Goal: Information Seeking & Learning: Check status

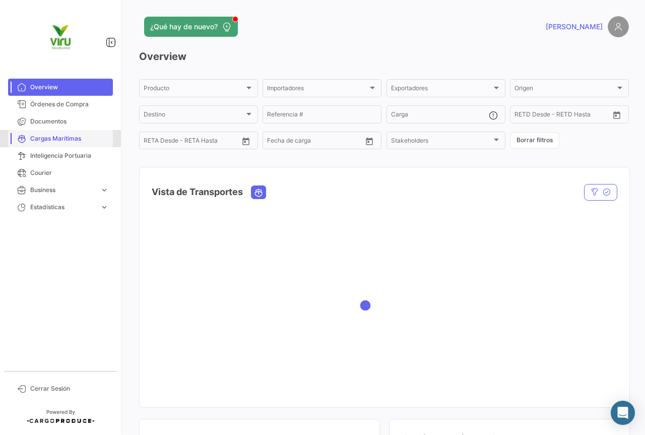
click at [48, 134] on span "Cargas Marítimas" at bounding box center [69, 138] width 79 height 9
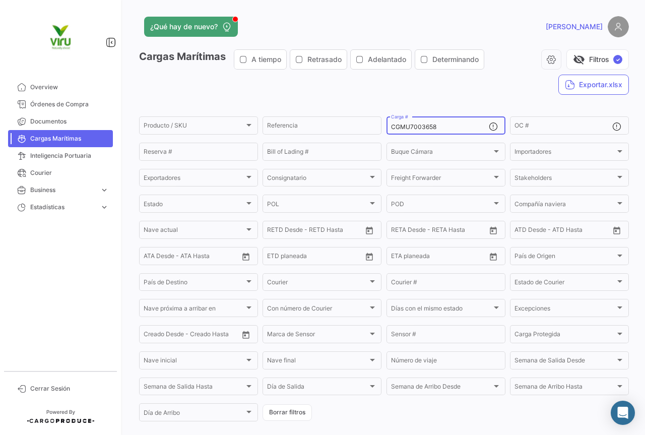
drag, startPoint x: 447, startPoint y: 127, endPoint x: 382, endPoint y: 127, distance: 64.5
click at [382, 127] on form "Producto / SKU Producto / SKU Referencia CGMU7003658 Carga # OC # Reserva # Bil…" at bounding box center [384, 269] width 490 height 308
paste input "ZMOU5561864"
type input "ZMOU5561864"
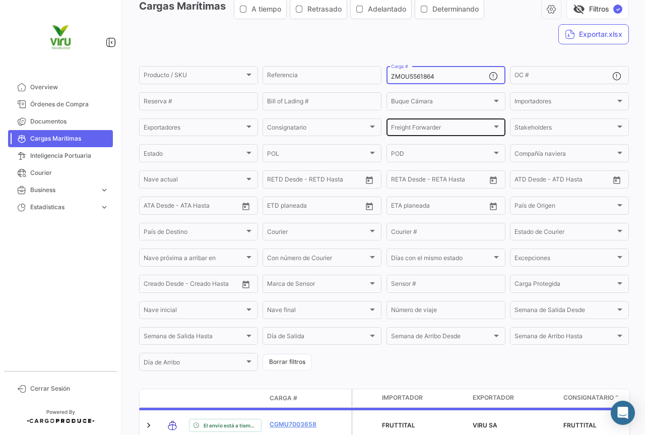
scroll to position [101, 0]
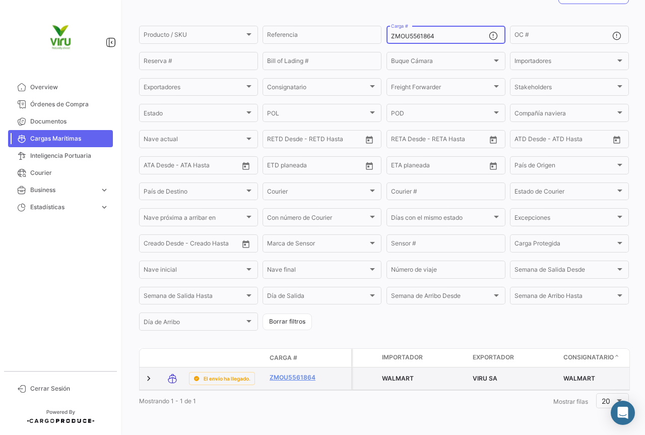
click at [305, 367] on datatable-body-cell "ZMOU5561864" at bounding box center [296, 378] width 60 height 22
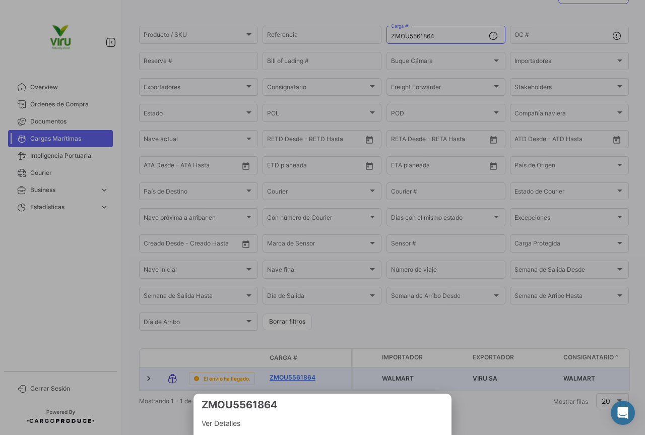
click at [308, 366] on div at bounding box center [322, 217] width 645 height 435
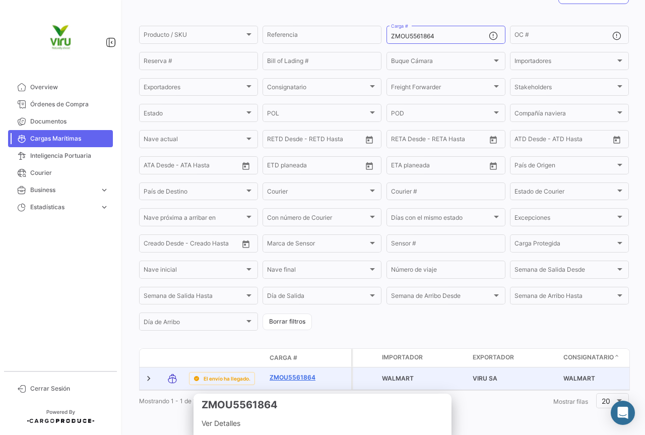
click at [311, 373] on link "ZMOU5561864" at bounding box center [296, 377] width 52 height 9
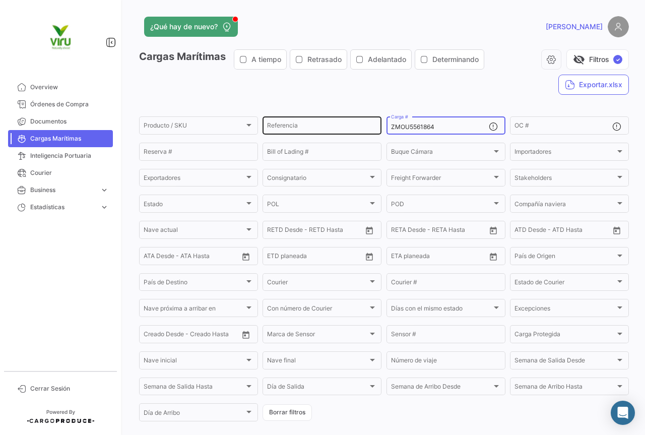
drag, startPoint x: 439, startPoint y: 129, endPoint x: 373, endPoint y: 120, distance: 66.5
click at [0, 0] on div "Producto / SKU Producto / SKU Referencia ZMOU5561864 Carga # OC # Reserva # Bil…" at bounding box center [0, 0] width 0 height 0
paste input "CGMU6916436"
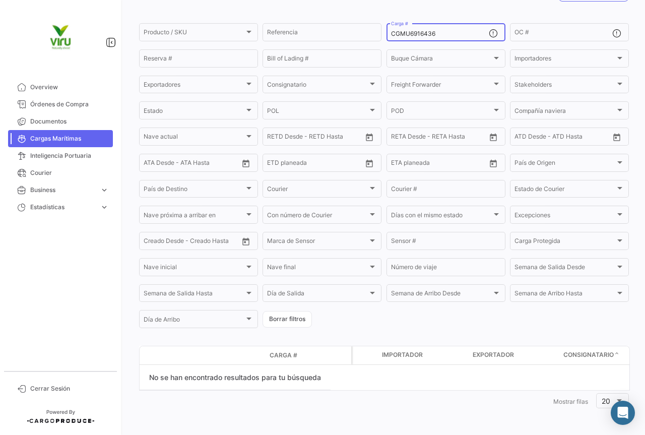
scroll to position [93, 0]
drag, startPoint x: 450, startPoint y: 33, endPoint x: 378, endPoint y: 32, distance: 72.6
click at [0, 0] on div "Producto / SKU Producto / SKU Referencia CGMU6916436 Carga # OC # Reserva # Bil…" at bounding box center [0, 0] width 0 height 0
paste input "HLBU9820540"
drag, startPoint x: 440, startPoint y: 37, endPoint x: 388, endPoint y: 29, distance: 52.6
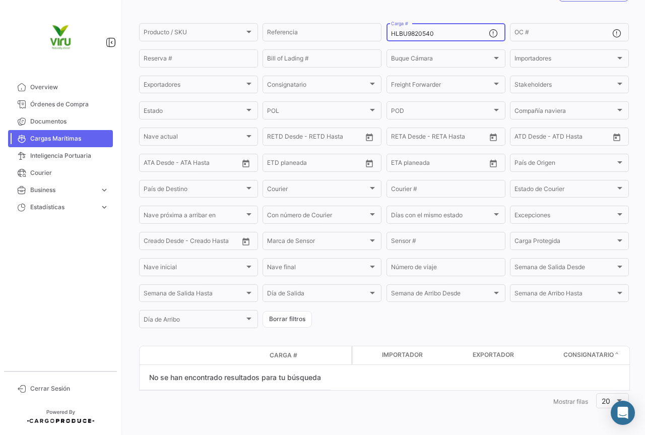
click at [391, 29] on div "HLBU9820540 Carga #" at bounding box center [440, 32] width 98 height 20
paste input "ZMOU8958156"
drag, startPoint x: 452, startPoint y: 35, endPoint x: 376, endPoint y: 28, distance: 76.4
click at [0, 0] on div "Producto / SKU Producto / SKU Referencia ZMOU8958156 Carga # OC # Reserva # Bil…" at bounding box center [0, 0] width 0 height 0
paste input "TLLU1079773"
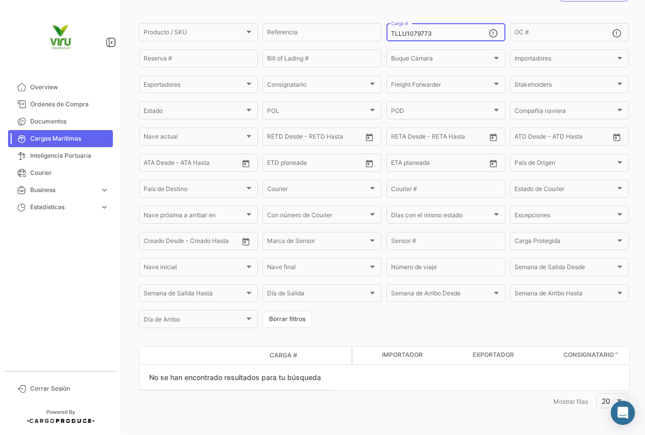
drag, startPoint x: 443, startPoint y: 33, endPoint x: 382, endPoint y: 33, distance: 60.5
click at [382, 33] on form "Producto / SKU Producto / SKU Referencia TLLU1079773 Carga # OC # Reserva # Bil…" at bounding box center [384, 176] width 490 height 308
paste input "8740"
type input "TLLU1078740"
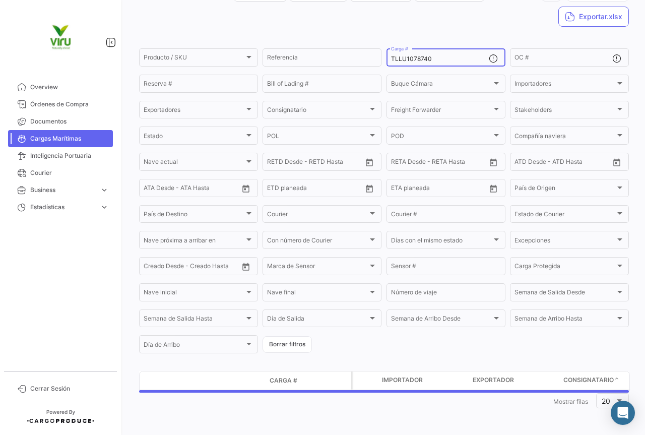
scroll to position [102, 0]
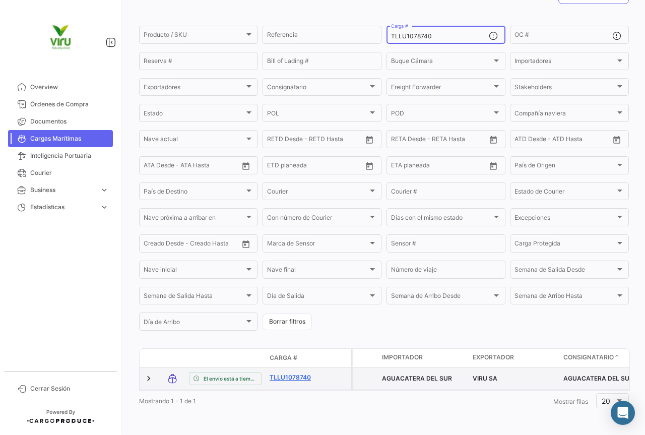
click at [287, 373] on link "TLLU1078740" at bounding box center [296, 377] width 52 height 9
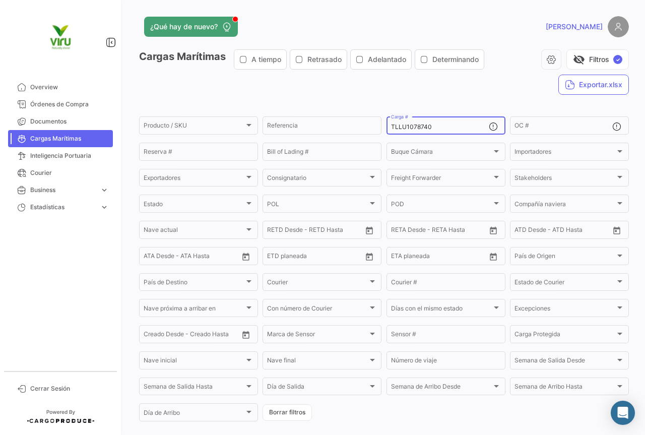
drag, startPoint x: 443, startPoint y: 125, endPoint x: 380, endPoint y: 124, distance: 62.5
click at [380, 124] on form "Producto / SKU Producto / SKU Referencia TLLU1078740 Carga # OC # Reserva # Bil…" at bounding box center [384, 269] width 490 height 308
paste input "SZLU501801"
type input "SZLU5018010"
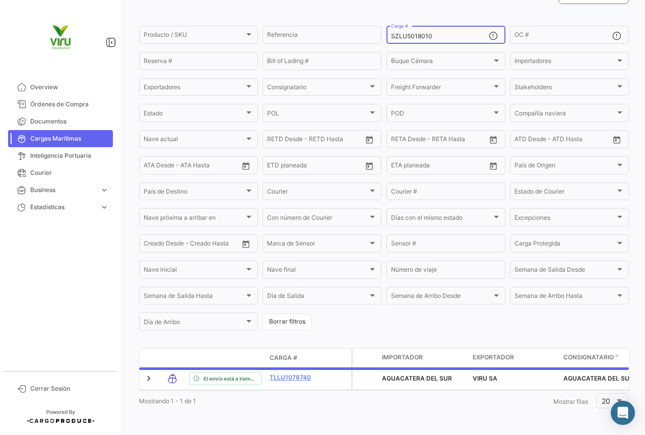
scroll to position [93, 0]
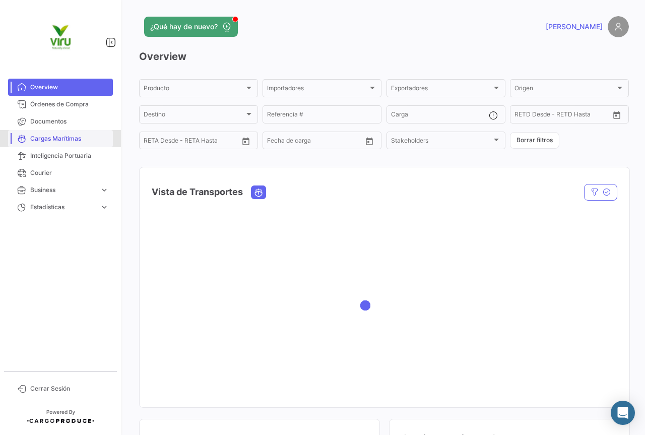
click at [55, 141] on span "Cargas Marítimas" at bounding box center [69, 138] width 79 height 9
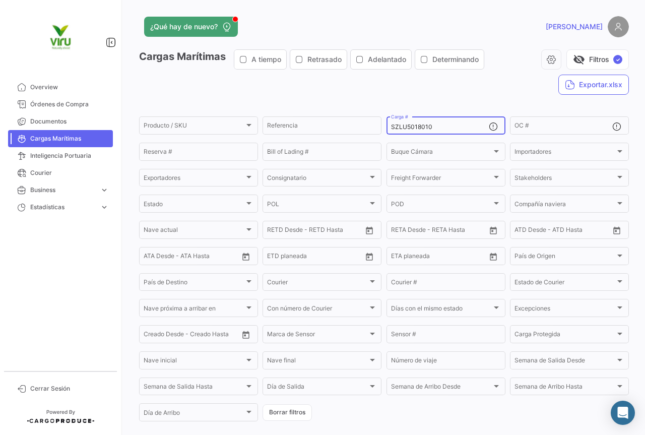
drag, startPoint x: 437, startPoint y: 123, endPoint x: 385, endPoint y: 123, distance: 52.4
click at [387, 123] on div "SZLU5018010 Carga #" at bounding box center [446, 125] width 119 height 20
paste input "TLLU1079958"
type input "TLLU1079958"
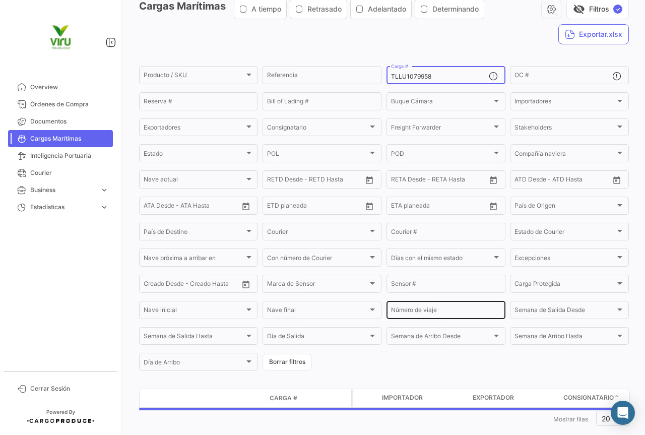
scroll to position [68, 0]
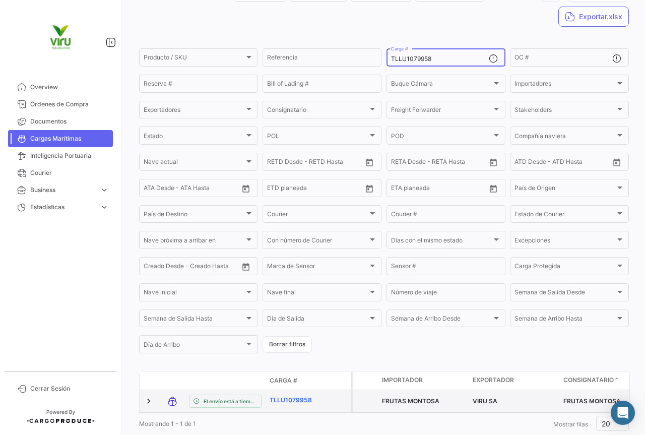
click at [308, 404] on link "TLLU1079958" at bounding box center [296, 400] width 52 height 9
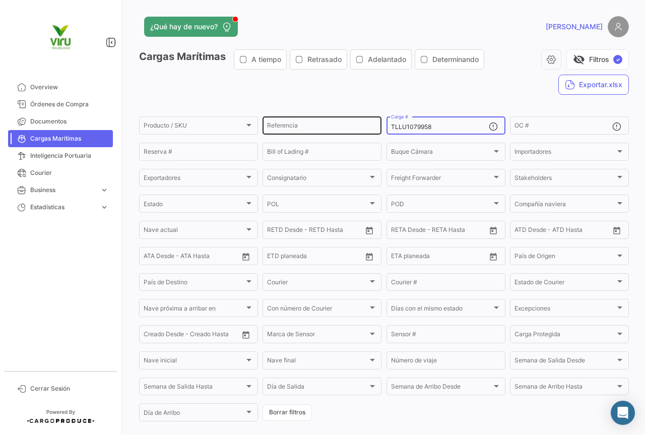
drag, startPoint x: 431, startPoint y: 125, endPoint x: 378, endPoint y: 124, distance: 53.9
click at [0, 0] on div "Producto / SKU Producto / SKU Referencia TLLU1079958 Carga # OC # Reserva # Bil…" at bounding box center [0, 0] width 0 height 0
paste input "CGMU6970951"
type input "CGMU6970951"
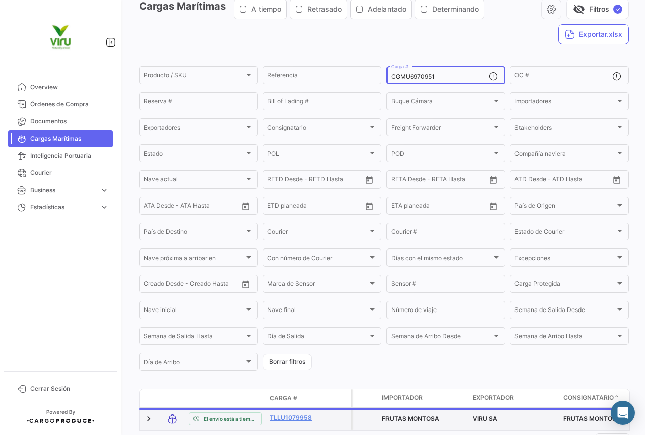
scroll to position [102, 0]
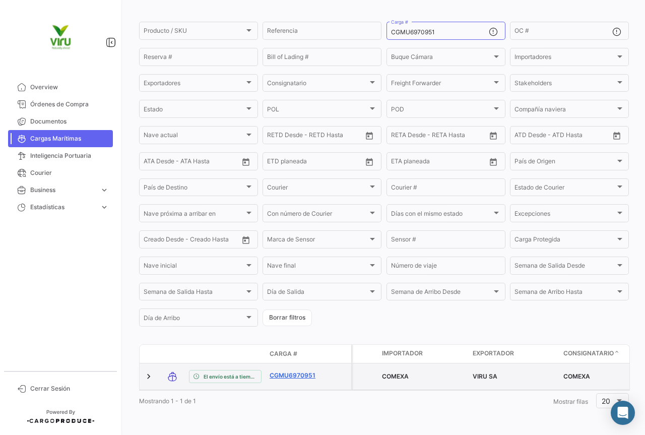
click at [291, 371] on link "CGMU6970951" at bounding box center [296, 375] width 52 height 9
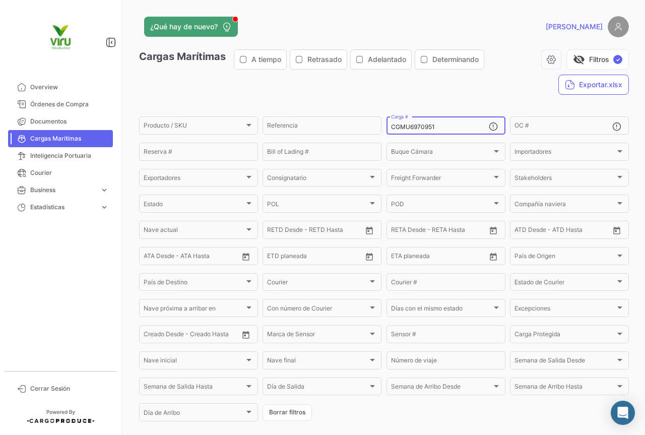
drag, startPoint x: 450, startPoint y: 128, endPoint x: 389, endPoint y: 128, distance: 61.0
click at [391, 128] on input "CGMU6970951" at bounding box center [440, 126] width 98 height 7
paste input "2992"
type input "CGMU6929921"
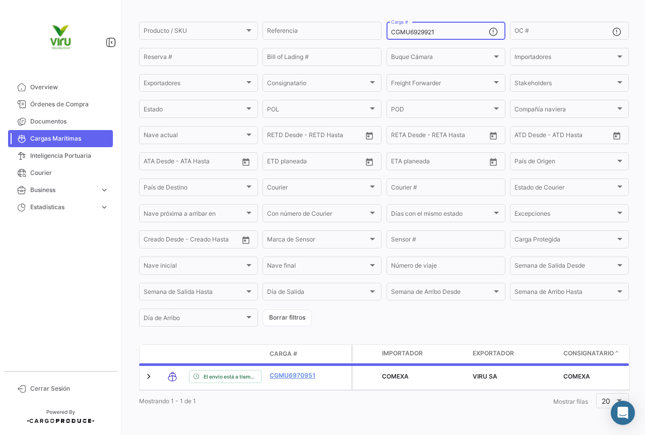
scroll to position [102, 0]
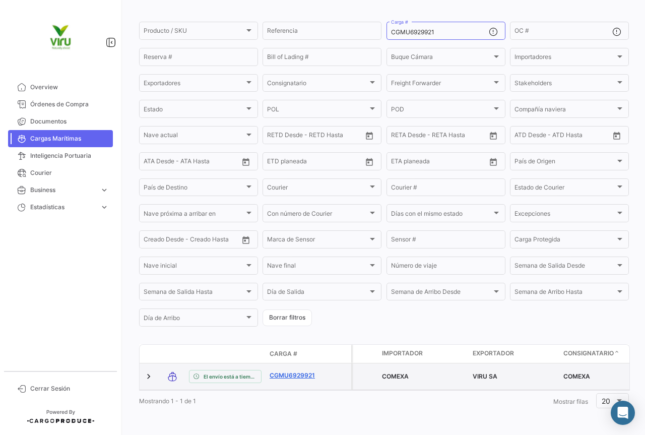
click at [290, 371] on link "CGMU6929921" at bounding box center [296, 375] width 52 height 9
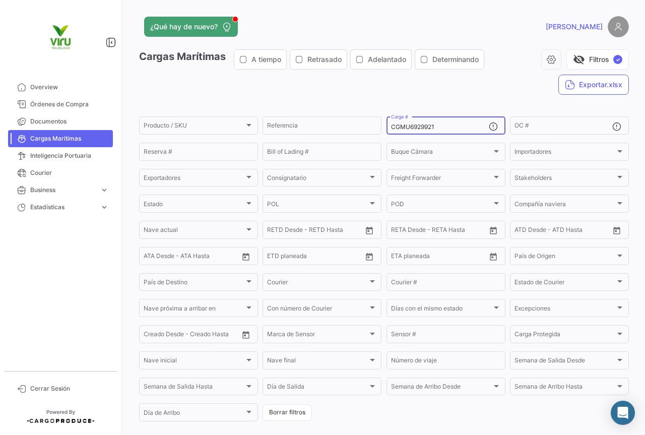
drag, startPoint x: 450, startPoint y: 128, endPoint x: 385, endPoint y: 128, distance: 64.5
click at [387, 128] on div "CGMU6929921 Carga #" at bounding box center [446, 125] width 119 height 20
paste input "76230"
type input "CGMU6976230"
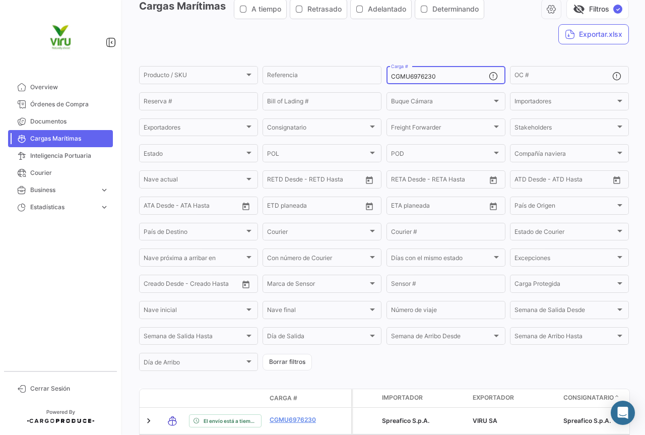
scroll to position [101, 0]
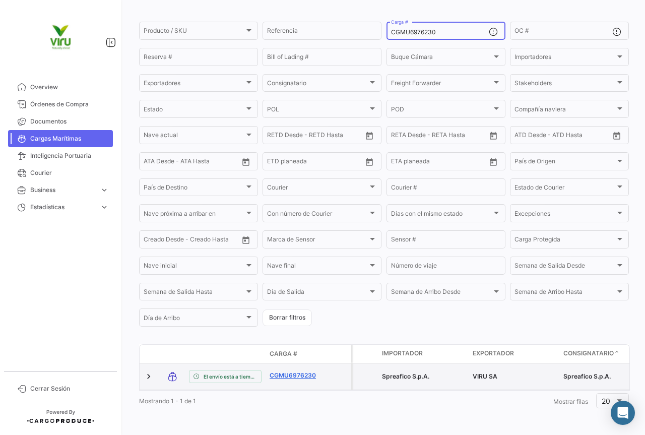
click at [292, 371] on link "CGMU6976230" at bounding box center [296, 375] width 52 height 9
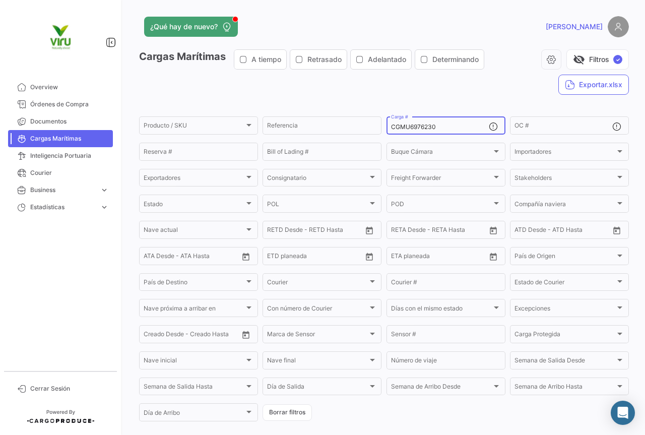
drag, startPoint x: 460, startPoint y: 129, endPoint x: 383, endPoint y: 131, distance: 76.6
click at [383, 131] on form "Producto / SKU Producto / SKU Referencia CGMU6976230 Carga # OC # Reserva # Bil…" at bounding box center [384, 269] width 490 height 308
paste input "TEMU9799444"
type input "TEMU9799444"
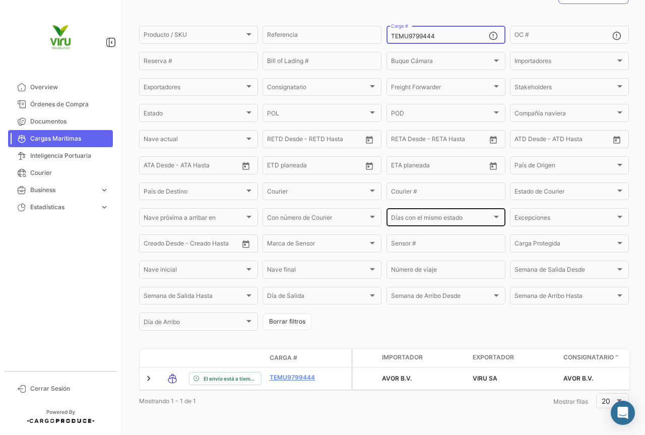
scroll to position [102, 0]
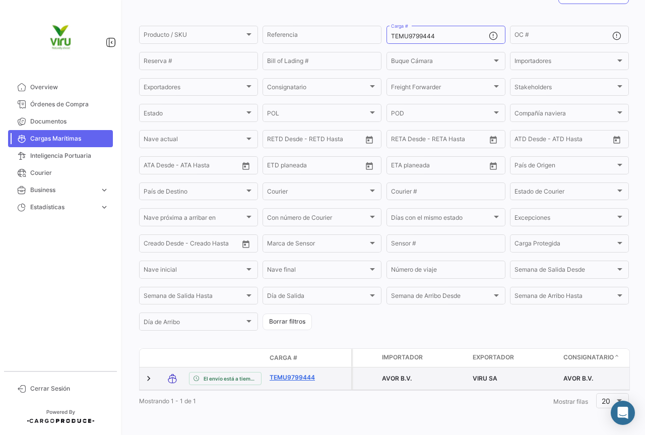
click at [304, 373] on link "TEMU9799444" at bounding box center [296, 377] width 52 height 9
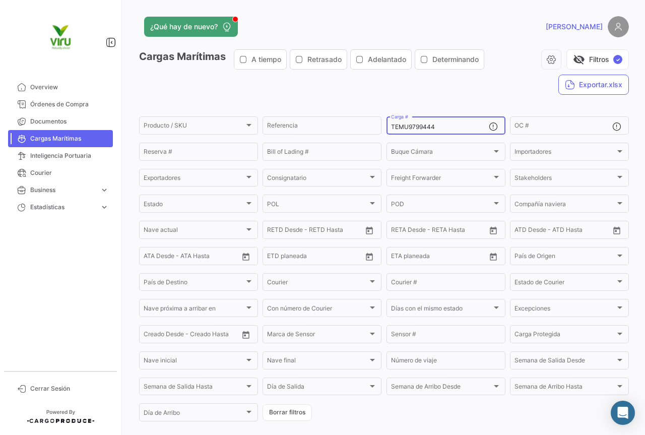
drag, startPoint x: 445, startPoint y: 129, endPoint x: 386, endPoint y: 128, distance: 59.5
click at [387, 128] on div "TEMU9799444 Carga #" at bounding box center [446, 125] width 119 height 20
paste input "CGMU6940290"
type input "CGMU6940290"
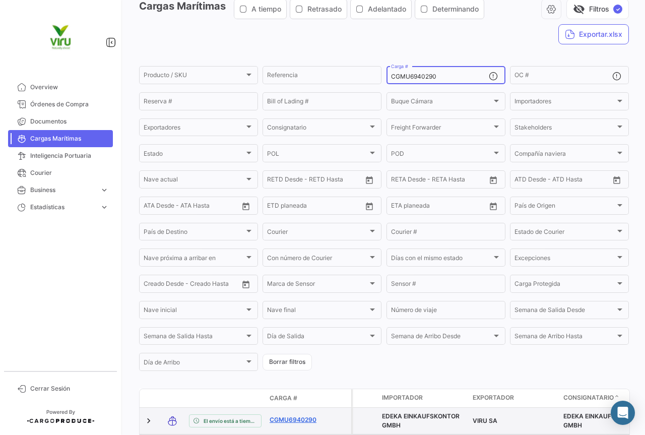
click at [311, 416] on link "CGMU6940290" at bounding box center [296, 419] width 52 height 9
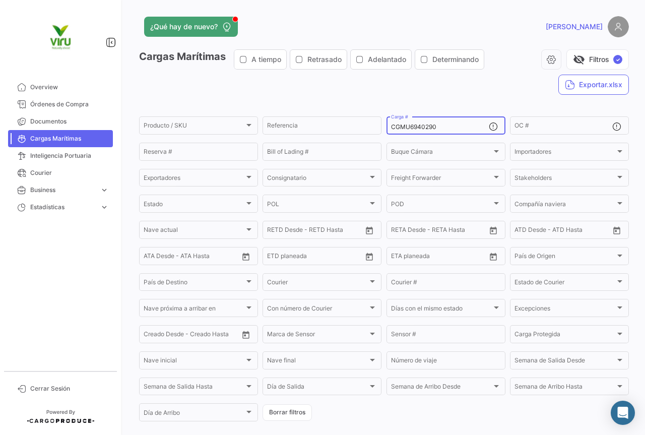
drag, startPoint x: 447, startPoint y: 123, endPoint x: 387, endPoint y: 124, distance: 60.5
click at [387, 124] on div "CGMU6940290 Carga #" at bounding box center [446, 125] width 119 height 20
paste input "TLLU1078714"
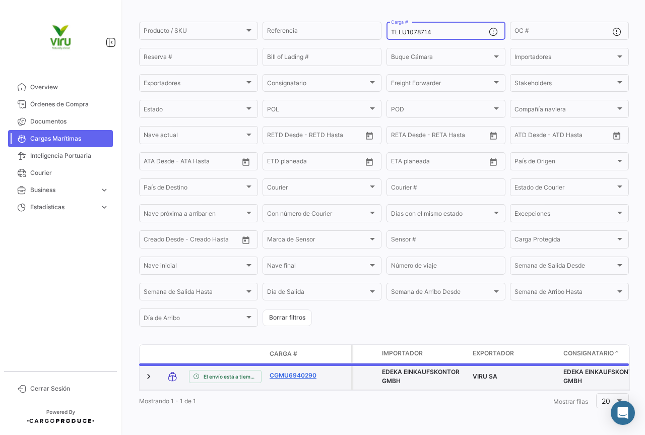
scroll to position [93, 0]
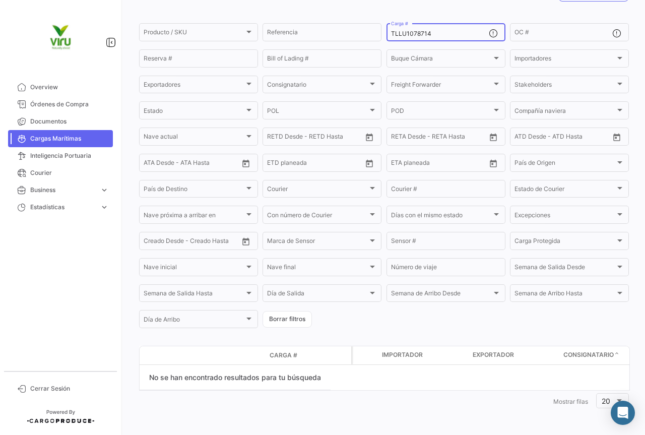
drag, startPoint x: 442, startPoint y: 33, endPoint x: 386, endPoint y: 33, distance: 56.5
click at [387, 33] on div "TLLU1078714 Carga #" at bounding box center [446, 32] width 119 height 20
paste input "CGMU7030289"
type input "CGMU7030289"
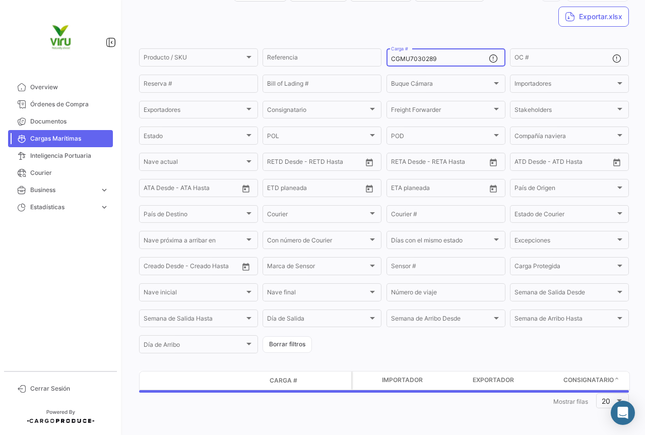
scroll to position [101, 0]
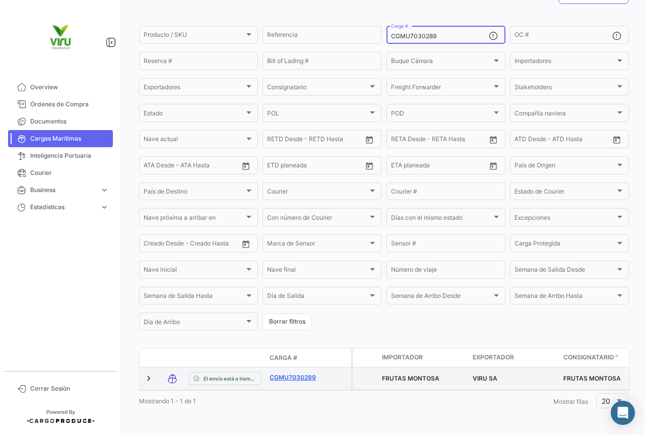
click at [302, 373] on link "CGMU7030289" at bounding box center [296, 377] width 52 height 9
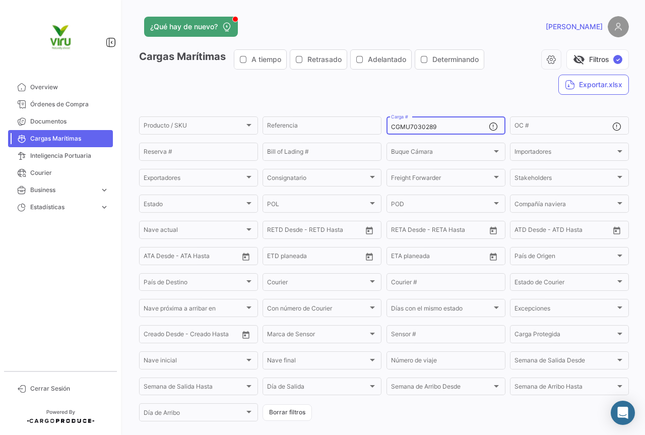
drag, startPoint x: 440, startPoint y: 127, endPoint x: 380, endPoint y: 127, distance: 60.5
click at [380, 127] on form "Producto / SKU Producto / SKU Referencia CGMU7030289 Carga # OC # Reserva # Bil…" at bounding box center [384, 269] width 490 height 308
paste input "FBIU5221595"
type input "FBIU5221595"
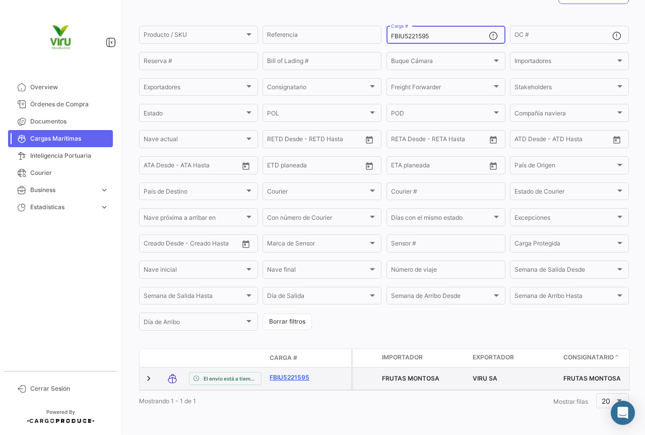
click at [301, 373] on link "FBIU5221595" at bounding box center [296, 377] width 52 height 9
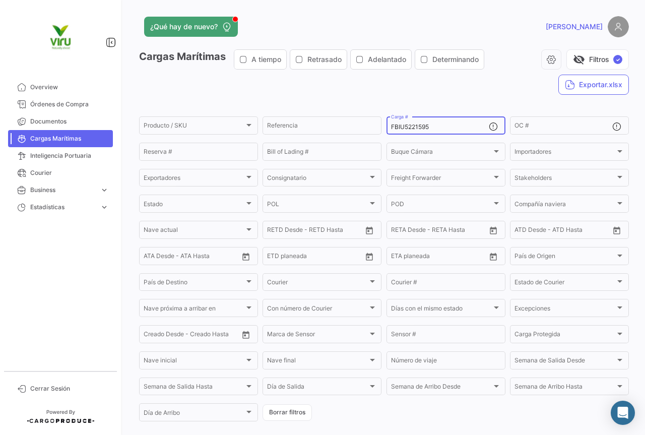
drag, startPoint x: 452, startPoint y: 125, endPoint x: 387, endPoint y: 127, distance: 65.0
click at [387, 127] on div "FBIU5221595 Carga #" at bounding box center [446, 125] width 119 height 20
paste input "TLLU1079562"
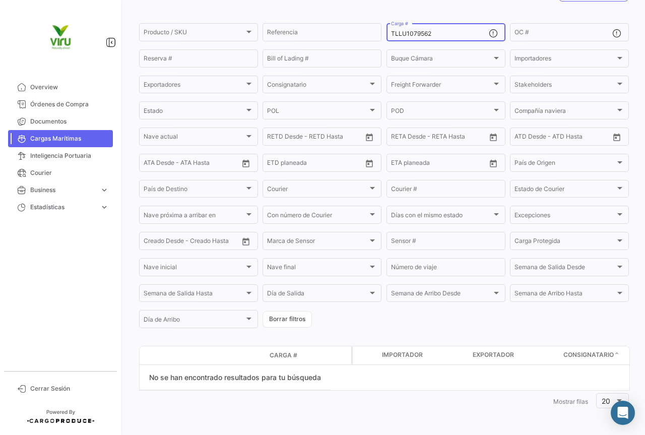
drag, startPoint x: 441, startPoint y: 34, endPoint x: 386, endPoint y: 28, distance: 55.3
click at [387, 28] on div "TLLU1079562 Carga #" at bounding box center [446, 32] width 119 height 20
paste input "HLBU9747840"
type input "HLBU9747840"
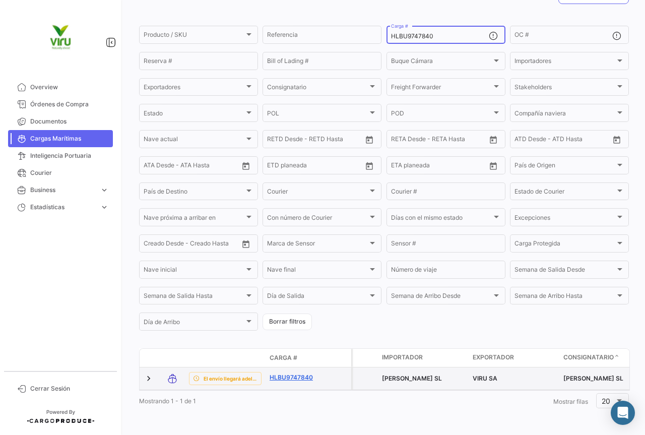
click at [292, 373] on link "HLBU9747840" at bounding box center [296, 377] width 52 height 9
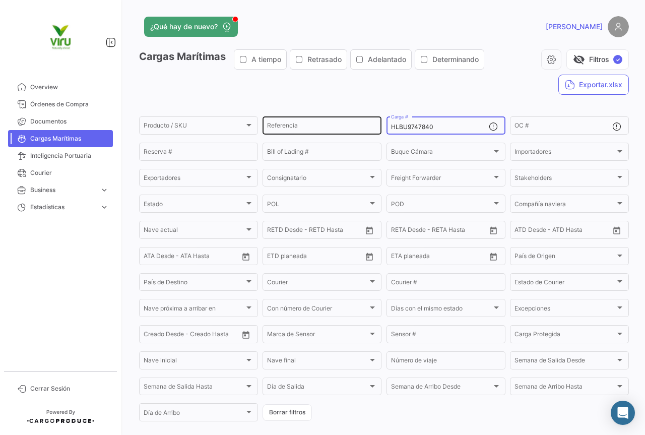
drag, startPoint x: 459, startPoint y: 128, endPoint x: 374, endPoint y: 125, distance: 85.2
click at [0, 0] on div "Producto / SKU Producto / SKU Referencia HLBU9747840 Carga # OC # Reserva # Bil…" at bounding box center [0, 0] width 0 height 0
paste input "451313"
type input "HLBU9451313"
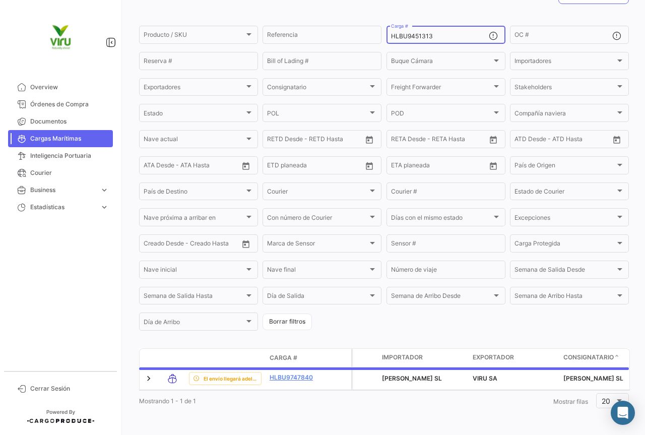
scroll to position [102, 0]
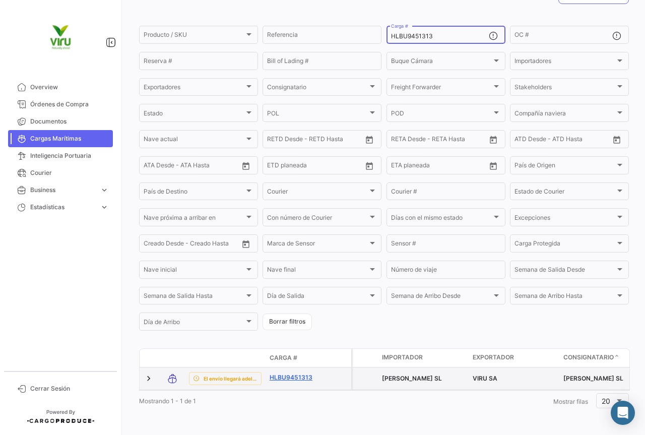
click at [307, 373] on link "HLBU9451313" at bounding box center [296, 377] width 52 height 9
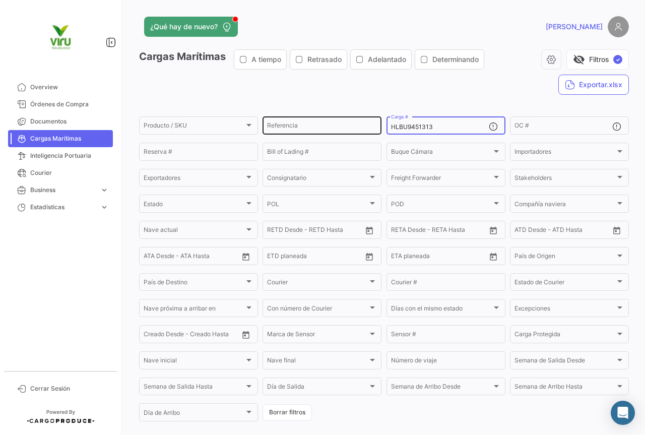
drag, startPoint x: 438, startPoint y: 127, endPoint x: 378, endPoint y: 134, distance: 60.9
click at [0, 0] on div "Producto / SKU Producto / SKU Referencia HLBU9451313 Carga # OC # Reserva # Bil…" at bounding box center [0, 0] width 0 height 0
paste input "128086"
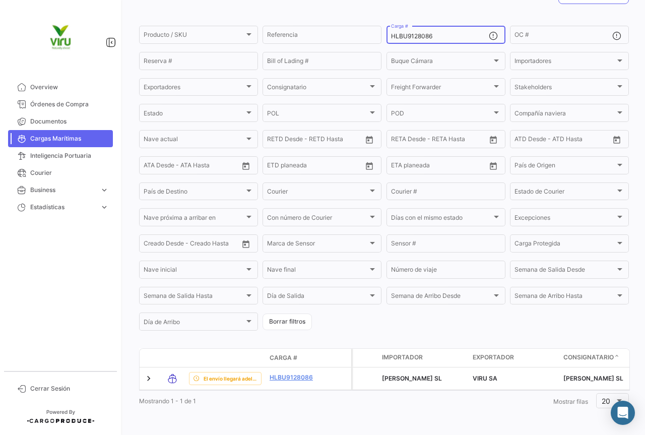
scroll to position [102, 0]
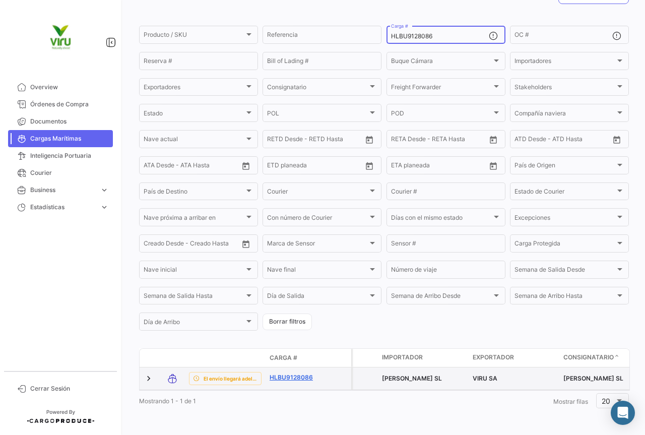
type input "HLBU9128086"
click at [306, 373] on link "HLBU9128086" at bounding box center [296, 377] width 52 height 9
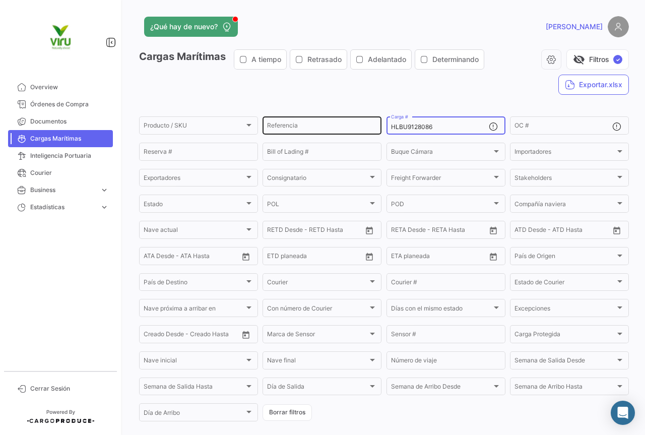
drag, startPoint x: 447, startPoint y: 131, endPoint x: 366, endPoint y: 123, distance: 81.0
click at [0, 0] on div "Producto / SKU Producto / SKU Referencia HLBU9128086 Carga # OC # Reserva # Bil…" at bounding box center [0, 0] width 0 height 0
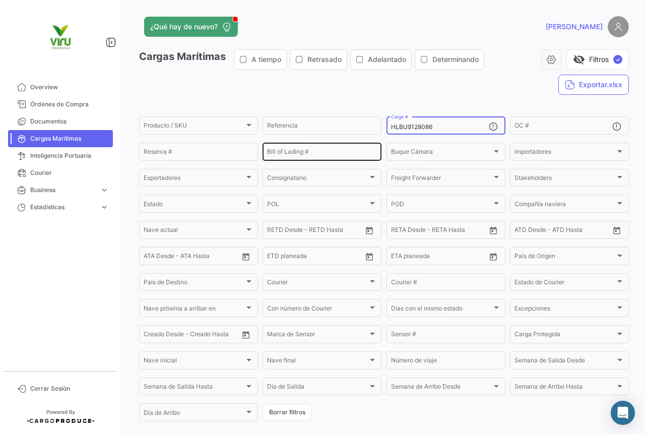
paste input "824398"
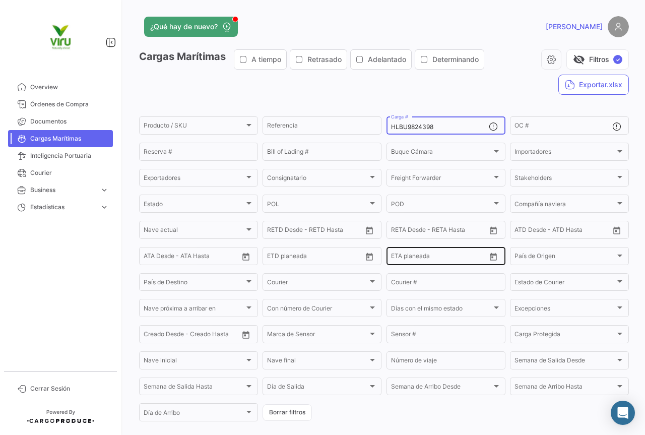
scroll to position [50, 0]
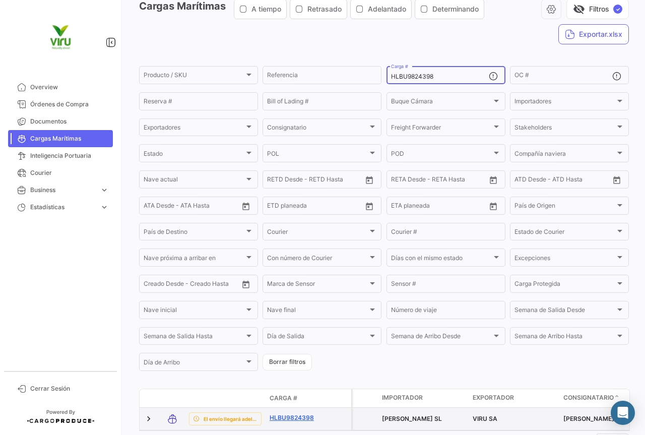
type input "HLBU9824398"
click at [290, 419] on link "HLBU9824398" at bounding box center [296, 417] width 52 height 9
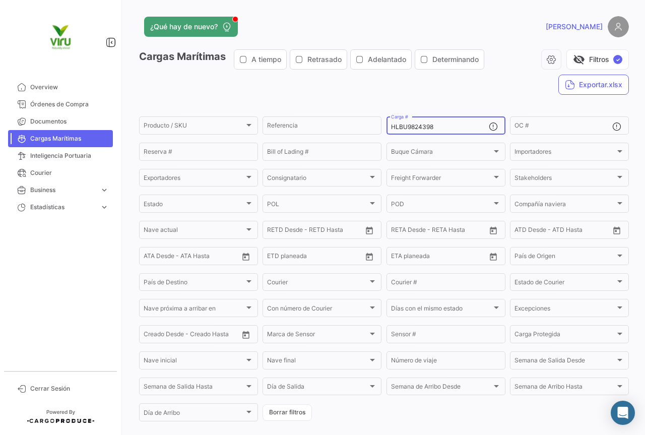
drag, startPoint x: 449, startPoint y: 125, endPoint x: 384, endPoint y: 127, distance: 64.5
click at [387, 127] on div "HLBU9824398 Carga #" at bounding box center [446, 125] width 119 height 20
paste input "TLLU1080455"
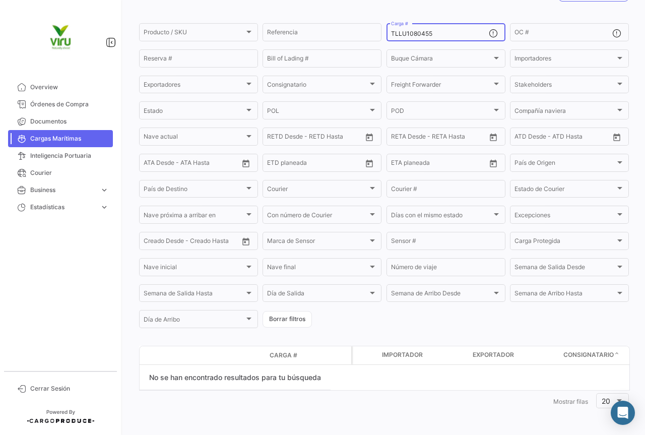
drag, startPoint x: 432, startPoint y: 33, endPoint x: 380, endPoint y: 33, distance: 52.9
click at [380, 33] on form "Producto / SKU Producto / SKU Referencia TLLU1080455 Carga # OC # Reserva # Bil…" at bounding box center [384, 176] width 490 height 308
paste input "CGMU7006111"
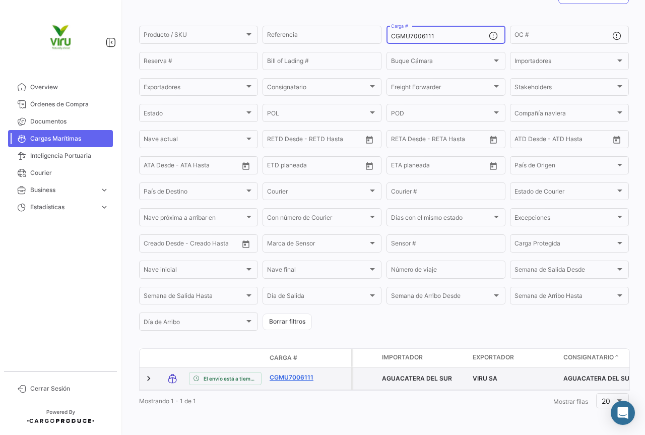
type input "CGMU7006111"
click at [294, 374] on link "CGMU7006111" at bounding box center [296, 377] width 52 height 9
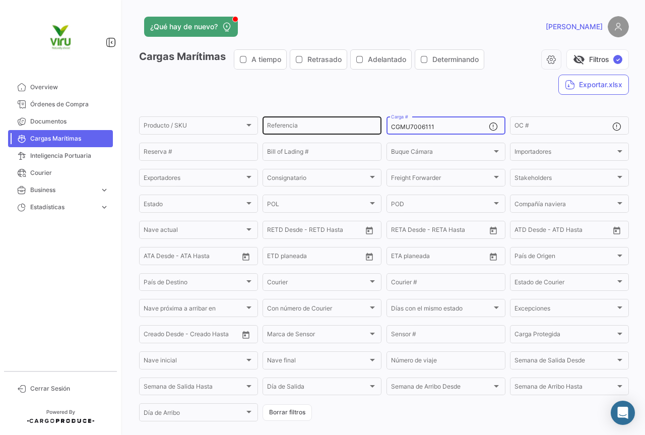
drag, startPoint x: 445, startPoint y: 127, endPoint x: 372, endPoint y: 127, distance: 72.6
click at [0, 0] on div "Producto / SKU Producto / SKU Referencia CGMU7006111 Carga # OC # Reserva # Bil…" at bounding box center [0, 0] width 0 height 0
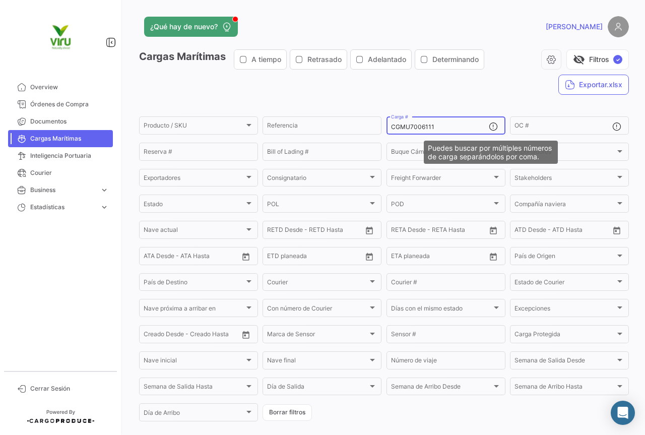
paste input "6978510"
type input "CGMU6978510"
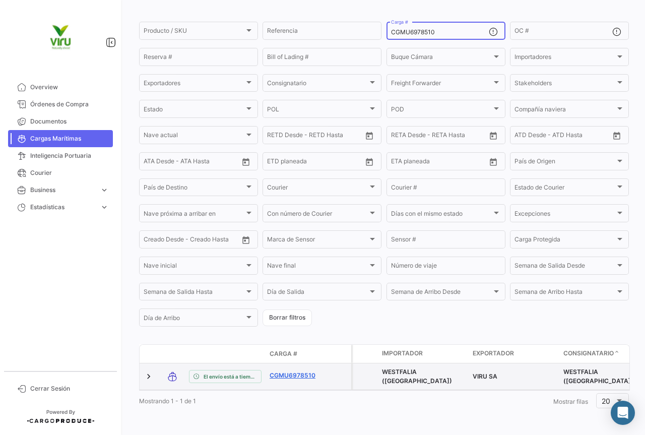
click at [285, 371] on link "CGMU6978510" at bounding box center [296, 375] width 52 height 9
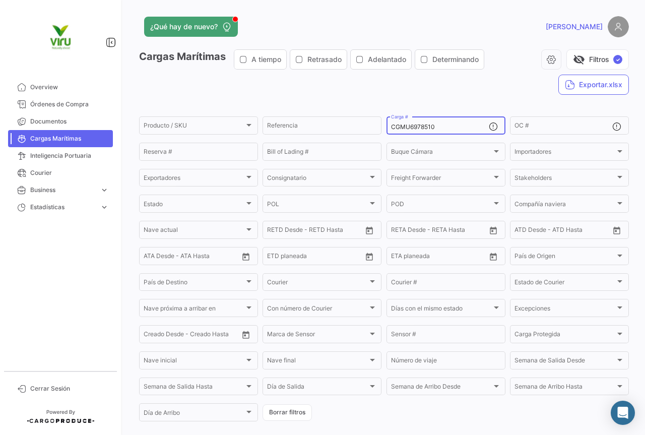
drag, startPoint x: 440, startPoint y: 130, endPoint x: 389, endPoint y: 130, distance: 51.4
click at [391, 130] on input "CGMU6978510" at bounding box center [440, 126] width 98 height 7
paste input "7017203"
type input "CGMU7017203"
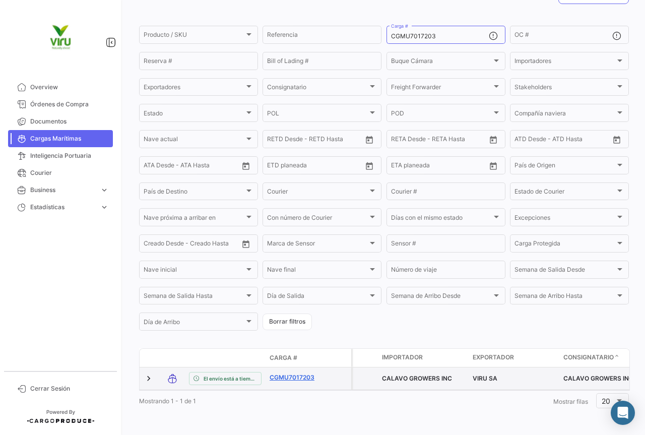
click at [296, 373] on link "CGMU7017203" at bounding box center [296, 377] width 52 height 9
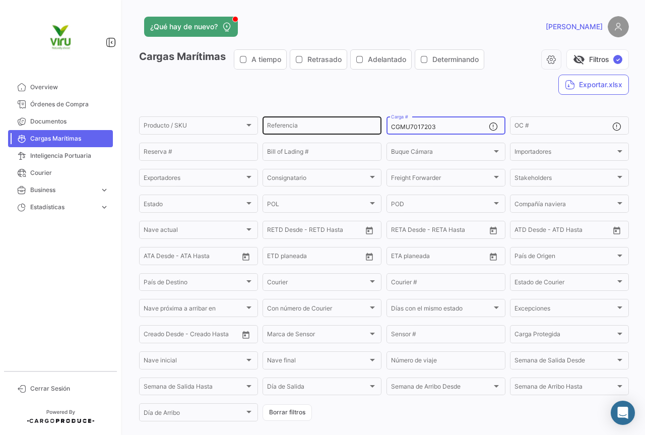
drag, startPoint x: 462, startPoint y: 127, endPoint x: 363, endPoint y: 127, distance: 98.8
click at [0, 0] on div "Producto / SKU Producto / SKU Referencia CGMU7017203 Carga # OC # Reserva # Bil…" at bounding box center [0, 0] width 0 height 0
paste input "6908301"
type input "CGMU6908301"
drag, startPoint x: 449, startPoint y: 129, endPoint x: 384, endPoint y: 128, distance: 65.0
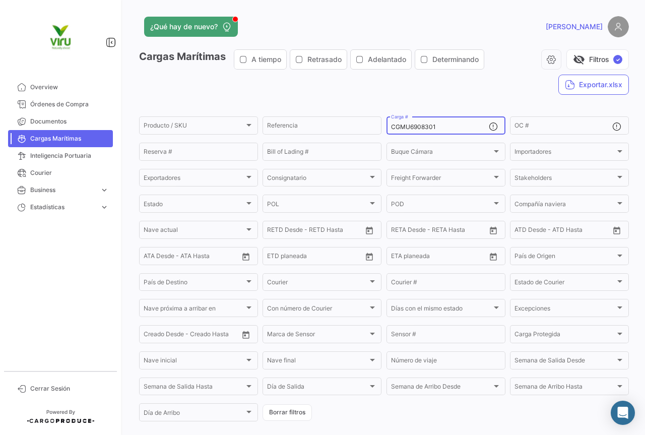
click at [387, 128] on div "CGMU6908301 Carga #" at bounding box center [446, 125] width 119 height 20
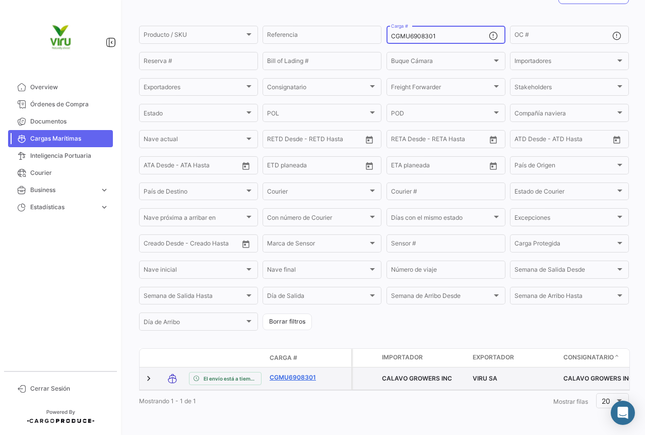
click at [300, 373] on link "CGMU6908301" at bounding box center [296, 377] width 52 height 9
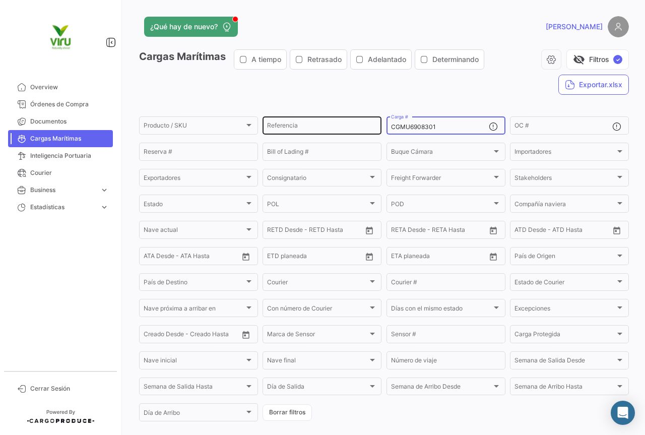
drag, startPoint x: 436, startPoint y: 128, endPoint x: 376, endPoint y: 124, distance: 60.1
click at [0, 0] on div "Producto / SKU Producto / SKU Referencia CGMU6908301 Carga # OC # Reserva # Bil…" at bounding box center [0, 0] width 0 height 0
paste input "1853"
type input "CGMU6918531"
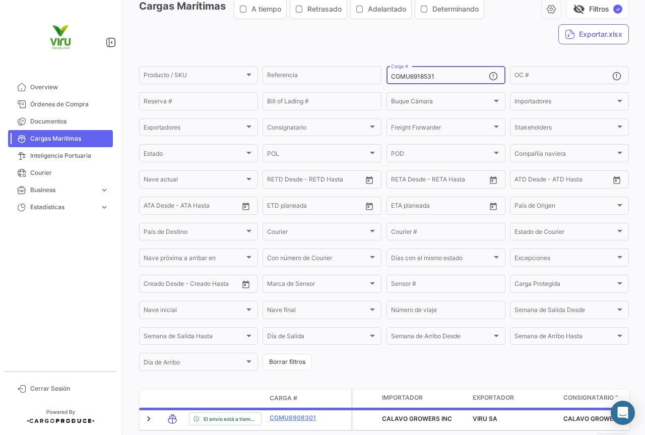
scroll to position [101, 0]
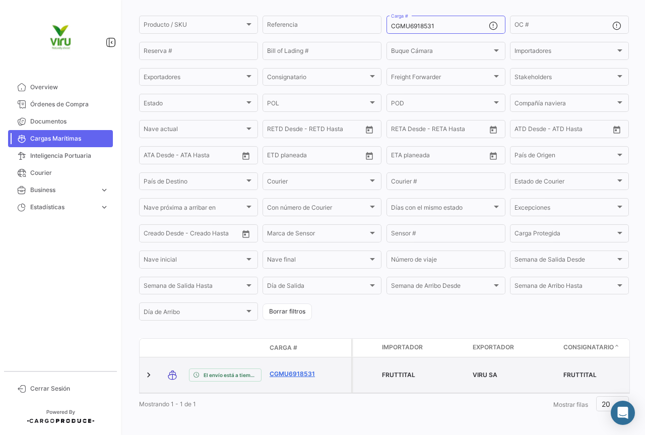
click at [303, 371] on link "CGMU6918531" at bounding box center [296, 373] width 52 height 9
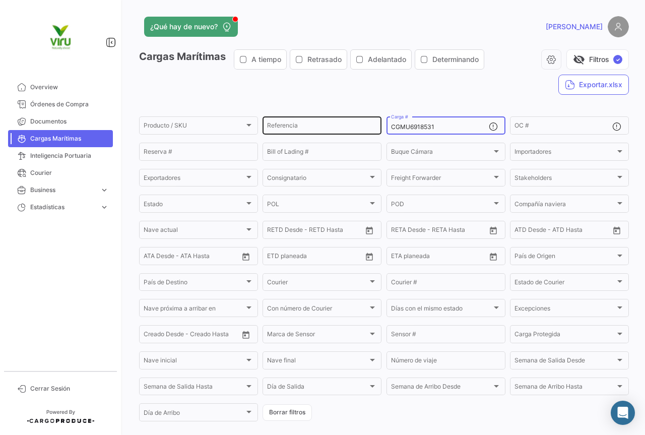
drag, startPoint x: 445, startPoint y: 129, endPoint x: 376, endPoint y: 124, distance: 68.7
click at [0, 0] on div "Producto / SKU Producto / SKU Referencia CGMU6918531 Carga # OC # Reserva # Bil…" at bounding box center [0, 0] width 0 height 0
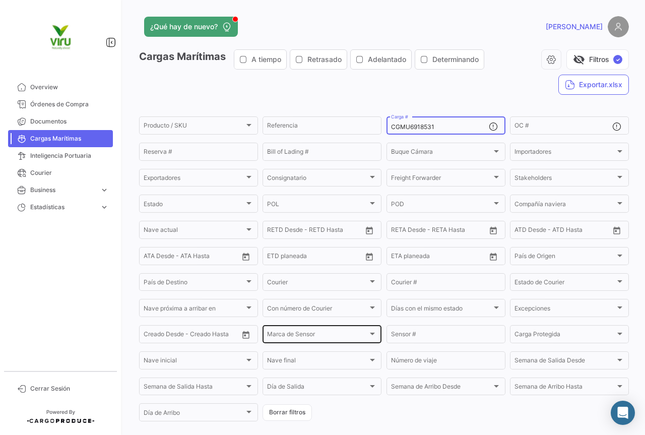
paste input "67578"
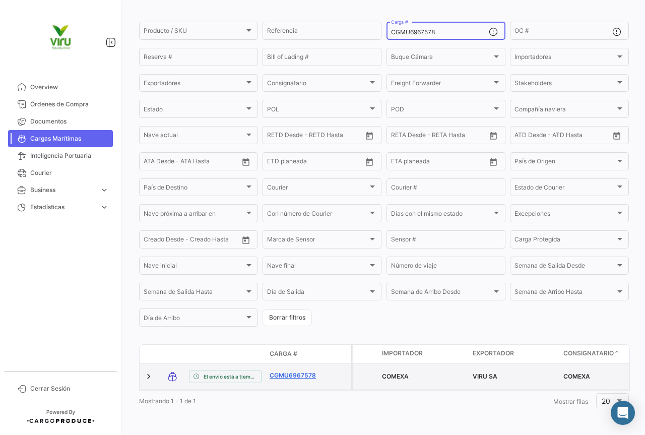
type input "CGMU6967578"
click at [292, 371] on link "CGMU6967578" at bounding box center [296, 375] width 52 height 9
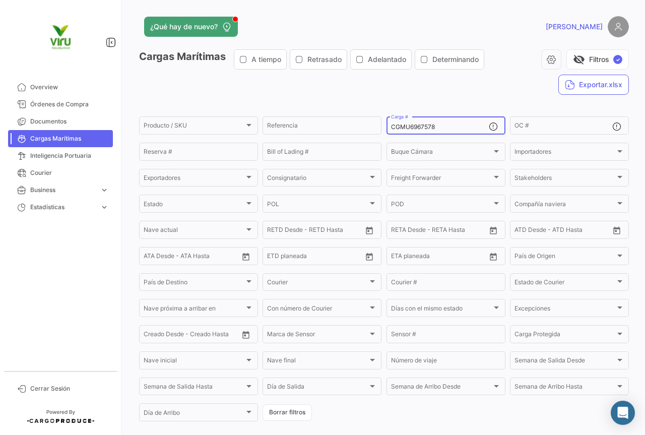
drag, startPoint x: 443, startPoint y: 127, endPoint x: 388, endPoint y: 123, distance: 55.1
click at [391, 123] on div "CGMU6967578 Carga #" at bounding box center [440, 125] width 98 height 20
paste input "28822"
type input "CGMU6928822"
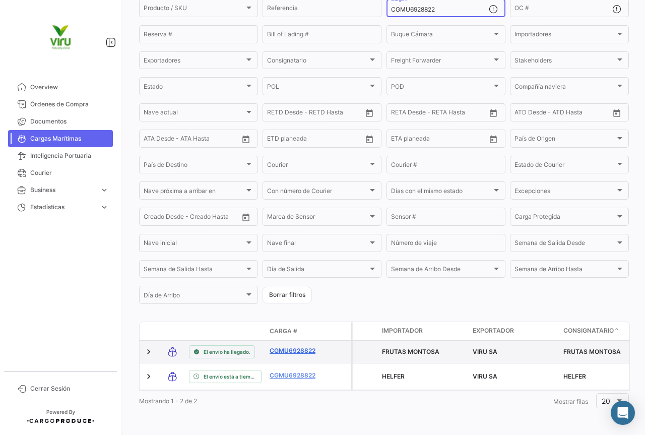
click at [290, 346] on link "CGMU6928822" at bounding box center [296, 350] width 52 height 9
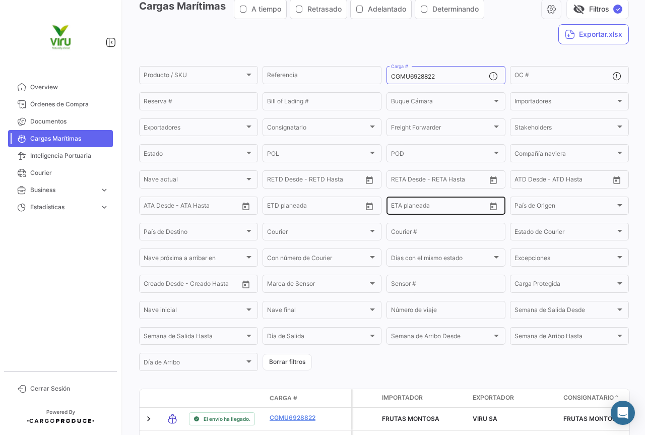
scroll to position [101, 0]
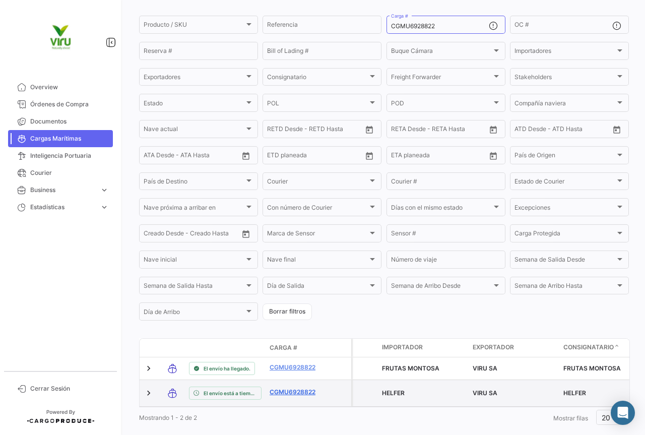
click at [303, 395] on link "CGMU6928822" at bounding box center [296, 392] width 52 height 9
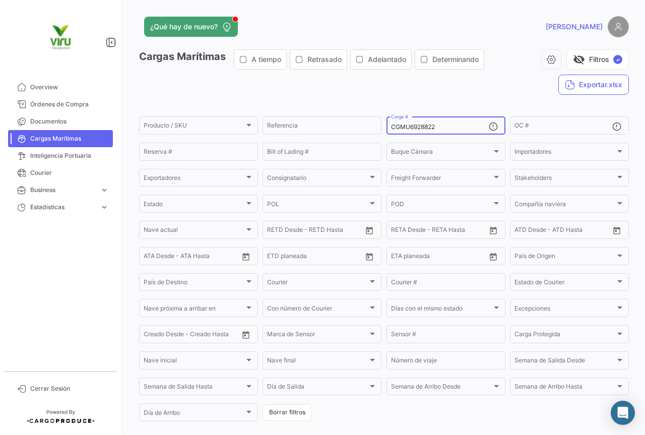
drag, startPoint x: 446, startPoint y: 127, endPoint x: 387, endPoint y: 116, distance: 60.4
click at [387, 116] on div "CGMU6928822 Carga #" at bounding box center [446, 125] width 119 height 20
paste input "9873"
type input "CGMU6998732"
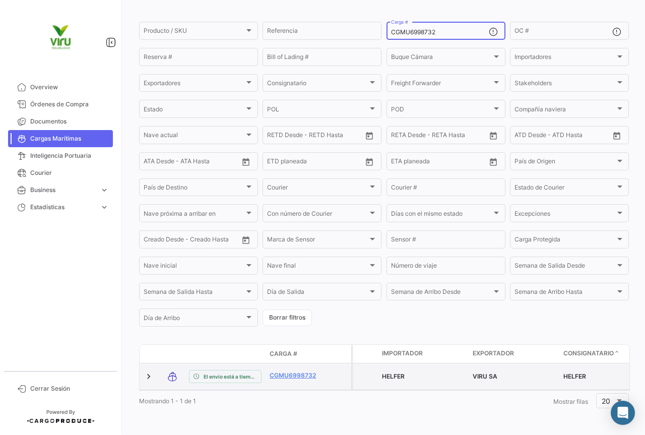
scroll to position [102, 0]
click at [301, 371] on link "CGMU6998732" at bounding box center [296, 375] width 52 height 9
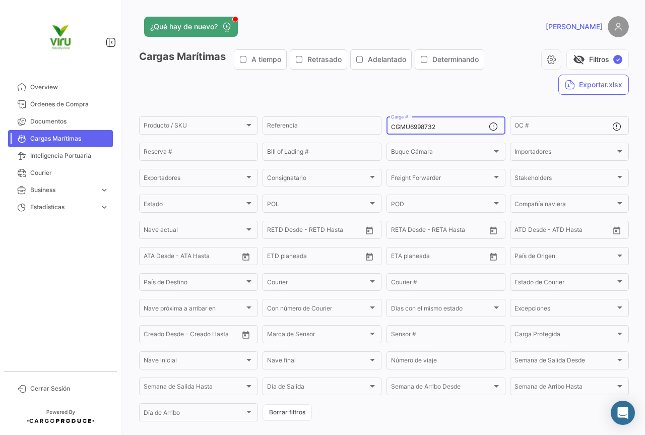
drag, startPoint x: 445, startPoint y: 126, endPoint x: 384, endPoint y: 126, distance: 61.0
click at [387, 126] on div "CGMU6998732 Carga #" at bounding box center [446, 125] width 119 height 20
paste input "7002498"
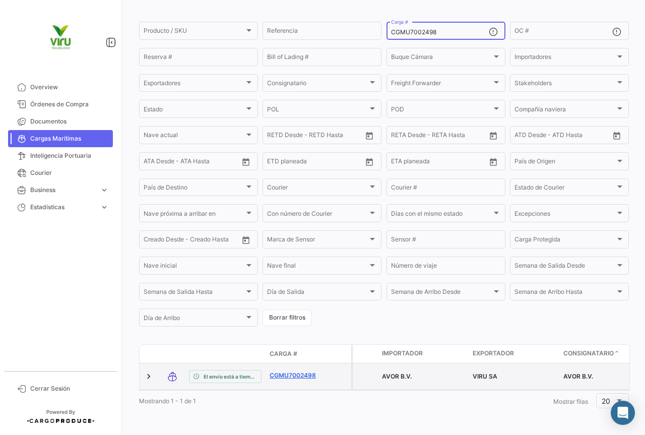
type input "CGMU7002498"
click at [297, 371] on link "CGMU7002498" at bounding box center [296, 375] width 52 height 9
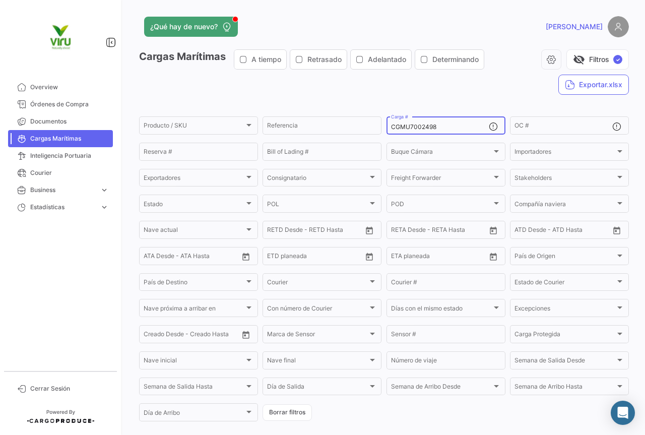
drag, startPoint x: 472, startPoint y: 127, endPoint x: 388, endPoint y: 120, distance: 84.0
click at [391, 120] on div "CGMU7002498 Carga #" at bounding box center [440, 125] width 98 height 20
paste input "6903721"
type input "CGMU6903721"
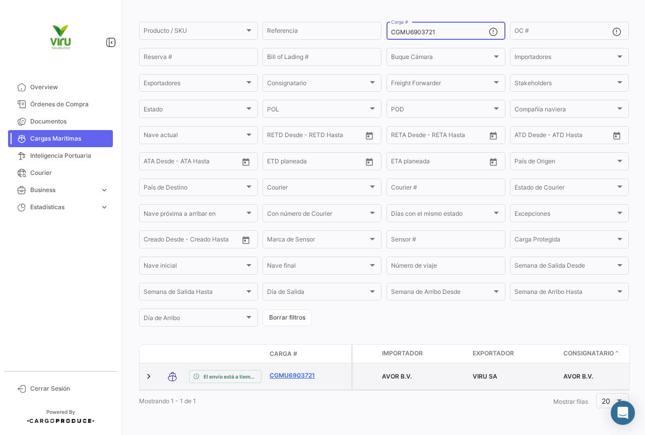
click at [294, 371] on link "CGMU6903721" at bounding box center [296, 375] width 52 height 9
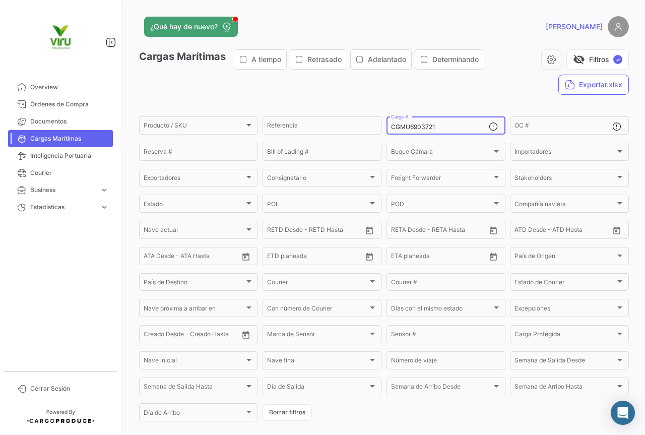
drag, startPoint x: 456, startPoint y: 130, endPoint x: 388, endPoint y: 130, distance: 68.0
click at [388, 130] on div "CGMU6903721 Carga #" at bounding box center [446, 125] width 119 height 20
paste input "MEDU9721280"
type input "MEDU9721280"
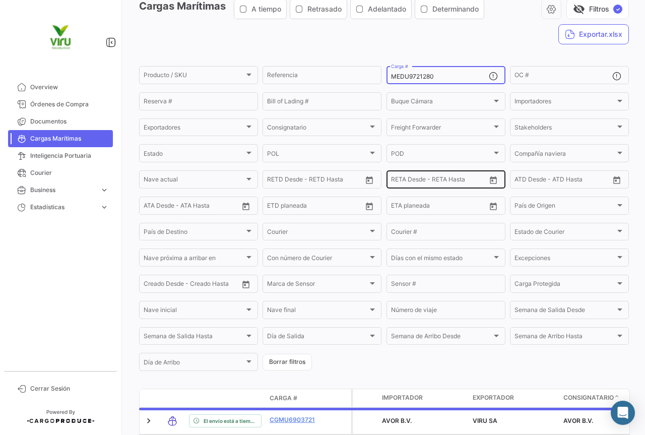
scroll to position [102, 0]
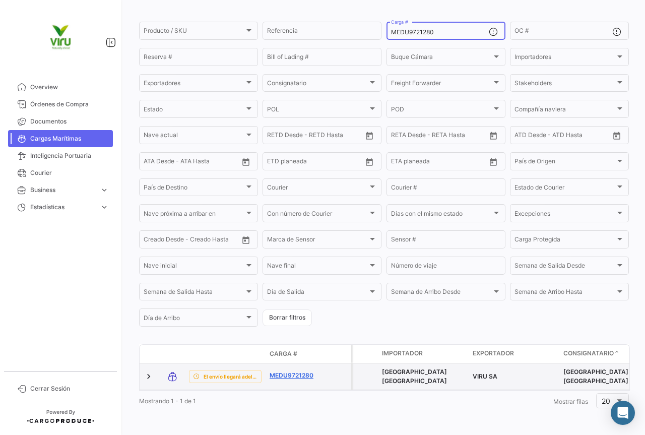
click at [300, 371] on link "MEDU9721280" at bounding box center [296, 375] width 52 height 9
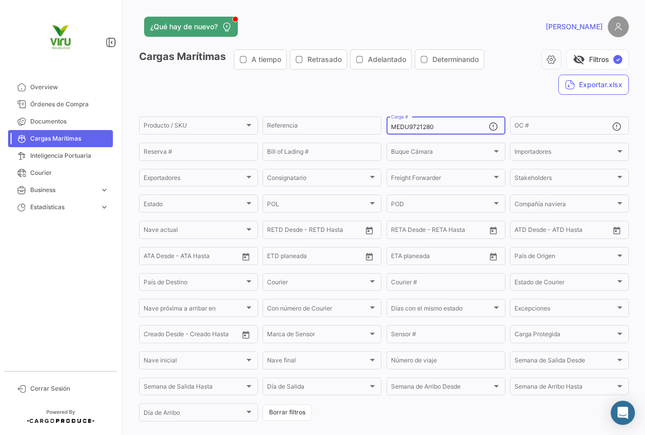
drag, startPoint x: 438, startPoint y: 126, endPoint x: 386, endPoint y: 128, distance: 52.4
click at [387, 128] on div "MEDU9721280 Carga #" at bounding box center [446, 125] width 119 height 20
paste input "TLLU1080028"
type input "TLLU1080028"
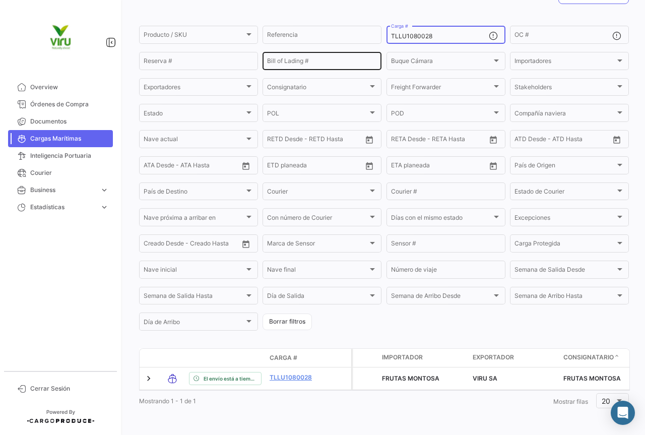
scroll to position [102, 0]
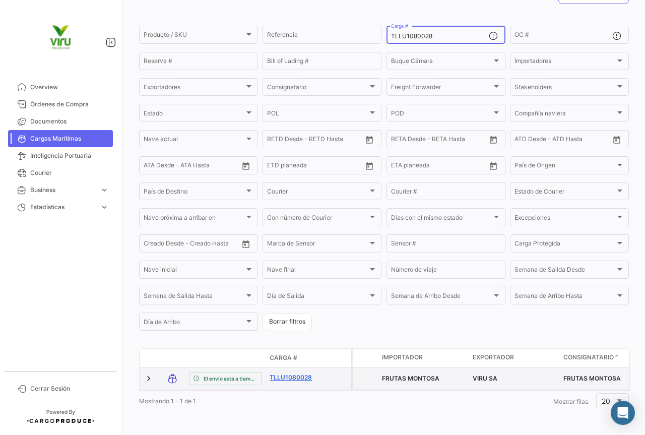
click at [306, 373] on link "TLLU1080028" at bounding box center [296, 377] width 52 height 9
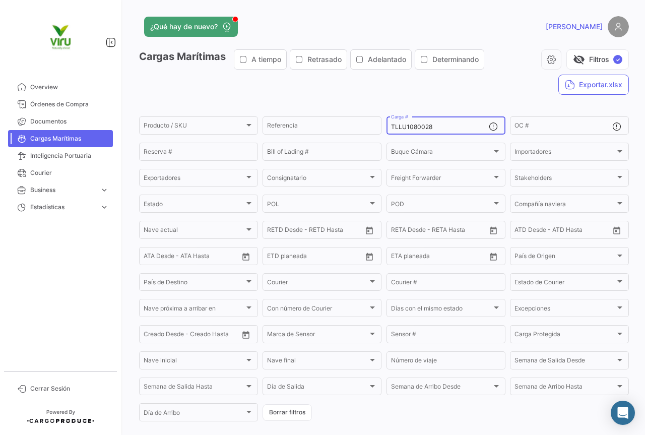
drag, startPoint x: 437, startPoint y: 130, endPoint x: 388, endPoint y: 125, distance: 49.6
click at [391, 125] on input "TLLU1080028" at bounding box center [440, 126] width 98 height 7
paste input "CGMU6999533"
type input "CGMU6999533"
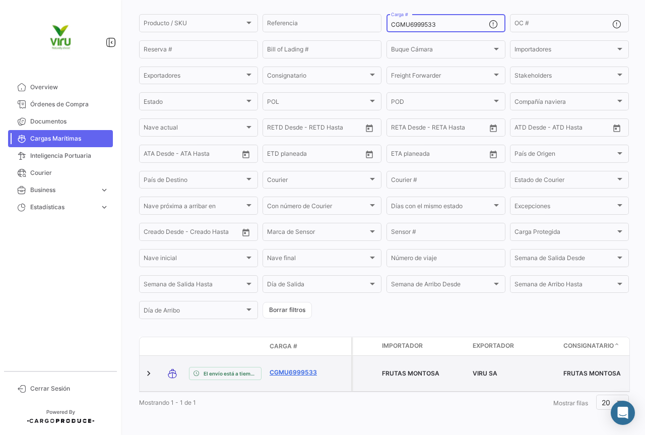
click at [313, 368] on link "CGMU6999533" at bounding box center [296, 372] width 52 height 9
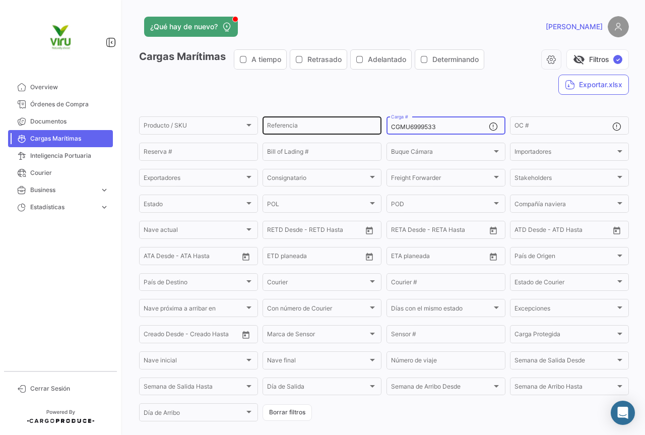
drag, startPoint x: 453, startPoint y: 129, endPoint x: 375, endPoint y: 122, distance: 78.4
click at [0, 0] on div "Producto / SKU Producto / SKU Referencia CGMU6999533 Carga # OC # Reserva # Bil…" at bounding box center [0, 0] width 0 height 0
paste input "08169"
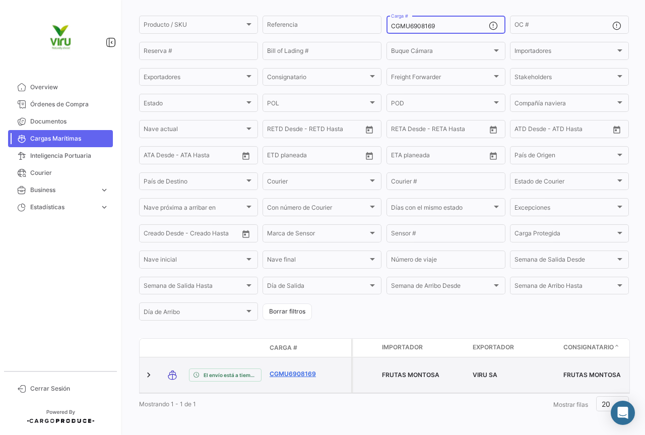
type input "CGMU6908169"
click at [291, 370] on link "CGMU6908169" at bounding box center [296, 373] width 52 height 9
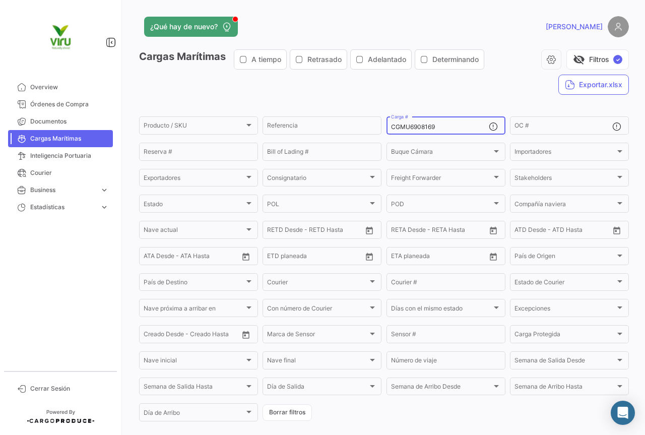
drag, startPoint x: 449, startPoint y: 128, endPoint x: 383, endPoint y: 128, distance: 66.5
click at [383, 128] on form "Producto / SKU Producto / SKU Referencia CGMU6908169 Carga # OC # Reserva # Bil…" at bounding box center [384, 269] width 490 height 308
paste input "7001362"
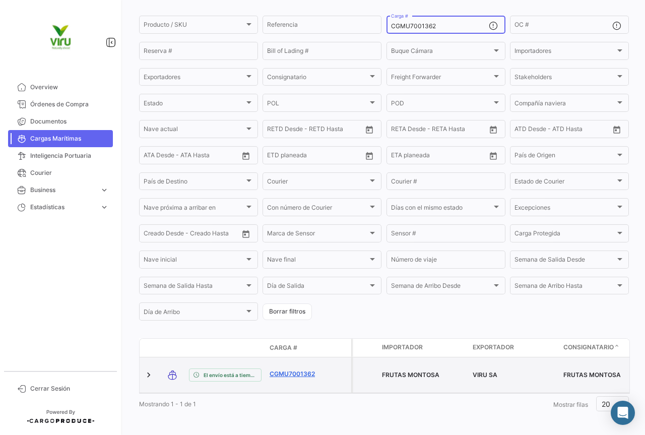
type input "CGMU7001362"
click at [291, 370] on link "CGMU7001362" at bounding box center [296, 373] width 52 height 9
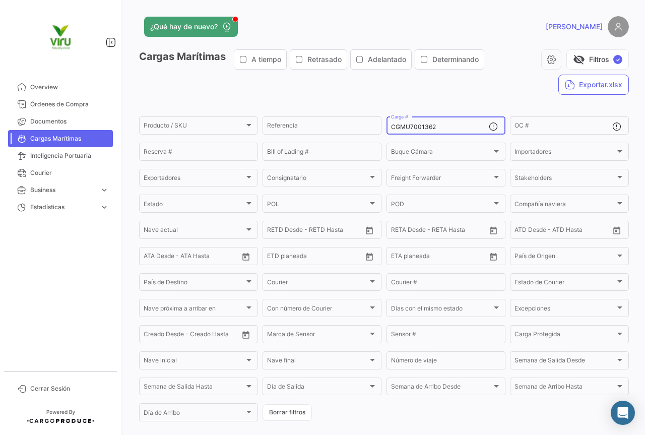
drag, startPoint x: 436, startPoint y: 127, endPoint x: 385, endPoint y: 121, distance: 51.2
click at [387, 121] on div "CGMU7001362 Carga #" at bounding box center [446, 125] width 119 height 20
paste input "HLBU6036176"
type input "HLBU6036176"
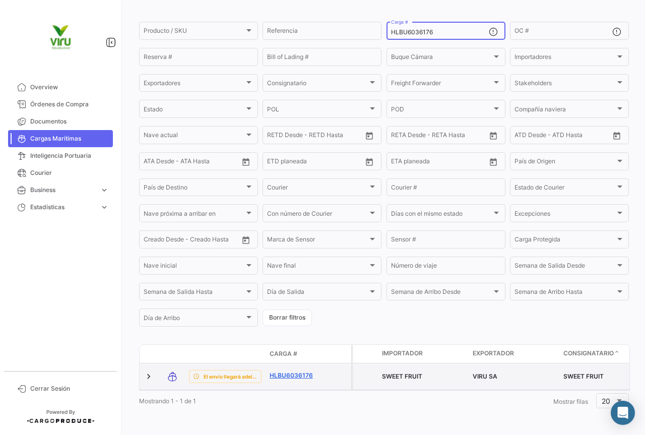
click at [307, 371] on link "HLBU6036176" at bounding box center [296, 375] width 52 height 9
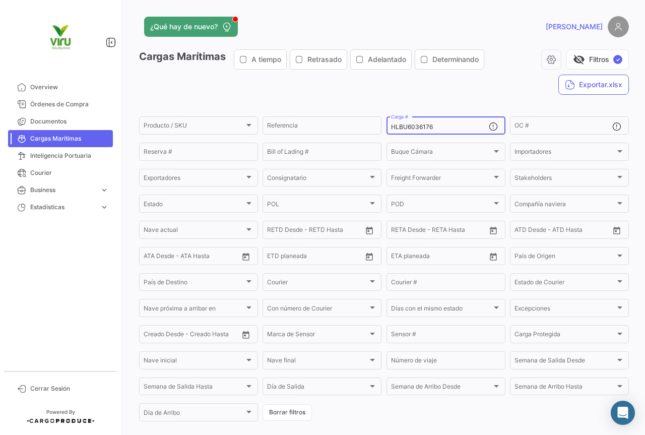
drag, startPoint x: 439, startPoint y: 127, endPoint x: 384, endPoint y: 125, distance: 55.0
click at [387, 125] on div "HLBU6036176 Carga #" at bounding box center [446, 125] width 119 height 20
paste input "47782"
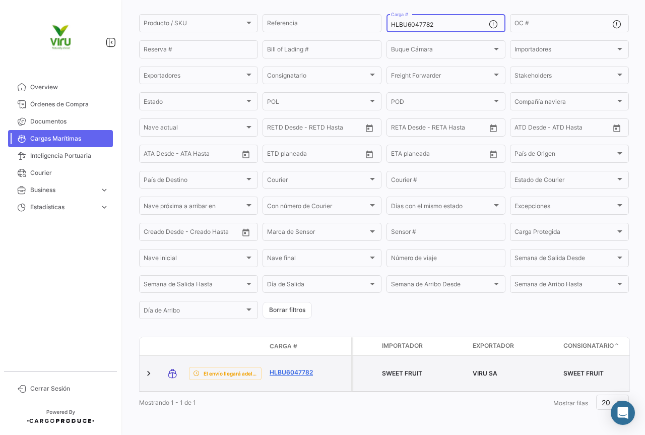
type input "HLBU6047782"
click at [300, 370] on link "HLBU6047782" at bounding box center [296, 372] width 52 height 9
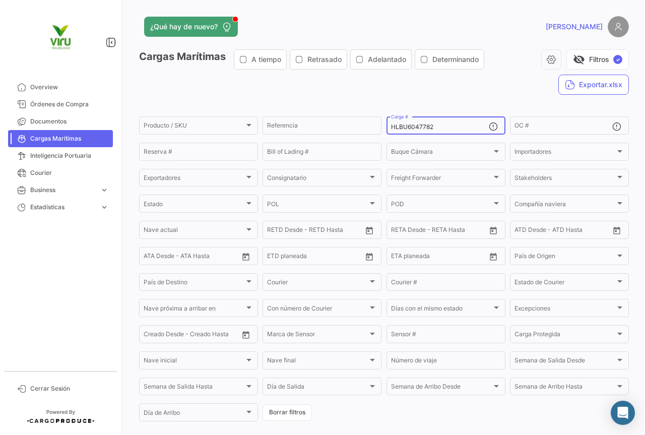
drag, startPoint x: 452, startPoint y: 125, endPoint x: 389, endPoint y: 124, distance: 63.5
click at [391, 124] on input "HLBU6047782" at bounding box center [440, 126] width 98 height 7
paste input "CGMU6935457"
type input "CGMU6935457"
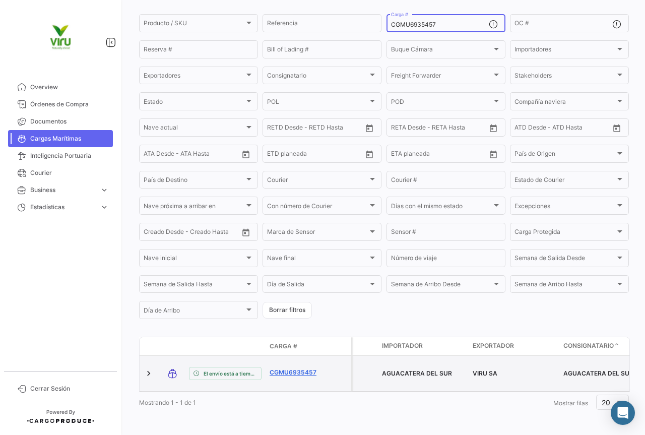
click at [303, 368] on link "CGMU6935457" at bounding box center [296, 372] width 52 height 9
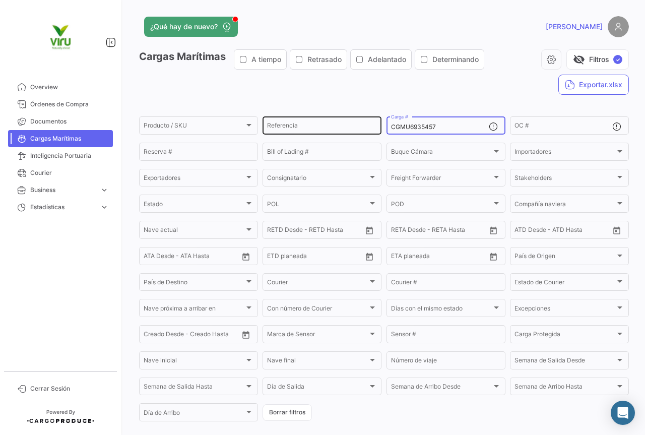
drag, startPoint x: 440, startPoint y: 127, endPoint x: 376, endPoint y: 127, distance: 64.0
click at [0, 0] on div "Producto / SKU Producto / SKU Referencia CGMU6935457 Carga # OC # Reserva # Bil…" at bounding box center [0, 0] width 0 height 0
paste input "XRU1615031"
type input "CXRU1615031"
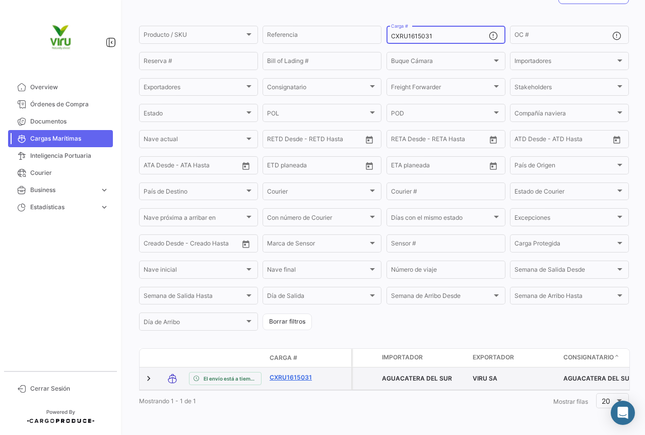
click at [294, 373] on link "CXRU1615031" at bounding box center [296, 377] width 52 height 9
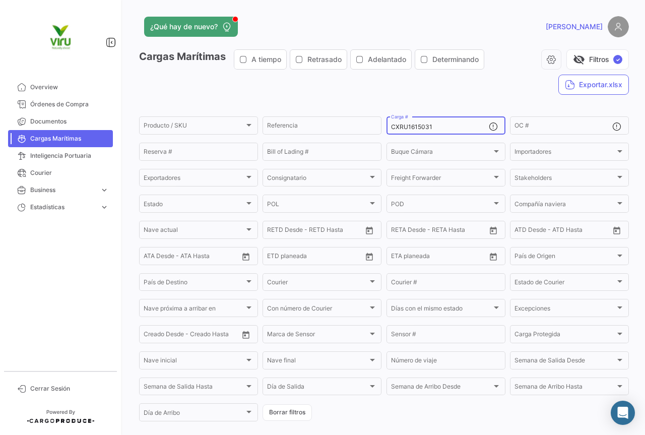
drag, startPoint x: 451, startPoint y: 127, endPoint x: 386, endPoint y: 124, distance: 65.1
click at [387, 124] on div "CXRU1615031 Carga #" at bounding box center [446, 125] width 119 height 20
paste input "GMU6969360"
type input "CGMU6969360"
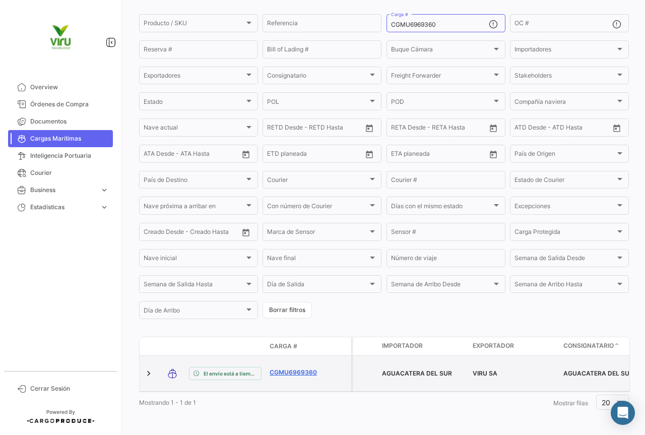
click at [308, 368] on link "CGMU6969360" at bounding box center [296, 372] width 52 height 9
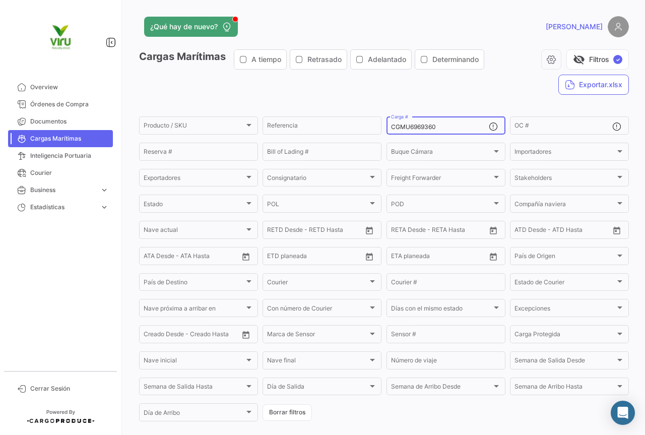
drag, startPoint x: 450, startPoint y: 127, endPoint x: 384, endPoint y: 126, distance: 66.0
click at [387, 126] on div "CGMU6969360 Carga #" at bounding box center [446, 125] width 119 height 20
paste input "11218"
type input "CGMU6911218"
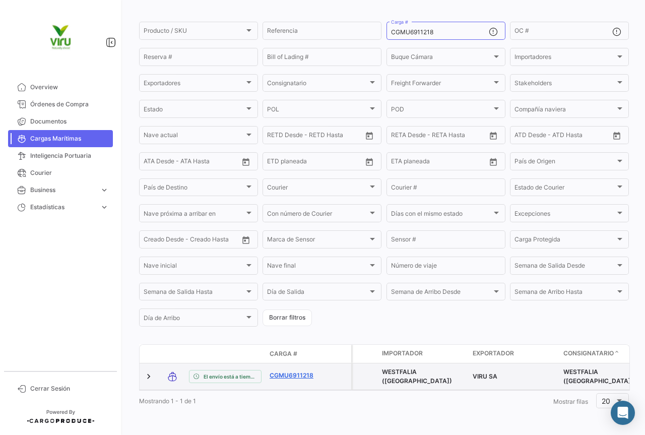
click at [310, 371] on link "CGMU6911218" at bounding box center [296, 375] width 52 height 9
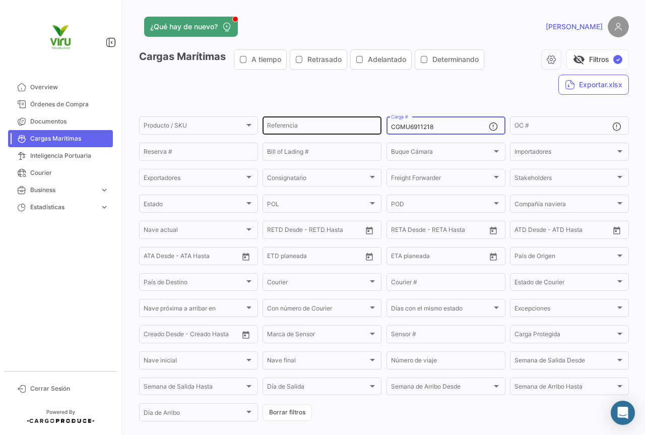
drag, startPoint x: 441, startPoint y: 127, endPoint x: 378, endPoint y: 128, distance: 63.5
click at [0, 0] on div "Producto / SKU Producto / SKU Referencia CGMU6911218 Carga # OC # Reserva # Bil…" at bounding box center [0, 0] width 0 height 0
paste input "7011817"
type input "CGMU7011817"
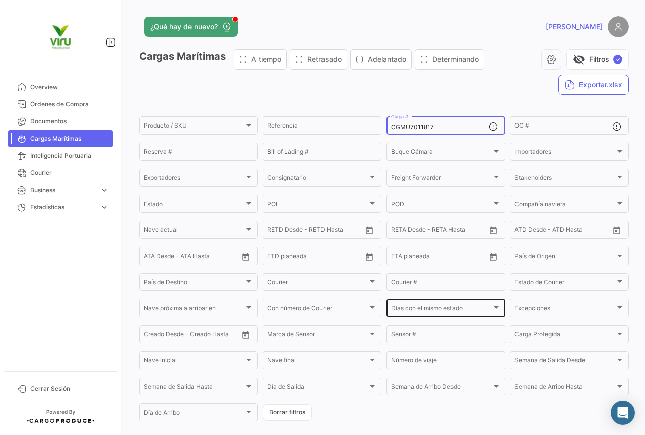
scroll to position [102, 0]
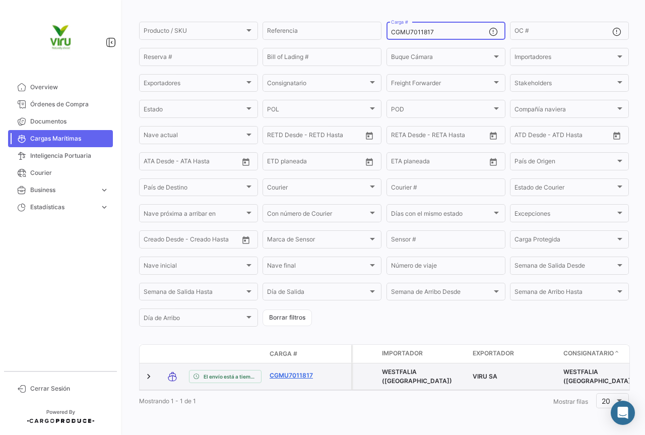
click at [301, 371] on link "CGMU7011817" at bounding box center [296, 375] width 52 height 9
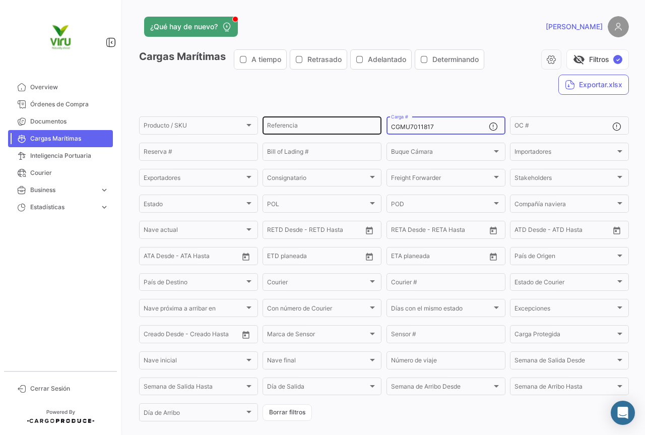
drag, startPoint x: 458, startPoint y: 126, endPoint x: 376, endPoint y: 121, distance: 81.3
click at [0, 0] on div "Producto / SKU Producto / SKU Referencia CGMU7011817 Carga # OC # Reserva # Bil…" at bounding box center [0, 0] width 0 height 0
paste input "6954884"
type input "CGMU6954884"
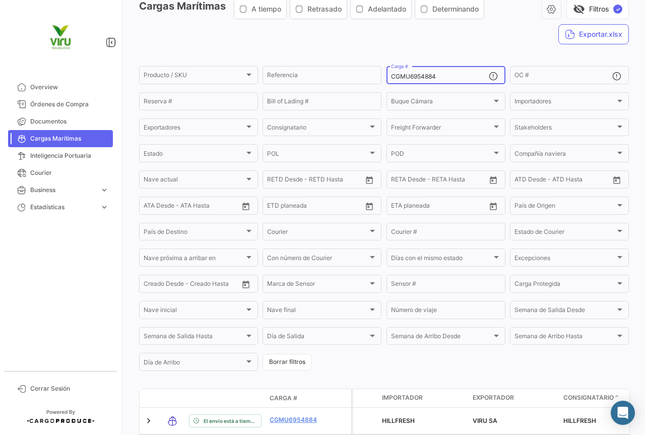
scroll to position [101, 0]
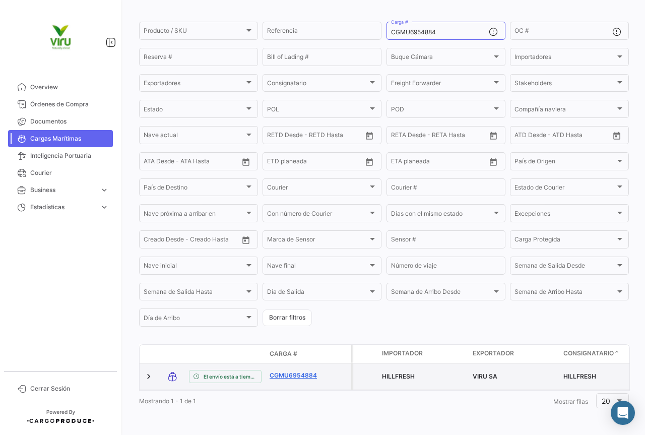
click at [303, 371] on link "CGMU6954884" at bounding box center [296, 375] width 52 height 9
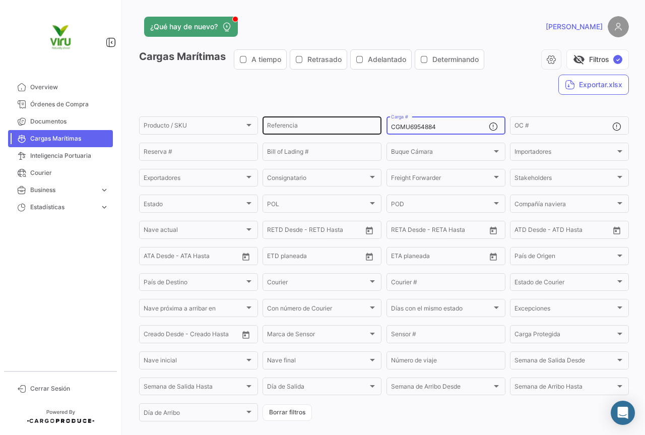
drag, startPoint x: 452, startPoint y: 126, endPoint x: 378, endPoint y: 123, distance: 73.6
click at [0, 0] on div "Producto / SKU Producto / SKU Referencia CGMU6954884 Carga # OC # Reserva # Bil…" at bounding box center [0, 0] width 0 height 0
paste input "MEDU9622760"
type input "MEDU9622760"
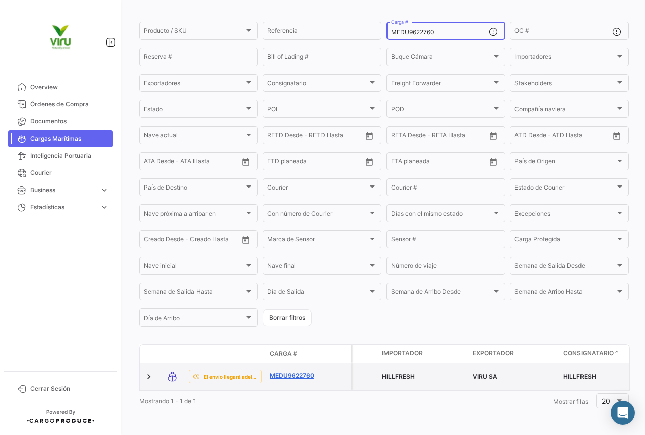
click at [294, 372] on link "MEDU9622760" at bounding box center [296, 375] width 52 height 9
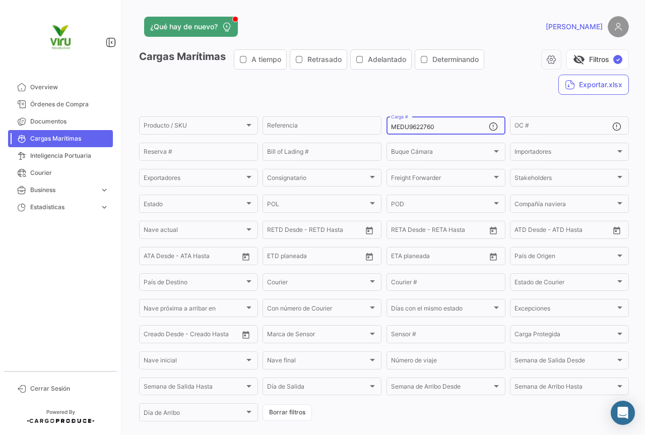
drag, startPoint x: 464, startPoint y: 125, endPoint x: 388, endPoint y: 125, distance: 76.1
click at [391, 125] on input "MEDU9622760" at bounding box center [440, 126] width 98 height 7
paste input "CGMU6924719"
type input "CGMU6924719"
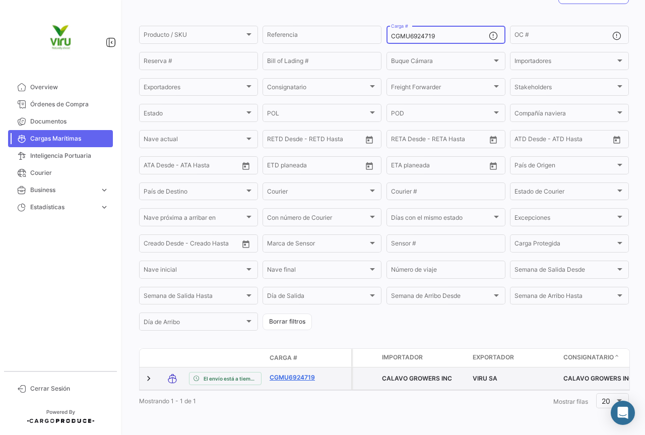
click at [301, 373] on link "CGMU6924719" at bounding box center [296, 377] width 52 height 9
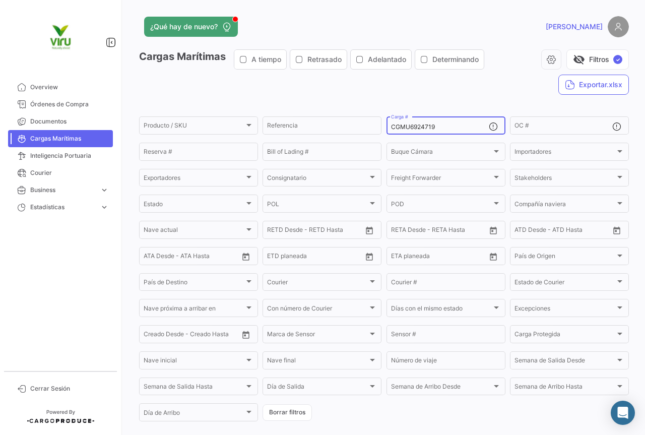
drag, startPoint x: 446, startPoint y: 128, endPoint x: 381, endPoint y: 128, distance: 65.0
click at [381, 128] on form "Producto / SKU Producto / SKU Referencia CGMU6924719 Carga # OC # Reserva # Bil…" at bounding box center [384, 269] width 490 height 308
paste input "70397"
type input "CGMU6970397"
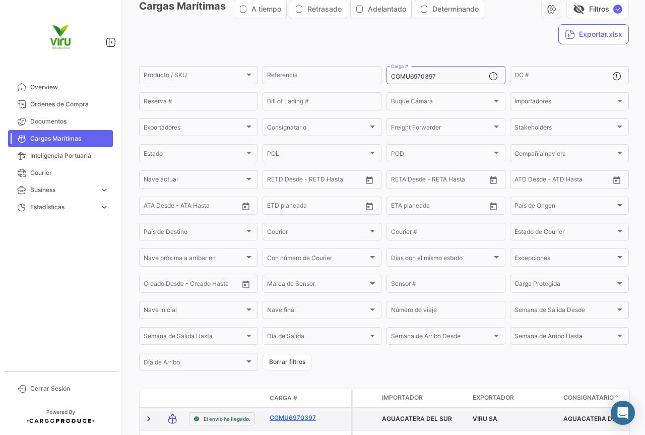
click at [298, 421] on link "CGMU6970397" at bounding box center [296, 417] width 52 height 9
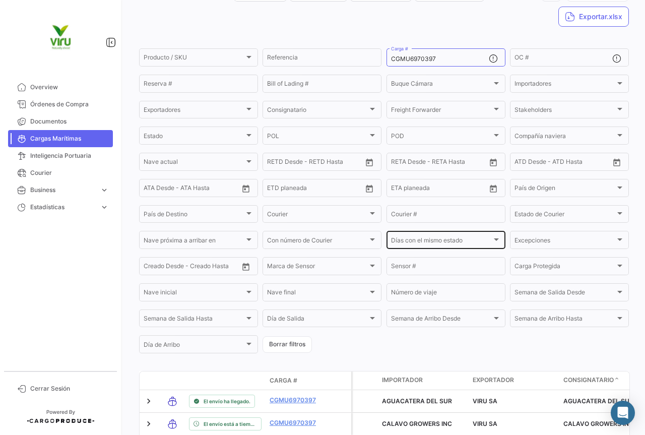
scroll to position [118, 0]
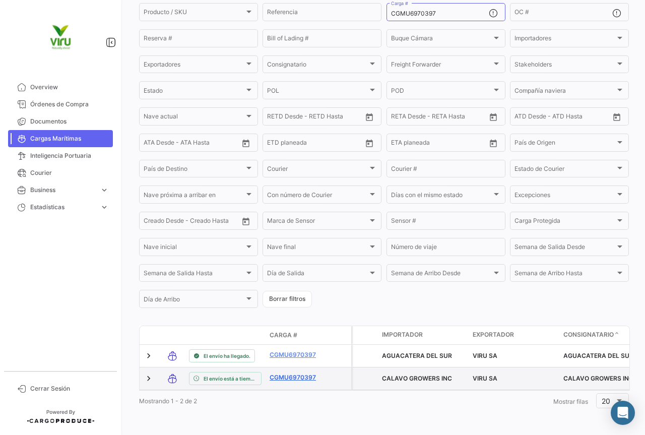
click at [297, 374] on link "CGMU6970397" at bounding box center [296, 377] width 52 height 9
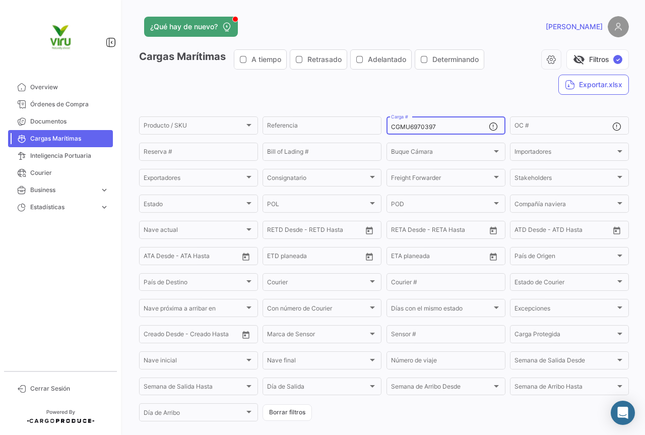
drag, startPoint x: 447, startPoint y: 129, endPoint x: 382, endPoint y: 130, distance: 65.5
click at [382, 130] on form "Producto / SKU Producto / SKU Referencia CGMU6970397 Carga # OC # Reserva # Bil…" at bounding box center [384, 269] width 490 height 308
paste input "9373435"
type input "CGMU9373435"
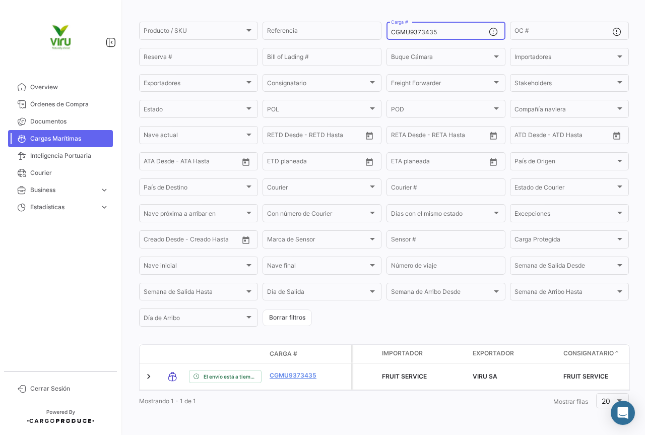
scroll to position [102, 0]
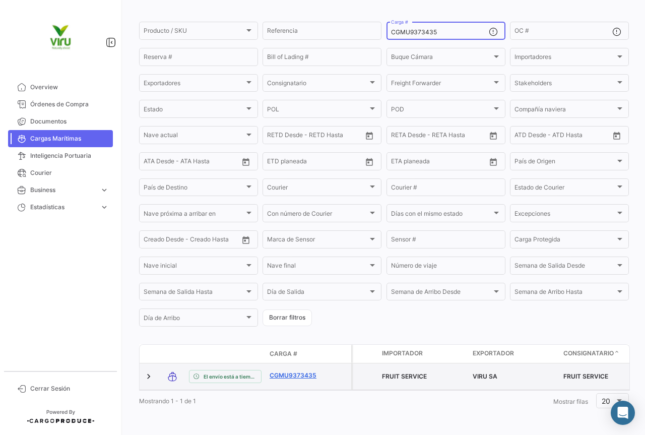
click at [307, 371] on link "CGMU9373435" at bounding box center [296, 375] width 52 height 9
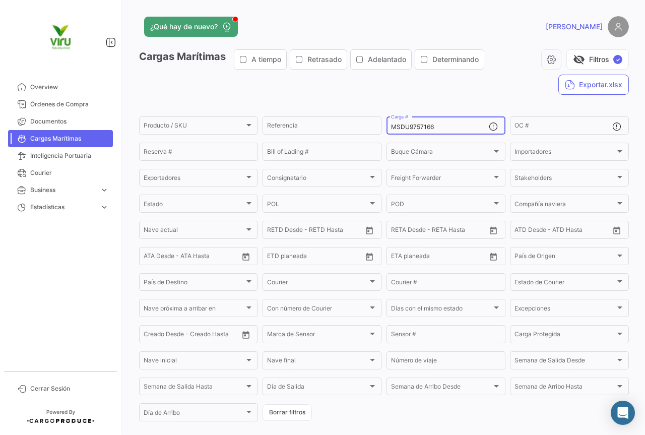
type input "MSDU9757166"
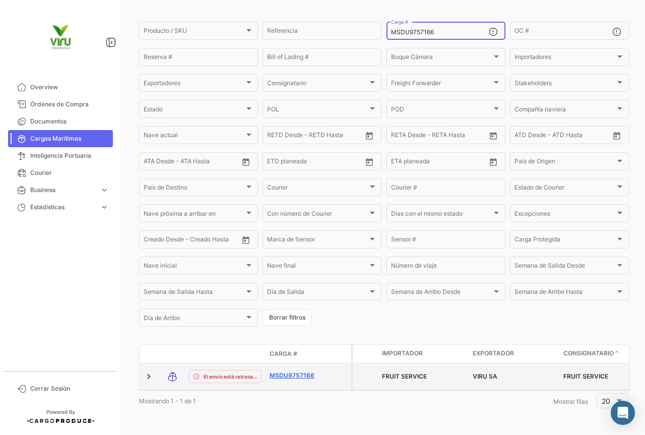
click at [311, 371] on link "MSDU9757166" at bounding box center [296, 375] width 52 height 9
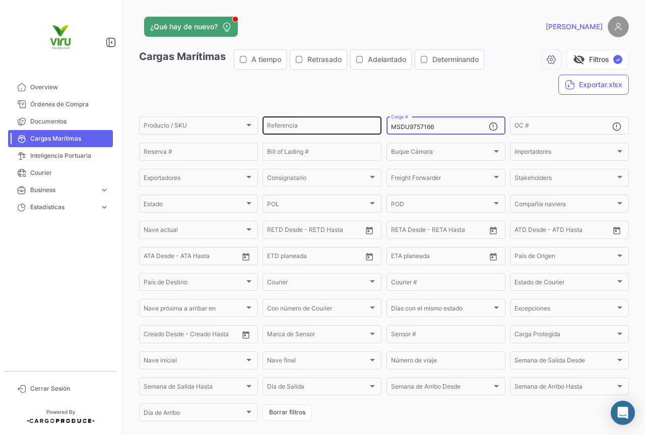
drag, startPoint x: 445, startPoint y: 124, endPoint x: 369, endPoint y: 123, distance: 75.6
click at [0, 0] on div "Producto / SKU Producto / SKU Referencia MSDU9757166 Carga # OC # Reserva # Bil…" at bounding box center [0, 0] width 0 height 0
paste input "CGMU6949213"
type input "CGMU6949213"
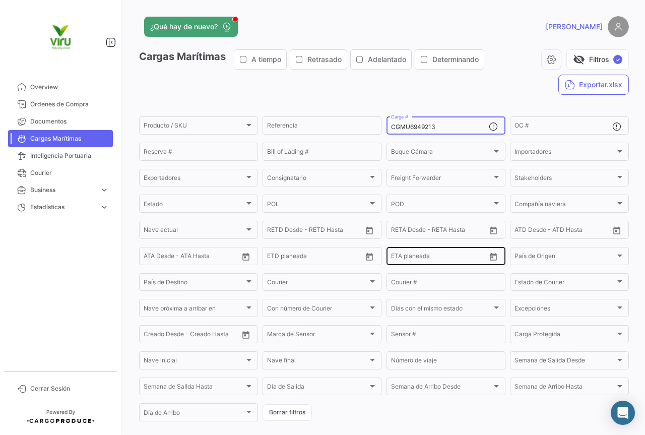
scroll to position [101, 0]
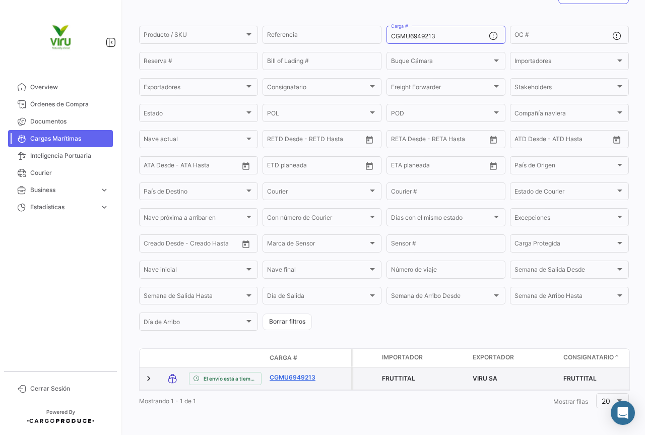
click at [298, 373] on link "CGMU6949213" at bounding box center [296, 377] width 52 height 9
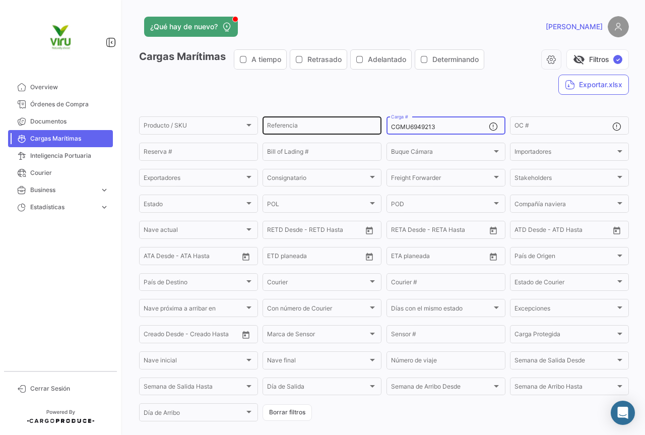
drag, startPoint x: 467, startPoint y: 125, endPoint x: 327, endPoint y: 125, distance: 140.1
click at [0, 0] on div "Producto / SKU Producto / SKU Referencia CGMU6949213 Carga # OC # Reserva # Bil…" at bounding box center [0, 0] width 0 height 0
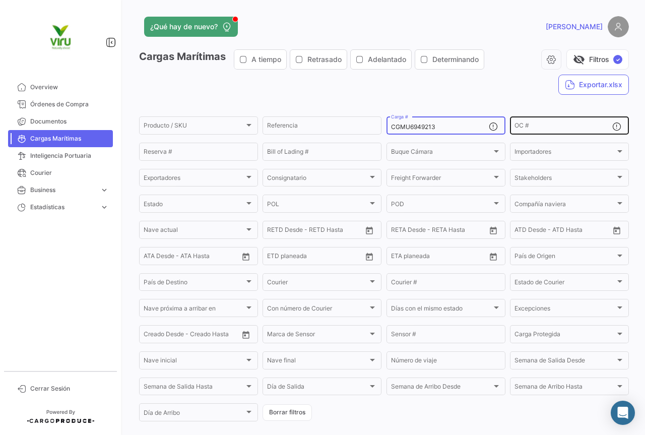
paste input "MEDU9754508"
type input "MEDU9754508"
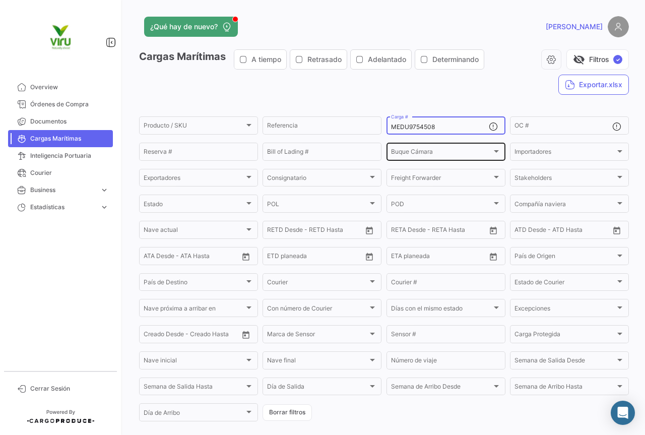
scroll to position [102, 0]
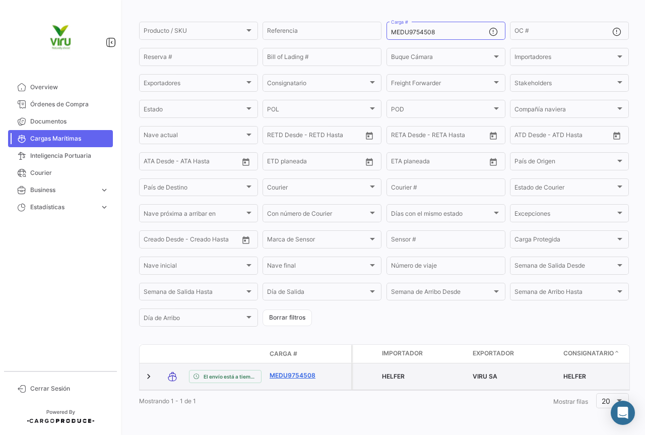
click at [300, 371] on link "MEDU9754508" at bounding box center [296, 375] width 52 height 9
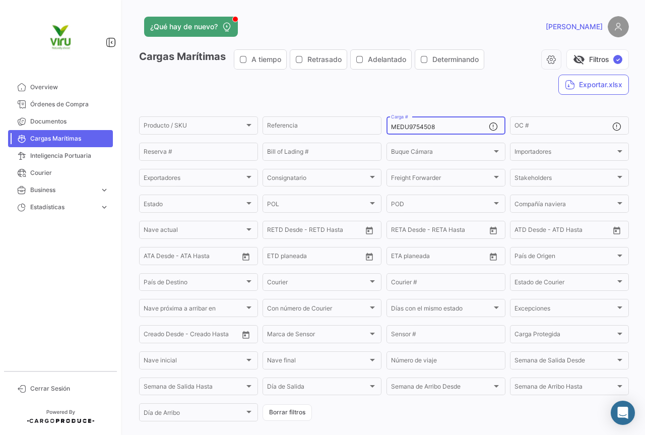
drag, startPoint x: 444, startPoint y: 130, endPoint x: 389, endPoint y: 119, distance: 56.4
click at [391, 119] on div "MEDU9754508 Carga #" at bounding box center [440, 125] width 98 height 20
paste input "MAU1445973"
type input "MMAU1445973"
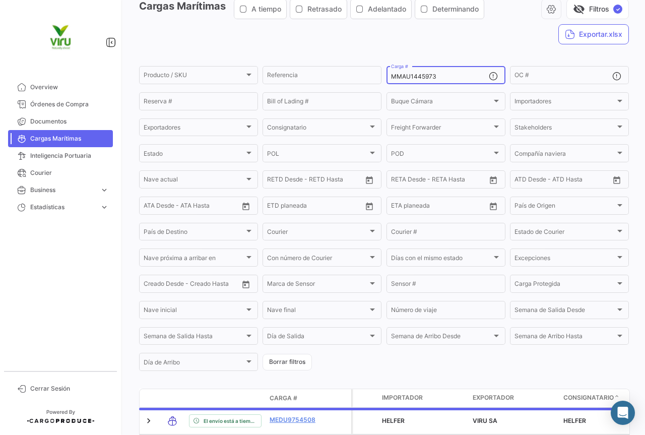
scroll to position [101, 0]
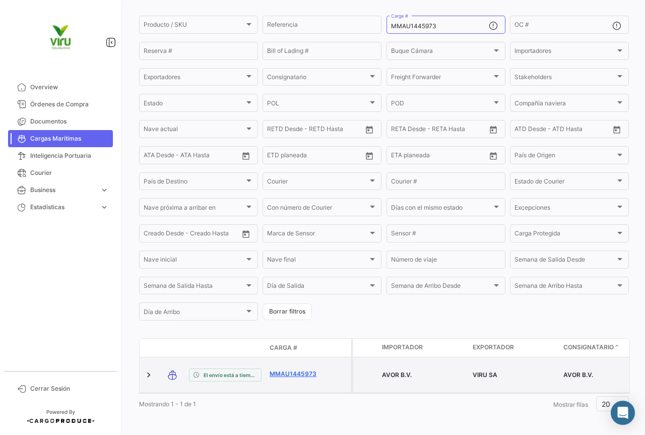
click at [303, 371] on link "MMAU1445973" at bounding box center [296, 373] width 52 height 9
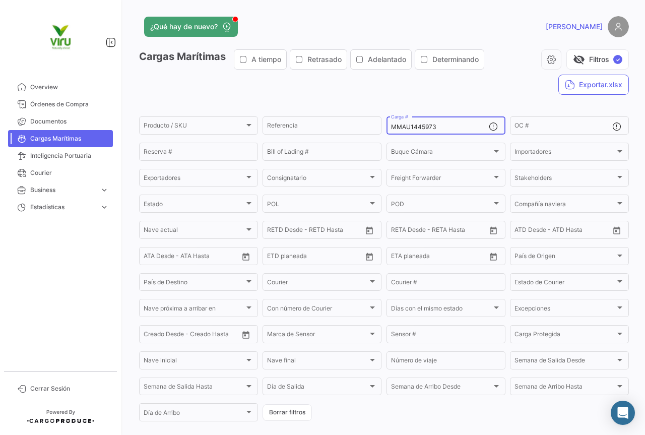
click at [453, 131] on div "MMAU1445973 Carga #" at bounding box center [440, 125] width 98 height 20
drag, startPoint x: 448, startPoint y: 129, endPoint x: 382, endPoint y: 124, distance: 65.6
click at [382, 124] on form "Producto / SKU Producto / SKU Referencia MMAU1445973 Carga # OC # Reserva # Bil…" at bounding box center [384, 269] width 490 height 308
paste input "SDU9741724"
type input "MSDU9741724"
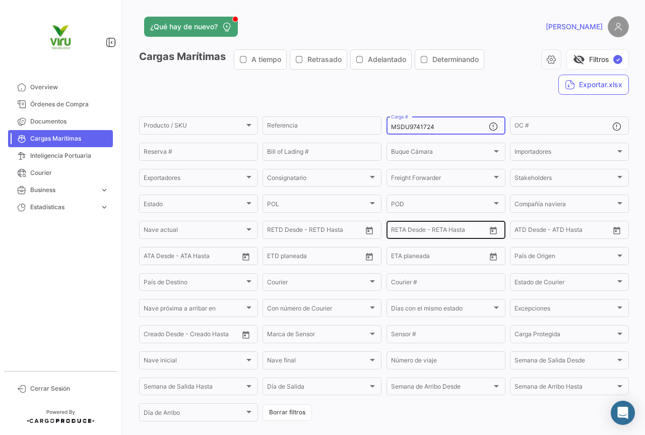
scroll to position [102, 0]
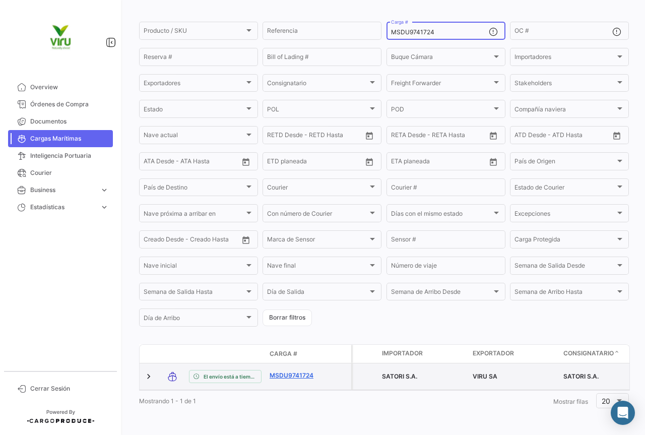
click at [298, 371] on link "MSDU9741724" at bounding box center [296, 375] width 52 height 9
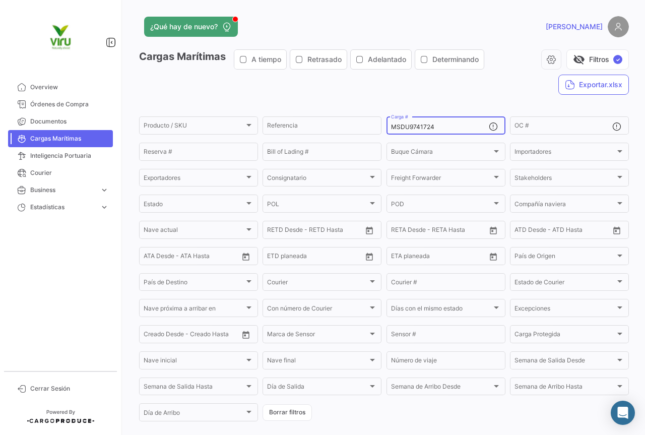
drag, startPoint x: 435, startPoint y: 128, endPoint x: 384, endPoint y: 121, distance: 52.3
click at [387, 121] on div "MSDU9741724 Carga #" at bounding box center [446, 125] width 119 height 20
paste input "TLLU1050208"
type input "TLLU1050208"
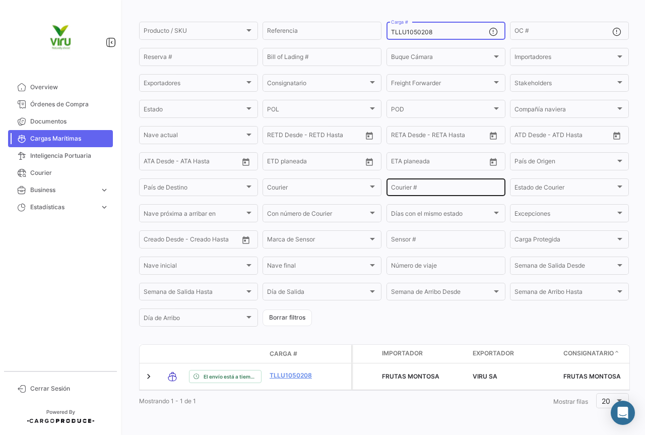
scroll to position [102, 0]
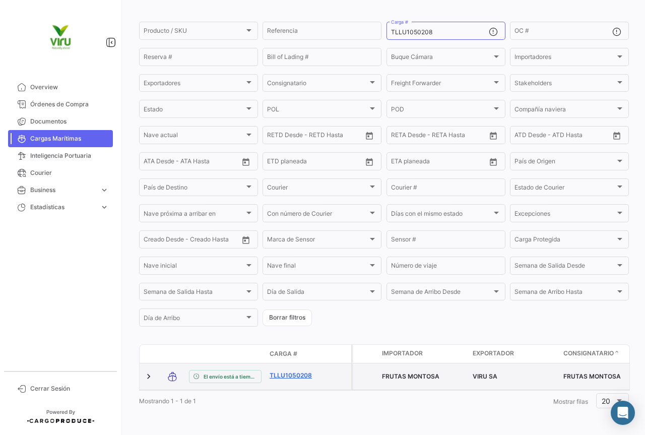
click at [301, 371] on link "TLLU1050208" at bounding box center [296, 375] width 52 height 9
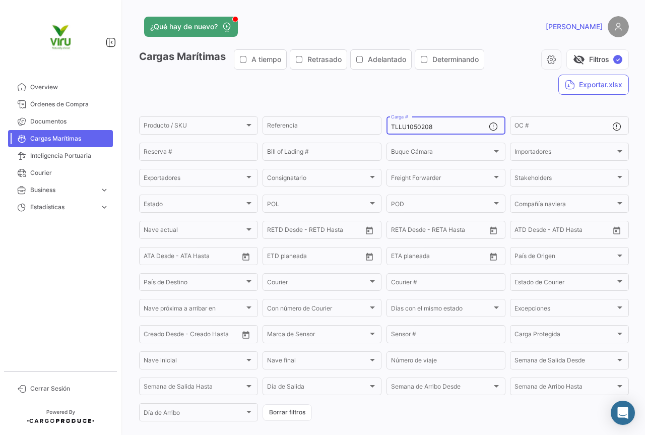
drag, startPoint x: 451, startPoint y: 129, endPoint x: 388, endPoint y: 129, distance: 62.5
click at [391, 129] on input "TLLU1050208" at bounding box center [440, 126] width 98 height 7
paste input "CAIU5696423"
type input "CAIU5696423"
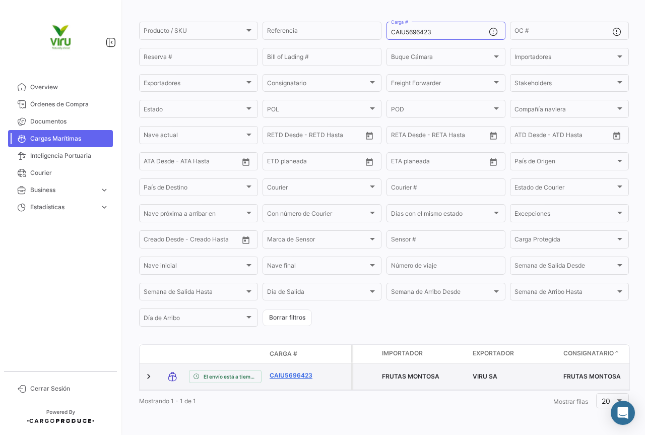
click at [298, 371] on link "CAIU5696423" at bounding box center [296, 375] width 52 height 9
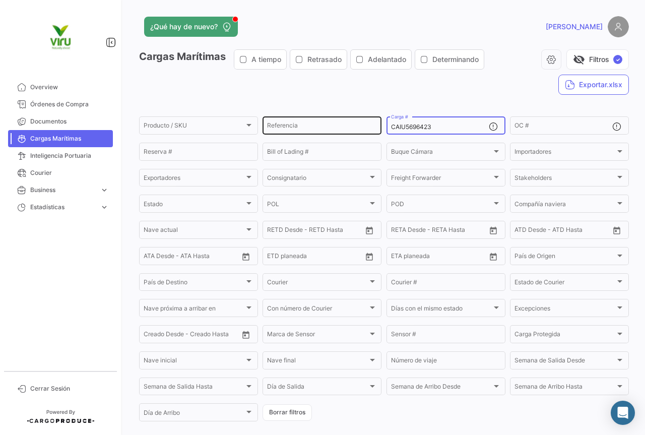
drag, startPoint x: 442, startPoint y: 125, endPoint x: 370, endPoint y: 125, distance: 72.1
click at [0, 0] on div "Producto / SKU Producto / SKU Referencia CAIU5696423 Carga # OC # Reserva # Bil…" at bounding box center [0, 0] width 0 height 0
paste input "SEGU95331"
type input "SEGU9533123"
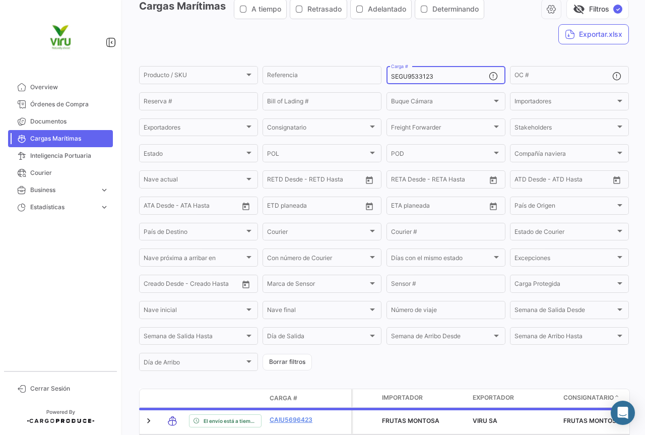
scroll to position [101, 0]
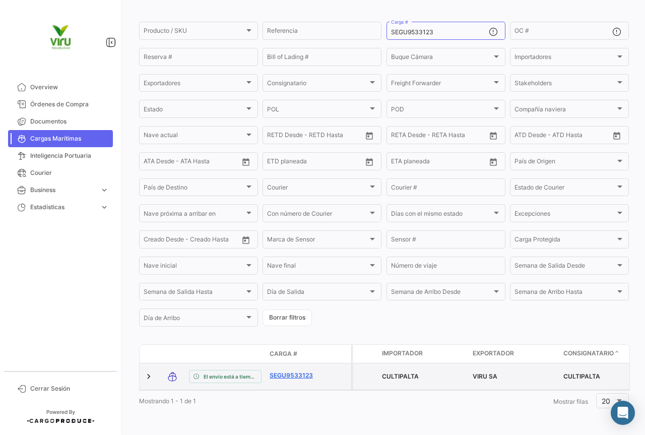
click at [301, 371] on link "SEGU9533123" at bounding box center [296, 375] width 52 height 9
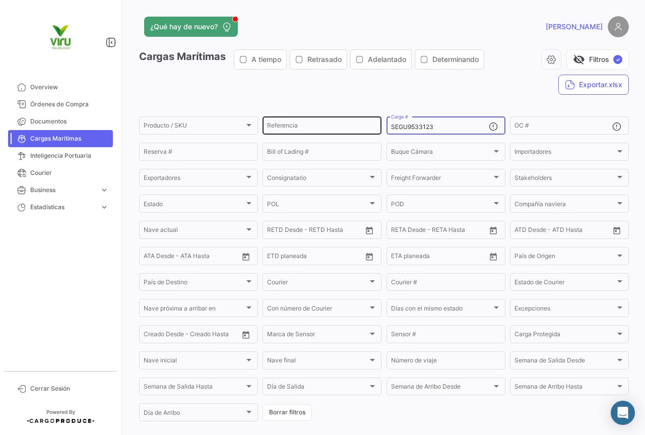
drag, startPoint x: 432, startPoint y: 128, endPoint x: 371, endPoint y: 120, distance: 61.5
click at [0, 0] on div "Producto / SKU Producto / SKU Referencia SEGU9533123 Carga # OC # Reserva # Bil…" at bounding box center [0, 0] width 0 height 0
paste input "TEMU9349600"
type input "TEMU9349600"
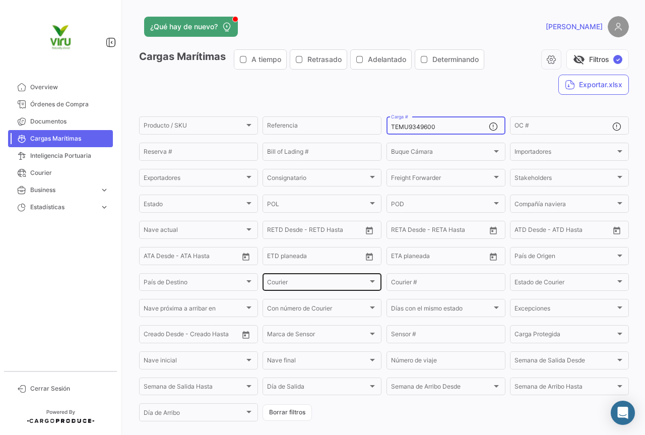
scroll to position [102, 0]
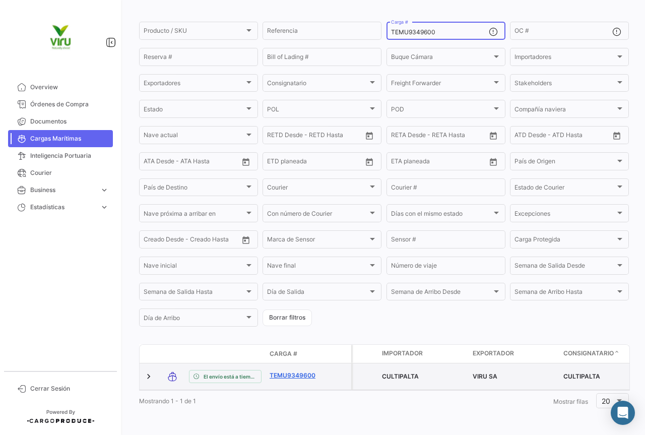
click at [292, 371] on link "TEMU9349600" at bounding box center [296, 375] width 52 height 9
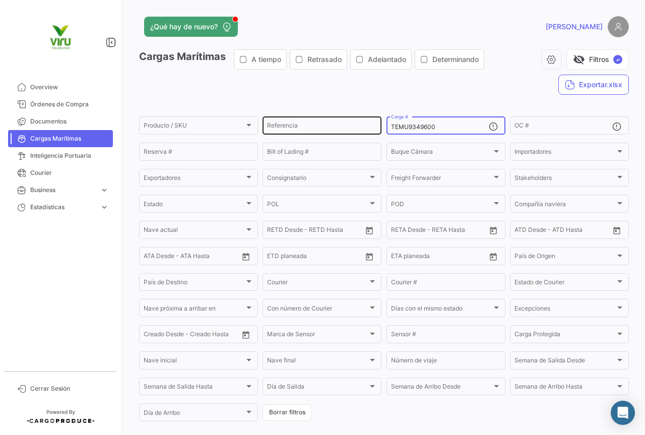
drag, startPoint x: 441, startPoint y: 128, endPoint x: 371, endPoint y: 119, distance: 69.6
click at [0, 0] on div "Producto / SKU Producto / SKU Referencia TEMU9349600 Carga # OC # Reserva # Bil…" at bounding box center [0, 0] width 0 height 0
paste input "89417"
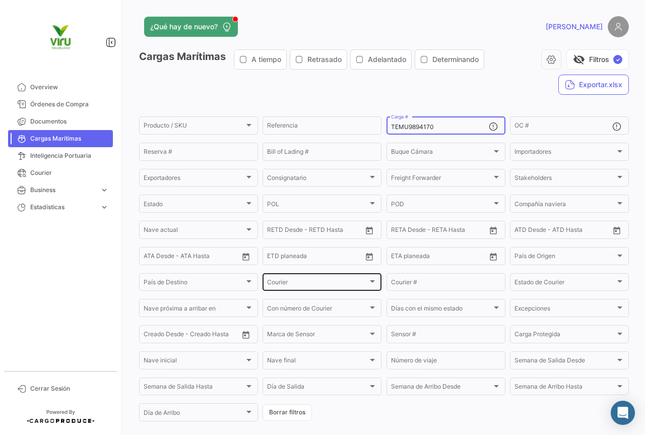
scroll to position [102, 0]
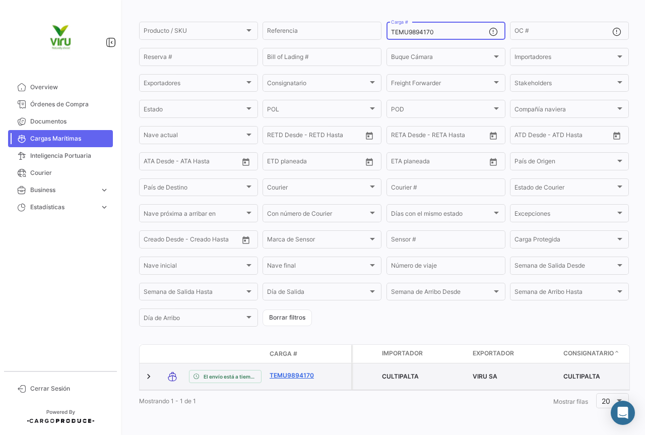
type input "TEMU9894170"
click at [305, 371] on link "TEMU9894170" at bounding box center [296, 375] width 52 height 9
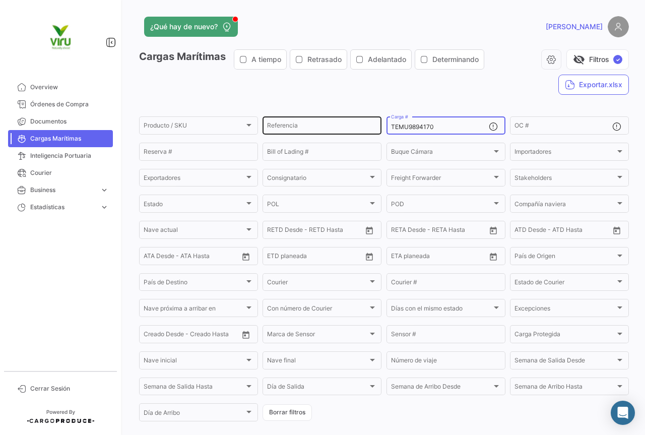
drag, startPoint x: 454, startPoint y: 126, endPoint x: 363, endPoint y: 130, distance: 90.8
click at [0, 0] on div "Producto / SKU Producto / SKU Referencia TEMU9894170 Carga # OC # Reserva # Bil…" at bounding box center [0, 0] width 0 height 0
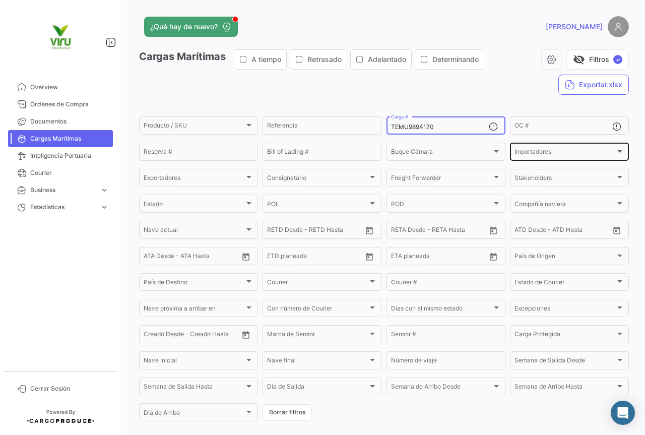
paste input "HLBU9644713"
type input "HLBU9644713"
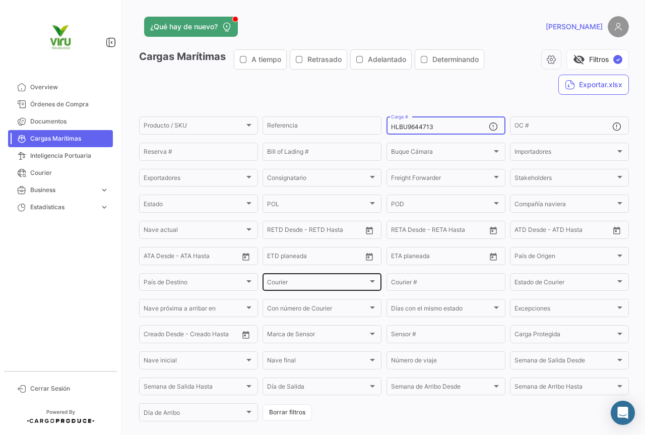
scroll to position [102, 0]
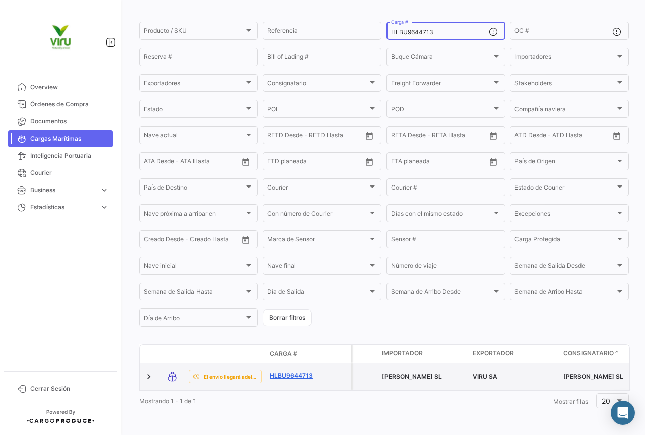
click at [302, 371] on link "HLBU9644713" at bounding box center [296, 375] width 52 height 9
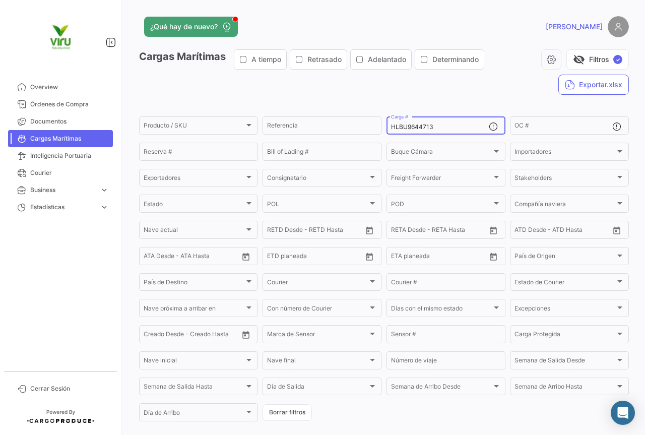
click at [433, 130] on div "HLBU9644713 Carga #" at bounding box center [440, 125] width 98 height 20
drag, startPoint x: 436, startPoint y: 127, endPoint x: 376, endPoint y: 124, distance: 60.0
click at [0, 0] on div "Producto / SKU Producto / SKU Referencia HLBU9644713 Carga # OC # Reserva # Bil…" at bounding box center [0, 0] width 0 height 0
paste input "MMAU1390335"
type input "MMAU1390335"
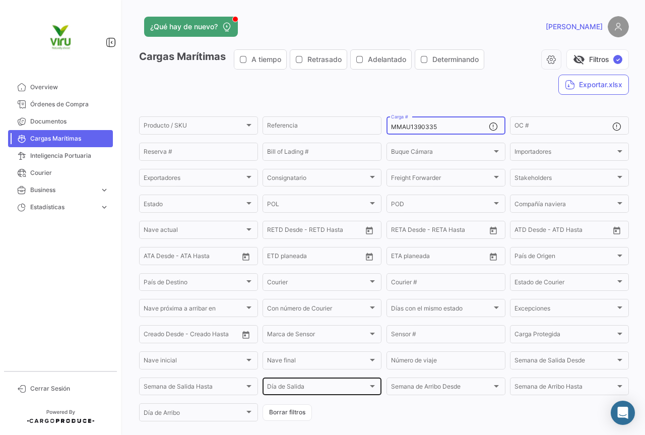
scroll to position [101, 0]
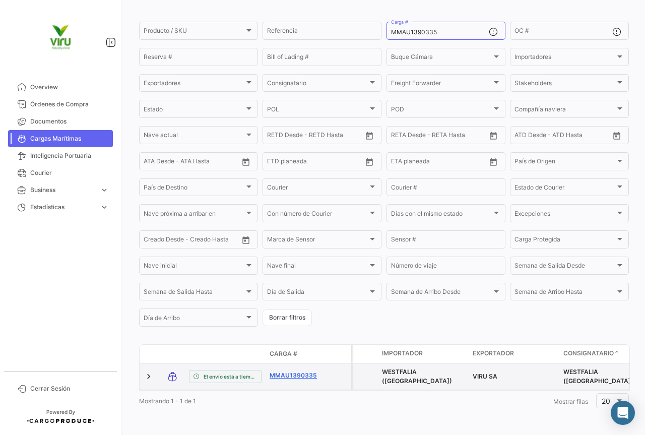
click at [296, 371] on link "MMAU1390335" at bounding box center [296, 375] width 52 height 9
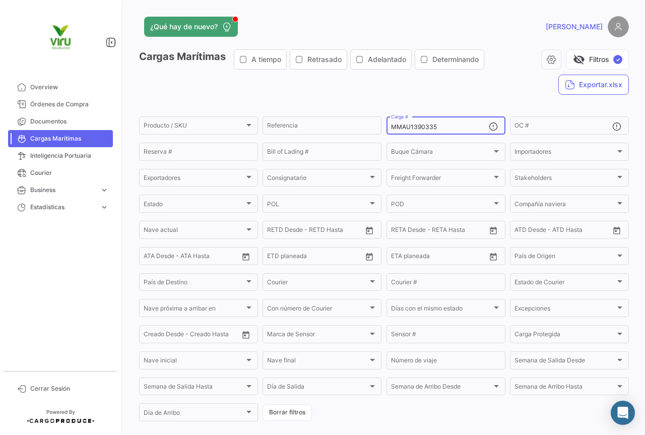
drag, startPoint x: 449, startPoint y: 125, endPoint x: 387, endPoint y: 125, distance: 62.5
click at [387, 125] on div "MMAU1390335 Carga #" at bounding box center [446, 125] width 119 height 20
paste input "52931"
type input "MMAU1352931"
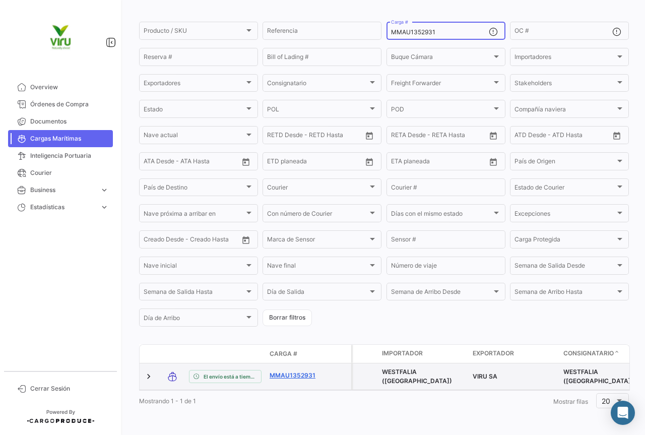
click at [292, 371] on link "MMAU1352931" at bounding box center [296, 375] width 52 height 9
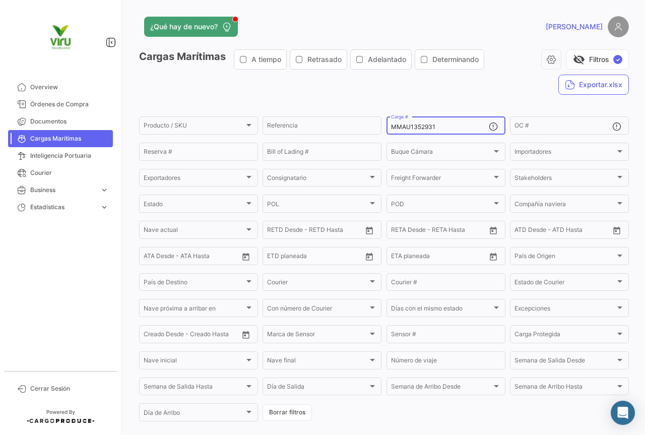
drag, startPoint x: 442, startPoint y: 127, endPoint x: 384, endPoint y: 127, distance: 57.5
click at [387, 127] on div "MMAU1352931 Carga #" at bounding box center [446, 125] width 119 height 20
paste input "SEKU9123709"
type input "SEKU9123709"
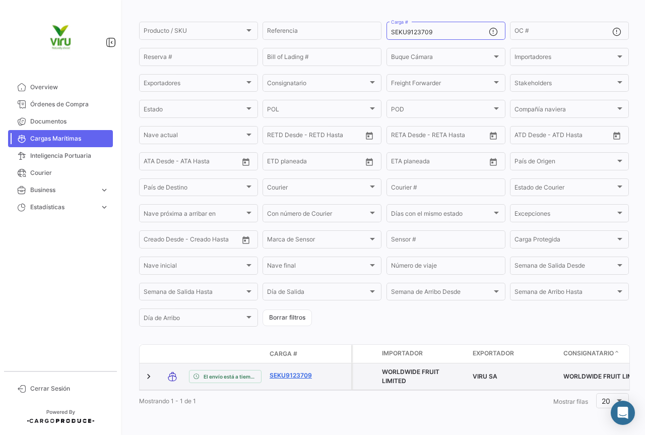
click at [295, 371] on link "SEKU9123709" at bounding box center [296, 375] width 52 height 9
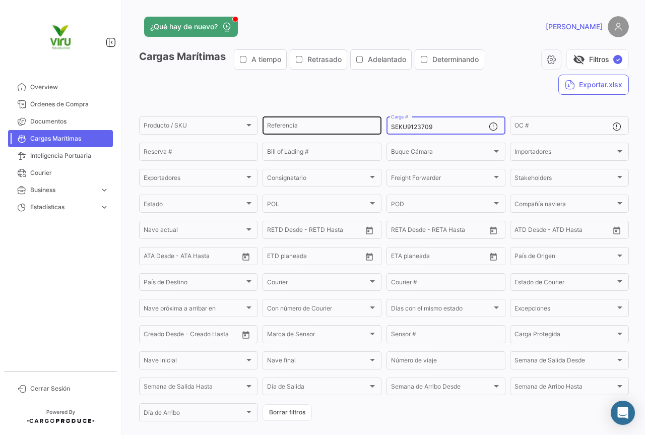
drag, startPoint x: 459, startPoint y: 126, endPoint x: 378, endPoint y: 122, distance: 81.7
click at [0, 0] on div "Producto / SKU Producto / SKU Referencia SEKU9123709 Carga # OC # Reserva # Bil…" at bounding box center [0, 0] width 0 height 0
paste input "MSDU9783735"
type input "MSDU9783735"
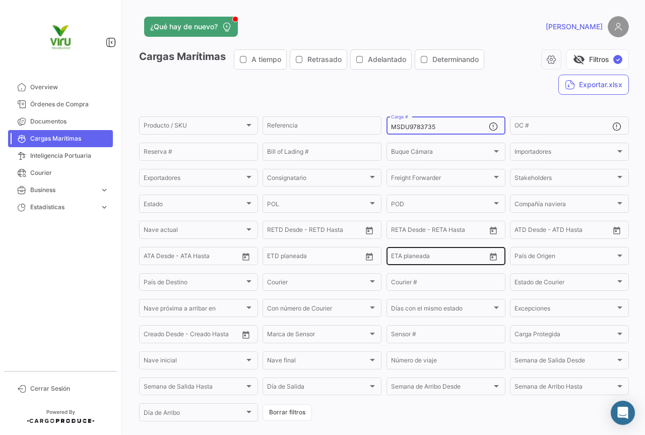
scroll to position [98, 0]
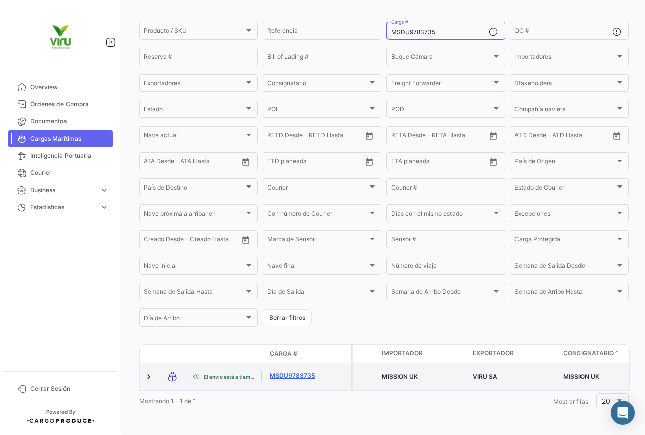
click at [307, 371] on link "MSDU9783735" at bounding box center [296, 375] width 52 height 9
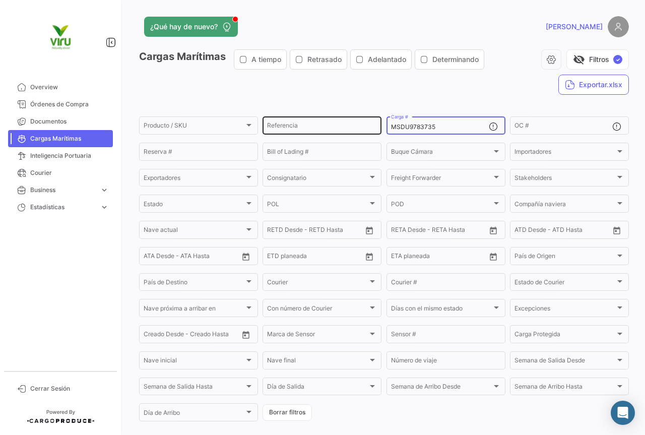
drag, startPoint x: 437, startPoint y: 128, endPoint x: 379, endPoint y: 124, distance: 58.6
click at [0, 0] on div "Producto / SKU Producto / SKU Referencia MSDU9783735 Carga # OC # Reserva # Bil…" at bounding box center [0, 0] width 0 height 0
paste input "ZMOU8894489"
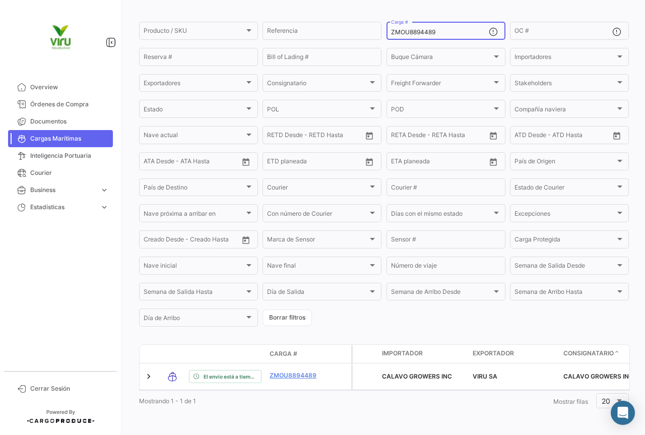
scroll to position [102, 0]
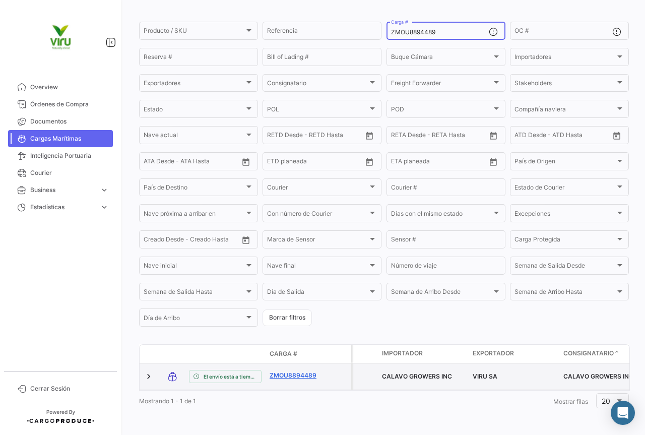
type input "ZMOU8894489"
click at [302, 371] on link "ZMOU8894489" at bounding box center [296, 375] width 52 height 9
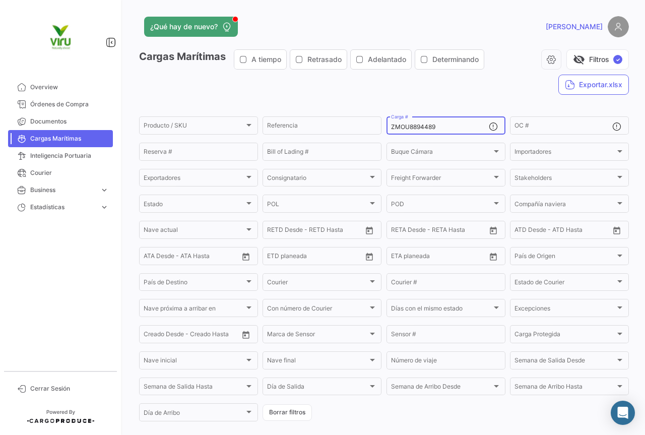
drag, startPoint x: 459, startPoint y: 125, endPoint x: 381, endPoint y: 124, distance: 78.1
click at [381, 124] on form "Producto / SKU Producto / SKU Referencia ZMOU8894489 Carga # OC # Reserva # Bil…" at bounding box center [384, 269] width 490 height 308
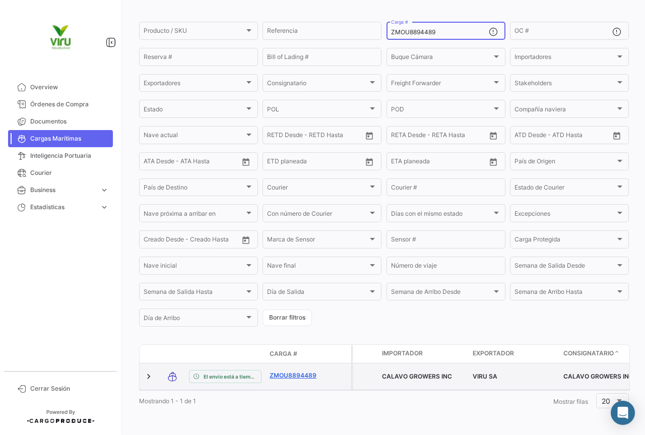
click at [300, 371] on link "ZMOU8894489" at bounding box center [296, 375] width 52 height 9
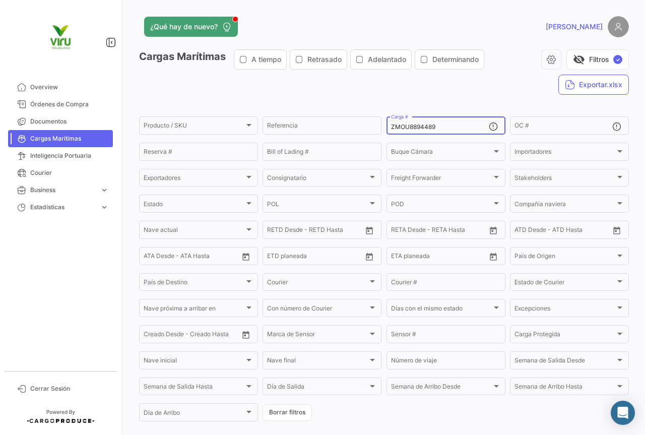
drag, startPoint x: 445, startPoint y: 126, endPoint x: 387, endPoint y: 127, distance: 57.5
click at [387, 127] on div "ZMOU8894489 Carga #" at bounding box center [446, 125] width 119 height 20
paste input "74902"
type input "ZMOU8874902"
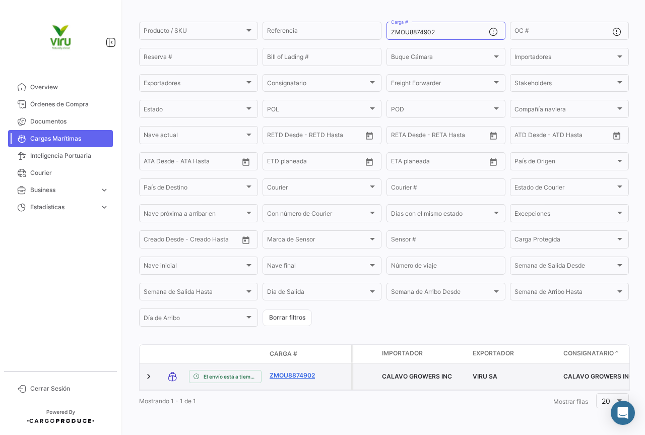
click at [304, 371] on link "ZMOU8874902" at bounding box center [296, 375] width 52 height 9
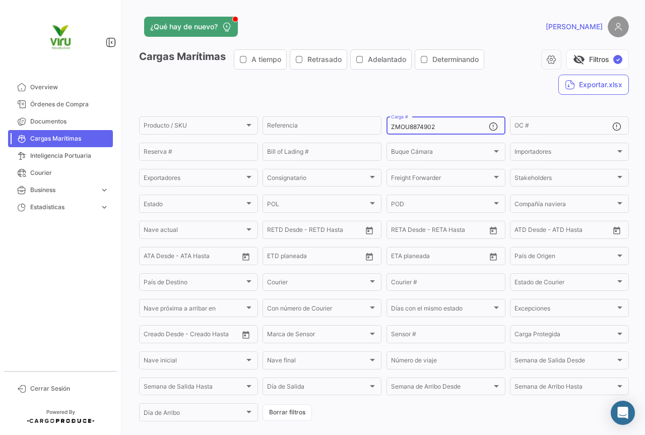
drag, startPoint x: 441, startPoint y: 129, endPoint x: 386, endPoint y: 125, distance: 55.6
click at [387, 125] on div "ZMOU8874902 Carga #" at bounding box center [446, 125] width 119 height 20
paste input "MSDU9792125"
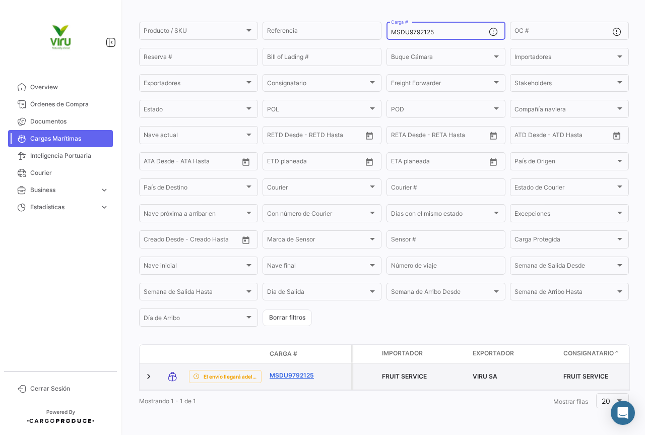
scroll to position [98, 0]
type input "MSDU9792125"
click at [308, 371] on link "MSDU9792125" at bounding box center [296, 375] width 52 height 9
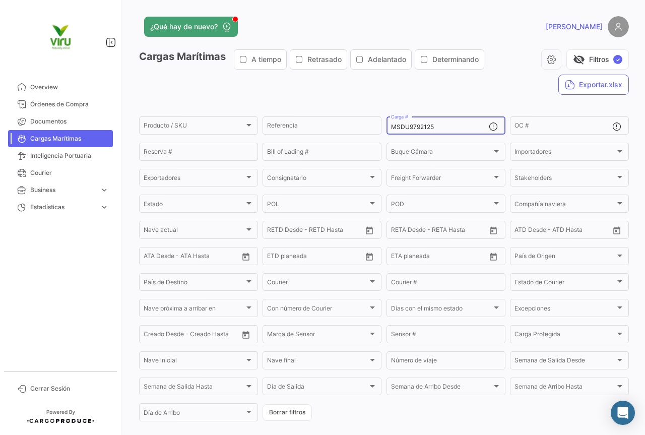
drag, startPoint x: 448, startPoint y: 128, endPoint x: 383, endPoint y: 126, distance: 65.0
click at [383, 126] on form "Producto / SKU Producto / SKU Referencia MSDU9792125 Carga # OC # Reserva # Bil…" at bounding box center [384, 269] width 490 height 308
paste input "CAU5004826"
type input "MCAU5004826"
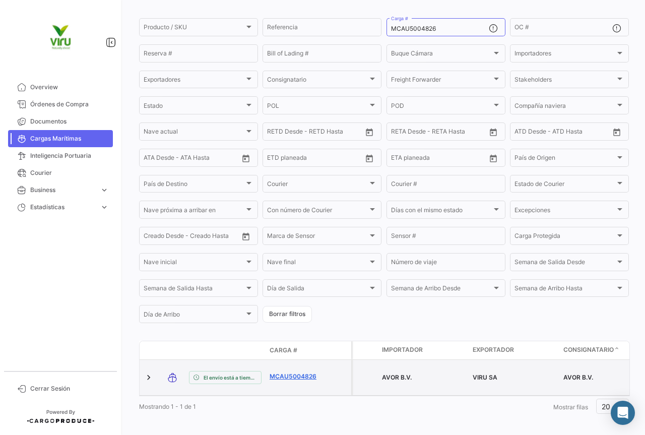
click at [282, 372] on link "MCAU5004826" at bounding box center [296, 376] width 52 height 9
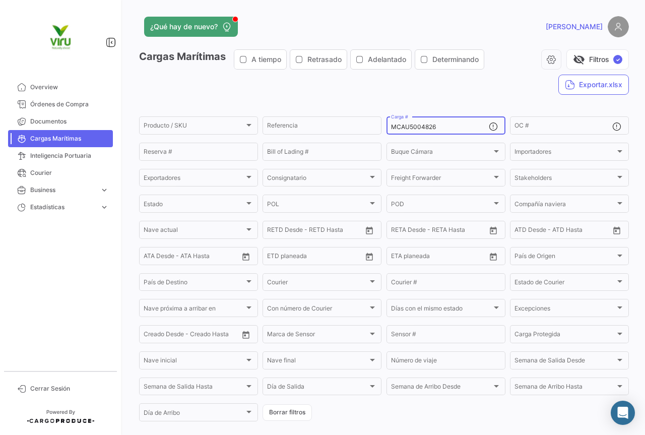
drag, startPoint x: 452, startPoint y: 126, endPoint x: 388, endPoint y: 127, distance: 63.5
click at [391, 127] on input "MCAU5004826" at bounding box center [440, 126] width 98 height 7
paste input "6217"
type input "MCAU5006217"
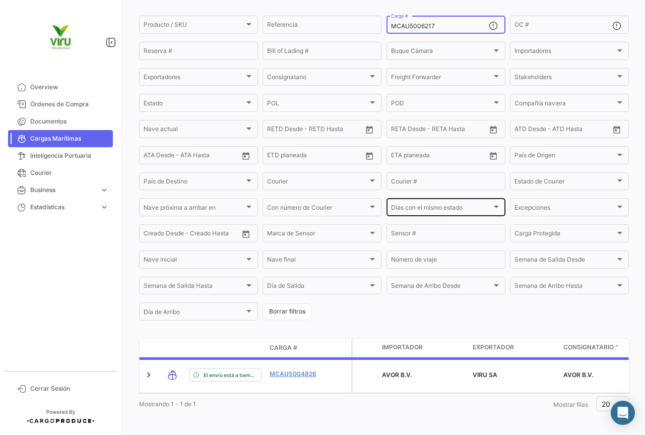
scroll to position [102, 0]
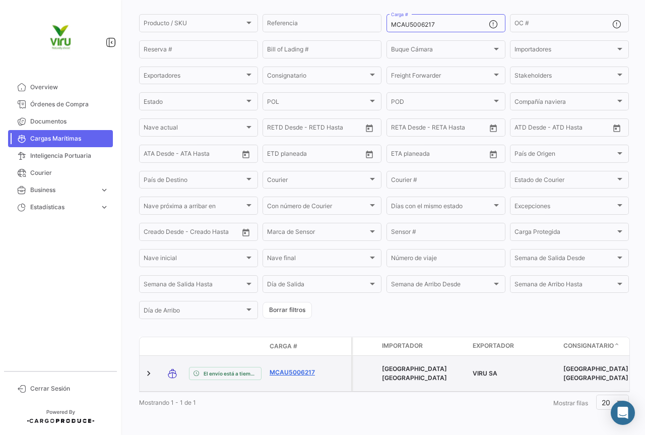
click at [303, 368] on link "MCAU5006217" at bounding box center [296, 372] width 52 height 9
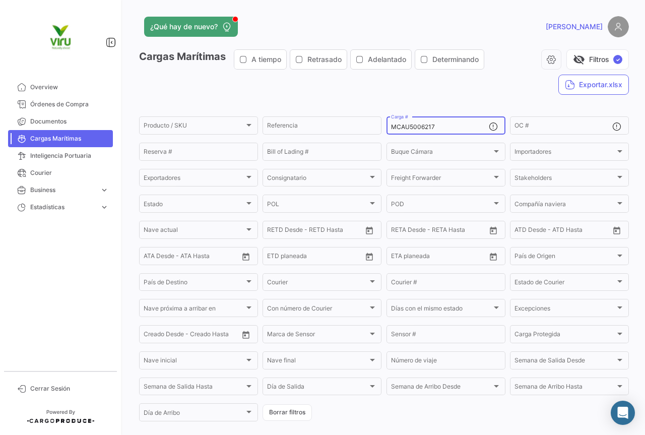
drag, startPoint x: 433, startPoint y: 125, endPoint x: 386, endPoint y: 124, distance: 47.4
click at [387, 124] on div "MCAU5006217 Carga #" at bounding box center [446, 125] width 119 height 20
paste input "MAU1331749"
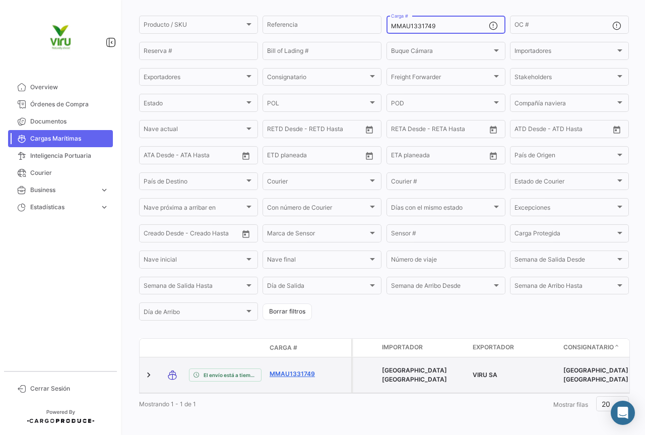
type input "MMAU1331749"
click at [296, 369] on link "MMAU1331749" at bounding box center [296, 373] width 52 height 9
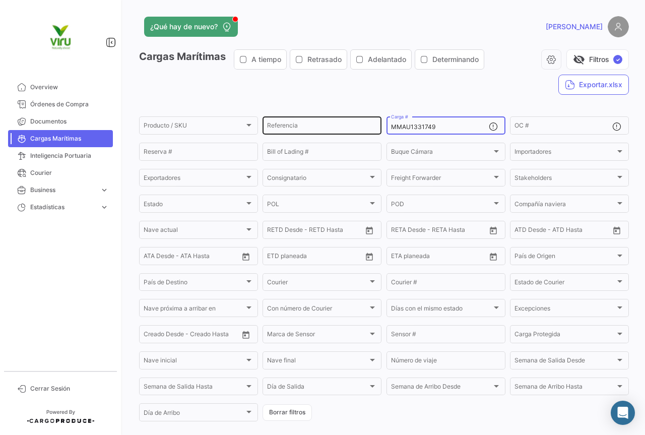
drag, startPoint x: 451, startPoint y: 124, endPoint x: 379, endPoint y: 124, distance: 71.6
click at [0, 0] on div "Producto / SKU Producto / SKU Referencia MMAU1331749 Carga # OC # Reserva # Bil…" at bounding box center [0, 0] width 0 height 0
paste input "SDU975629"
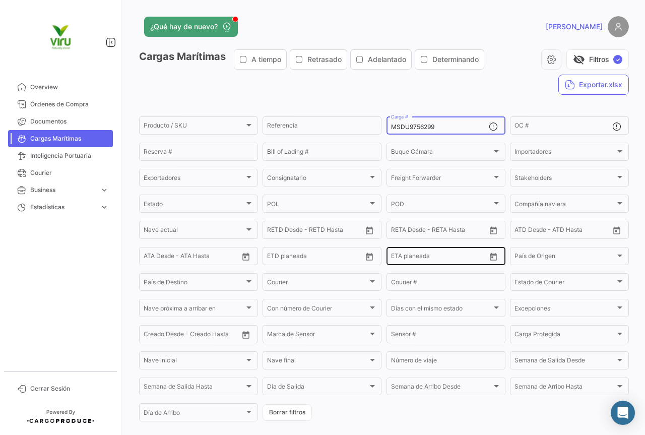
scroll to position [102, 0]
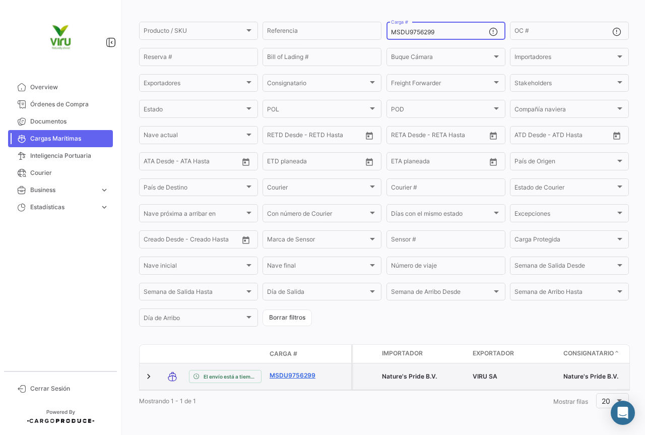
type input "MSDU9756299"
click at [303, 371] on link "MSDU9756299" at bounding box center [296, 375] width 52 height 9
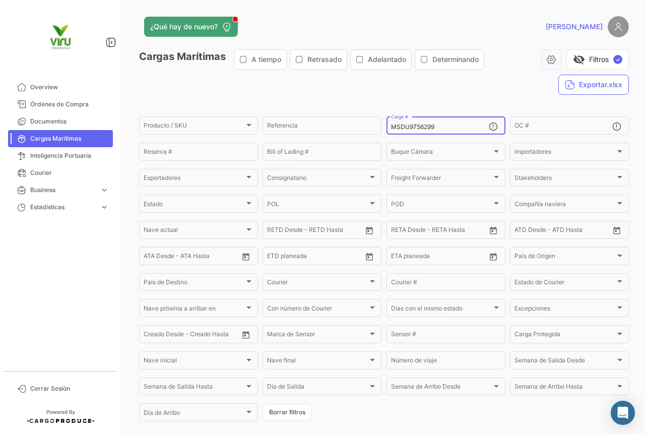
drag, startPoint x: 451, startPoint y: 131, endPoint x: 391, endPoint y: 131, distance: 60.0
click at [391, 131] on input "MSDU9756299" at bounding box center [440, 126] width 98 height 7
paste input "CAU5008478"
type input "MCAU5008478"
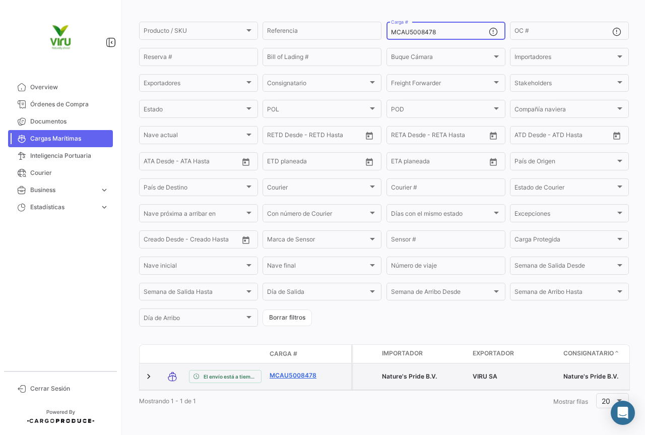
click at [312, 371] on link "MCAU5008478" at bounding box center [296, 375] width 52 height 9
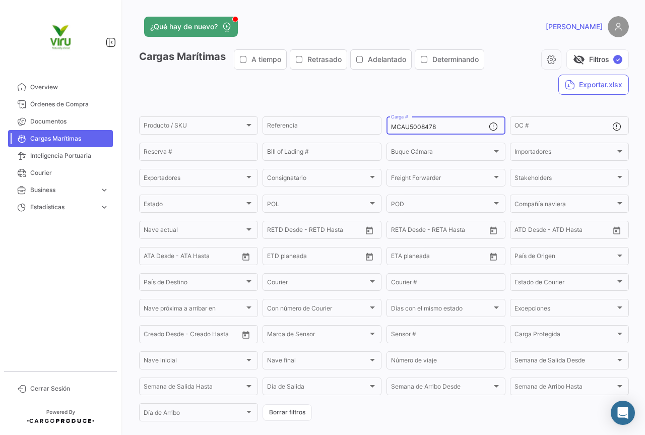
drag, startPoint x: 443, startPoint y: 125, endPoint x: 382, endPoint y: 125, distance: 60.5
click at [382, 125] on form "Producto / SKU Producto / SKU Referencia MCAU5008478 Carga # OC # Reserva # Bil…" at bounding box center [384, 269] width 490 height 308
paste input "SDU9704021"
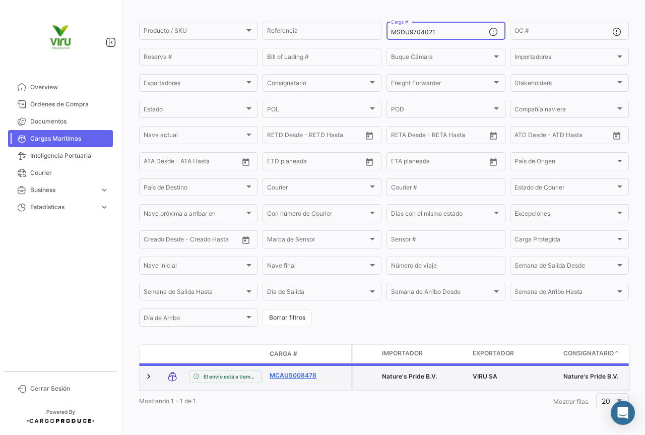
type input "MSDU9704021"
click at [301, 371] on link "MCAU5008478" at bounding box center [296, 375] width 52 height 9
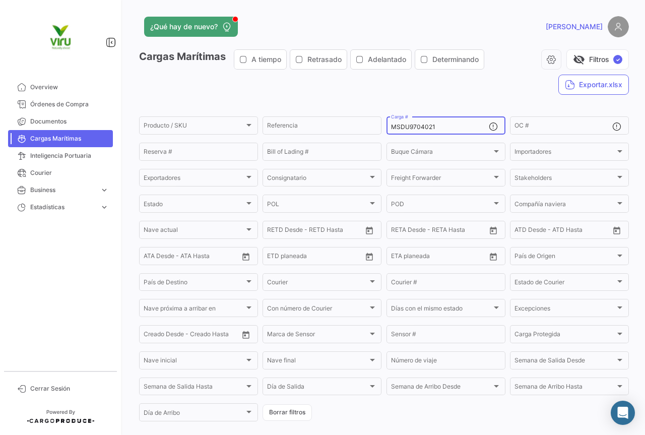
drag, startPoint x: 446, startPoint y: 125, endPoint x: 382, endPoint y: 120, distance: 64.2
click at [382, 120] on form "Producto / SKU Producto / SKU Referencia MSDU9704021 Carga # OC # Reserva # Bil…" at bounding box center [384, 269] width 490 height 308
paste input "85790"
type input "MSDU9785790"
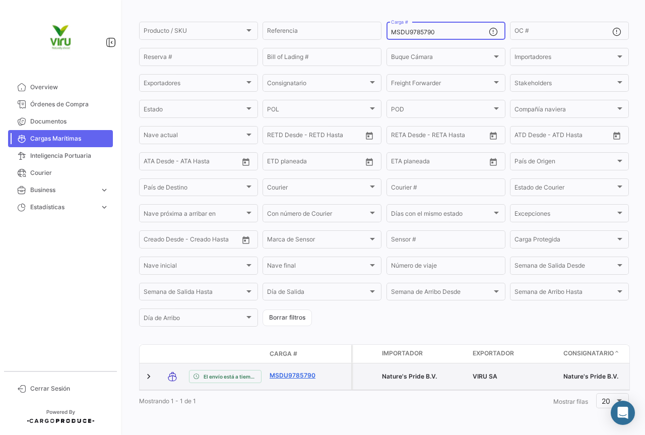
click at [313, 371] on link "MSDU9785790" at bounding box center [296, 375] width 52 height 9
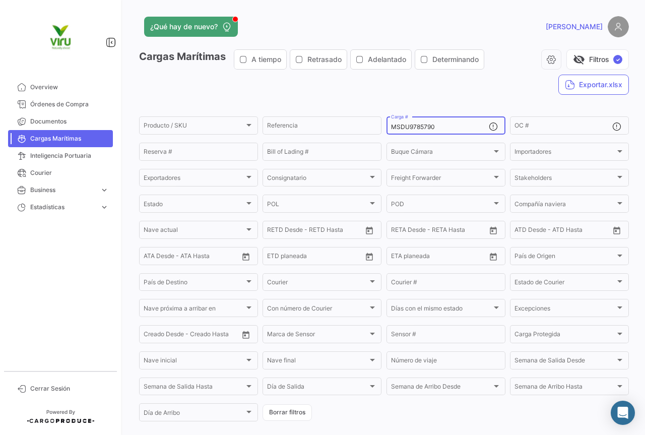
drag, startPoint x: 433, startPoint y: 130, endPoint x: 385, endPoint y: 126, distance: 48.5
click at [387, 126] on div "MSDU9785790 Carga #" at bounding box center [446, 125] width 119 height 20
paste input "08562"
type input "MSDU9708562"
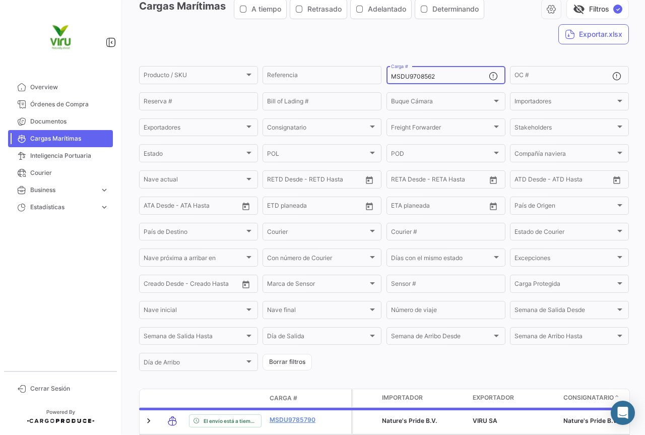
scroll to position [101, 0]
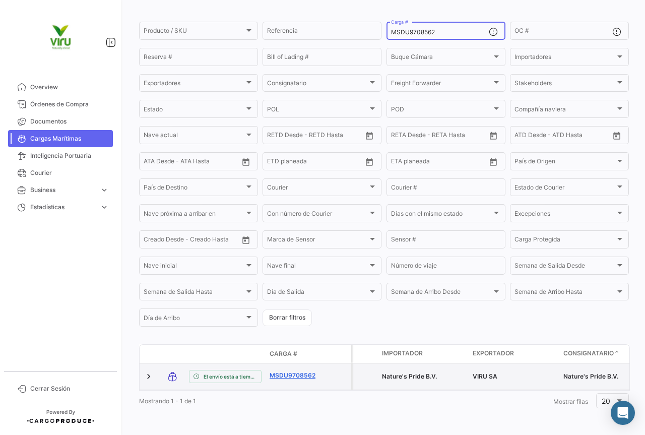
click at [296, 371] on link "MSDU9708562" at bounding box center [296, 375] width 52 height 9
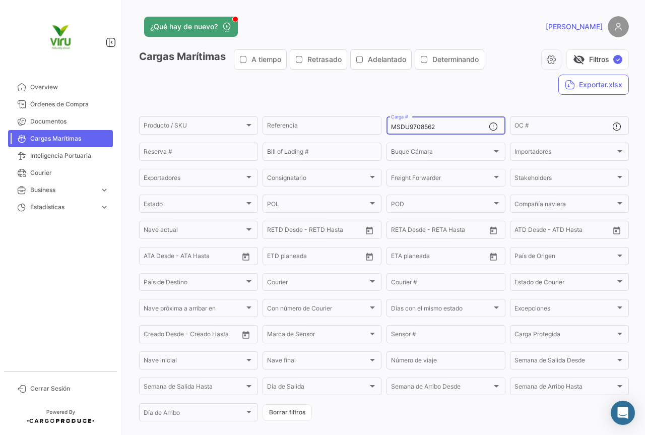
drag, startPoint x: 447, startPoint y: 128, endPoint x: 381, endPoint y: 127, distance: 65.5
click at [381, 127] on form "Producto / SKU Producto / SKU Referencia MSDU9708562 Carga # OC # Reserva # Bil…" at bounding box center [384, 269] width 490 height 308
paste input "CXRU1364173"
type input "CXRU1364173"
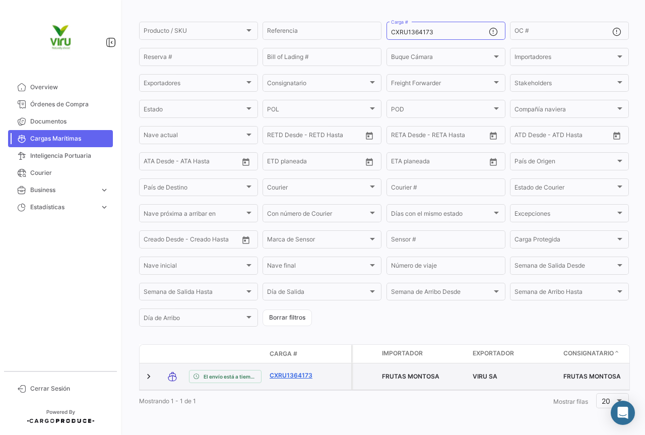
click at [305, 371] on link "CXRU1364173" at bounding box center [296, 375] width 52 height 9
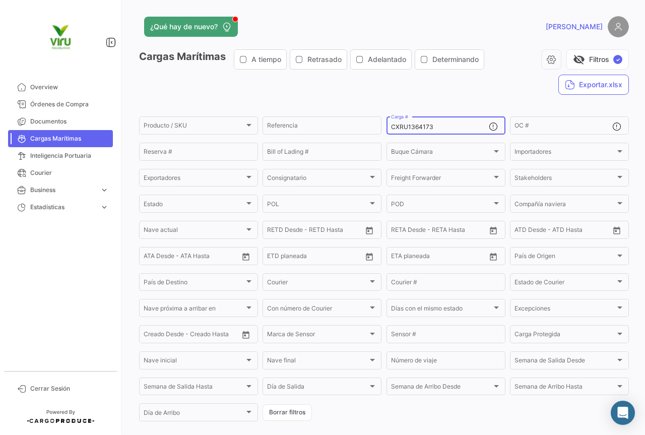
drag, startPoint x: 440, startPoint y: 131, endPoint x: 382, endPoint y: 129, distance: 58.0
click at [382, 129] on form "Producto / SKU Producto / SKU Referencia CXRU1364173 Carga # OC # Reserva # Bil…" at bounding box center [384, 269] width 490 height 308
paste input "MCAU6069518"
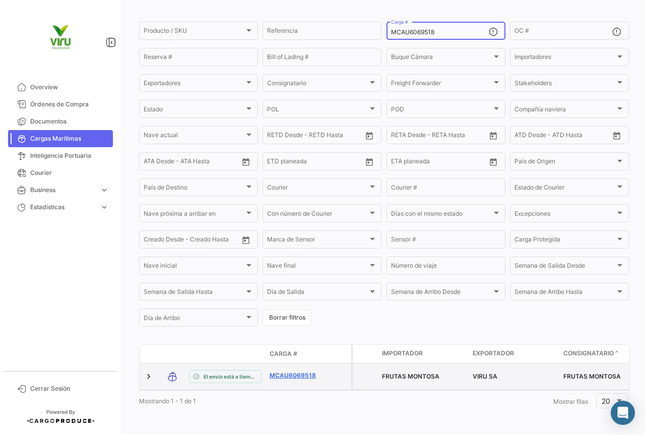
type input "MCAU6069518"
click at [299, 371] on link "MCAU6069518" at bounding box center [296, 375] width 52 height 9
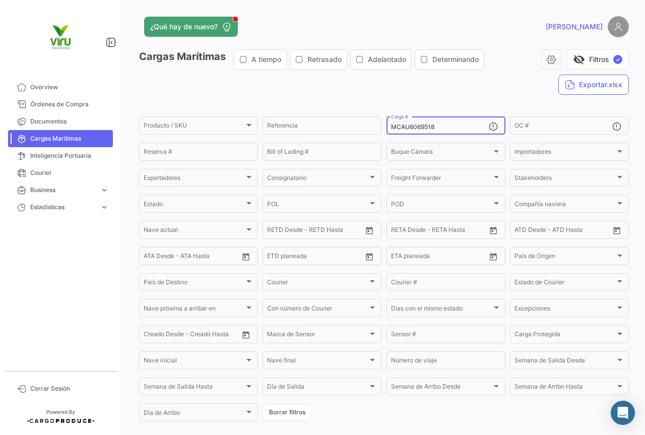
drag, startPoint x: 438, startPoint y: 130, endPoint x: 386, endPoint y: 125, distance: 52.6
click at [387, 125] on div "MCAU6069518 Carga #" at bounding box center [446, 125] width 119 height 20
paste input "MAU1310026"
type input "MMAU1310026"
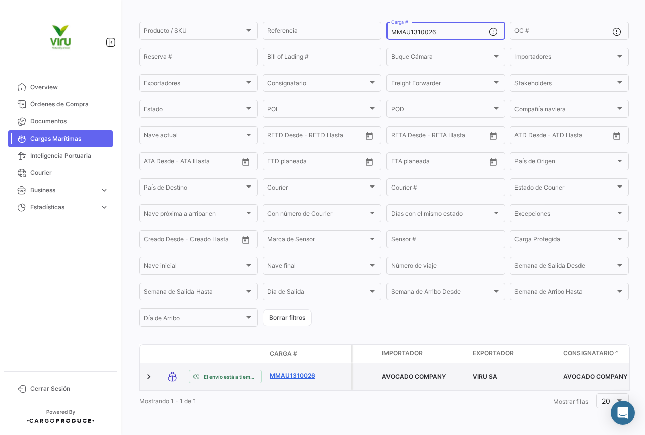
click at [294, 371] on link "MMAU1310026" at bounding box center [296, 375] width 52 height 9
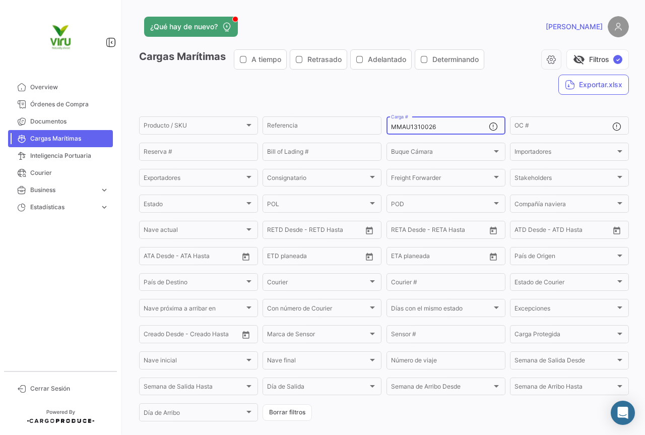
drag, startPoint x: 448, startPoint y: 127, endPoint x: 381, endPoint y: 130, distance: 66.6
click at [381, 130] on form "Producto / SKU Producto / SKU Referencia MMAU1310026 Carga # OC # Reserva # Bil…" at bounding box center [384, 269] width 490 height 308
paste input "429550"
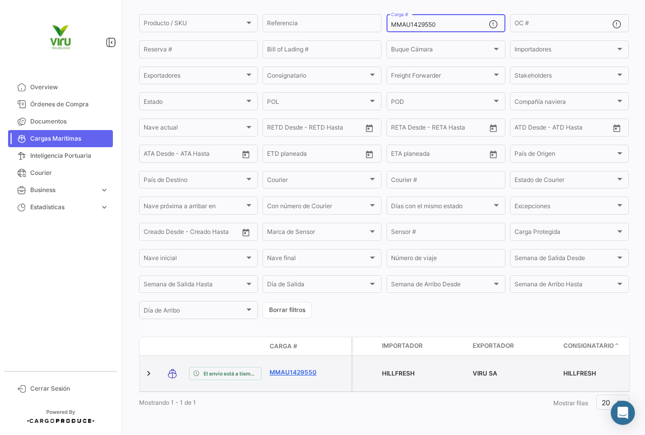
type input "MMAU1429550"
click at [296, 368] on link "MMAU1429550" at bounding box center [296, 372] width 52 height 9
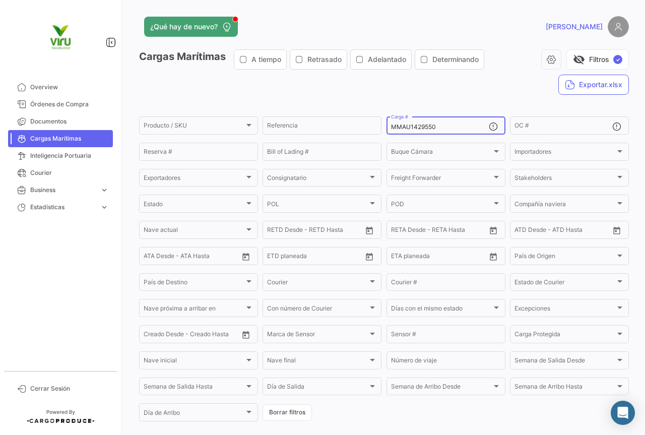
drag, startPoint x: 445, startPoint y: 127, endPoint x: 385, endPoint y: 127, distance: 60.0
click at [387, 127] on div "MMAU1429550 Carga #" at bounding box center [446, 125] width 119 height 20
paste input "CAAU4161487"
type input "CAAU4161487"
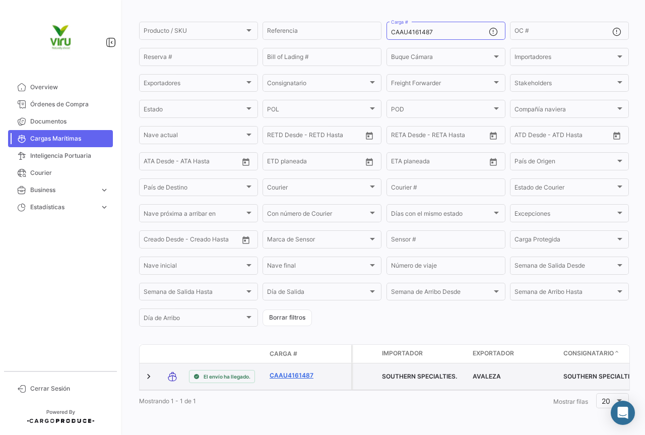
click at [308, 371] on link "CAAU4161487" at bounding box center [296, 375] width 52 height 9
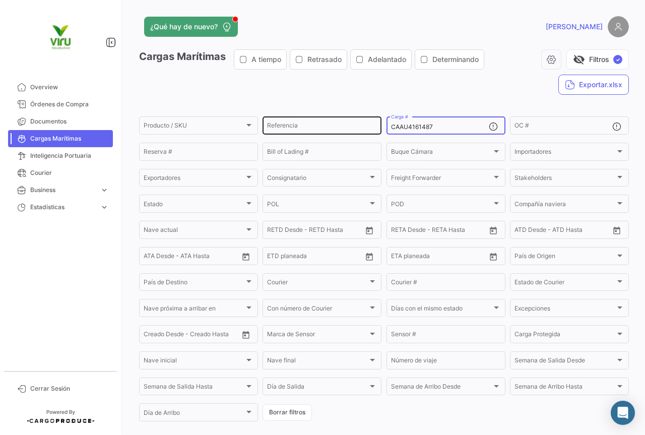
drag, startPoint x: 452, startPoint y: 125, endPoint x: 374, endPoint y: 125, distance: 77.6
click at [0, 0] on div "Producto / SKU Producto / SKU Referencia CAAU4161487 Carga # OC # Reserva # Bil…" at bounding box center [0, 0] width 0 height 0
paste input "ZMOU8980150"
type input "ZMOU8980150"
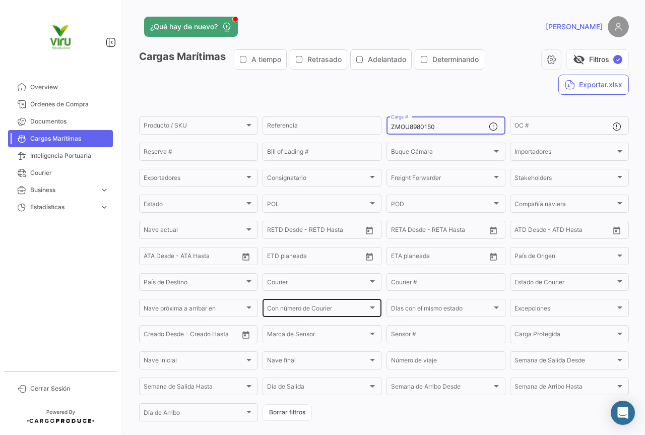
scroll to position [101, 0]
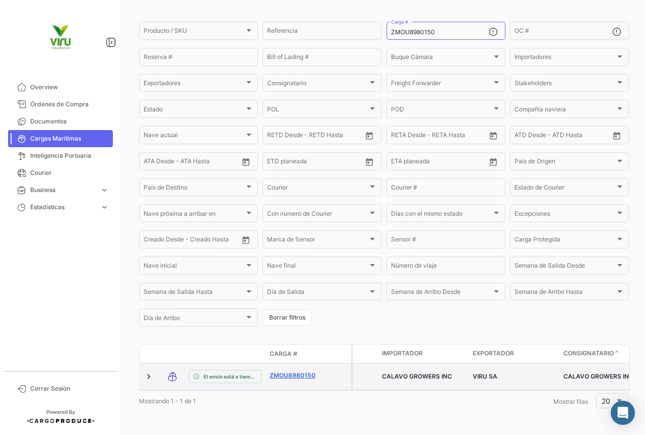
click at [307, 371] on link "ZMOU8980150" at bounding box center [296, 375] width 52 height 9
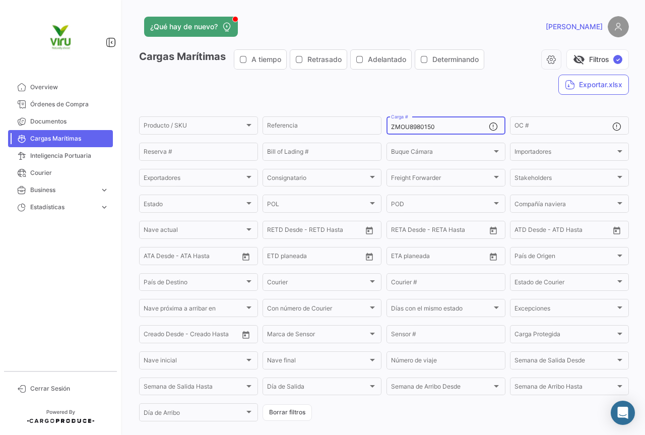
drag, startPoint x: 446, startPoint y: 129, endPoint x: 387, endPoint y: 127, distance: 59.0
click at [387, 127] on div "ZMOU8980150 Carga #" at bounding box center [446, 125] width 119 height 20
paste input "70763"
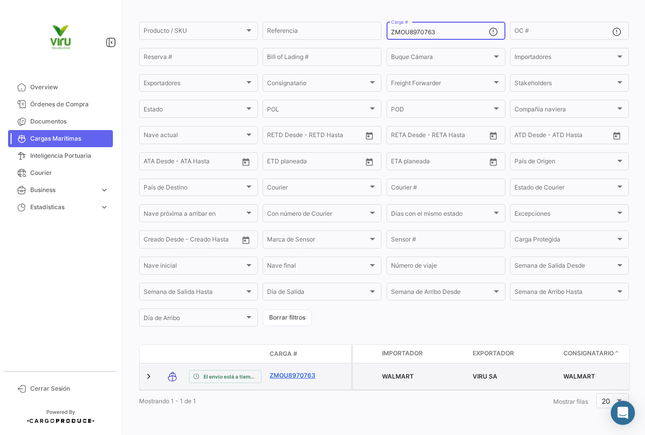
type input "ZMOU8970763"
click at [308, 371] on link "ZMOU8970763" at bounding box center [296, 375] width 52 height 9
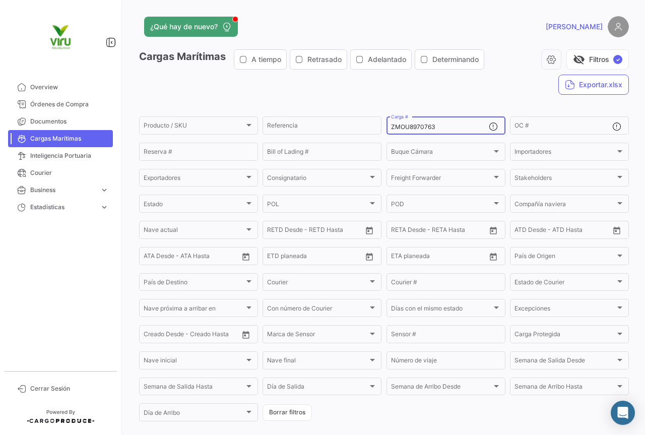
drag, startPoint x: 446, startPoint y: 128, endPoint x: 384, endPoint y: 128, distance: 62.5
click at [387, 128] on div "ZMOU8970763 Carga #" at bounding box center [446, 125] width 119 height 20
paste input "MEDU9783846"
type input "MEDU9783846"
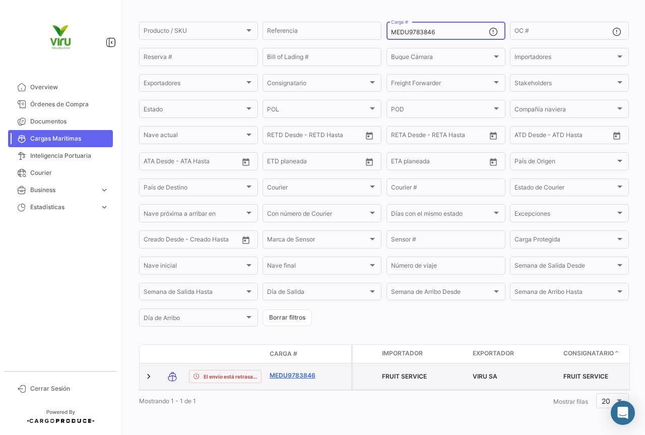
click at [306, 371] on link "MEDU9783846" at bounding box center [296, 375] width 52 height 9
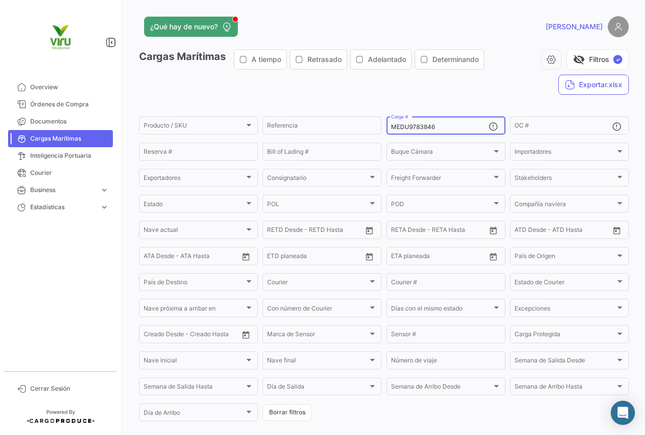
drag, startPoint x: 449, startPoint y: 127, endPoint x: 380, endPoint y: 127, distance: 69.6
click at [380, 127] on form "Producto / SKU Producto / SKU Referencia MEDU9783846 Carga # OC # Reserva # Bil…" at bounding box center [384, 269] width 490 height 308
paste input "MAU1342933"
type input "MMAU1342933"
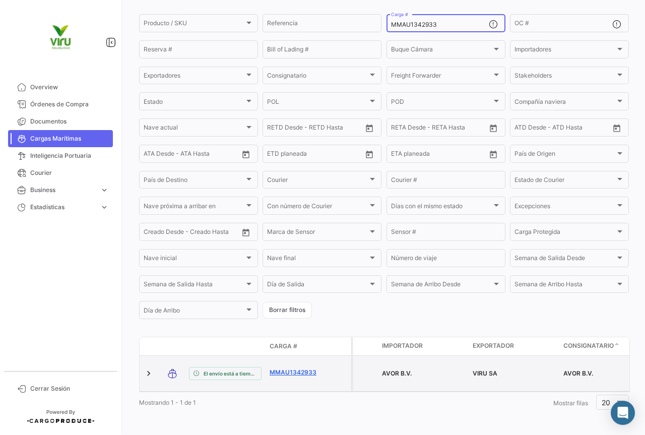
click at [299, 368] on link "MMAU1342933" at bounding box center [296, 372] width 52 height 9
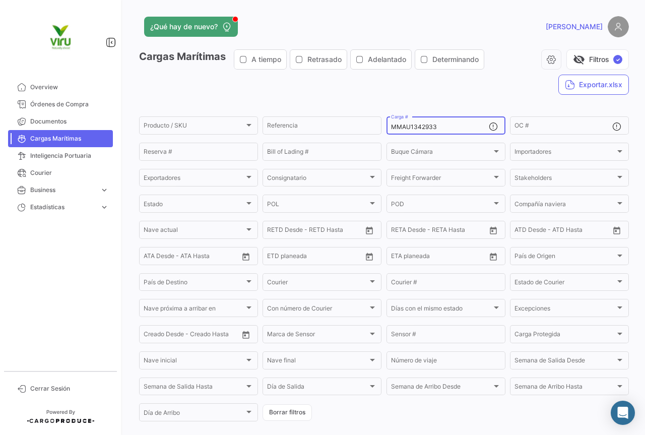
drag, startPoint x: 460, startPoint y: 128, endPoint x: 383, endPoint y: 128, distance: 76.6
click at [383, 128] on form "Producto / SKU Producto / SKU Referencia MMAU1342933 Carga # OC # Reserva # Bil…" at bounding box center [384, 269] width 490 height 308
paste input "65667"
type input "MMAU1365667"
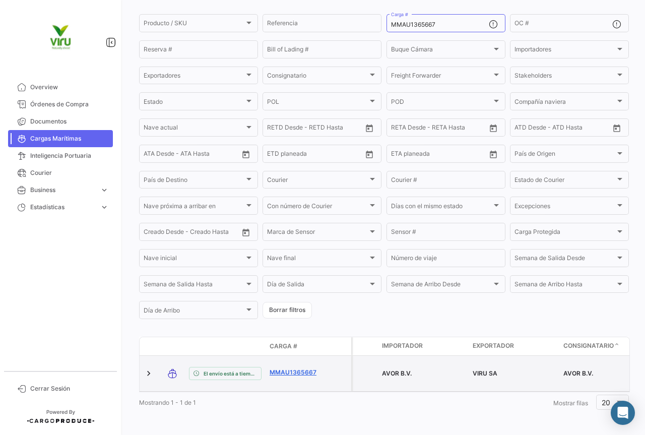
click at [300, 368] on link "MMAU1365667" at bounding box center [296, 372] width 52 height 9
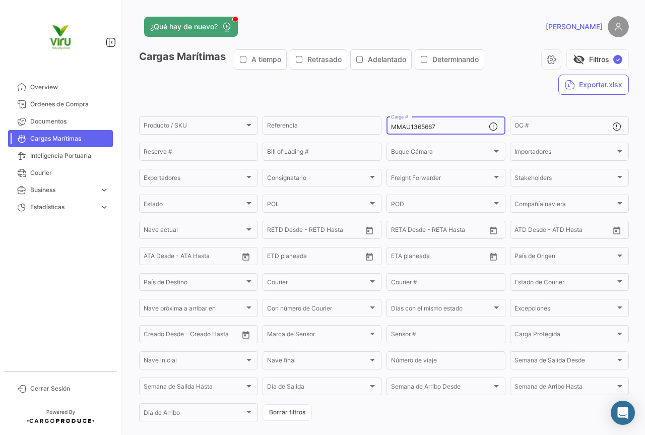
drag, startPoint x: 441, startPoint y: 128, endPoint x: 386, endPoint y: 121, distance: 55.3
click at [387, 121] on div "MMAU1365667 Carga #" at bounding box center [446, 125] width 119 height 20
paste input "09616"
type input "MMAU1309616"
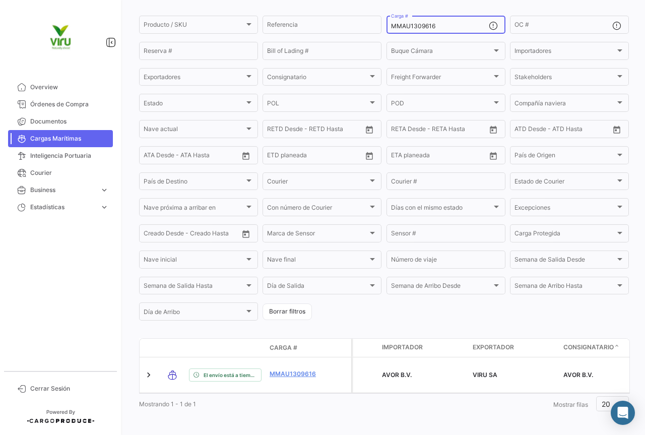
scroll to position [102, 0]
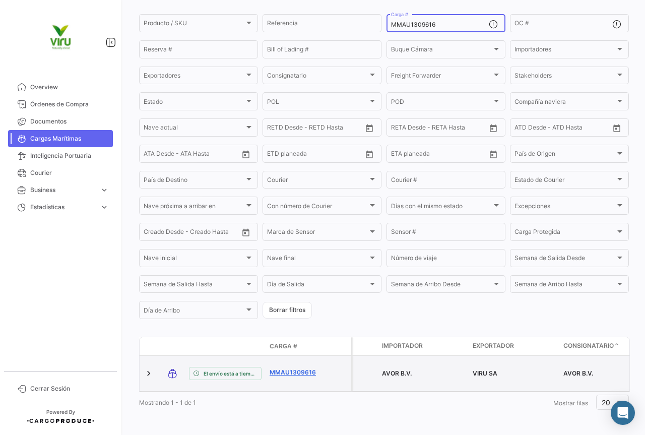
click at [288, 368] on link "MMAU1309616" at bounding box center [296, 372] width 52 height 9
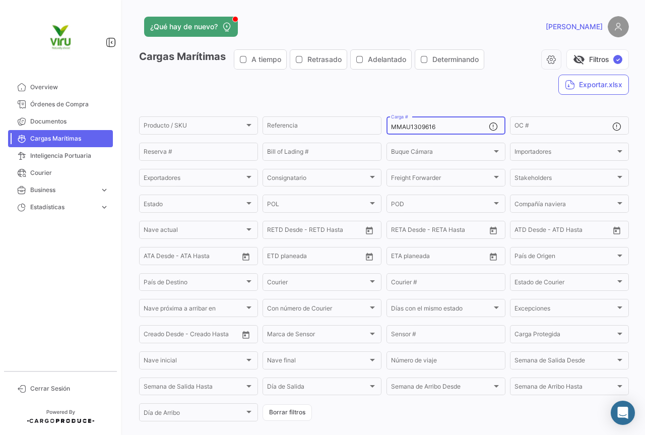
click at [434, 121] on div "MMAU1309616 Carga #" at bounding box center [440, 125] width 98 height 20
drag, startPoint x: 426, startPoint y: 128, endPoint x: 381, endPoint y: 122, distance: 45.7
click at [381, 122] on form "Producto / SKU Producto / SKU Referencia MMAU1309616 Carga # OC # Reserva # Bil…" at bounding box center [384, 269] width 490 height 308
paste input "428997"
type input "MMAU1428997"
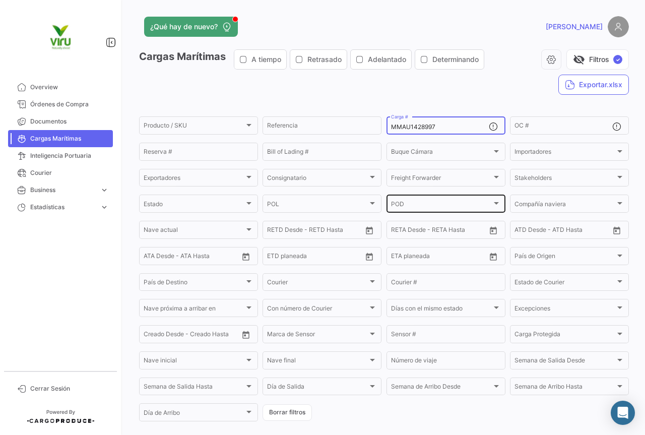
scroll to position [102, 0]
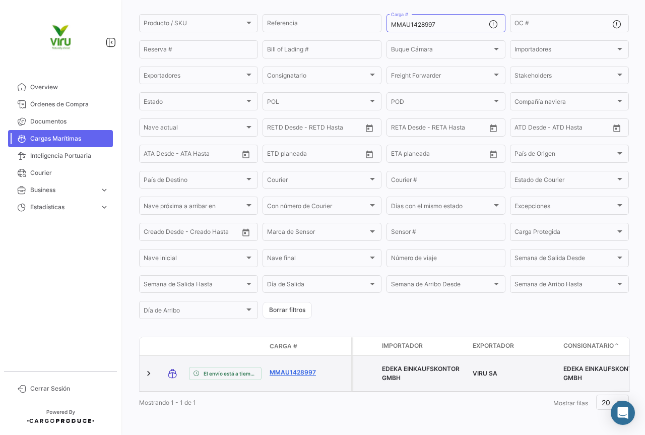
click at [290, 369] on link "MMAU1428997" at bounding box center [296, 372] width 52 height 9
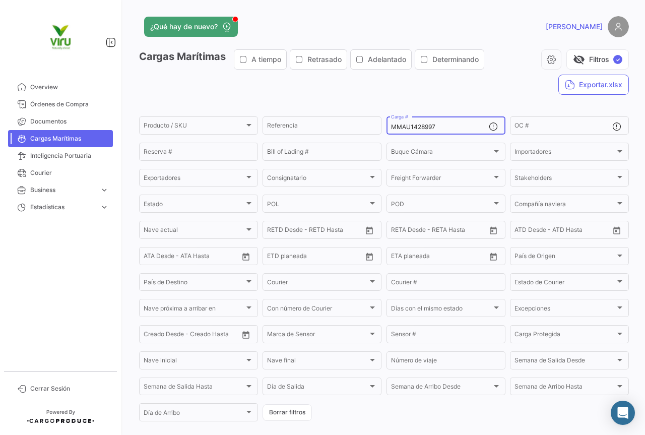
drag, startPoint x: 439, startPoint y: 129, endPoint x: 388, endPoint y: 130, distance: 51.9
click at [388, 130] on div "MMAU1428997 Carga #" at bounding box center [446, 125] width 119 height 20
paste input "SDU9781666"
type input "MSDU9781666"
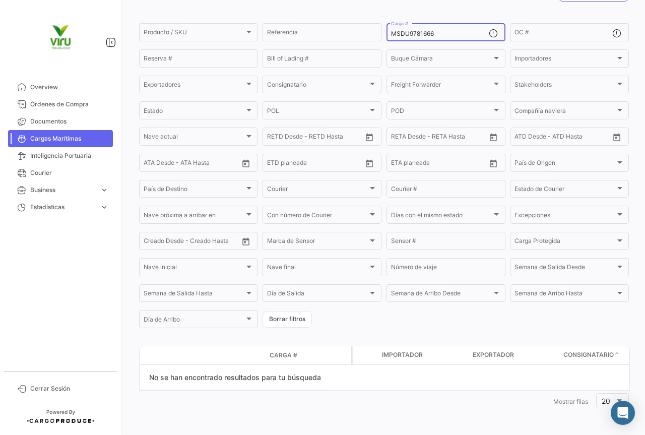
scroll to position [93, 0]
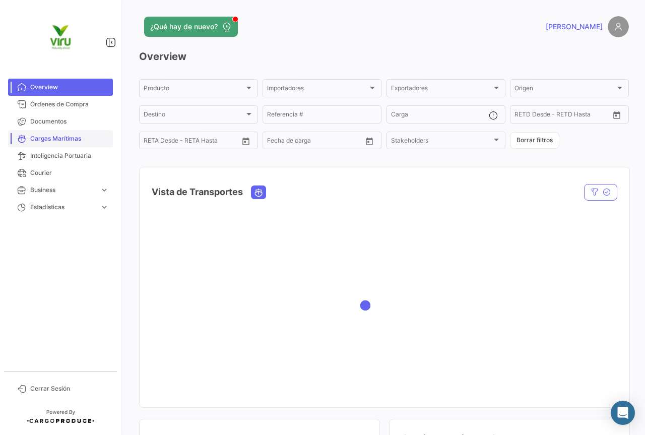
click at [68, 134] on span "Cargas Marítimas" at bounding box center [69, 138] width 79 height 9
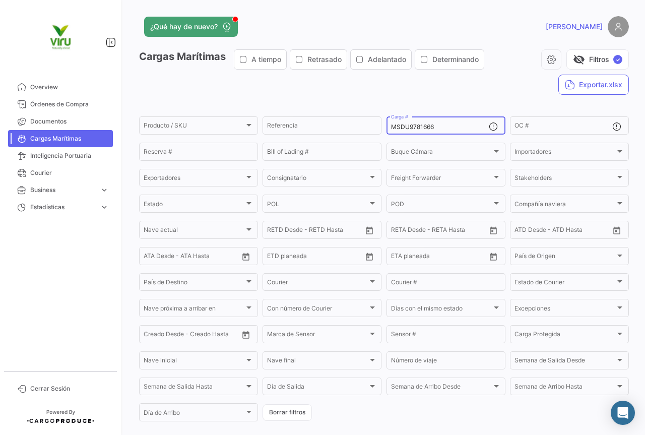
drag, startPoint x: 442, startPoint y: 127, endPoint x: 382, endPoint y: 128, distance: 60.5
click at [382, 128] on form "Producto / SKU Producto / SKU Referencia MSDU9781666 Carga # OC # Reserva # Bil…" at bounding box center [384, 269] width 490 height 308
paste input "MAU1428662"
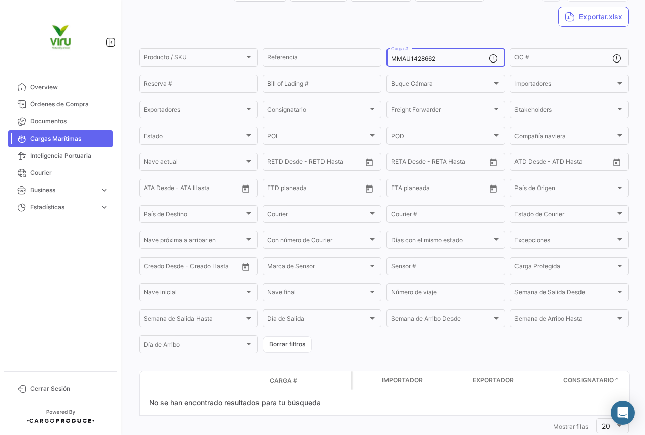
drag, startPoint x: 445, startPoint y: 58, endPoint x: 383, endPoint y: 56, distance: 62.0
click at [383, 56] on form "Producto / SKU Producto / SKU Referencia MMAU1428662 Carga # OC # Reserva # Bil…" at bounding box center [384, 201] width 490 height 308
paste input "CAU6010443"
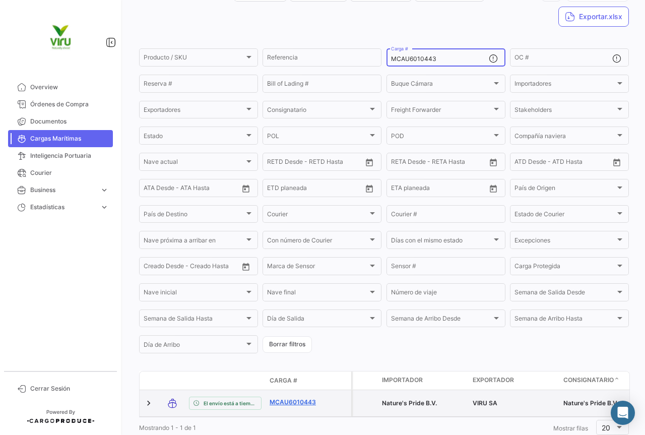
type input "MCAU6010443"
click at [287, 403] on link "MCAU6010443" at bounding box center [296, 402] width 52 height 9
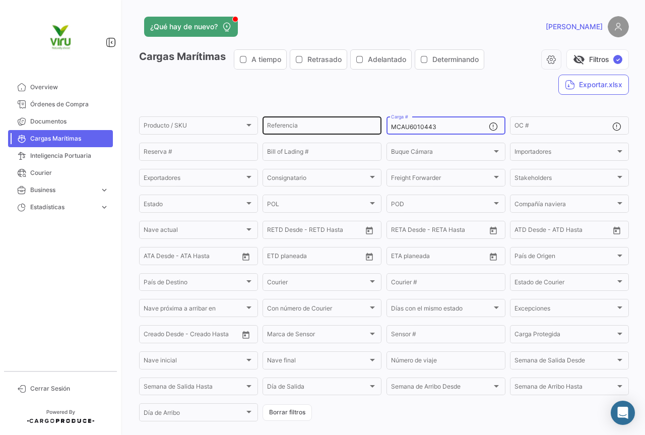
drag, startPoint x: 463, startPoint y: 128, endPoint x: 356, endPoint y: 119, distance: 107.2
click at [0, 0] on div "Producto / SKU Producto / SKU Referencia MCAU6010443 Carga # OC # Reserva # Bil…" at bounding box center [0, 0] width 0 height 0
paste input "7956"
type input "MCAU6079563"
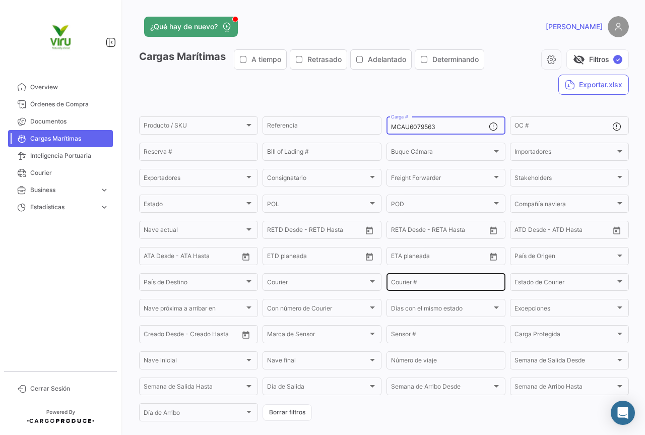
scroll to position [102, 0]
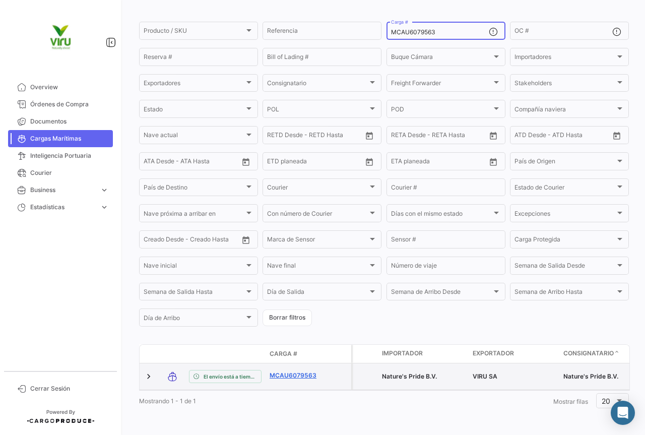
click at [311, 371] on link "MCAU6079563" at bounding box center [296, 375] width 52 height 9
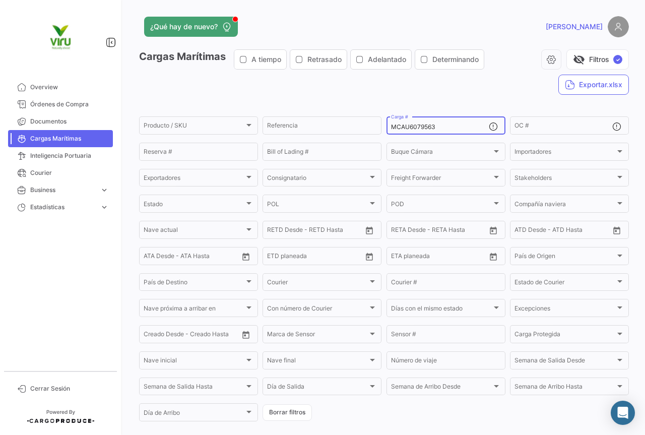
drag, startPoint x: 446, startPoint y: 130, endPoint x: 389, endPoint y: 128, distance: 56.5
click at [391, 128] on input "MCAU6079563" at bounding box center [440, 126] width 98 height 7
paste input "MAU1435194"
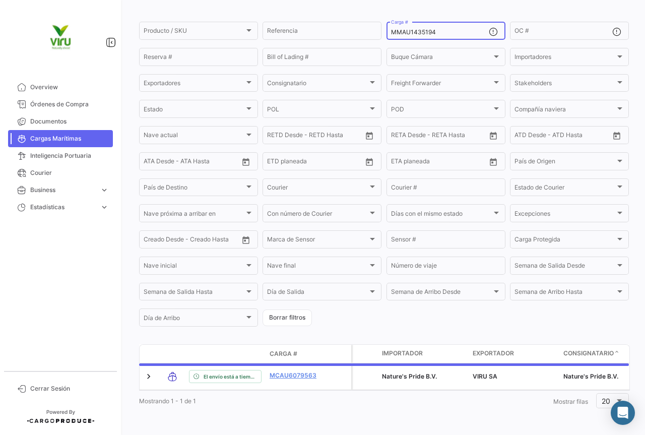
scroll to position [93, 0]
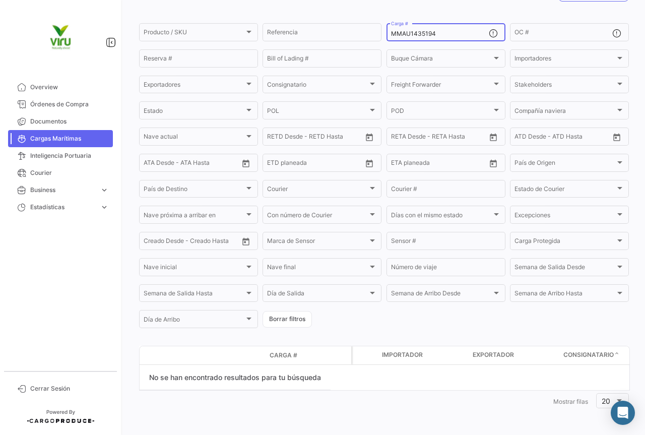
drag, startPoint x: 445, startPoint y: 33, endPoint x: 388, endPoint y: 36, distance: 57.0
click at [391, 36] on input "MMAU1435194" at bounding box center [440, 33] width 98 height 7
paste input "CAU6021073"
drag, startPoint x: 441, startPoint y: 33, endPoint x: 381, endPoint y: 33, distance: 60.5
click at [381, 33] on form "Producto / SKU Producto / SKU Referencia MCAU6021073 Carga # OC # Reserva # Bil…" at bounding box center [384, 176] width 490 height 308
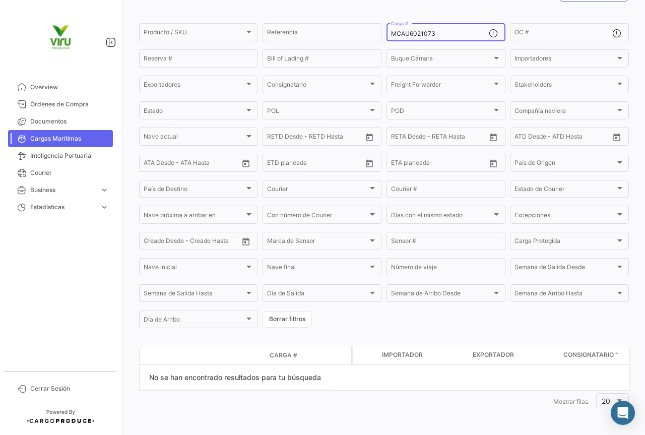
paste input "HLBU6043895"
type input "HLBU6043895"
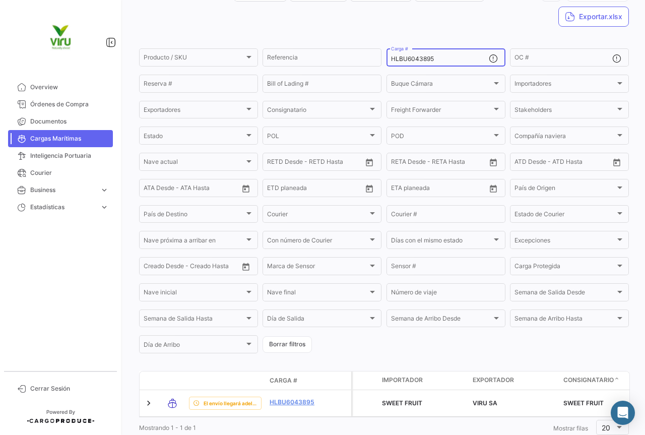
scroll to position [98, 0]
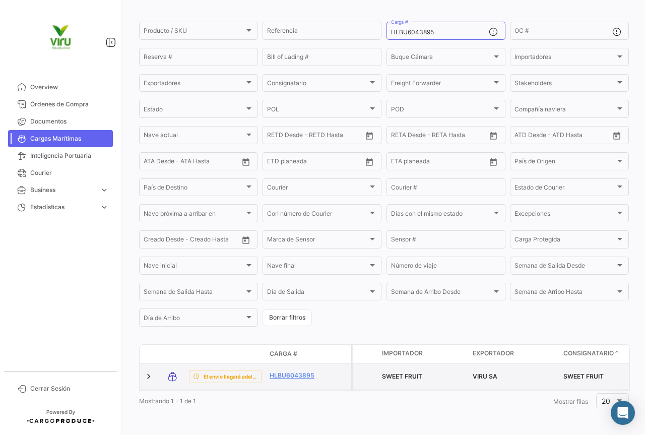
click at [296, 374] on div "HLBU6043895" at bounding box center [296, 377] width 52 height 12
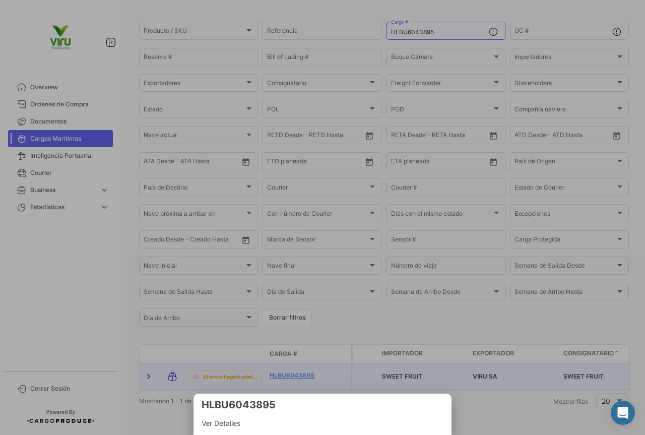
click at [289, 370] on div at bounding box center [322, 217] width 645 height 435
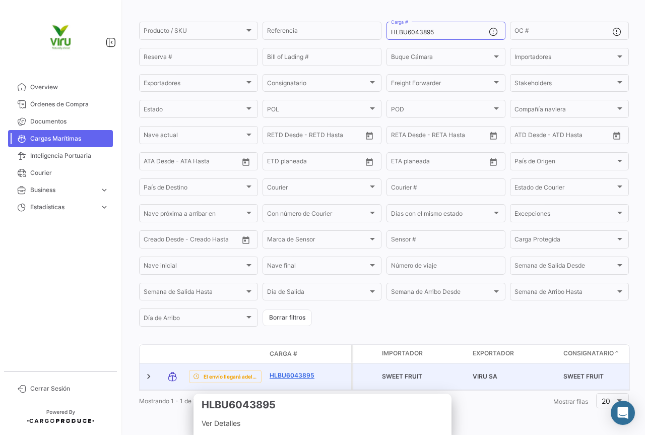
click at [289, 371] on link "HLBU6043895" at bounding box center [296, 375] width 52 height 9
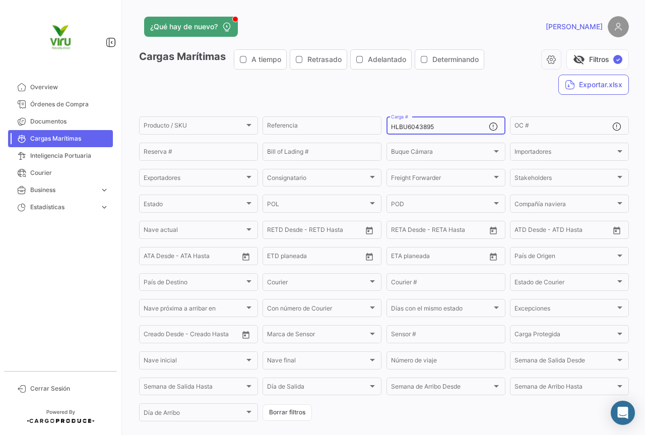
drag, startPoint x: 444, startPoint y: 128, endPoint x: 381, endPoint y: 127, distance: 63.0
click at [381, 127] on form "Producto / SKU Producto / SKU Referencia HLBU6043895 Carga # OC # Reserva # Bil…" at bounding box center [384, 269] width 490 height 308
paste input "MMAU128608"
type input "MMAU1286085"
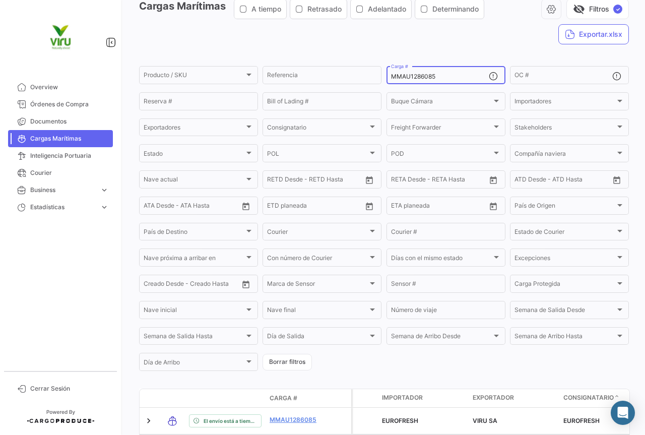
scroll to position [101, 0]
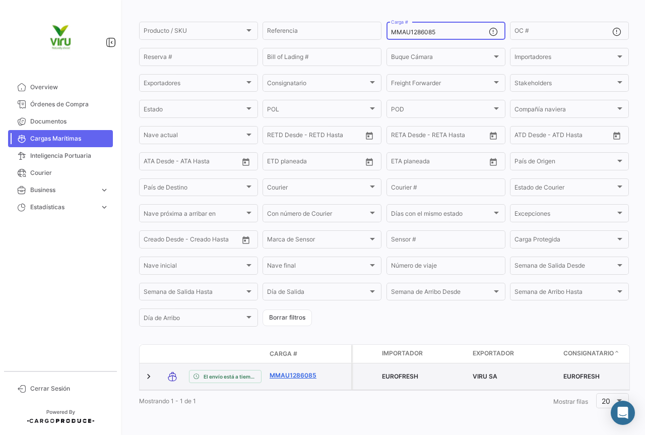
click at [297, 371] on link "MMAU1286085" at bounding box center [296, 375] width 52 height 9
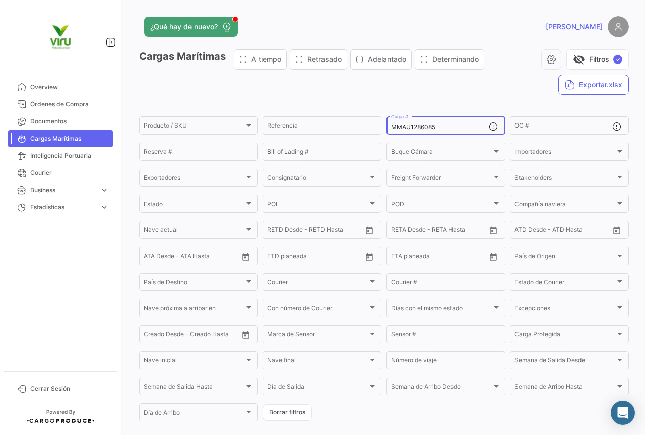
drag, startPoint x: 445, startPoint y: 126, endPoint x: 382, endPoint y: 126, distance: 63.5
click at [382, 126] on form "Producto / SKU Producto / SKU Referencia MMAU1286085 Carga # OC # Reserva # Bil…" at bounding box center [384, 269] width 490 height 308
paste input "CAU6078464"
type input "MCAU6078464"
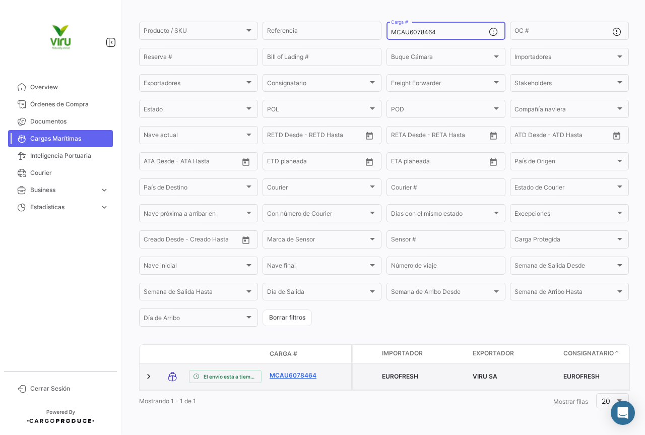
click at [293, 371] on link "MCAU6078464" at bounding box center [296, 375] width 52 height 9
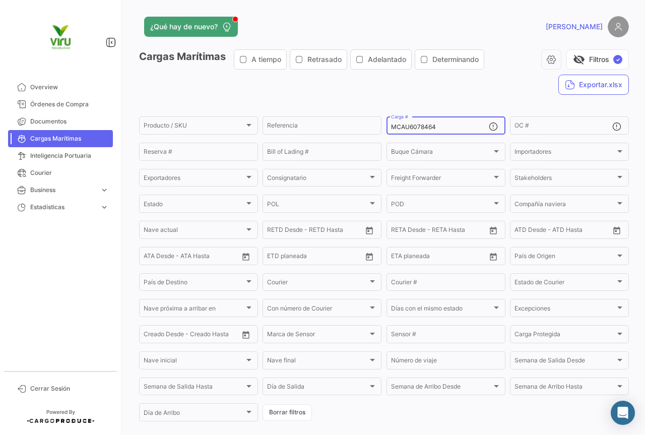
drag, startPoint x: 440, startPoint y: 129, endPoint x: 387, endPoint y: 126, distance: 53.5
click at [387, 126] on div "MCAU6078464 Carga #" at bounding box center [446, 125] width 119 height 20
paste input "MAU1418068"
type input "MMAU1418068"
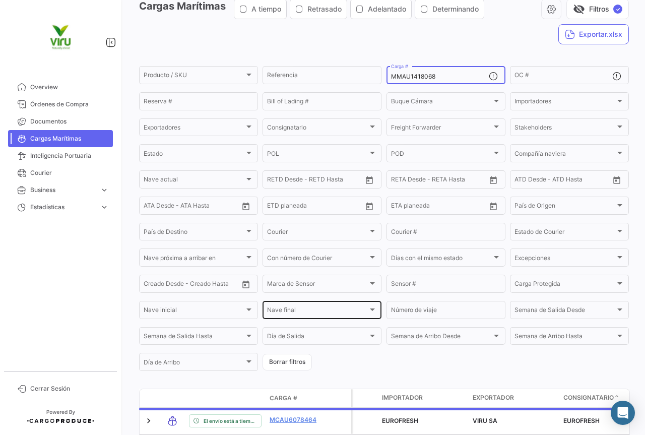
scroll to position [102, 0]
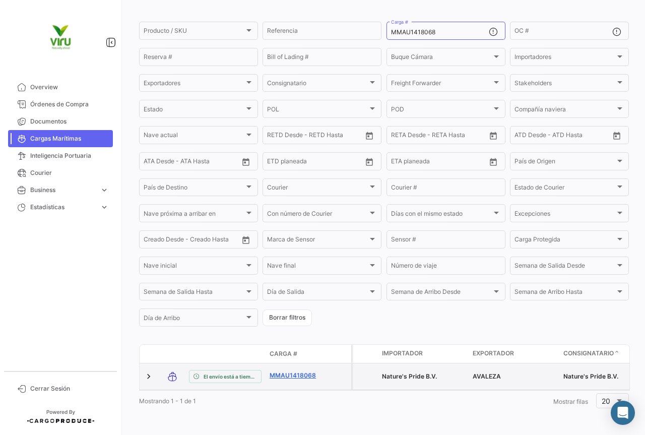
click at [302, 371] on link "MMAU1418068" at bounding box center [296, 375] width 52 height 9
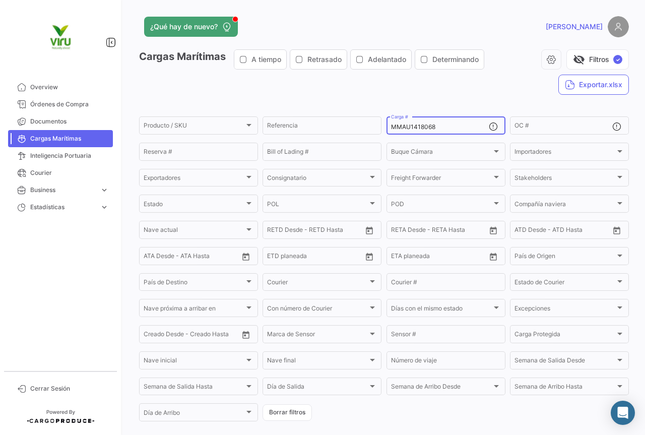
drag, startPoint x: 442, startPoint y: 128, endPoint x: 386, endPoint y: 128, distance: 55.9
click at [387, 128] on div "MMAU1418068 Carga #" at bounding box center [446, 125] width 119 height 20
paste input "ZMOU8832342"
type input "ZMOU8832342"
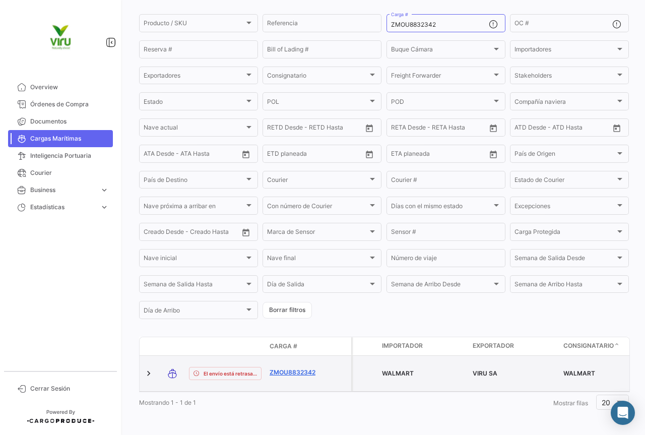
click at [296, 368] on link "ZMOU8832342" at bounding box center [296, 372] width 52 height 9
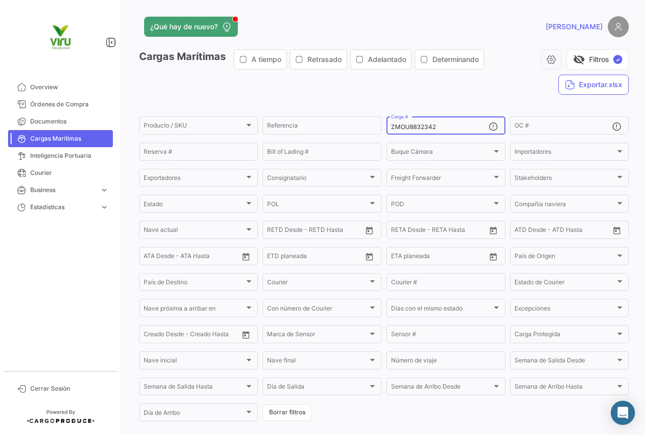
drag, startPoint x: 443, startPoint y: 124, endPoint x: 384, endPoint y: 128, distance: 59.6
click at [387, 128] on div "ZMOU8832342 Carga #" at bounding box center [446, 125] width 119 height 20
paste input "99860"
type input "ZMOU8899860"
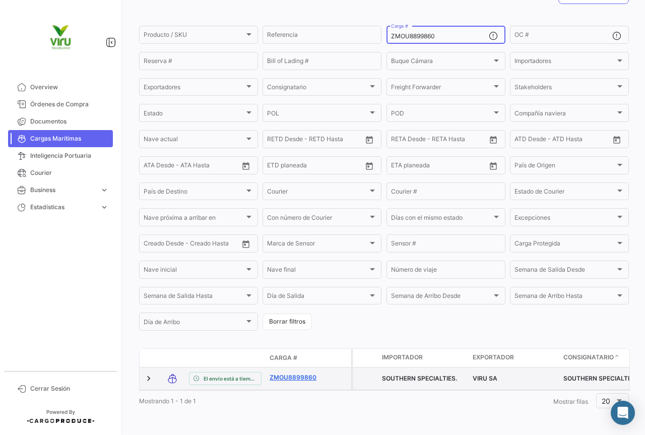
click at [310, 373] on link "ZMOU8899860" at bounding box center [296, 377] width 52 height 9
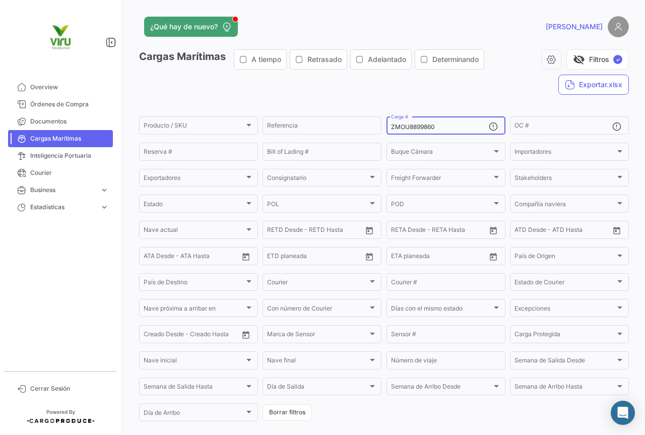
drag, startPoint x: 452, startPoint y: 126, endPoint x: 386, endPoint y: 127, distance: 65.5
click at [387, 127] on div "ZMOU8899860 Carga #" at bounding box center [446, 125] width 119 height 20
paste input "MSDU9767668"
type input "MSDU9767668"
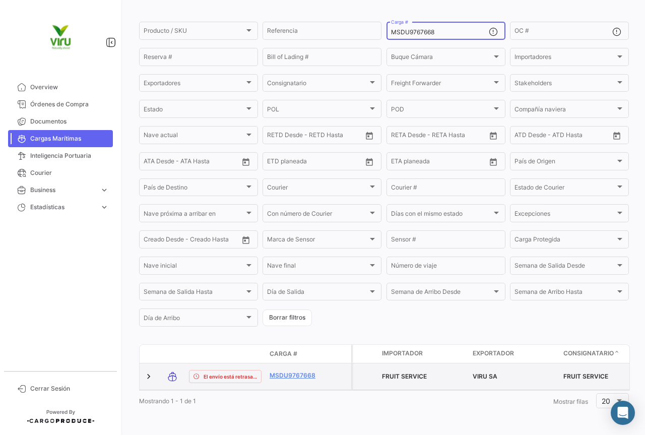
scroll to position [98, 0]
click at [303, 372] on link "MSDU9767668" at bounding box center [296, 375] width 52 height 9
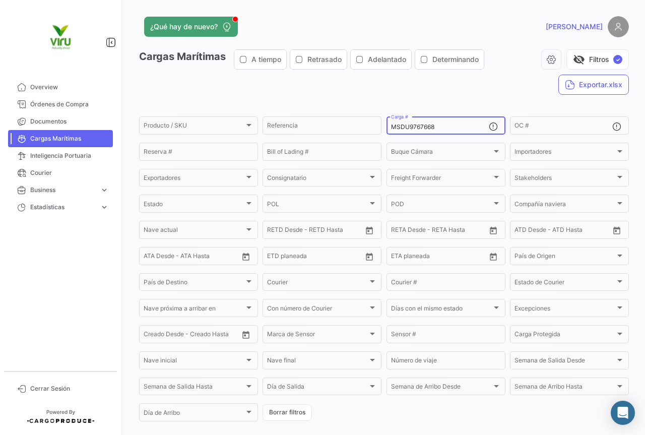
drag, startPoint x: 446, startPoint y: 131, endPoint x: 383, endPoint y: 125, distance: 63.2
click at [383, 125] on form "Producto / SKU Producto / SKU Referencia MSDU9767668 Carga # OC # Reserva # Bil…" at bounding box center [384, 269] width 490 height 308
paste input "EDU9627015"
type input "MEDU9627015"
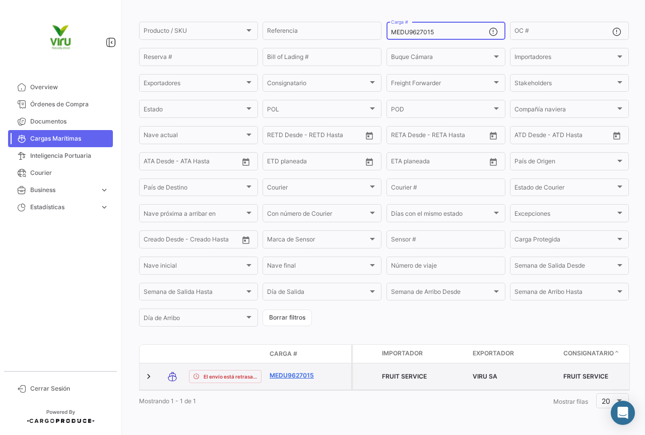
click at [297, 371] on link "MEDU9627015" at bounding box center [296, 375] width 52 height 9
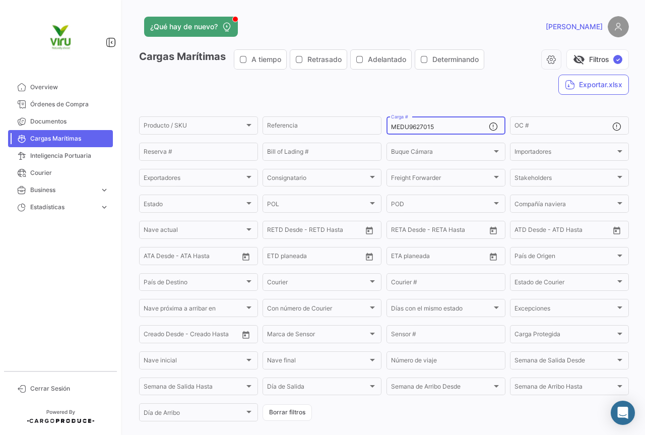
drag, startPoint x: 445, startPoint y: 124, endPoint x: 389, endPoint y: 125, distance: 56.0
click at [391, 125] on input "MEDU9627015" at bounding box center [440, 126] width 98 height 7
paste input "HLBU6169728"
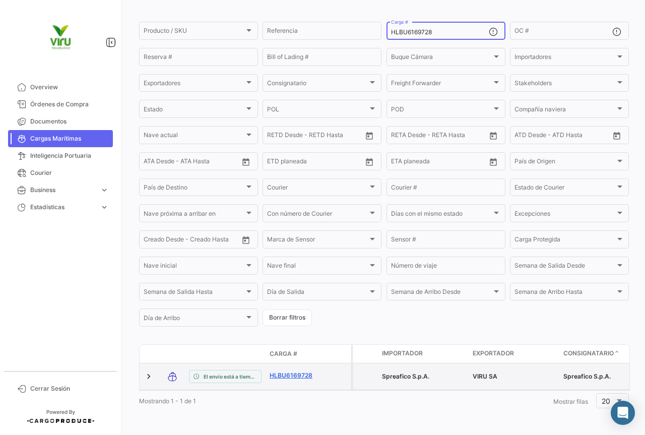
scroll to position [98, 0]
type input "HLBU6169728"
click at [291, 371] on link "HLBU6169728" at bounding box center [296, 375] width 52 height 9
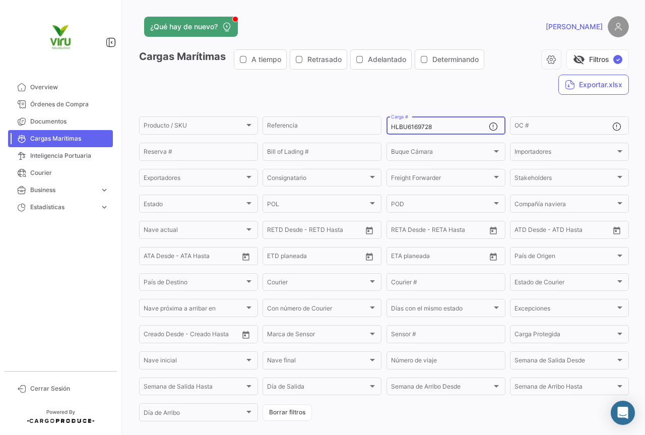
drag, startPoint x: 442, startPoint y: 127, endPoint x: 386, endPoint y: 129, distance: 56.0
click at [387, 129] on div "HLBU6169728 Carga #" at bounding box center [446, 125] width 119 height 20
paste input "9674831"
type input "HLBU9674831"
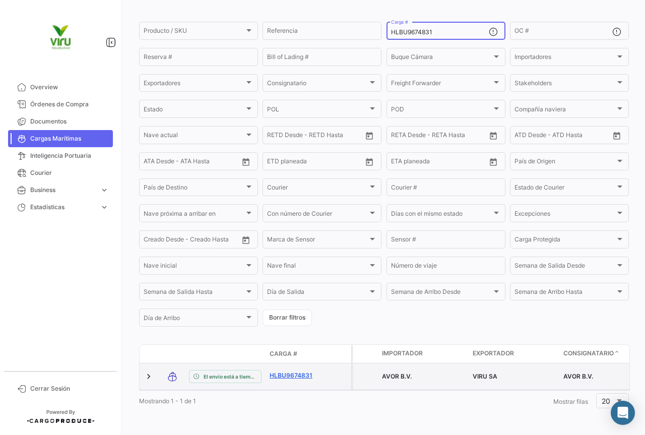
click at [291, 371] on link "HLBU9674831" at bounding box center [296, 375] width 52 height 9
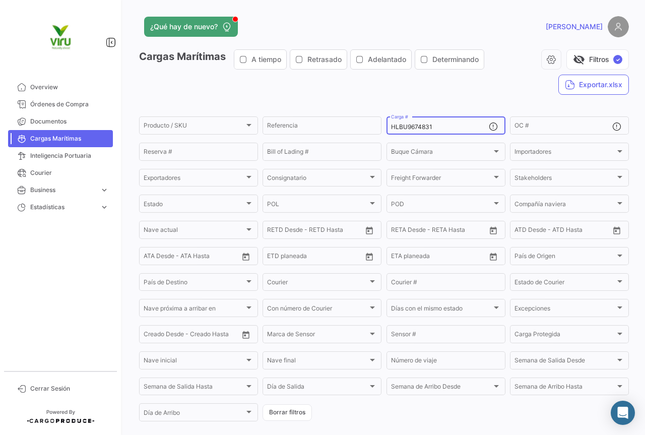
drag, startPoint x: 438, startPoint y: 128, endPoint x: 384, endPoint y: 126, distance: 54.0
click at [387, 126] on div "HLBU9674831 Carga #" at bounding box center [446, 125] width 119 height 20
paste input "MMAU1310448"
type input "MMAU1310448"
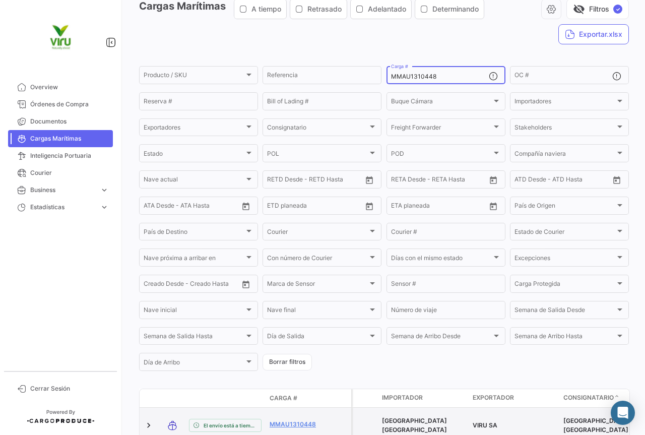
scroll to position [101, 0]
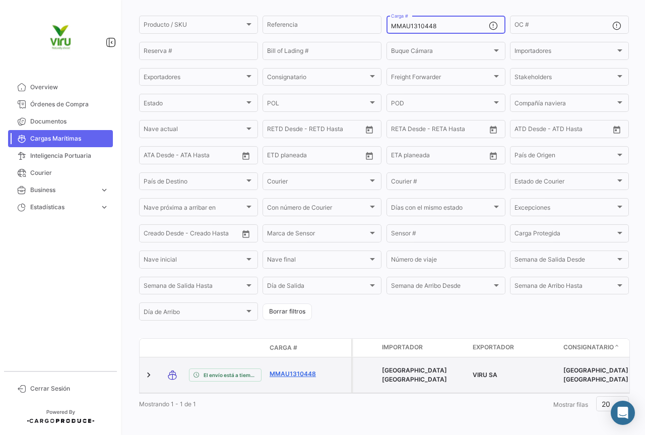
click at [296, 373] on link "MMAU1310448" at bounding box center [296, 373] width 52 height 9
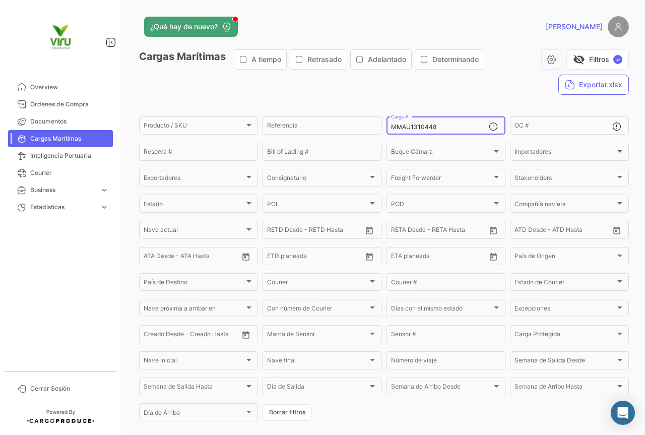
drag, startPoint x: 441, startPoint y: 128, endPoint x: 385, endPoint y: 127, distance: 55.9
click at [387, 127] on div "MMAU1310448 Carga #" at bounding box center [446, 125] width 119 height 20
paste input "434916"
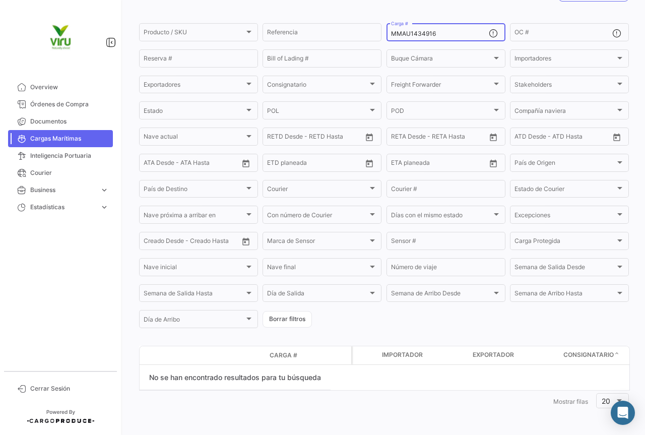
drag, startPoint x: 445, startPoint y: 33, endPoint x: 385, endPoint y: 31, distance: 60.5
click at [387, 31] on div "MMAU1434916 Carga #" at bounding box center [446, 32] width 119 height 20
paste input "CAU6062072"
type input "MCAU6062072"
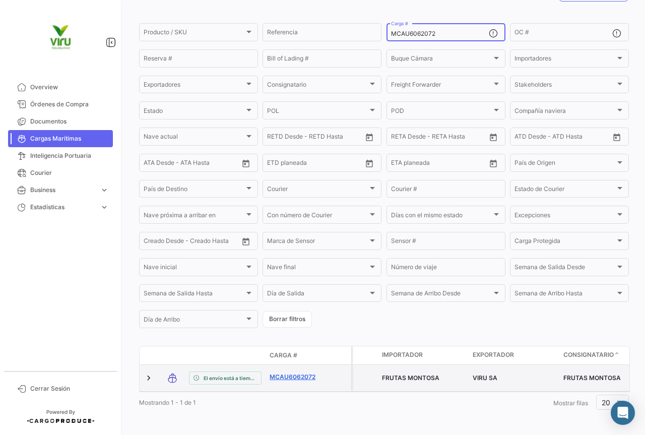
click at [294, 381] on link "MCAU6062072" at bounding box center [296, 376] width 52 height 9
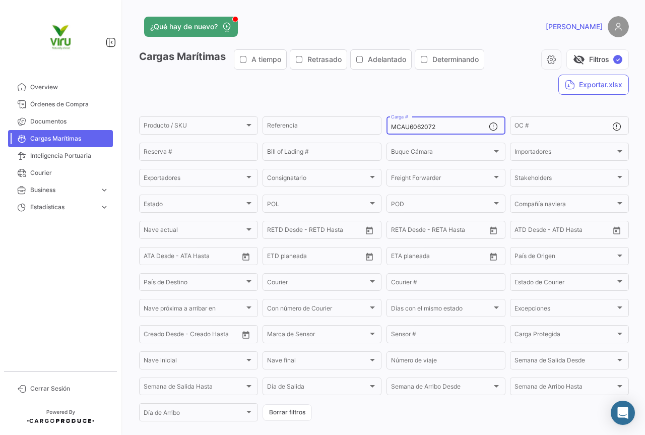
drag, startPoint x: 448, startPoint y: 125, endPoint x: 385, endPoint y: 130, distance: 63.2
click at [387, 130] on div "MCAU6062072 Carga #" at bounding box center [446, 125] width 119 height 20
paste input "MAU1286721"
type input "MMAU1286721"
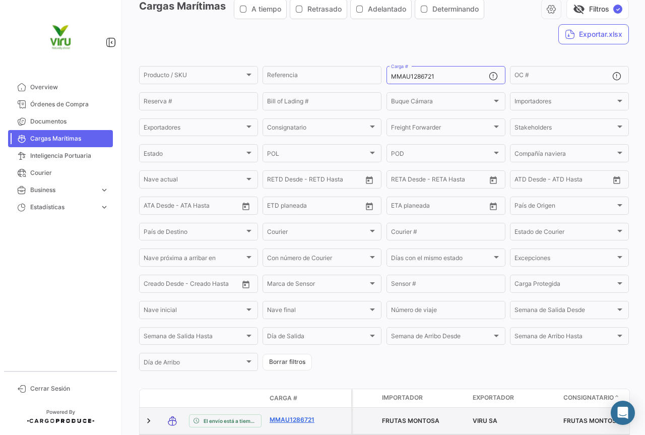
click at [306, 419] on link "MMAU1286721" at bounding box center [296, 419] width 52 height 9
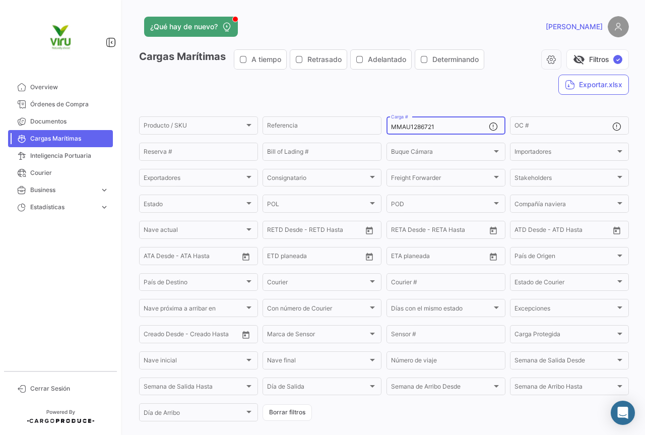
drag, startPoint x: 442, startPoint y: 128, endPoint x: 388, endPoint y: 129, distance: 53.9
click at [388, 129] on div "MMAU1286721 Carga #" at bounding box center [446, 125] width 119 height 20
paste input "302205"
type input "MMAU1302205"
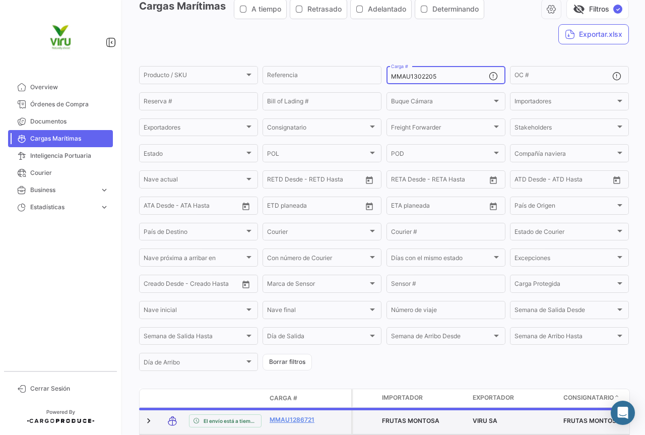
scroll to position [101, 0]
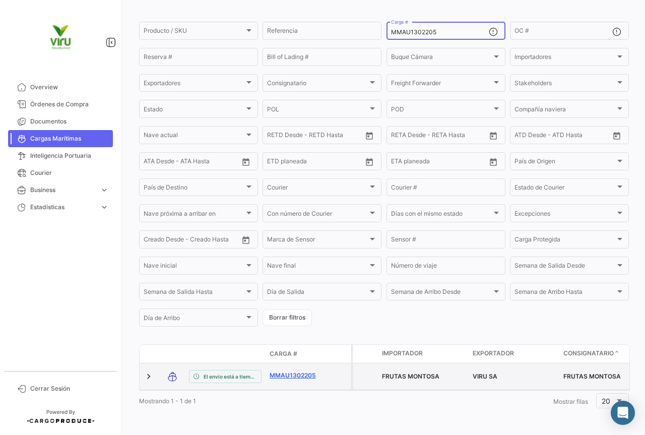
click at [291, 371] on link "MMAU1302205" at bounding box center [296, 375] width 52 height 9
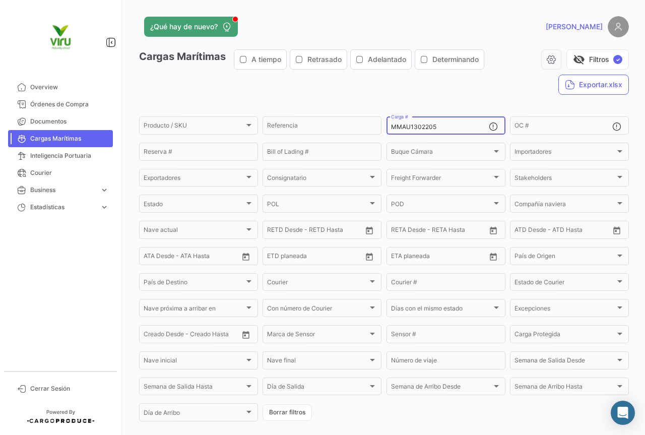
click at [435, 121] on div "MMAU1302205 Carga #" at bounding box center [440, 125] width 98 height 20
drag, startPoint x: 449, startPoint y: 125, endPoint x: 386, endPoint y: 128, distance: 62.5
click at [387, 128] on div "MMAU1302205 Carga #" at bounding box center [446, 125] width 119 height 20
paste input "CAU6067346"
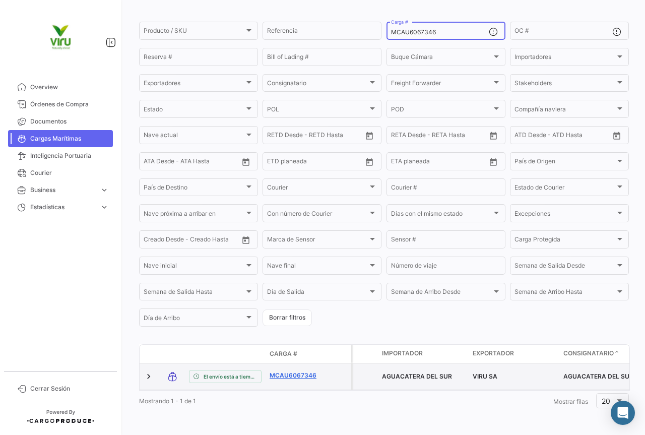
type input "MCAU6067346"
click at [304, 371] on link "MCAU6067346" at bounding box center [296, 375] width 52 height 9
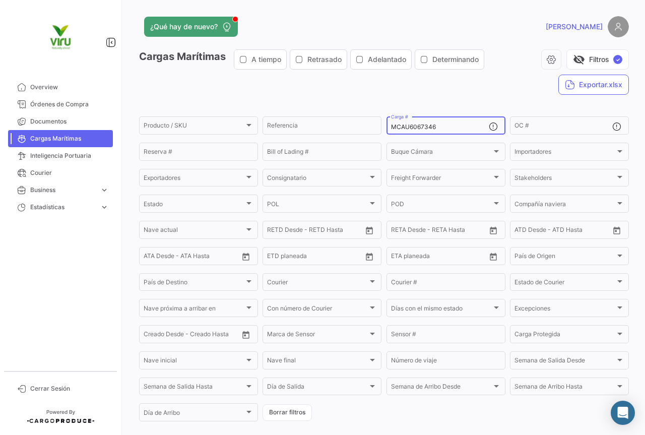
drag, startPoint x: 447, startPoint y: 124, endPoint x: 389, endPoint y: 124, distance: 58.0
click at [391, 124] on input "MCAU6067346" at bounding box center [440, 126] width 98 height 7
paste input "HLBU9747542"
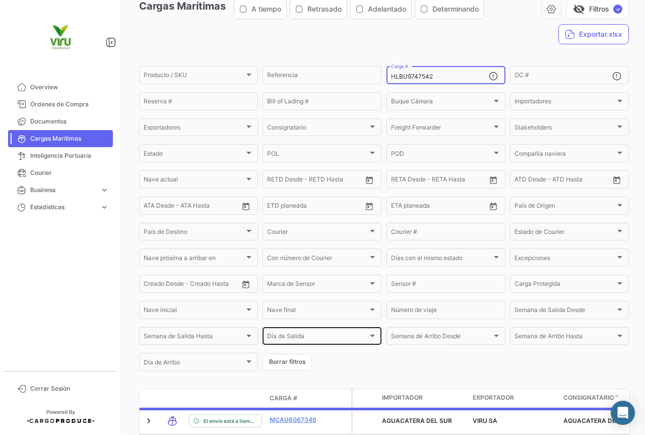
scroll to position [101, 0]
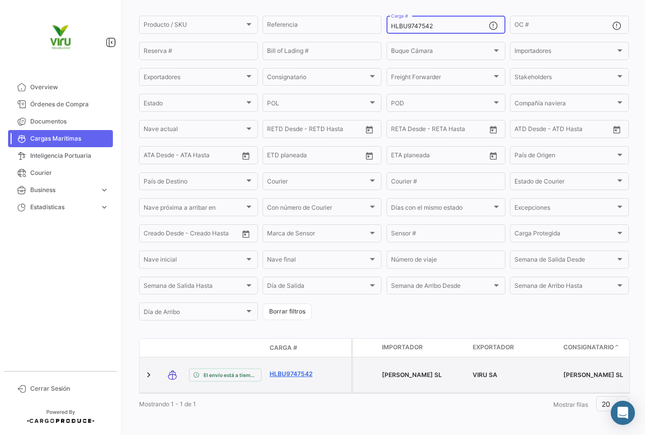
type input "HLBU9747542"
click at [302, 371] on link "HLBU9747542" at bounding box center [296, 373] width 52 height 9
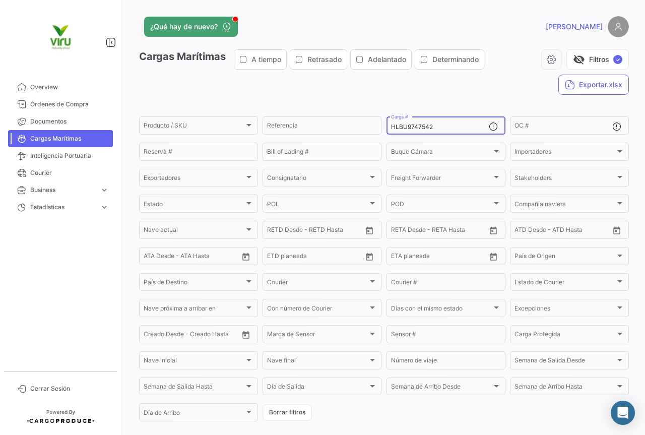
drag, startPoint x: 453, startPoint y: 130, endPoint x: 389, endPoint y: 130, distance: 64.0
click at [391, 130] on input "HLBU9747542" at bounding box center [440, 126] width 98 height 7
paste input "3064"
type input "HLBU9743064"
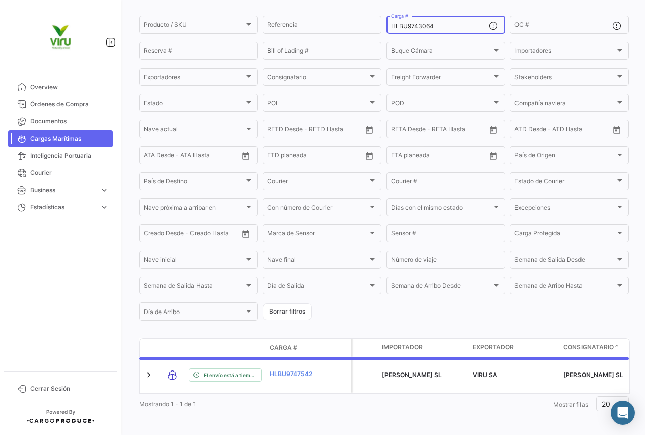
scroll to position [102, 0]
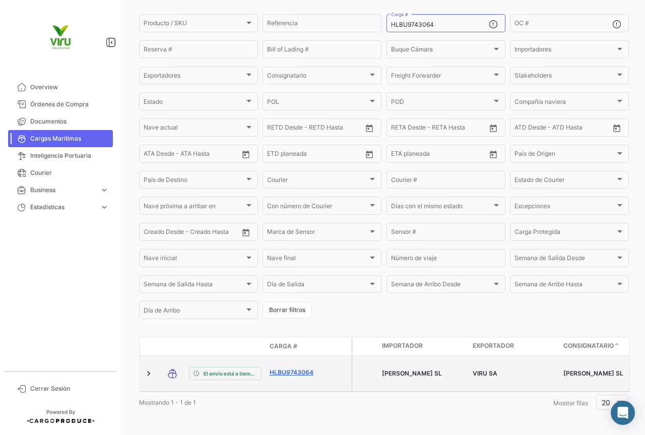
click at [300, 368] on link "HLBU9743064" at bounding box center [296, 372] width 52 height 9
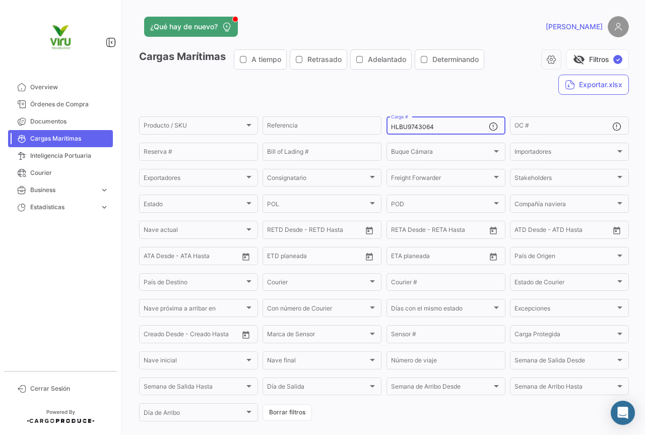
drag, startPoint x: 449, startPoint y: 127, endPoint x: 383, endPoint y: 128, distance: 65.5
click at [383, 128] on form "Producto / SKU Producto / SKU Referencia HLBU9743064 Carga # OC # Reserva # Bil…" at bounding box center [384, 269] width 490 height 308
paste input "MMAU1418638"
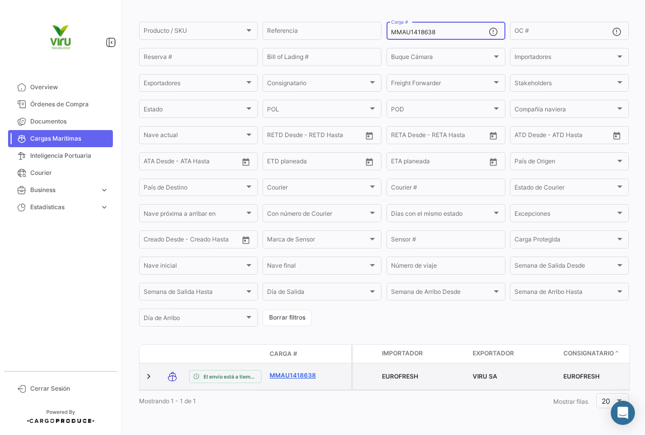
type input "MMAU1418638"
click at [312, 371] on link "MMAU1418638" at bounding box center [296, 375] width 52 height 9
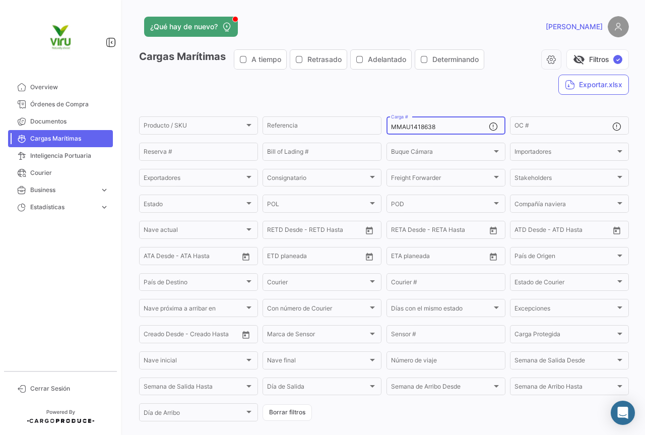
drag, startPoint x: 442, startPoint y: 123, endPoint x: 385, endPoint y: 125, distance: 57.5
click at [387, 125] on div "MMAU1418638 Carga #" at bounding box center [446, 125] width 119 height 20
paste input "30186"
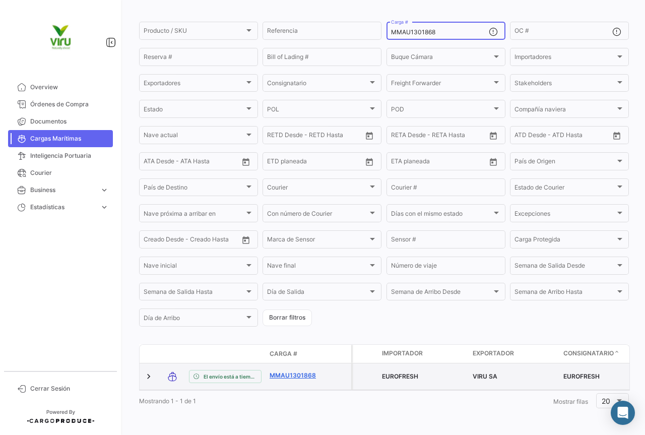
type input "MMAU1301868"
click at [297, 371] on link "MMAU1301868" at bounding box center [296, 375] width 52 height 9
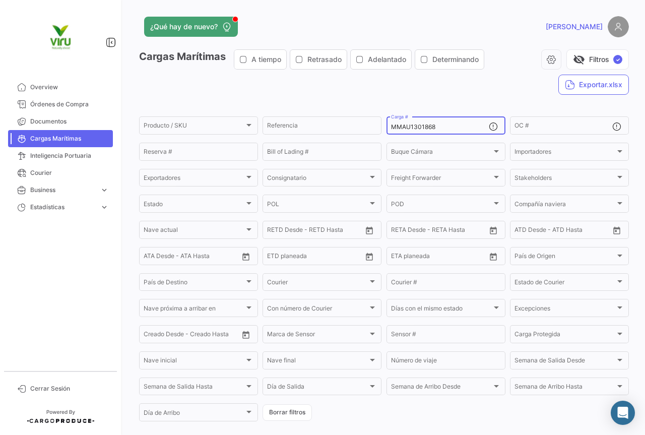
drag, startPoint x: 445, startPoint y: 127, endPoint x: 388, endPoint y: 128, distance: 57.0
click at [388, 128] on div "MMAU1301868 Carga #" at bounding box center [446, 125] width 119 height 20
paste input "CAU6029259"
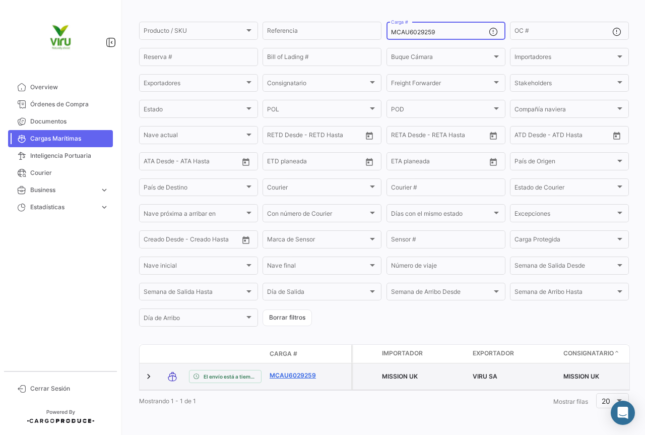
type input "MCAU6029259"
click at [298, 371] on link "MCAU6029259" at bounding box center [296, 375] width 52 height 9
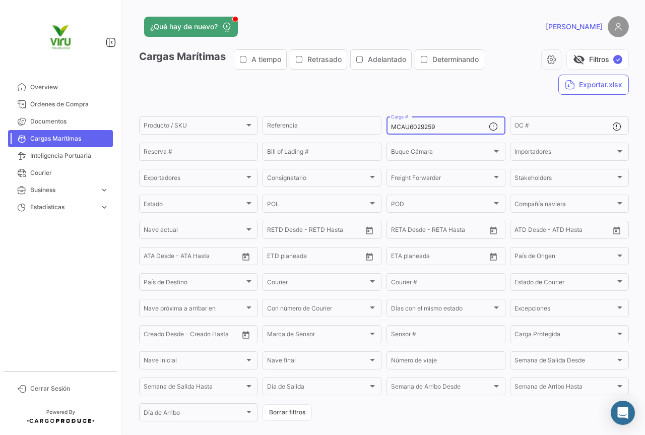
drag, startPoint x: 446, startPoint y: 128, endPoint x: 385, endPoint y: 130, distance: 61.0
click at [387, 130] on div "MCAU6029259 Carga #" at bounding box center [446, 125] width 119 height 20
paste input "MAU1339924"
type input "MMAU1339924"
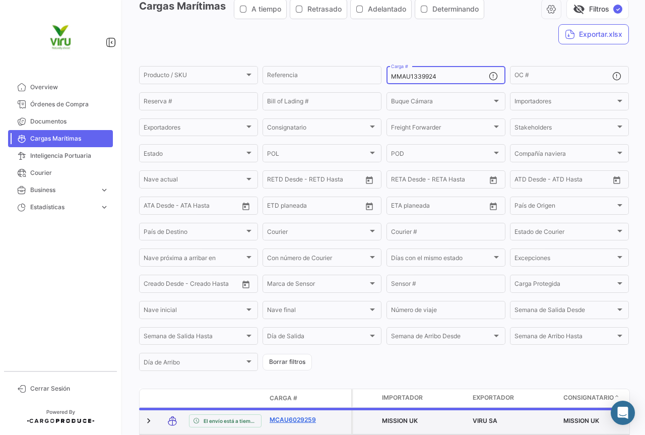
scroll to position [101, 0]
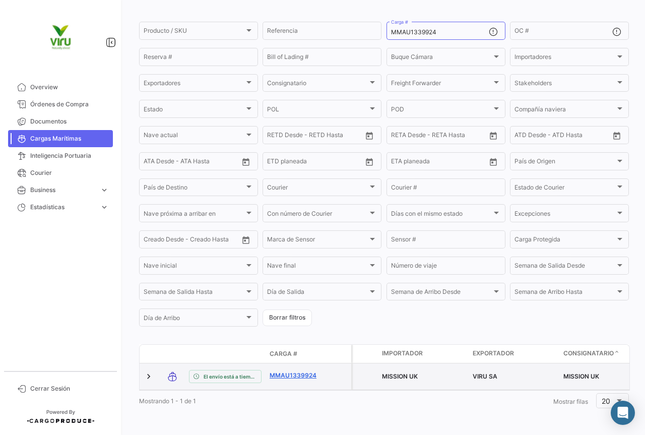
click at [291, 371] on link "MMAU1339924" at bounding box center [296, 375] width 52 height 9
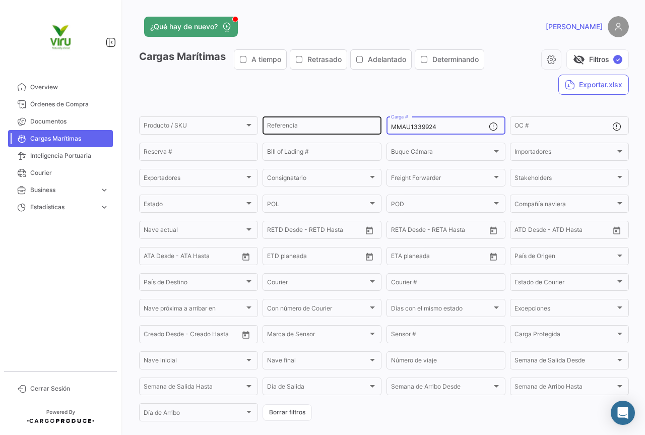
drag, startPoint x: 445, startPoint y: 124, endPoint x: 361, endPoint y: 125, distance: 83.2
click at [0, 0] on div "Producto / SKU Producto / SKU Referencia MMAU1339924 Carga # OC # Reserva # Bil…" at bounding box center [0, 0] width 0 height 0
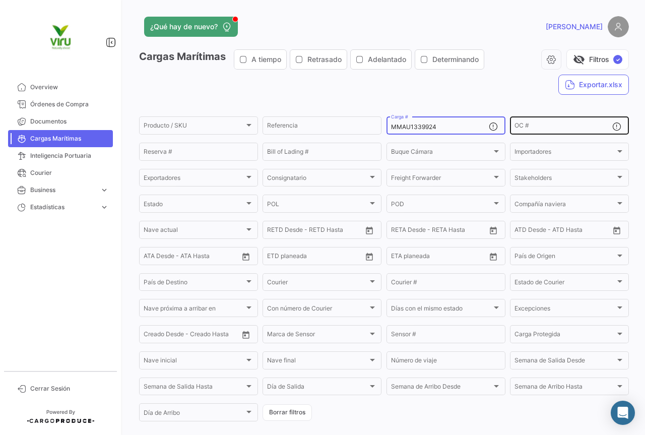
paste input "GCXU8016011"
type input "GCXU8016011"
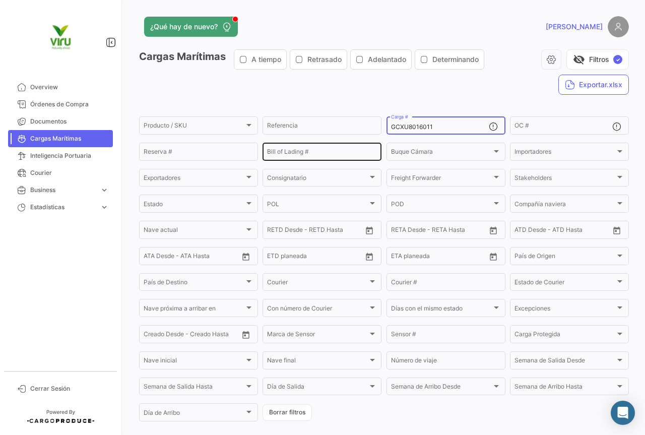
scroll to position [102, 0]
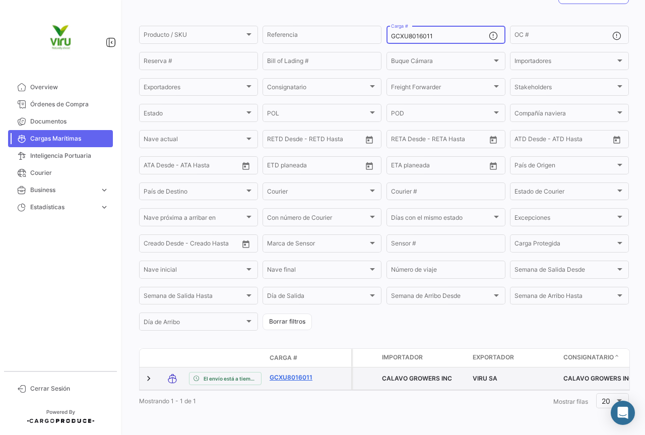
click at [309, 373] on link "GCXU8016011" at bounding box center [296, 377] width 52 height 9
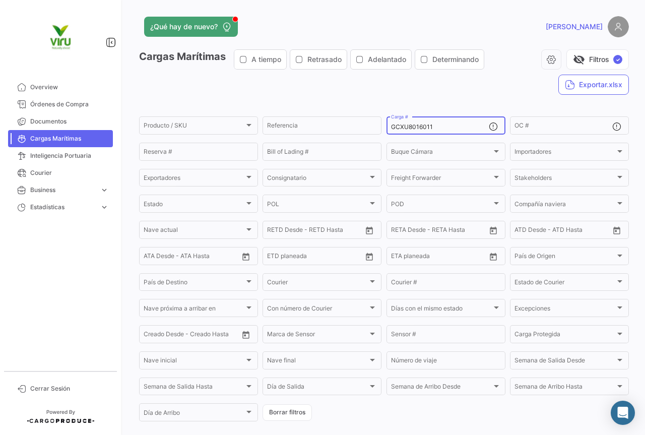
drag, startPoint x: 440, startPoint y: 126, endPoint x: 385, endPoint y: 125, distance: 55.4
click at [387, 125] on div "GCXU8016011 Carga #" at bounding box center [446, 125] width 119 height 20
paste input "21110"
type input "GCXU8021110"
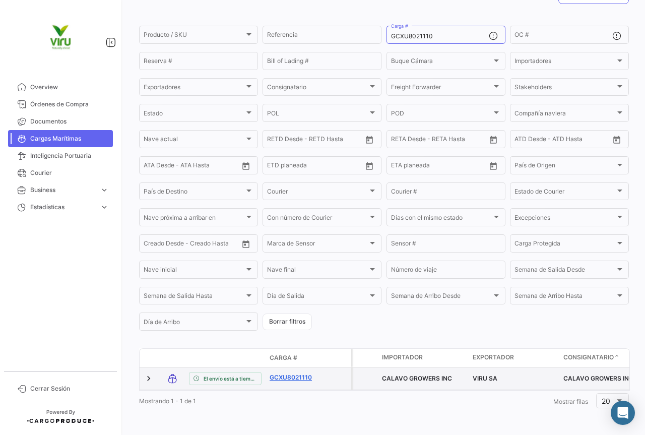
click at [303, 373] on link "GCXU8021110" at bounding box center [296, 377] width 52 height 9
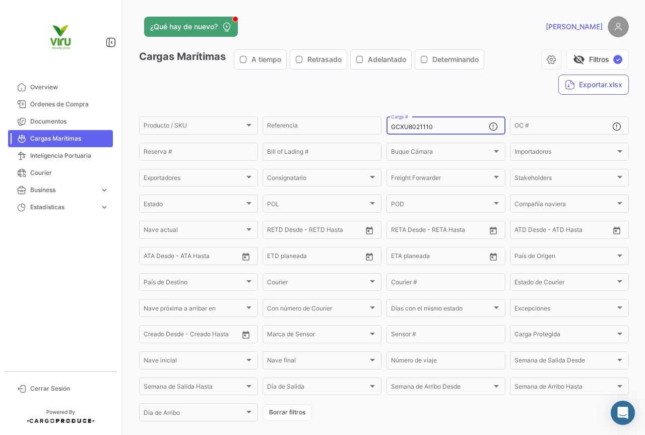
drag, startPoint x: 439, startPoint y: 124, endPoint x: 388, endPoint y: 127, distance: 51.5
click at [388, 127] on div "GCXU8021110 Carga #" at bounding box center [446, 125] width 119 height 20
paste input "498"
type input "GCXU8024980"
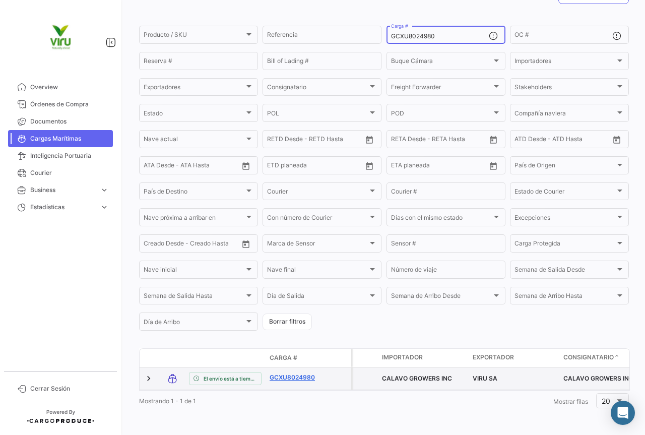
click at [303, 373] on link "GCXU8024980" at bounding box center [296, 377] width 52 height 9
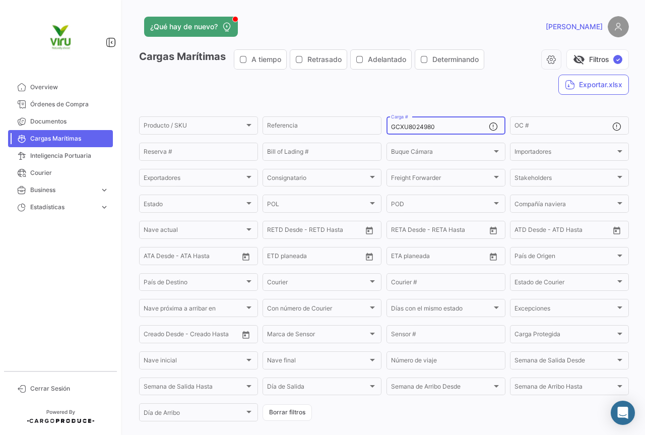
drag, startPoint x: 462, startPoint y: 127, endPoint x: 386, endPoint y: 128, distance: 76.1
click at [387, 128] on div "GCXU8024980 Carga #" at bounding box center [446, 125] width 119 height 20
paste input "TEMU9585329"
type input "TEMU9585329"
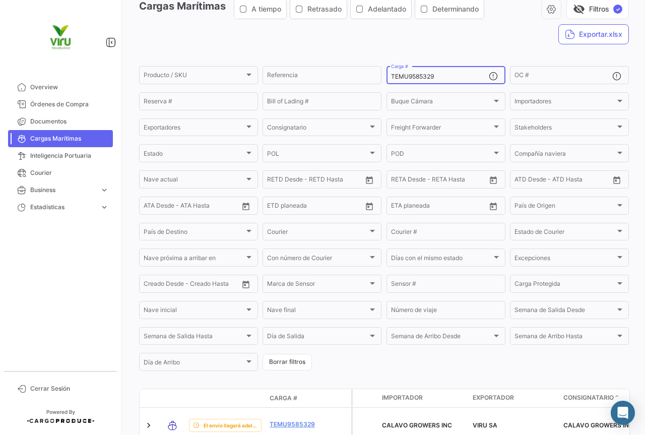
scroll to position [101, 0]
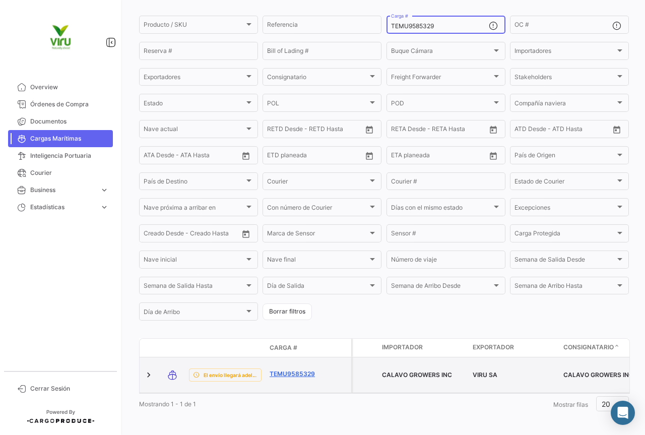
click at [286, 371] on link "TEMU9585329" at bounding box center [296, 373] width 52 height 9
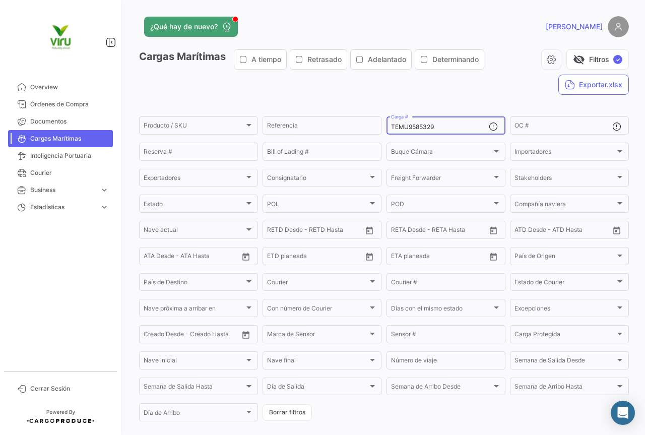
drag, startPoint x: 448, startPoint y: 128, endPoint x: 383, endPoint y: 127, distance: 65.0
click at [383, 127] on form "Producto / SKU Producto / SKU Referencia TEMU9585329 Carga # OC # Reserva # Bil…" at bounding box center [384, 269] width 490 height 308
paste input "CGMU6989324"
type input "CGMU6989324"
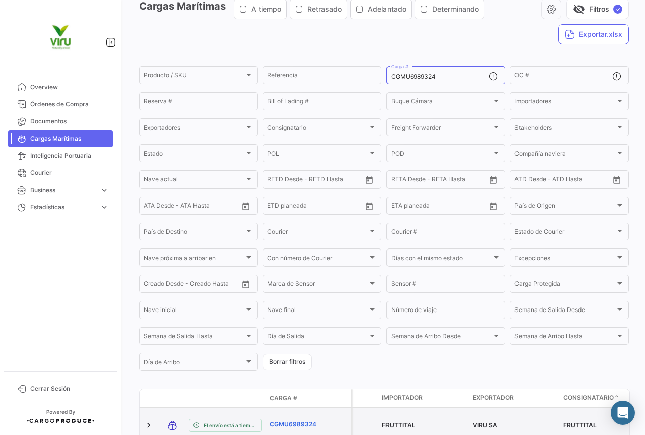
click at [285, 420] on link "CGMU6989324" at bounding box center [296, 424] width 52 height 9
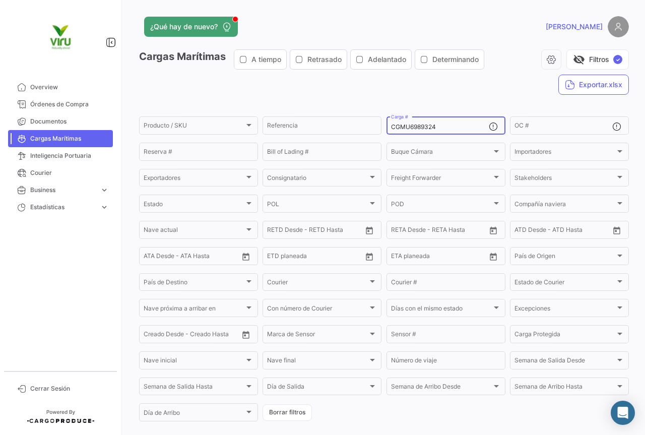
drag, startPoint x: 437, startPoint y: 126, endPoint x: 389, endPoint y: 126, distance: 48.4
click at [391, 126] on input "CGMU6989324" at bounding box center [440, 126] width 98 height 7
paste input "16945"
type input "CGMU6916945"
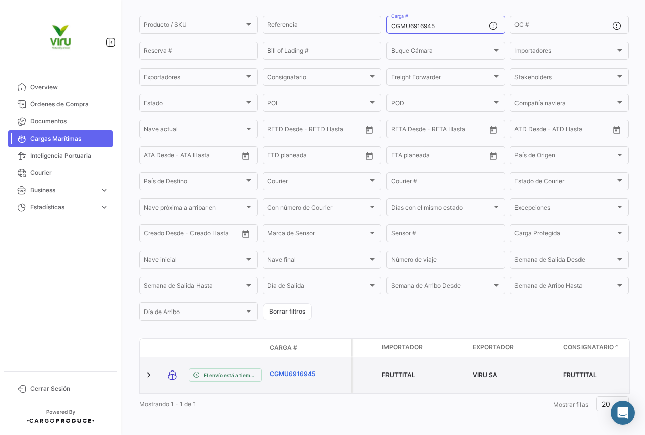
click at [297, 370] on link "CGMU6916945" at bounding box center [296, 373] width 52 height 9
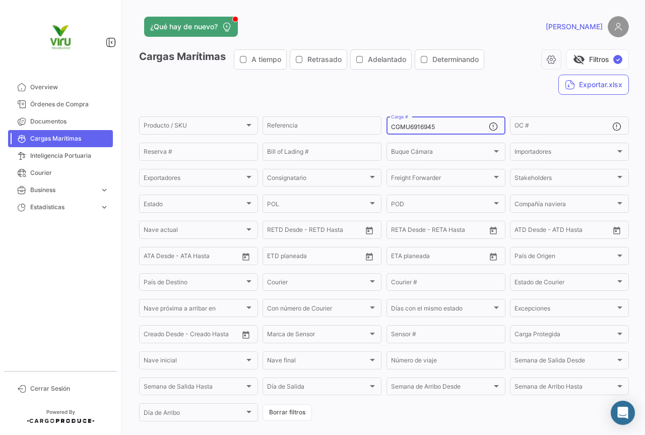
drag, startPoint x: 452, startPoint y: 125, endPoint x: 383, endPoint y: 127, distance: 69.1
click at [383, 127] on form "Producto / SKU Producto / SKU Referencia CGMU6916945 Carga # OC # Reserva # Bil…" at bounding box center [384, 269] width 490 height 308
paste input "251"
type input "CGMU6916251"
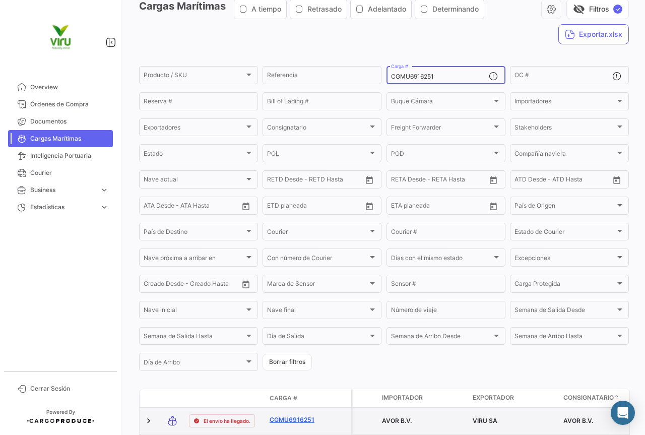
click at [300, 421] on link "CGMU6916251" at bounding box center [296, 419] width 52 height 9
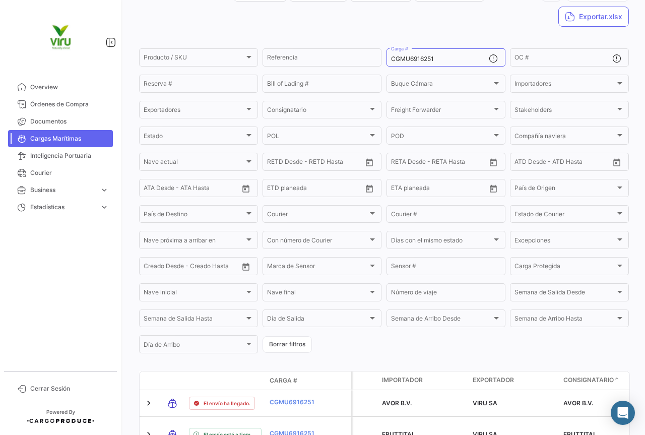
scroll to position [118, 0]
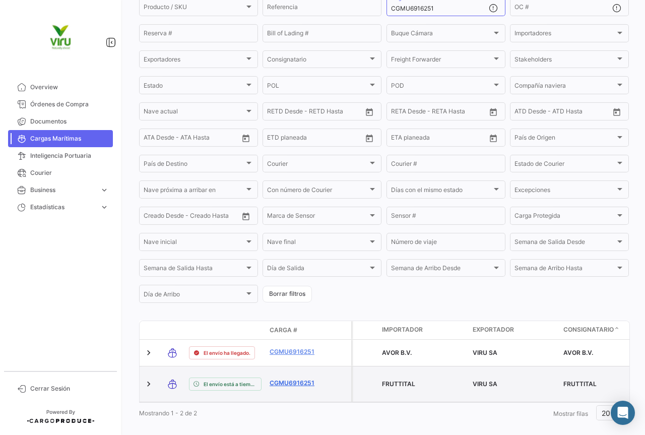
click at [302, 380] on link "CGMU6916251" at bounding box center [296, 383] width 52 height 9
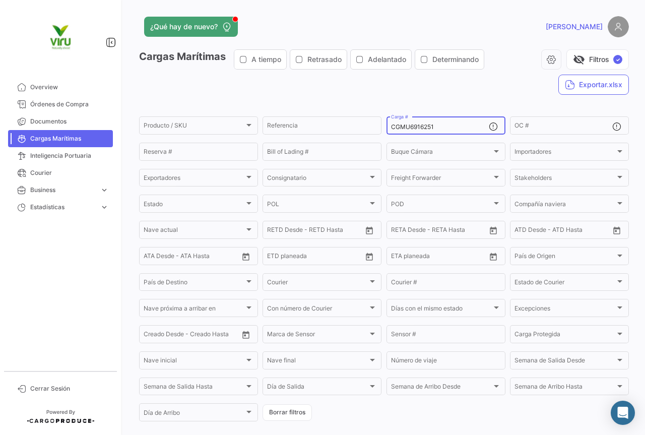
drag, startPoint x: 446, startPoint y: 124, endPoint x: 381, endPoint y: 127, distance: 65.6
click at [381, 127] on form "Producto / SKU Producto / SKU Referencia CGMU6916251 Carga # OC # Reserva # Bil…" at bounding box center [384, 269] width 490 height 308
paste input "3910"
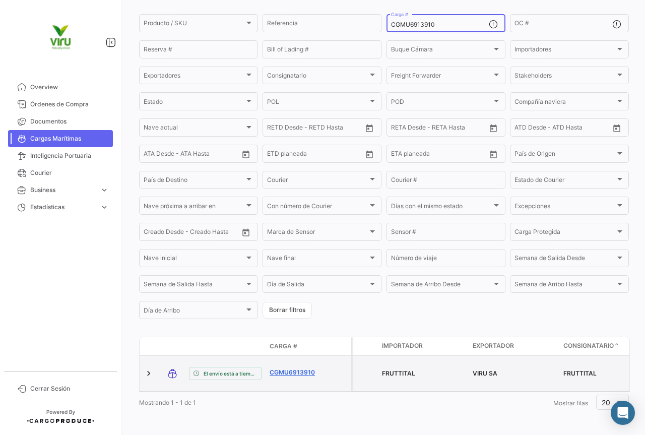
type input "CGMU6913910"
click at [297, 368] on link "CGMU6913910" at bounding box center [296, 372] width 52 height 9
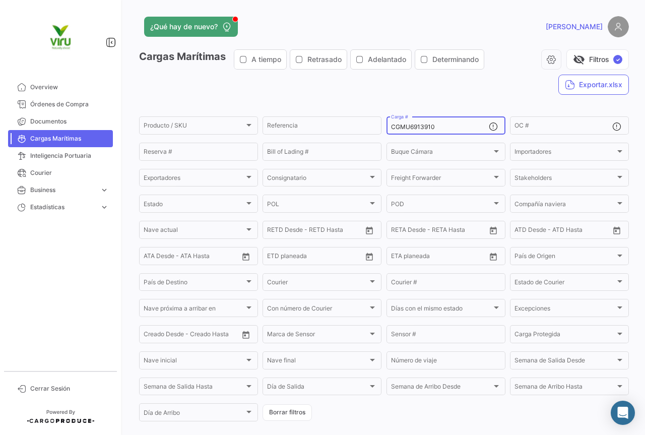
drag, startPoint x: 444, startPoint y: 129, endPoint x: 380, endPoint y: 126, distance: 64.6
click at [380, 126] on form "Producto / SKU Producto / SKU Referencia CGMU6913910 Carga # OC # Reserva # Bil…" at bounding box center [384, 269] width 490 height 308
paste input "702366"
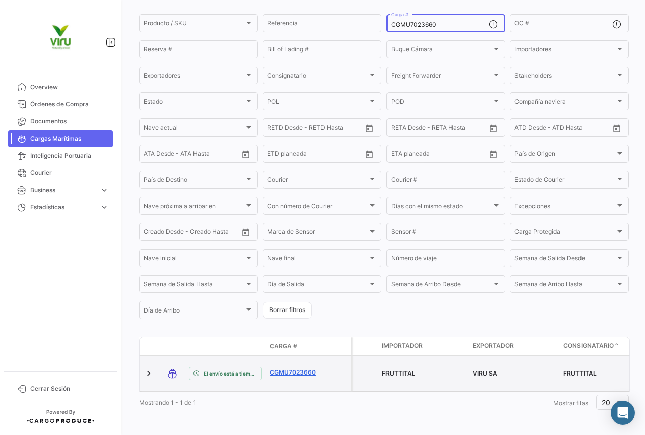
type input "CGMU7023660"
click at [289, 370] on link "CGMU7023660" at bounding box center [296, 372] width 52 height 9
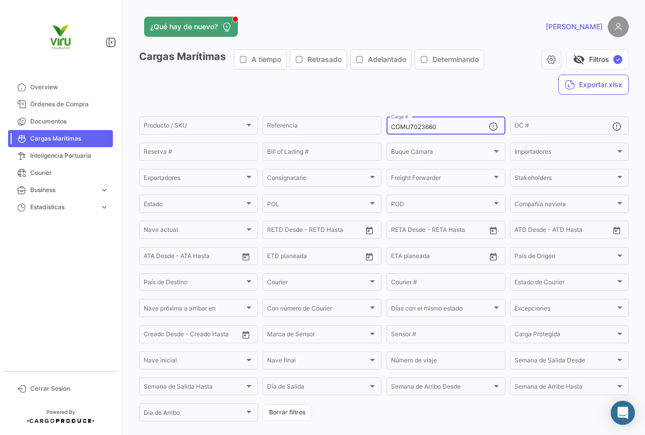
drag, startPoint x: 447, startPoint y: 126, endPoint x: 381, endPoint y: 126, distance: 65.5
click at [381, 126] on form "Producto / SKU Producto / SKU Referencia CGMU7023660 Carga # OC # Reserva # Bil…" at bounding box center [384, 269] width 490 height 308
paste input "HLBU6041167"
type input "HLBU6041167"
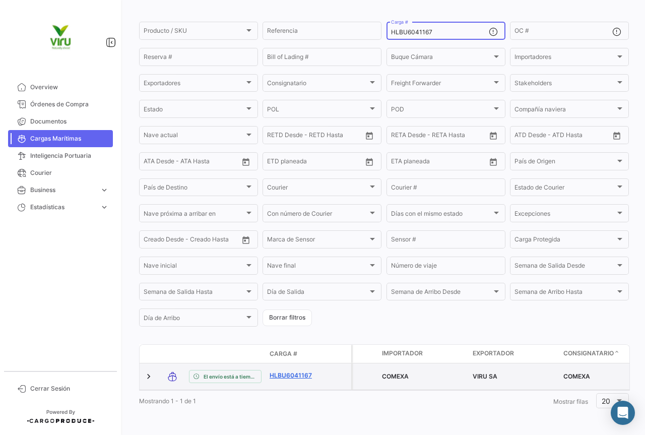
click at [298, 371] on link "HLBU6041167" at bounding box center [296, 375] width 52 height 9
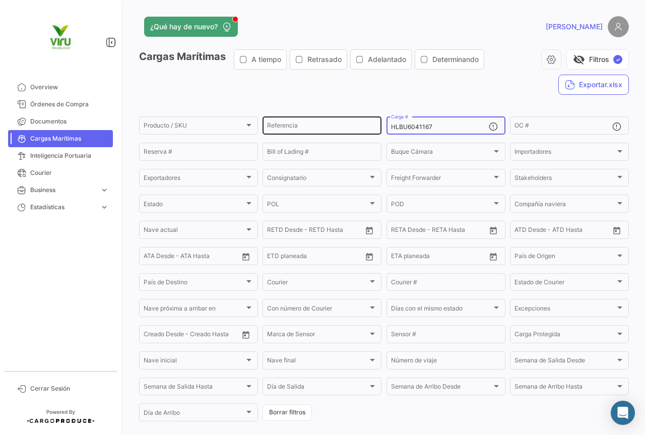
drag, startPoint x: 445, startPoint y: 126, endPoint x: 375, endPoint y: 129, distance: 69.6
click at [0, 0] on div "Producto / SKU Producto / SKU Referencia HLBU6041167 Carga # OC # Reserva # Bil…" at bounding box center [0, 0] width 0 height 0
paste input "9746280"
type input "HLBU9746280"
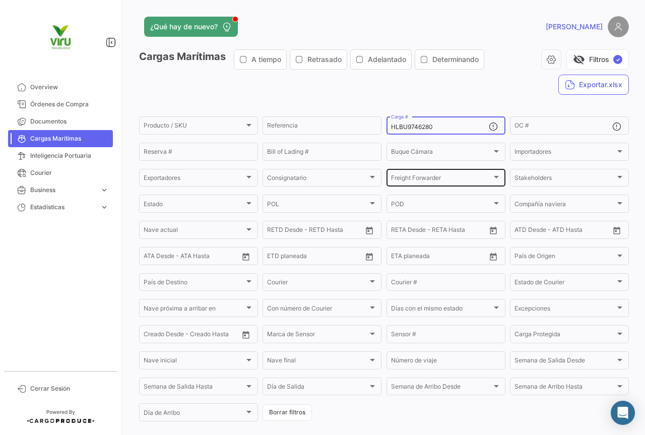
scroll to position [102, 0]
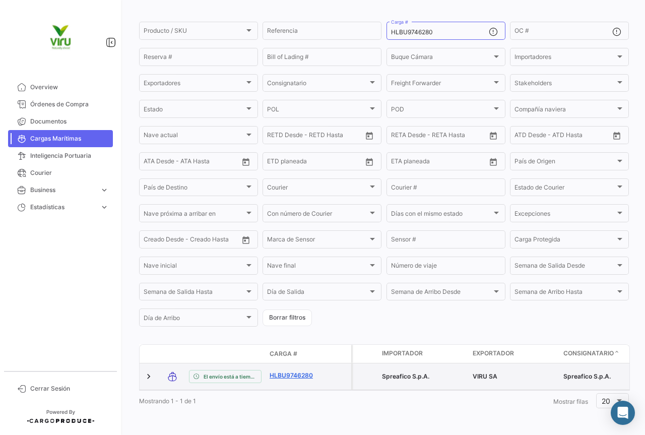
click at [309, 371] on link "HLBU9746280" at bounding box center [296, 375] width 52 height 9
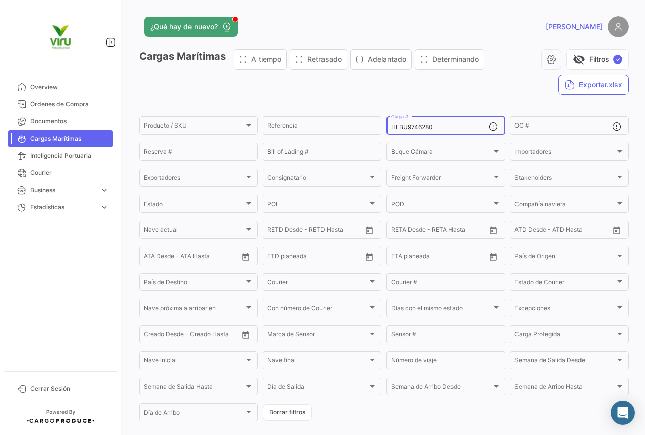
drag, startPoint x: 447, startPoint y: 127, endPoint x: 388, endPoint y: 127, distance: 59.5
click at [388, 127] on div "HLBU9746280 Carga #" at bounding box center [446, 125] width 119 height 20
paste input "27123"
type input "HLBU9271230"
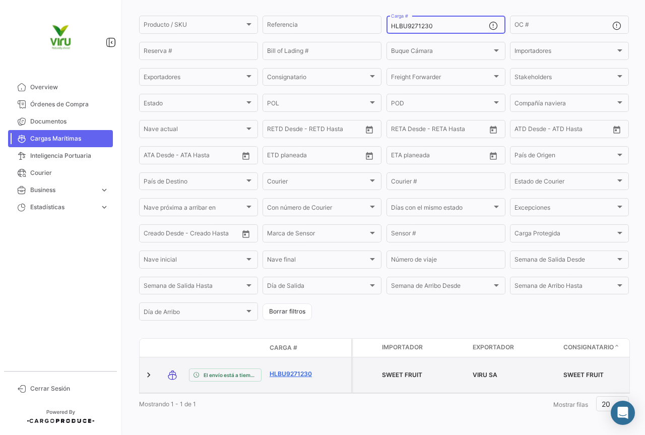
click at [308, 369] on link "HLBU9271230" at bounding box center [296, 373] width 52 height 9
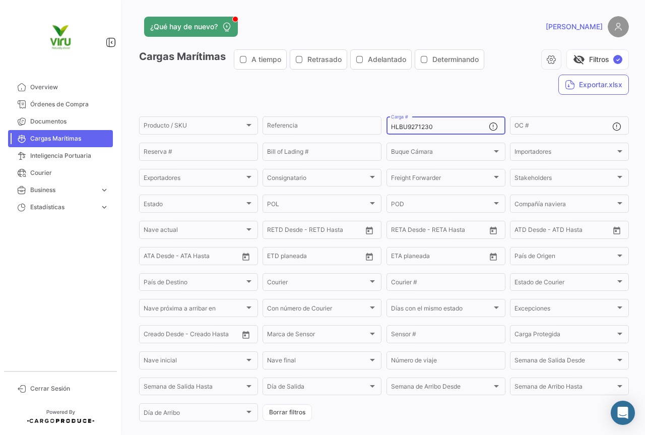
drag, startPoint x: 450, startPoint y: 126, endPoint x: 383, endPoint y: 128, distance: 67.6
click at [383, 128] on form "Producto / SKU Producto / SKU Referencia HLBU9271230 Carga # OC # Reserva # Bil…" at bounding box center [384, 269] width 490 height 308
paste input "CGMU699688"
type input "CGMU6996880"
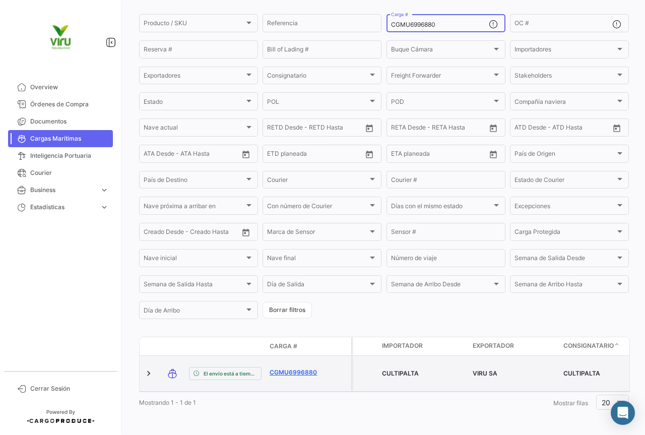
click at [292, 368] on link "CGMU6996880" at bounding box center [296, 372] width 52 height 9
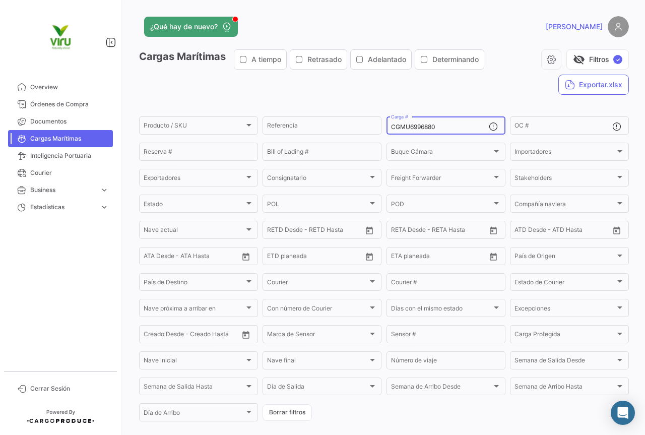
drag, startPoint x: 448, startPoint y: 125, endPoint x: 388, endPoint y: 127, distance: 60.0
click at [388, 127] on div "CGMU6996880 Carga #" at bounding box center [446, 125] width 119 height 20
paste input "80414"
type input "CGMU6980414"
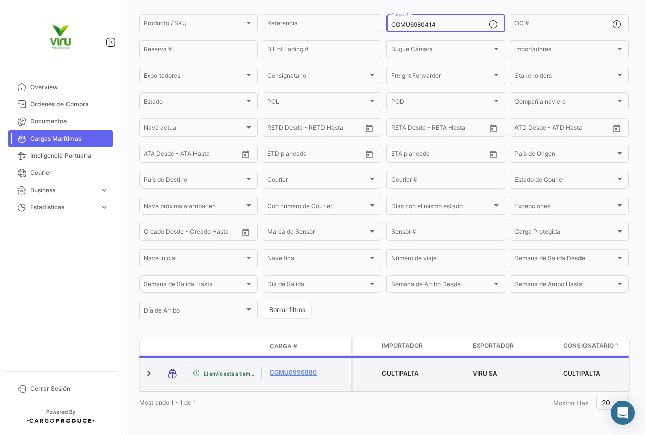
scroll to position [98, 0]
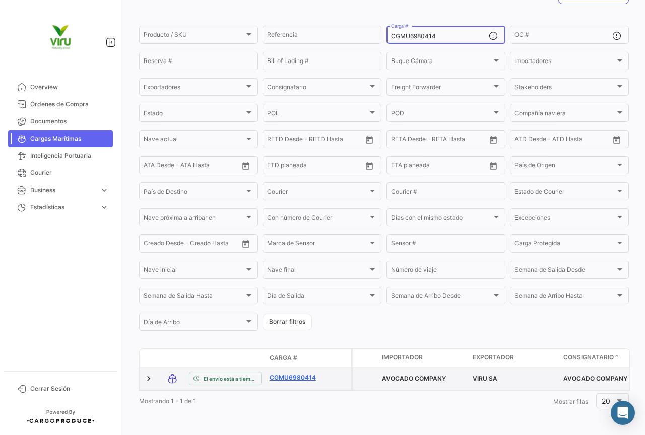
click at [298, 373] on link "CGMU6980414" at bounding box center [296, 377] width 52 height 9
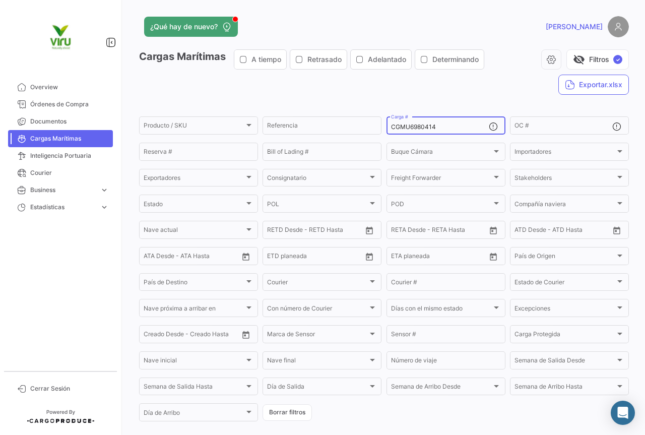
drag, startPoint x: 439, startPoint y: 125, endPoint x: 380, endPoint y: 127, distance: 60.0
click at [380, 127] on form "Producto / SKU Producto / SKU Referencia CGMU6980414 Carga # OC # Reserva # Bil…" at bounding box center [384, 269] width 490 height 308
paste input "2926"
type input "CGMU6982926"
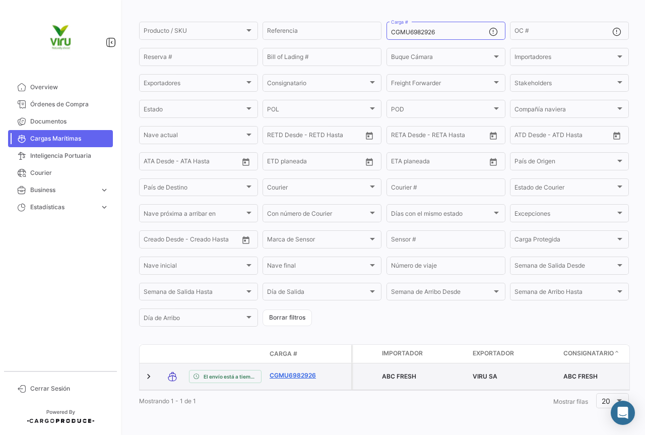
click at [297, 371] on link "CGMU6982926" at bounding box center [296, 375] width 52 height 9
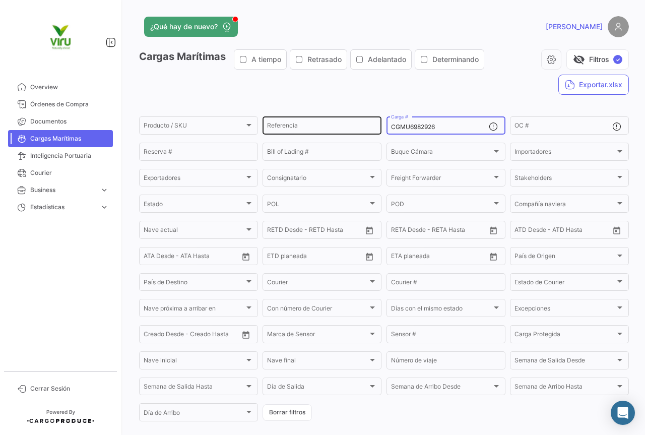
drag, startPoint x: 443, startPoint y: 126, endPoint x: 379, endPoint y: 127, distance: 64.0
click at [0, 0] on div "Producto / SKU Producto / SKU Referencia CGMU6982926 Carga # OC # Reserva # Bil…" at bounding box center [0, 0] width 0 height 0
paste input "55005"
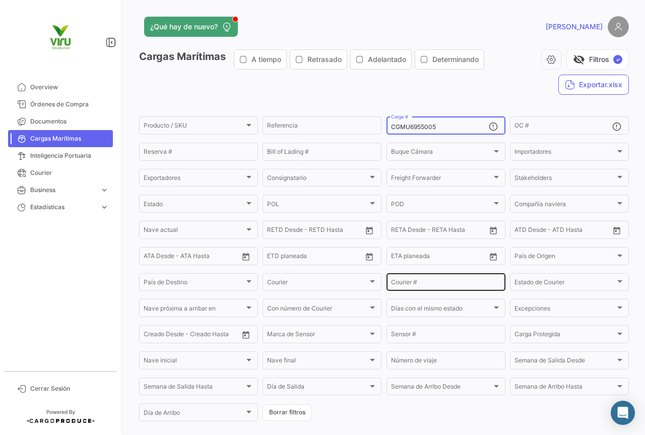
scroll to position [102, 0]
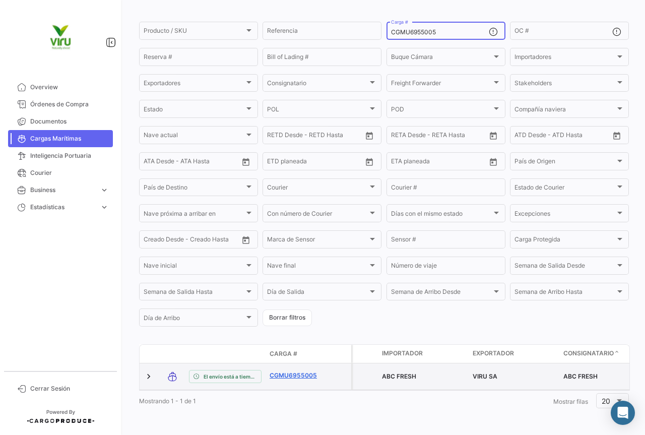
type input "CGMU6955005"
click at [304, 371] on link "CGMU6955005" at bounding box center [296, 375] width 52 height 9
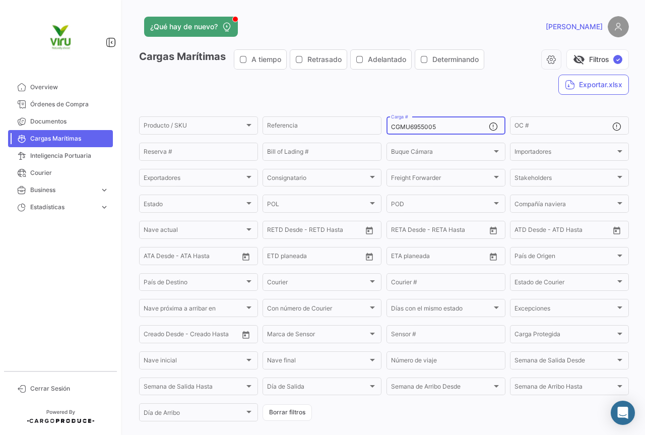
drag, startPoint x: 450, startPoint y: 128, endPoint x: 389, endPoint y: 128, distance: 60.5
click at [391, 128] on input "CGMU6955005" at bounding box center [440, 126] width 98 height 7
paste input "97438"
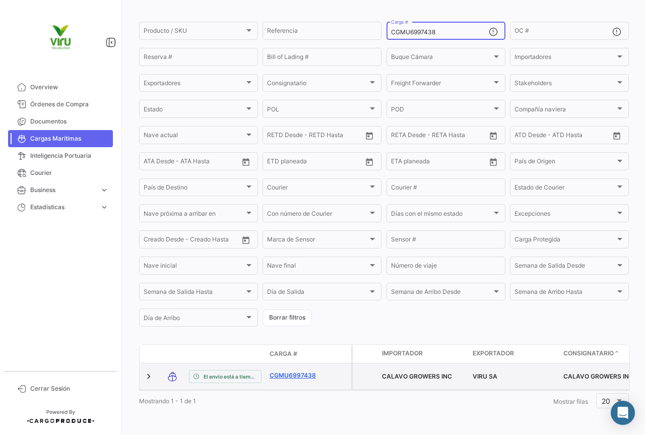
type input "CGMU6997438"
click at [306, 371] on link "CGMU6997438" at bounding box center [296, 375] width 52 height 9
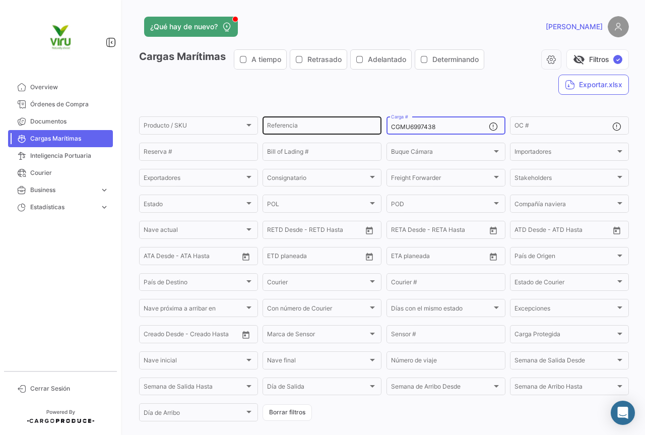
drag, startPoint x: 450, startPoint y: 127, endPoint x: 374, endPoint y: 127, distance: 75.6
click at [0, 0] on div "Producto / SKU Producto / SKU Referencia CGMU6997438 Carga # OC # Reserva # Bil…" at bounding box center [0, 0] width 0 height 0
paste input "30861"
type input "CGMU6930861"
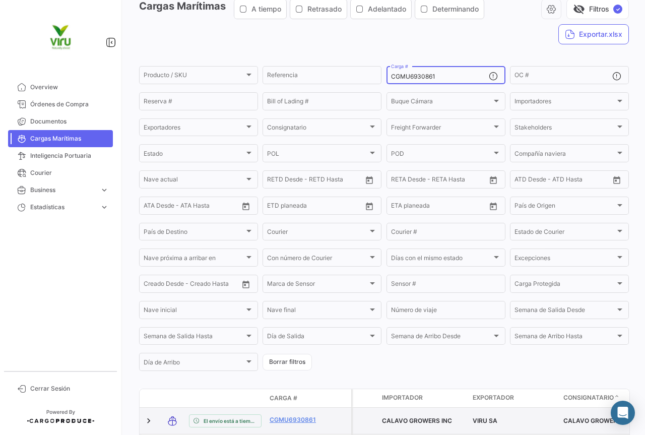
scroll to position [101, 0]
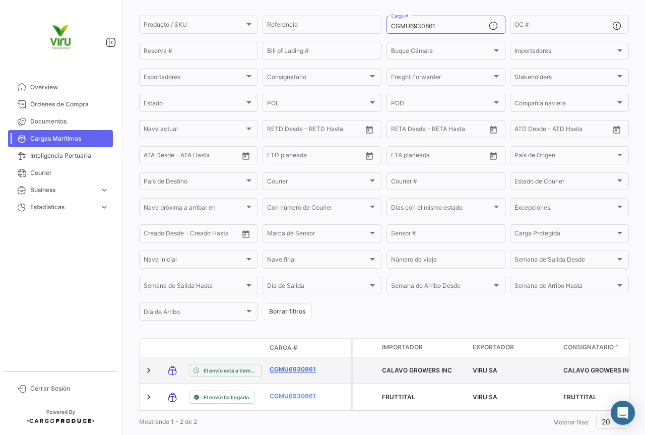
click at [310, 369] on link "CGMU6930861" at bounding box center [296, 369] width 52 height 9
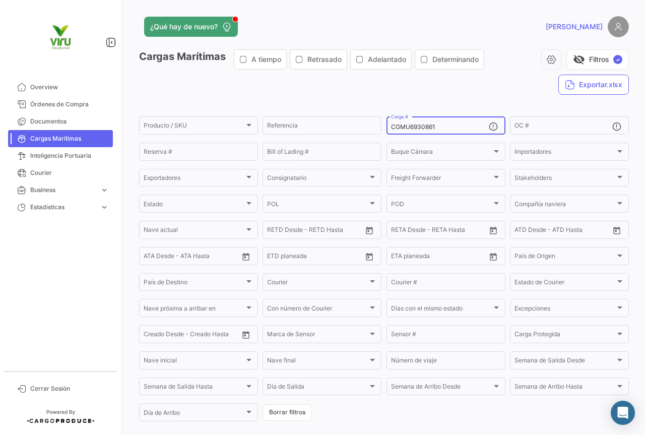
drag, startPoint x: 442, startPoint y: 129, endPoint x: 386, endPoint y: 129, distance: 55.4
click at [387, 129] on div "CGMU6930861 Carga #" at bounding box center [446, 125] width 119 height 20
paste input "OTPU6569865"
type input "OTPU6569865"
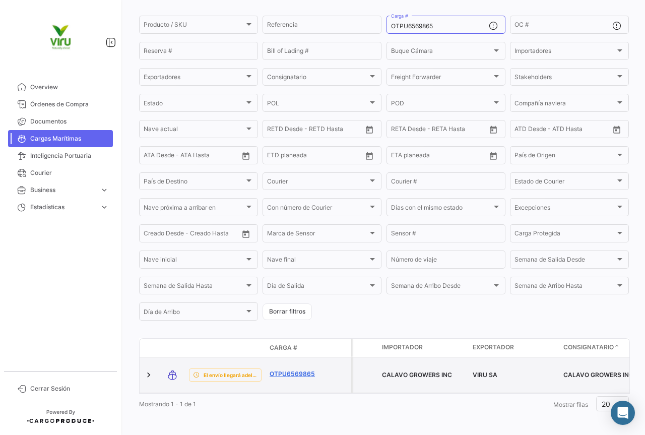
click at [303, 370] on link "OTPU6569865" at bounding box center [296, 373] width 52 height 9
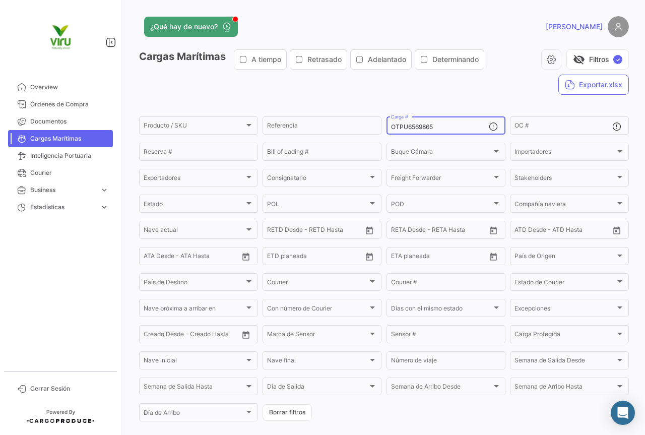
drag, startPoint x: 441, startPoint y: 124, endPoint x: 388, endPoint y: 126, distance: 52.9
click at [391, 126] on input "OTPU6569865" at bounding box center [440, 126] width 98 height 7
paste input "GCXU8017300"
type input "GCXU8017300"
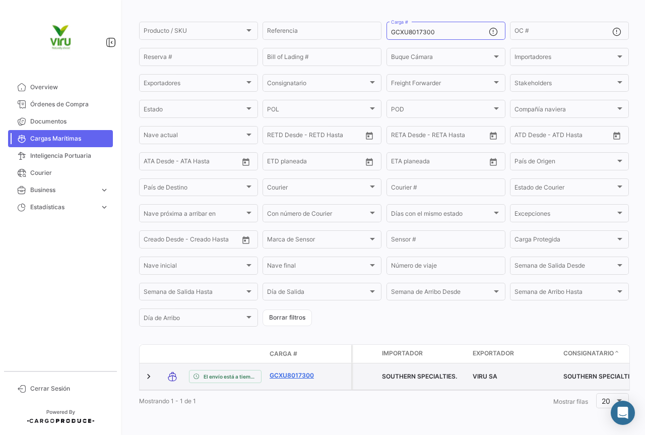
click at [306, 371] on link "GCXU8017300" at bounding box center [296, 375] width 52 height 9
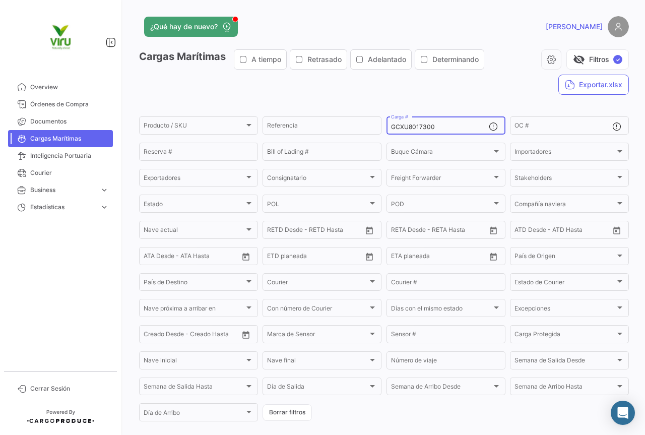
drag, startPoint x: 448, startPoint y: 125, endPoint x: 380, endPoint y: 128, distance: 68.1
click at [380, 128] on form "Producto / SKU Producto / SKU Referencia GCXU8017300 Carga # OC # Reserva # Bil…" at bounding box center [384, 269] width 490 height 308
paste input "CGMU70334"
type input "CGMU7033400"
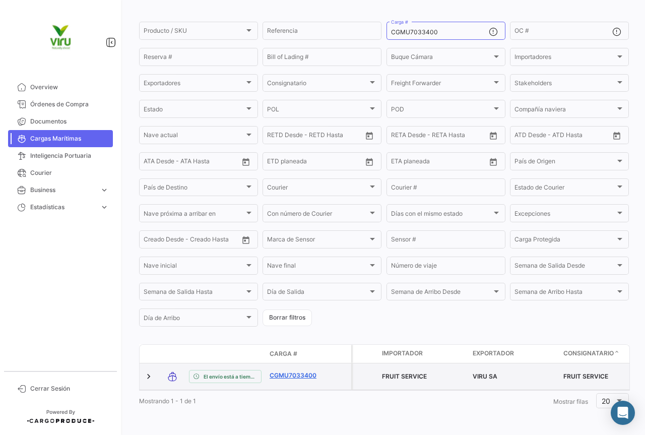
click at [305, 371] on link "CGMU7033400" at bounding box center [296, 375] width 52 height 9
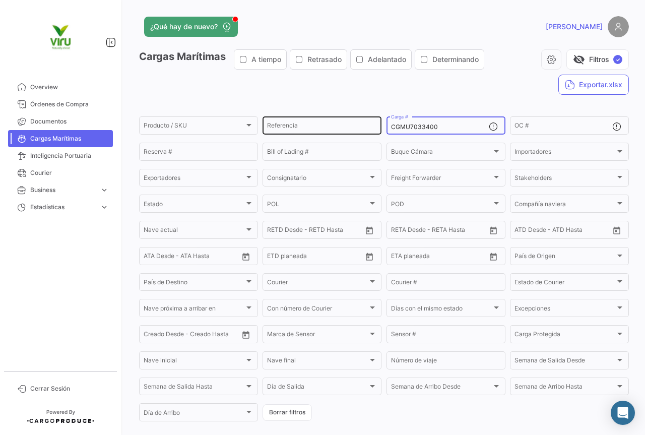
drag, startPoint x: 445, startPoint y: 126, endPoint x: 375, endPoint y: 127, distance: 69.6
click at [0, 0] on div "Producto / SKU Producto / SKU Referencia CGMU7033400 Carga # OC # Reserva # Bil…" at bounding box center [0, 0] width 0 height 0
paste input "691701"
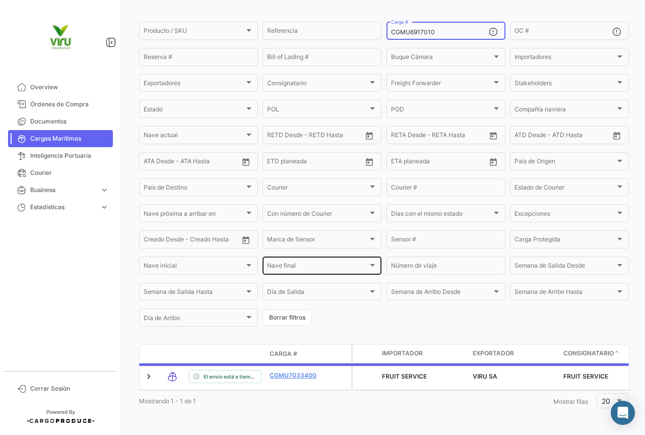
scroll to position [52, 0]
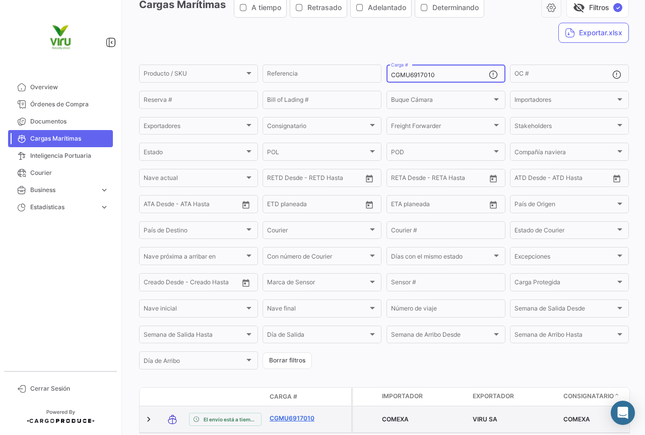
type input "CGMU6917010"
click at [297, 419] on link "CGMU6917010" at bounding box center [296, 418] width 52 height 9
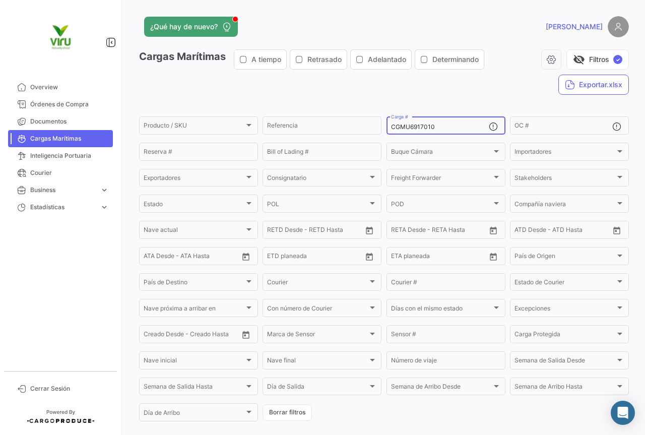
drag, startPoint x: 453, startPoint y: 129, endPoint x: 390, endPoint y: 125, distance: 63.6
click at [391, 125] on input "CGMU6917010" at bounding box center [440, 126] width 98 height 7
paste input "SILU7027531"
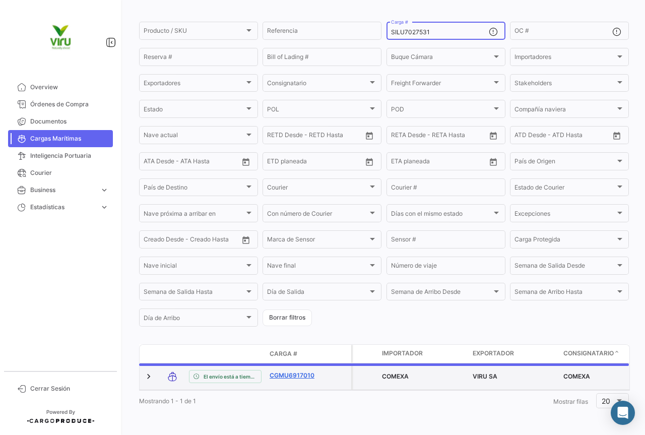
type input "SILU7027531"
click at [294, 371] on link "CGMU6917010" at bounding box center [296, 375] width 52 height 9
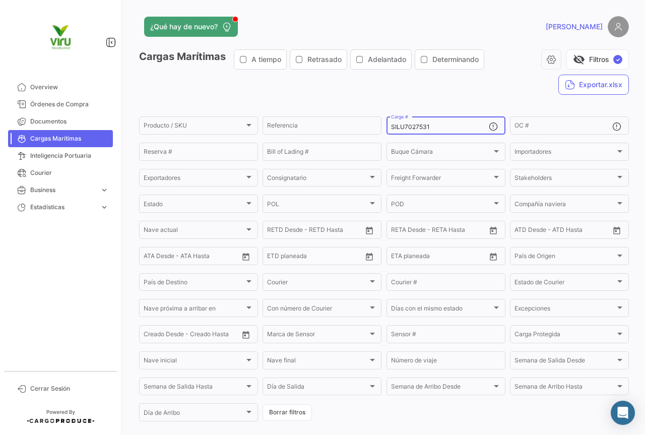
drag, startPoint x: 434, startPoint y: 130, endPoint x: 388, endPoint y: 130, distance: 46.4
click at [391, 130] on input "SILU7027531" at bounding box center [440, 126] width 98 height 7
paste input "9719"
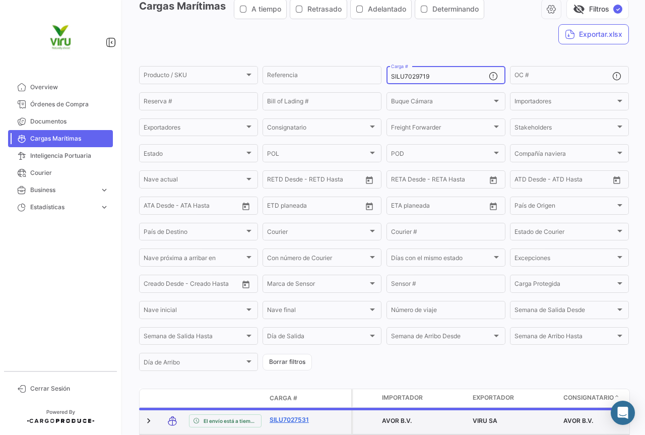
scroll to position [101, 0]
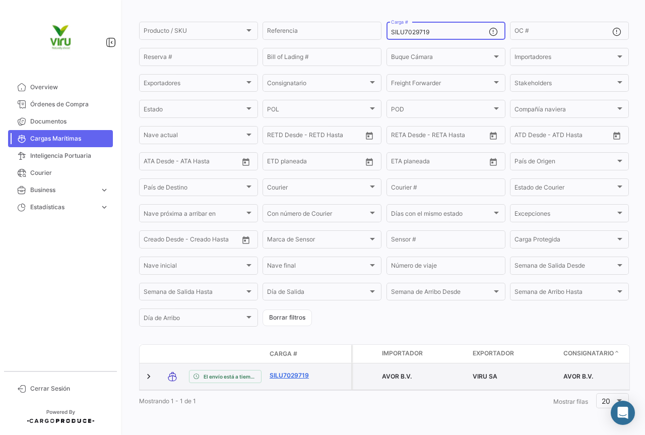
type input "SILU7029719"
click at [298, 371] on link "SILU7029719" at bounding box center [296, 375] width 52 height 9
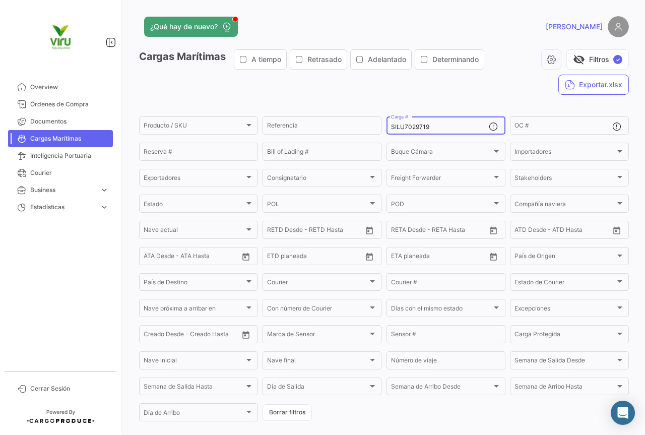
drag, startPoint x: 444, startPoint y: 125, endPoint x: 382, endPoint y: 125, distance: 62.5
click at [382, 125] on form "Producto / SKU Producto / SKU Referencia SILU7029719 Carga # OC # Reserva # Bil…" at bounding box center [384, 269] width 490 height 308
paste input "CGMU694483"
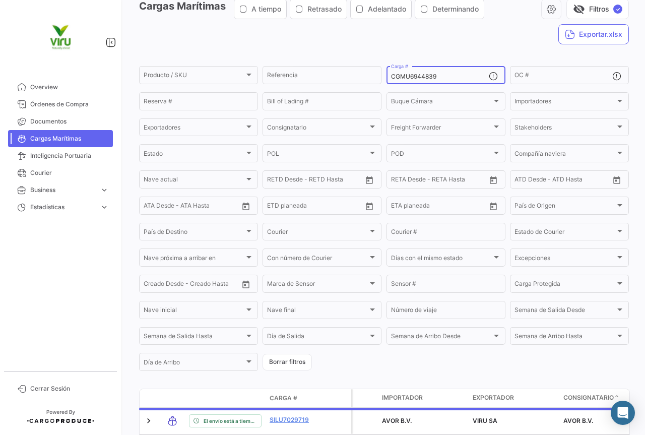
scroll to position [101, 0]
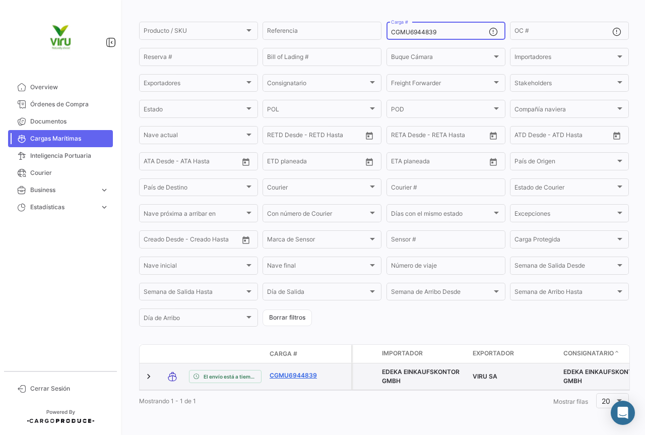
type input "CGMU6944839"
click at [296, 371] on link "CGMU6944839" at bounding box center [296, 375] width 52 height 9
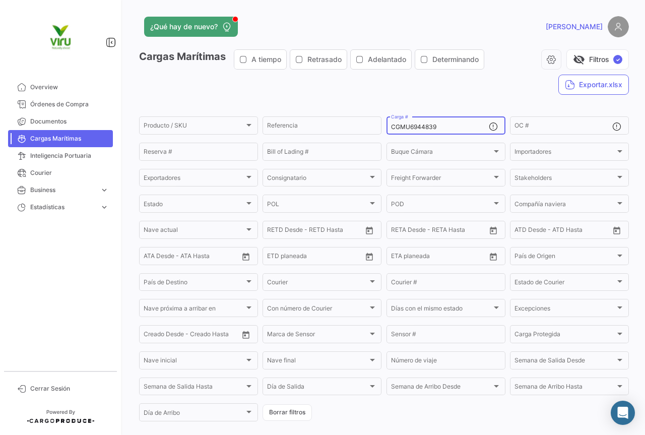
drag, startPoint x: 450, startPoint y: 127, endPoint x: 383, endPoint y: 123, distance: 67.1
click at [383, 123] on form "Producto / SKU Producto / SKU Referencia CGMU6944839 Carga # OC # Reserva # Bil…" at bounding box center [384, 269] width 490 height 308
paste input "55330"
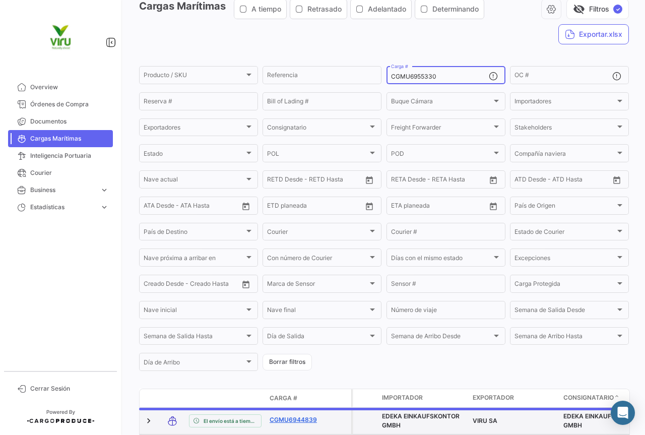
scroll to position [101, 0]
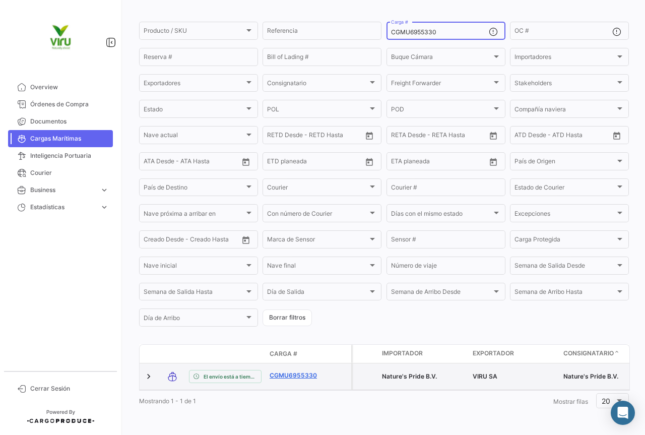
type input "CGMU6955330"
click at [292, 371] on link "CGMU6955330" at bounding box center [296, 375] width 52 height 9
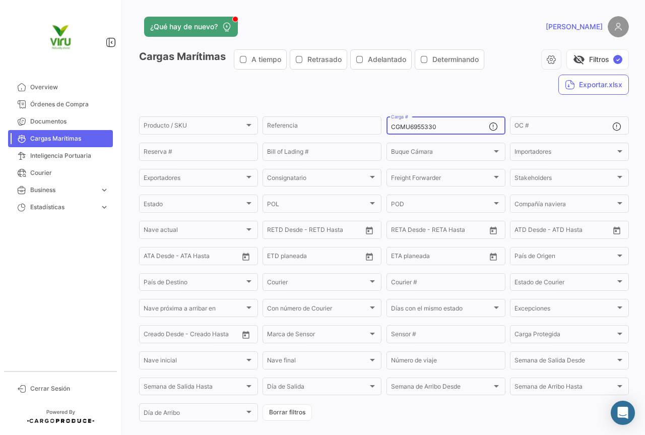
drag, startPoint x: 443, startPoint y: 129, endPoint x: 387, endPoint y: 128, distance: 56.5
click at [387, 128] on div "CGMU6955330 Carga #" at bounding box center [446, 125] width 119 height 20
paste input "78905"
type input "CGMU6978905"
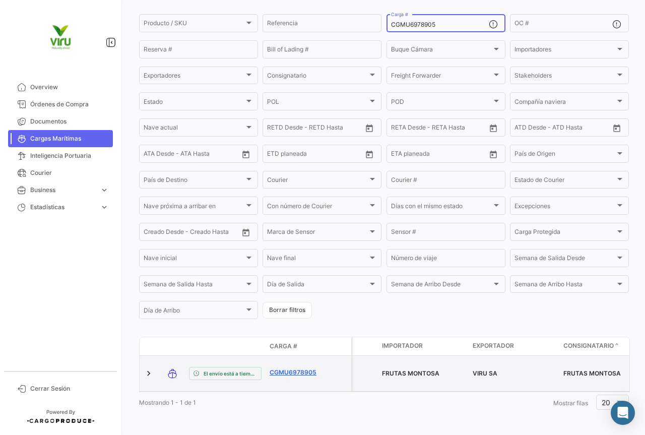
click at [307, 368] on link "CGMU6978905" at bounding box center [296, 372] width 52 height 9
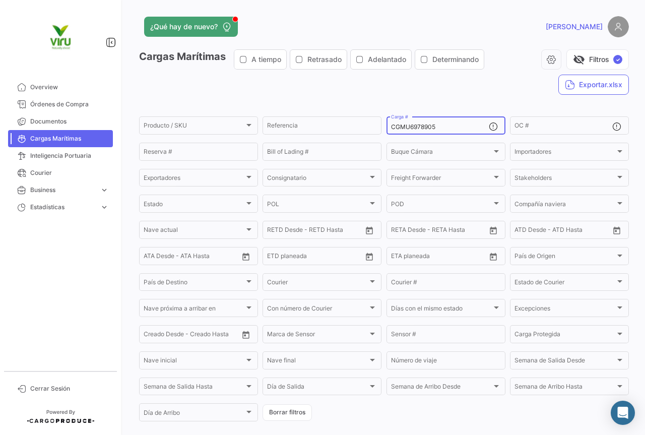
drag, startPoint x: 445, startPoint y: 125, endPoint x: 389, endPoint y: 129, distance: 56.0
click at [391, 129] on input "CGMU6978905" at bounding box center [440, 126] width 98 height 7
paste input "53574"
type input "CGMU6953574"
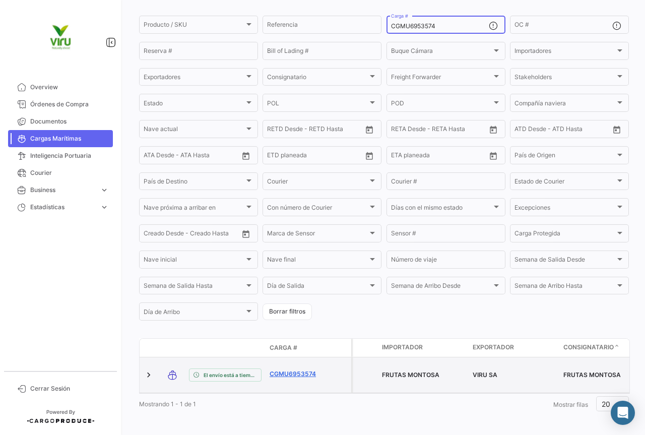
click at [304, 369] on link "CGMU6953574" at bounding box center [296, 373] width 52 height 9
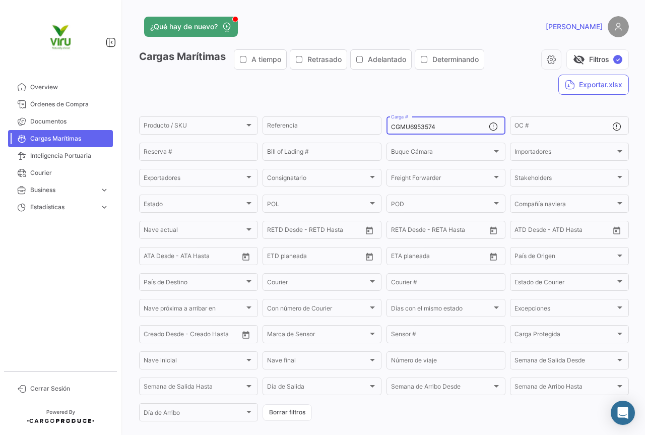
drag, startPoint x: 450, startPoint y: 128, endPoint x: 388, endPoint y: 125, distance: 62.1
click at [388, 125] on div "CGMU6953574 Carga #" at bounding box center [446, 125] width 119 height 20
paste input "73890"
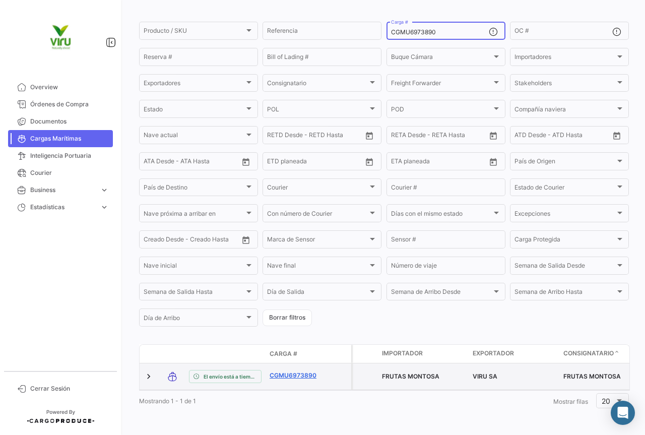
type input "CGMU6973890"
click at [303, 371] on link "CGMU6973890" at bounding box center [296, 375] width 52 height 9
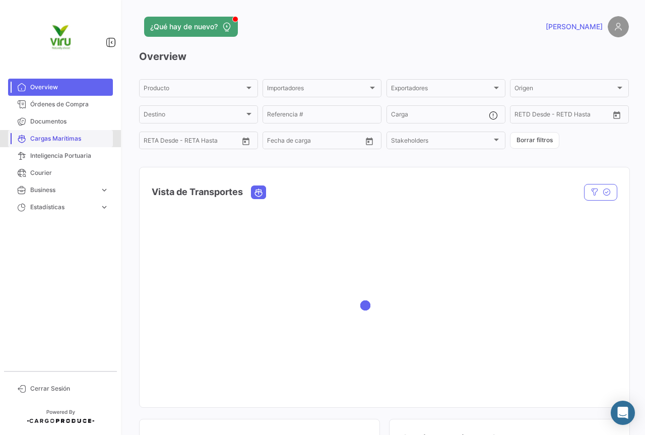
click at [74, 146] on link "Cargas Marítimas" at bounding box center [60, 138] width 105 height 17
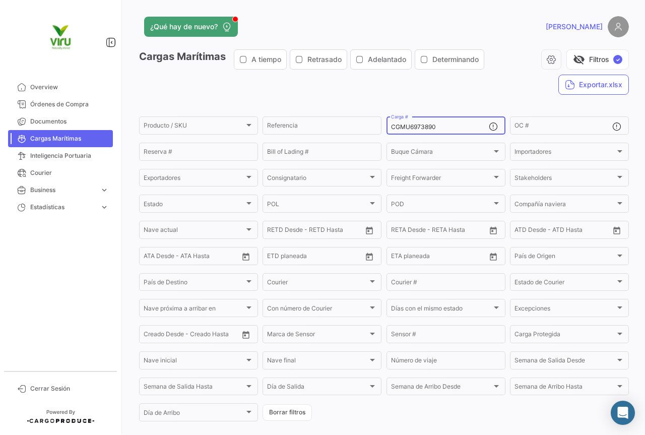
drag, startPoint x: 441, startPoint y: 129, endPoint x: 387, endPoint y: 129, distance: 53.9
click at [387, 129] on div "CGMU6973890 Carga #" at bounding box center [446, 125] width 119 height 20
paste input "28885"
type input "CGMU6928885"
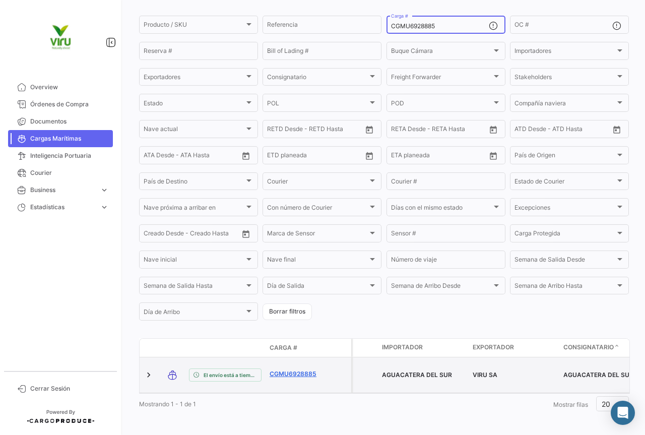
click at [307, 369] on link "CGMU6928885" at bounding box center [296, 373] width 52 height 9
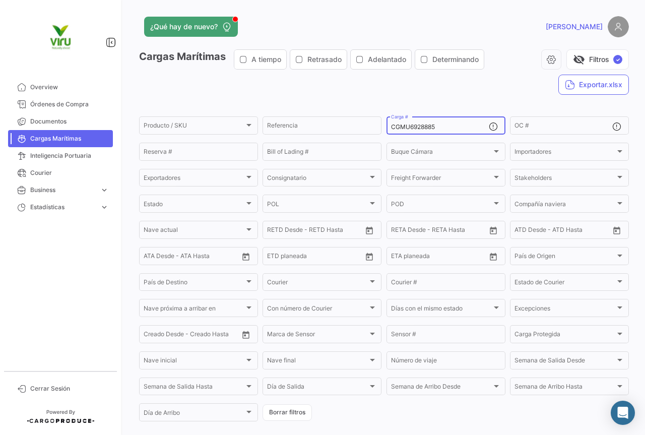
drag, startPoint x: 444, startPoint y: 128, endPoint x: 385, endPoint y: 126, distance: 59.0
click at [387, 126] on div "CGMU6928885 Carga #" at bounding box center [446, 125] width 119 height 20
paste input "77750"
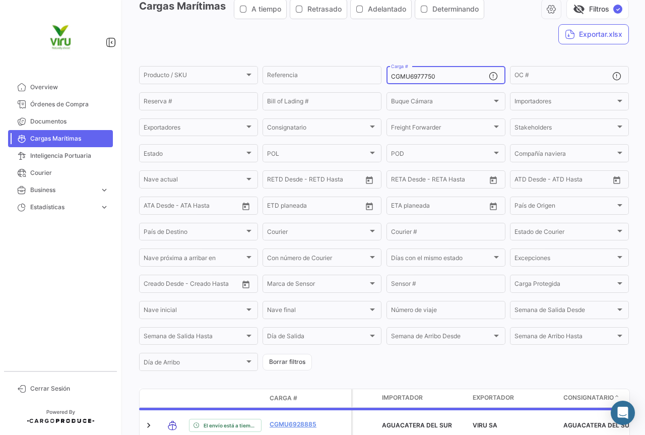
scroll to position [101, 0]
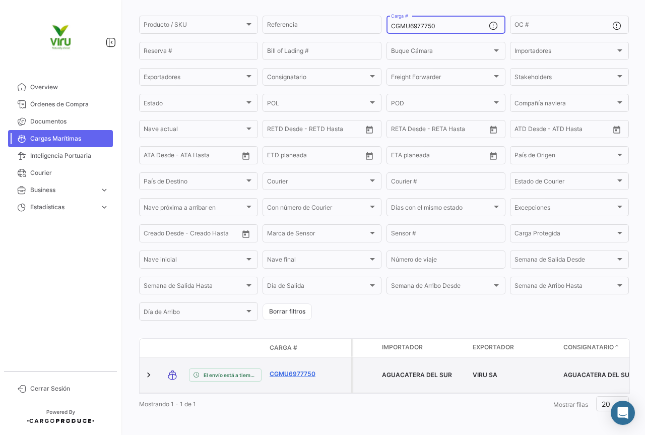
type input "CGMU6977750"
click at [296, 370] on link "CGMU6977750" at bounding box center [296, 373] width 52 height 9
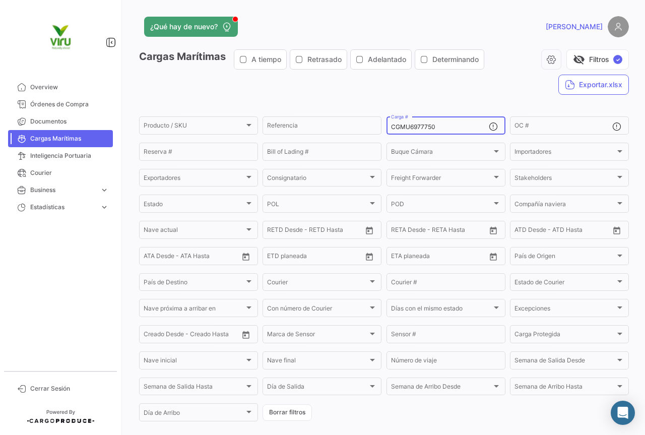
drag, startPoint x: 453, startPoint y: 126, endPoint x: 384, endPoint y: 127, distance: 69.1
click at [387, 127] on div "CGMU6977750 Carga #" at bounding box center [446, 125] width 119 height 20
paste input "49851"
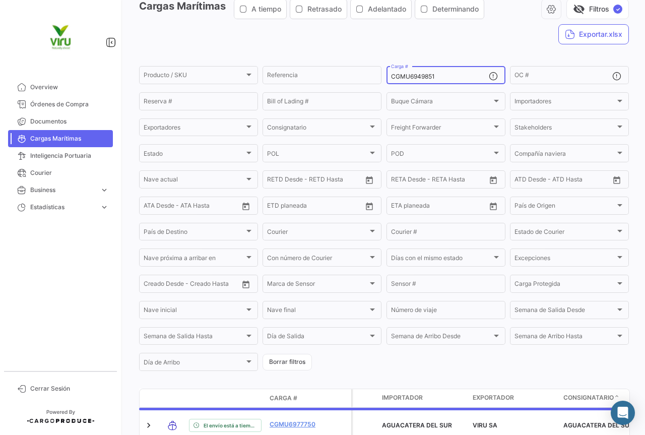
scroll to position [101, 0]
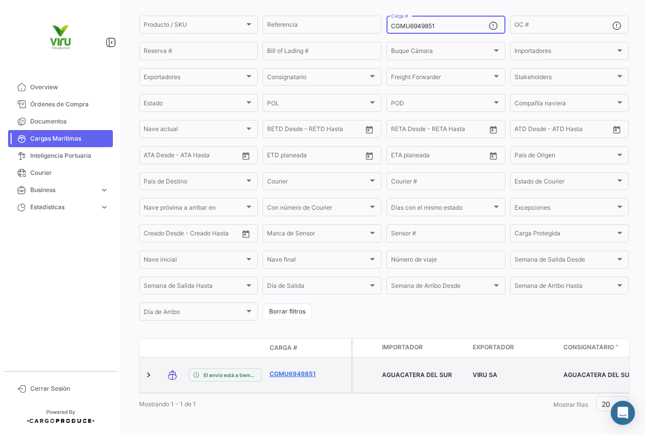
type input "CGMU6949851"
click at [302, 369] on link "CGMU6949851" at bounding box center [296, 373] width 52 height 9
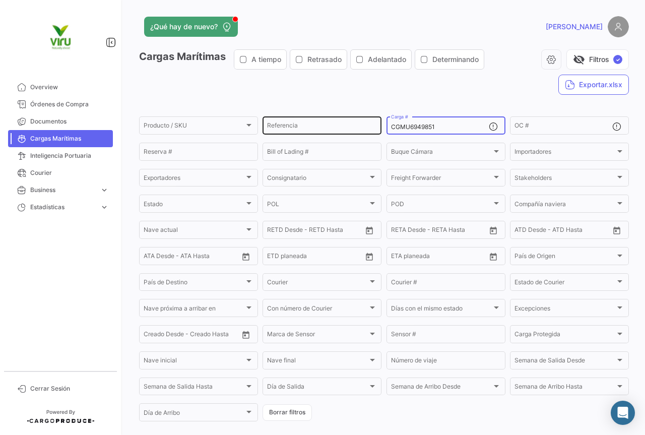
drag, startPoint x: 442, startPoint y: 127, endPoint x: 377, endPoint y: 123, distance: 64.6
click at [0, 0] on div "Producto / SKU Producto / SKU Referencia CGMU6949851 Carga # OC # Reserva # Bil…" at bounding box center [0, 0] width 0 height 0
paste input "7011437"
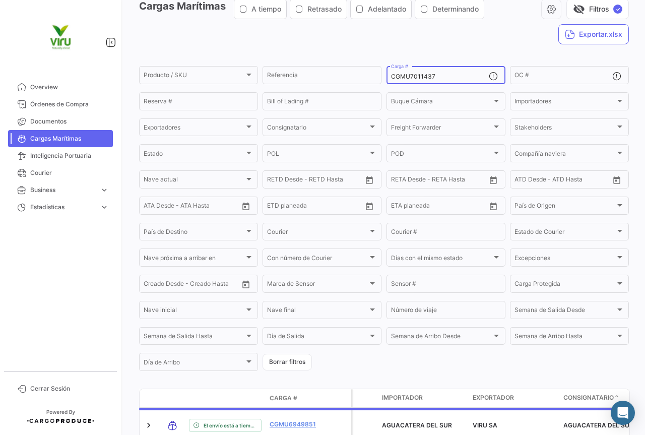
scroll to position [102, 0]
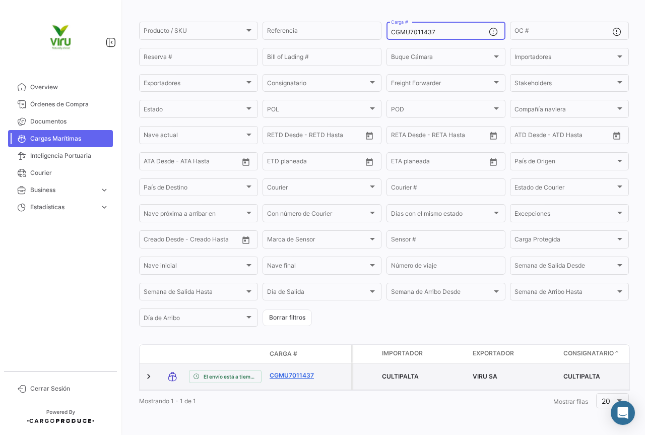
type input "CGMU7011437"
click at [303, 371] on link "CGMU7011437" at bounding box center [296, 375] width 52 height 9
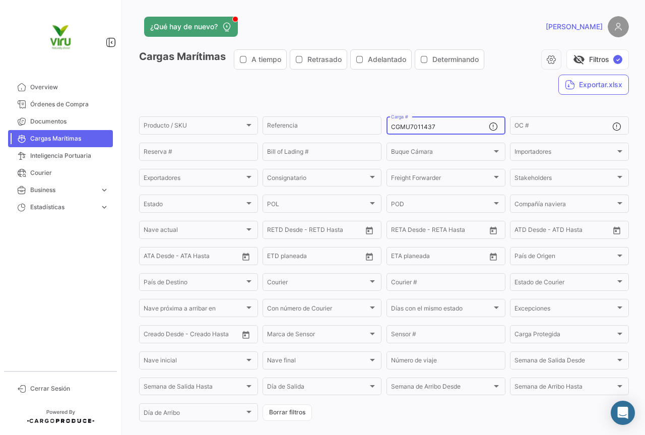
drag, startPoint x: 454, startPoint y: 128, endPoint x: 383, endPoint y: 129, distance: 70.6
click at [383, 129] on form "Producto / SKU Producto / SKU Referencia CGMU7011437 Carga # OC # Reserva # Bil…" at bounding box center [384, 269] width 490 height 308
paste input "697330"
type input "CGMU6973307"
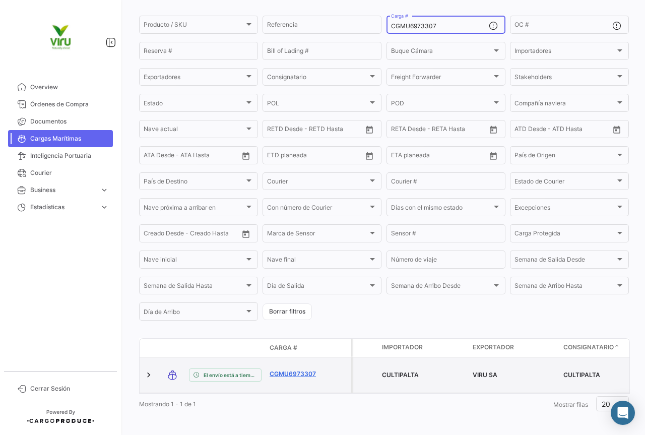
click at [301, 372] on link "CGMU6973307" at bounding box center [296, 373] width 52 height 9
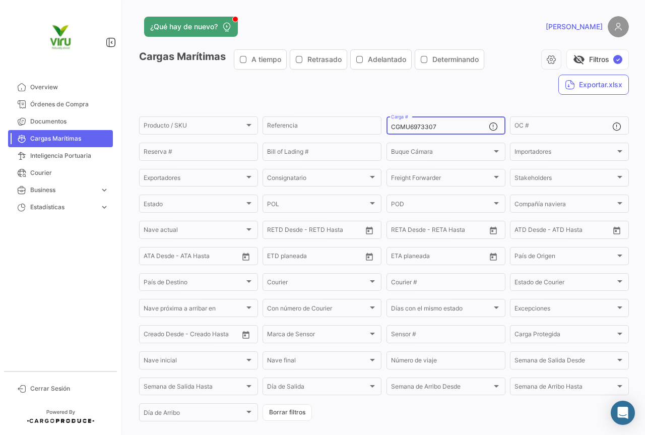
drag, startPoint x: 458, startPoint y: 126, endPoint x: 381, endPoint y: 118, distance: 77.0
click at [381, 118] on form "Producto / SKU Producto / SKU Referencia CGMU6973307 Carga # OC # Reserva # Bil…" at bounding box center [384, 269] width 490 height 308
paste input "4456"
type input "CGMU6944567"
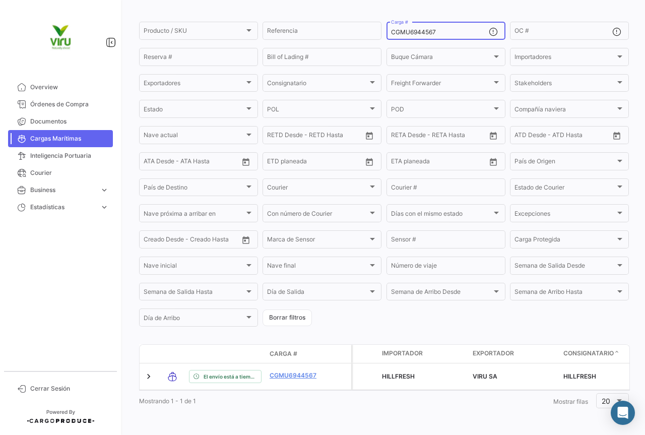
scroll to position [102, 0]
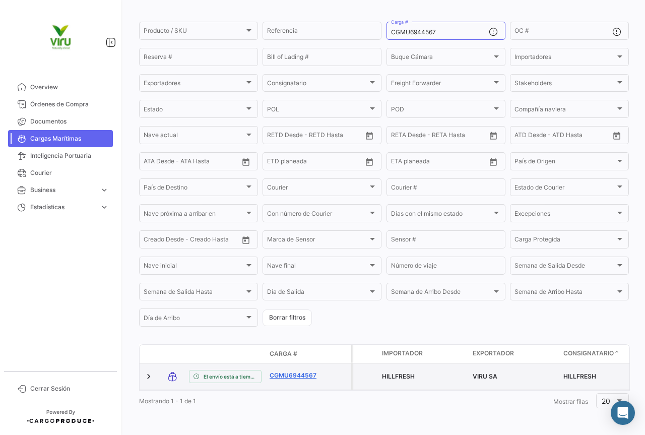
click at [293, 371] on link "CGMU6944567" at bounding box center [296, 375] width 52 height 9
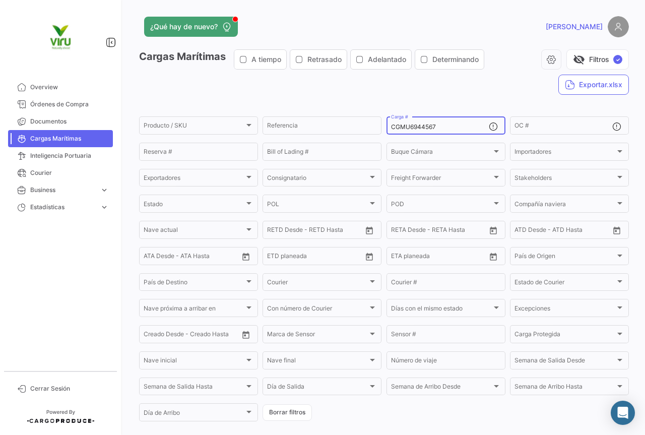
drag, startPoint x: 447, startPoint y: 126, endPoint x: 386, endPoint y: 127, distance: 61.0
click at [387, 127] on div "CGMU6944567 Carga #" at bounding box center [446, 125] width 119 height 20
paste input "57538"
type input "CGMU6957538"
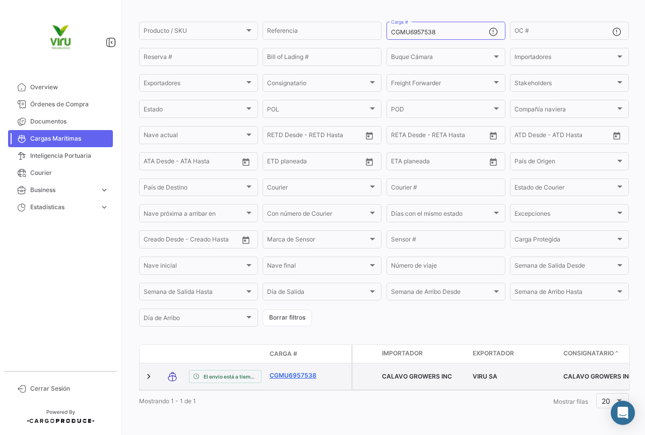
click at [290, 371] on link "CGMU6957538" at bounding box center [296, 375] width 52 height 9
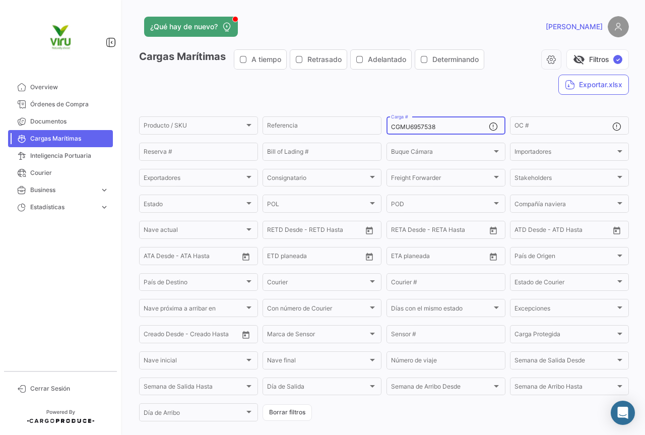
drag, startPoint x: 438, startPoint y: 128, endPoint x: 387, endPoint y: 121, distance: 51.8
click at [387, 121] on div "CGMU6957538 Carga #" at bounding box center [446, 125] width 119 height 20
paste input "7034047"
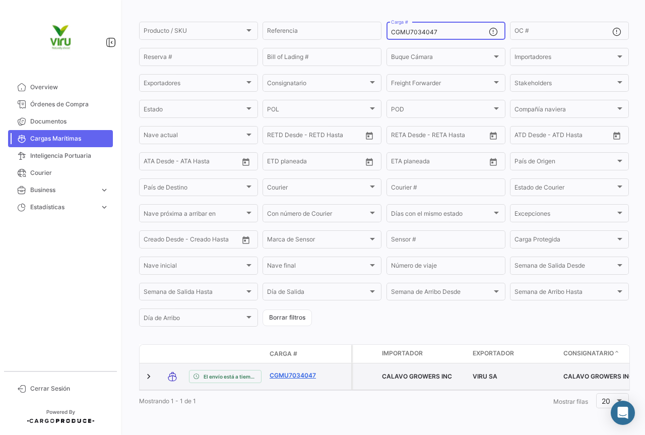
type input "CGMU7034047"
click at [303, 371] on link "CGMU7034047" at bounding box center [296, 375] width 52 height 9
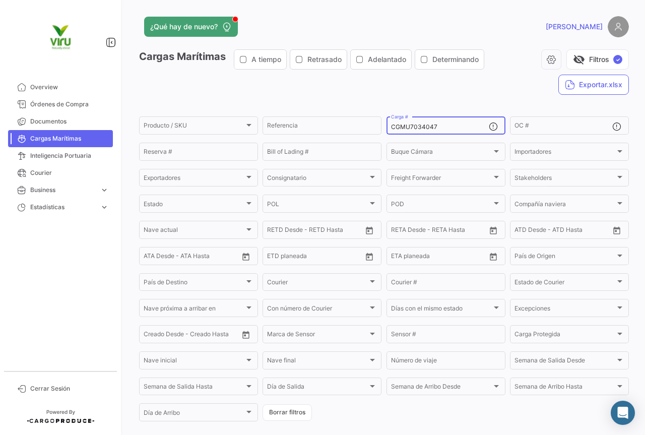
drag, startPoint x: 447, startPoint y: 128, endPoint x: 386, endPoint y: 128, distance: 61.0
click at [387, 128] on div "CGMU7034047 Carga #" at bounding box center [446, 125] width 119 height 20
paste input "6980543"
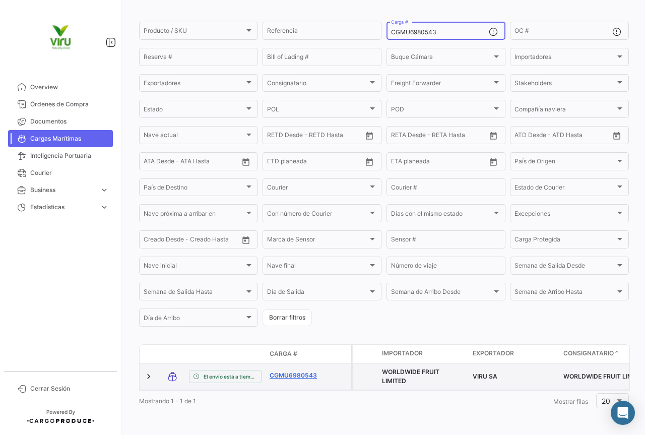
type input "CGMU6980543"
click at [300, 371] on link "CGMU6980543" at bounding box center [296, 375] width 52 height 9
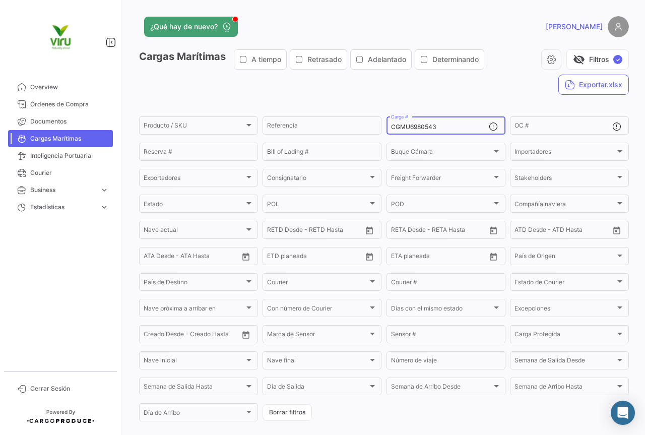
drag, startPoint x: 447, startPoint y: 130, endPoint x: 385, endPoint y: 130, distance: 61.5
click at [387, 130] on div "CGMU6980543 Carga #" at bounding box center [446, 125] width 119 height 20
paste input "HLBU9257458"
type input "HLBU9257458"
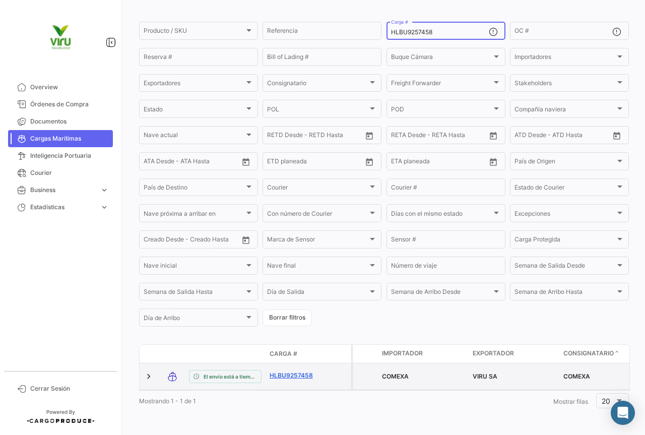
scroll to position [98, 0]
click at [295, 371] on link "HLBU9257458" at bounding box center [296, 375] width 52 height 9
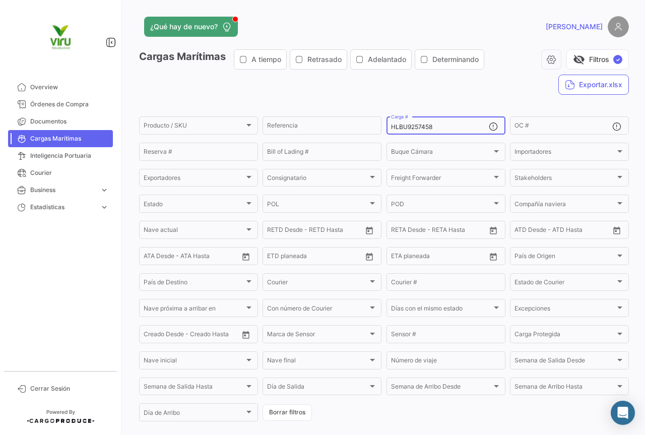
drag, startPoint x: 443, startPoint y: 127, endPoint x: 381, endPoint y: 127, distance: 62.5
click at [381, 127] on form "Producto / SKU Producto / SKU Referencia HLBU9257458 Carga # OC # Reserva # Bil…" at bounding box center [384, 269] width 490 height 308
paste input "CGMU6910280"
type input "CGMU6910280"
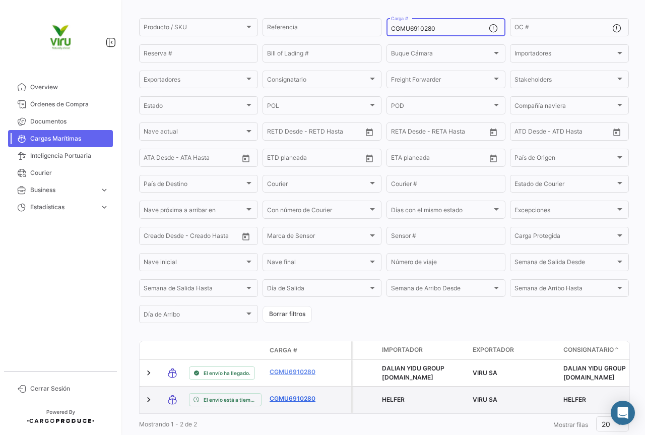
click at [308, 397] on link "CGMU6910280" at bounding box center [296, 398] width 52 height 9
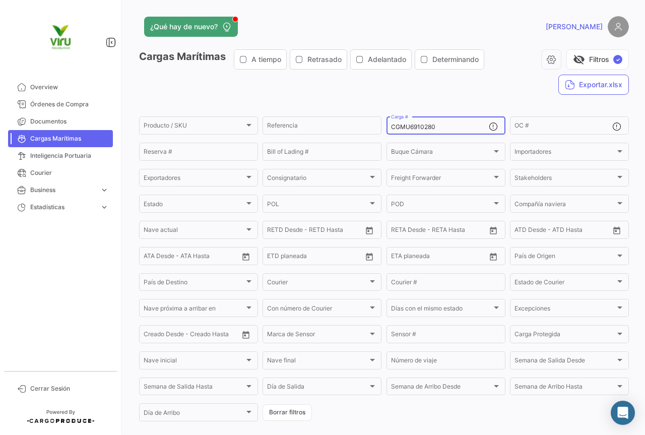
drag, startPoint x: 446, startPoint y: 127, endPoint x: 385, endPoint y: 126, distance: 60.5
click at [387, 126] on div "CGMU6910280 Carga #" at bounding box center [446, 125] width 119 height 20
paste input "MEDU963246"
type input "MEDU9632460"
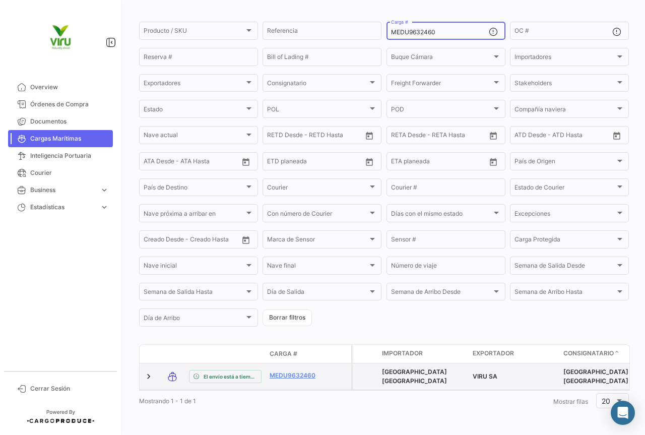
scroll to position [102, 0]
click at [288, 371] on link "MEDU9632460" at bounding box center [296, 375] width 52 height 9
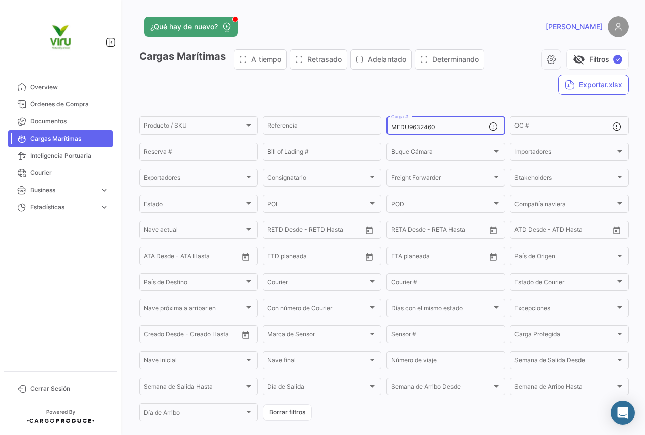
drag, startPoint x: 449, startPoint y: 129, endPoint x: 385, endPoint y: 128, distance: 64.0
click at [387, 128] on div "MEDU9632460 Carga #" at bounding box center [446, 125] width 119 height 20
paste input "CGMU7000704"
type input "CGMU7000704"
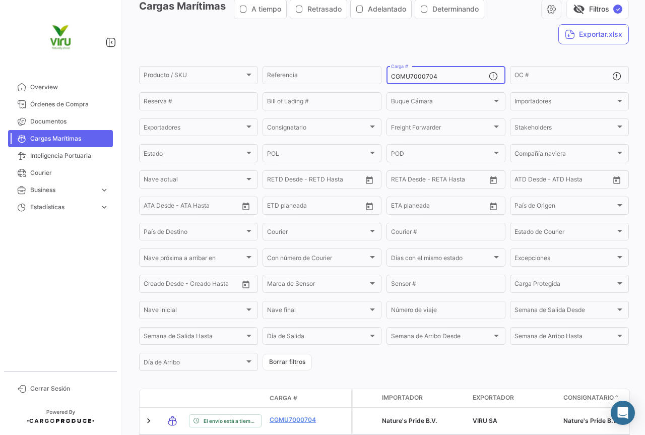
scroll to position [98, 0]
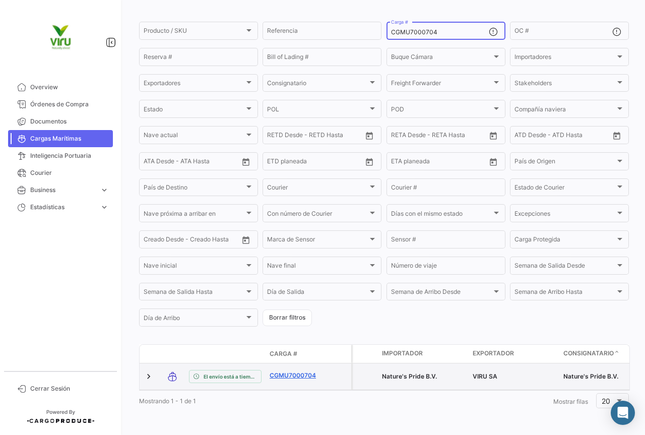
click at [296, 371] on link "CGMU7000704" at bounding box center [296, 375] width 52 height 9
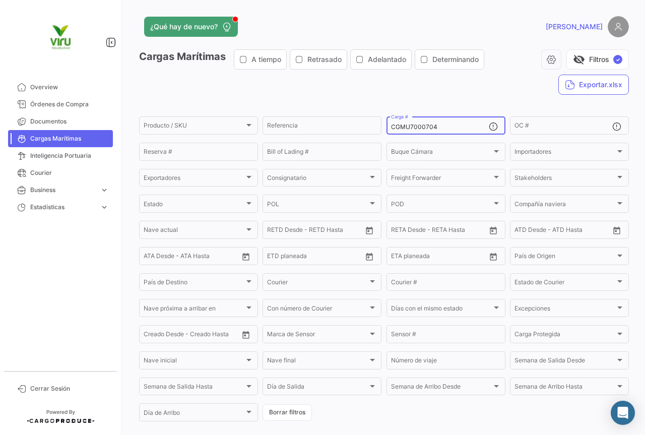
drag, startPoint x: 438, startPoint y: 123, endPoint x: 412, endPoint y: 123, distance: 26.2
click at [412, 123] on div "CGMU7000704 Carga #" at bounding box center [440, 125] width 98 height 20
drag, startPoint x: 433, startPoint y: 129, endPoint x: 353, endPoint y: 123, distance: 79.8
click at [0, 0] on div "Producto / SKU Producto / SKU Referencia CGMU7000704 Carga # OC # Reserva # Bil…" at bounding box center [0, 0] width 0 height 0
paste input "6994850"
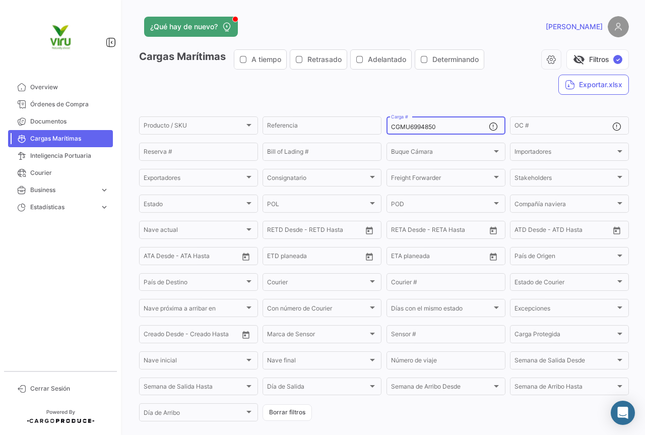
type input "CGMU6994850"
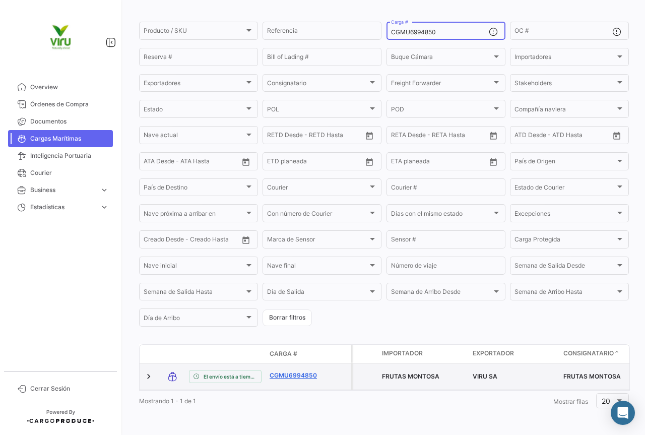
click at [310, 371] on link "CGMU6994850" at bounding box center [296, 375] width 52 height 9
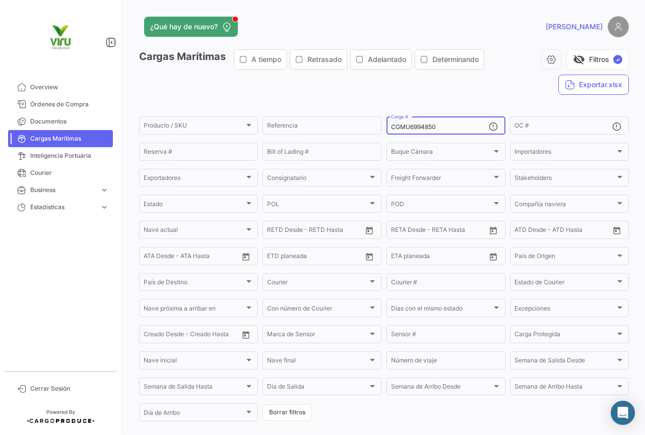
drag, startPoint x: 453, startPoint y: 127, endPoint x: 387, endPoint y: 127, distance: 65.5
click at [387, 127] on div "CGMU6994850 Carga #" at bounding box center [446, 125] width 119 height 20
paste input "HLBU982506"
type input "HLBU9825060"
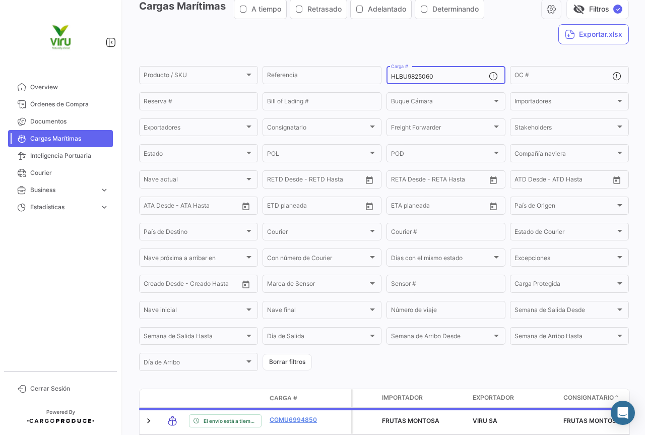
scroll to position [101, 0]
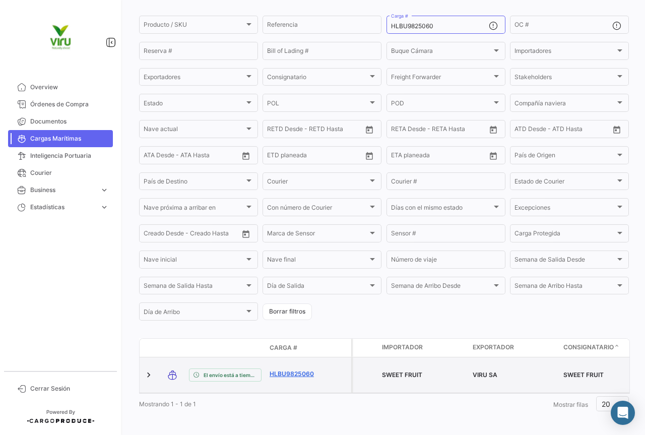
click at [298, 370] on link "HLBU9825060" at bounding box center [296, 373] width 52 height 9
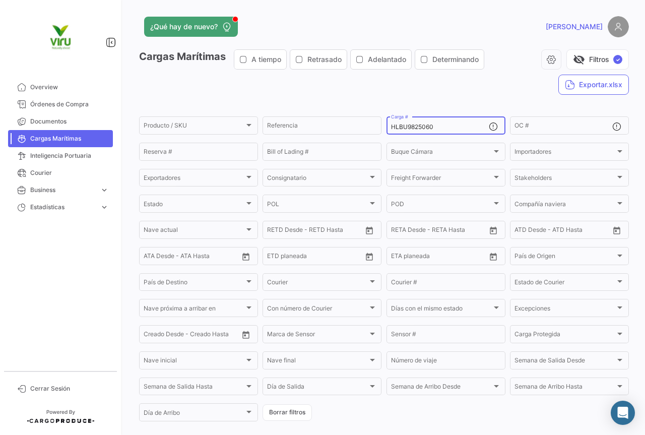
drag, startPoint x: 444, startPoint y: 126, endPoint x: 385, endPoint y: 126, distance: 58.5
click at [387, 126] on div "HLBU9825060 Carga #" at bounding box center [446, 125] width 119 height 20
paste input "CGMU6985186"
type input "CGMU6985186"
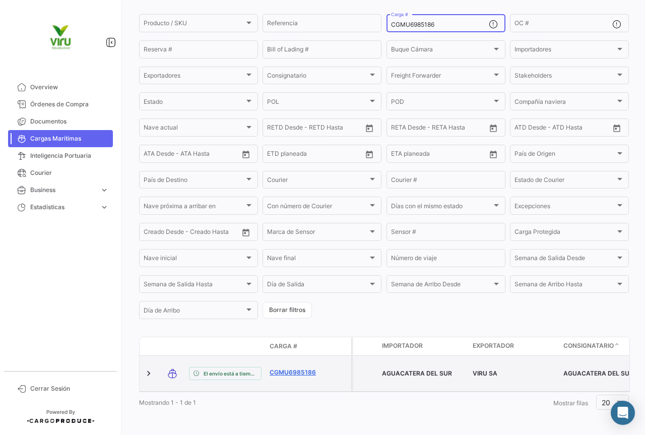
click at [309, 368] on link "CGMU6985186" at bounding box center [296, 372] width 52 height 9
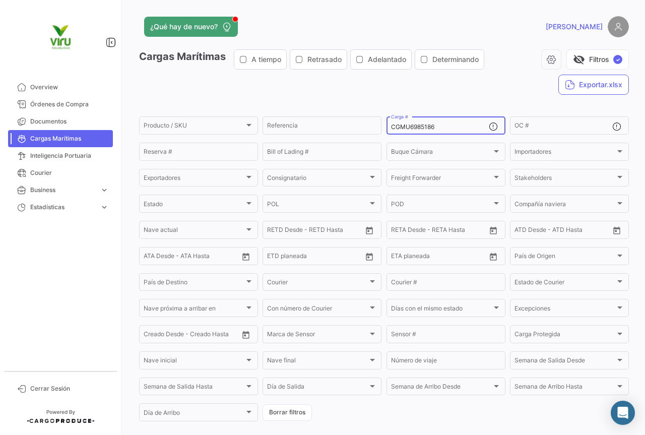
click at [448, 121] on div "CGMU6985186 Carga #" at bounding box center [440, 125] width 98 height 20
drag, startPoint x: 449, startPoint y: 127, endPoint x: 385, endPoint y: 127, distance: 63.5
click at [387, 127] on div "CGMU6985186 Carga #" at bounding box center [446, 125] width 119 height 20
paste input "25680"
type input "CGMU6925680"
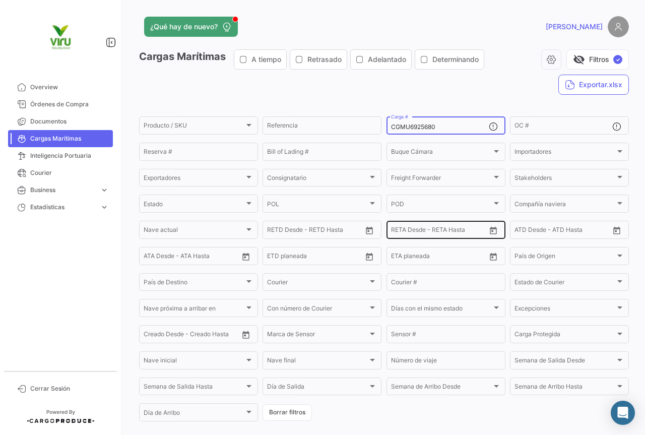
scroll to position [101, 0]
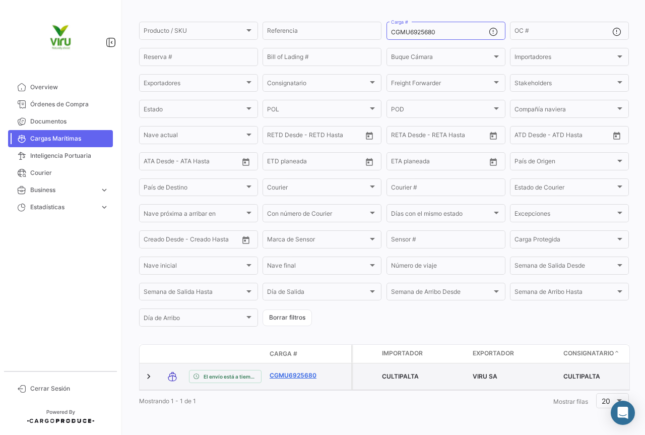
click at [300, 372] on link "CGMU6925680" at bounding box center [296, 375] width 52 height 9
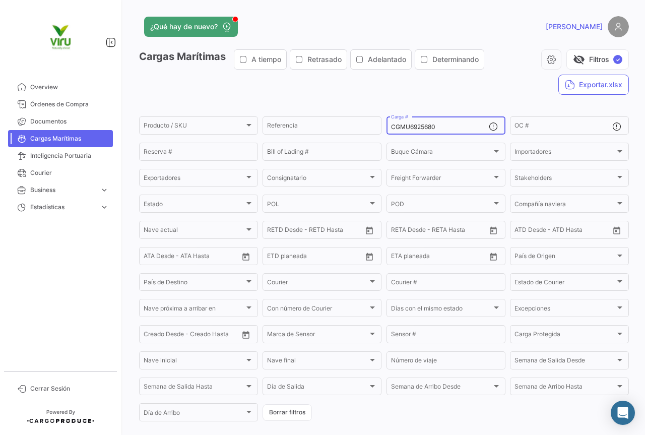
drag, startPoint x: 443, startPoint y: 128, endPoint x: 387, endPoint y: 128, distance: 55.9
click at [387, 128] on div "CGMU6925680 Carga #" at bounding box center [446, 125] width 119 height 20
paste input "HLBU9745154"
type input "HLBU9745154"
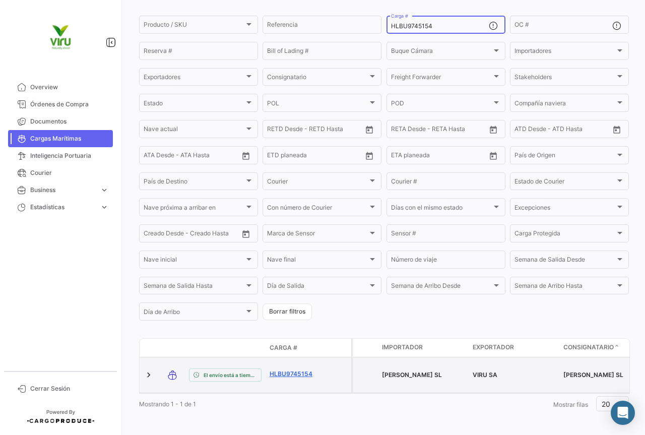
click at [305, 369] on link "HLBU9745154" at bounding box center [296, 373] width 52 height 9
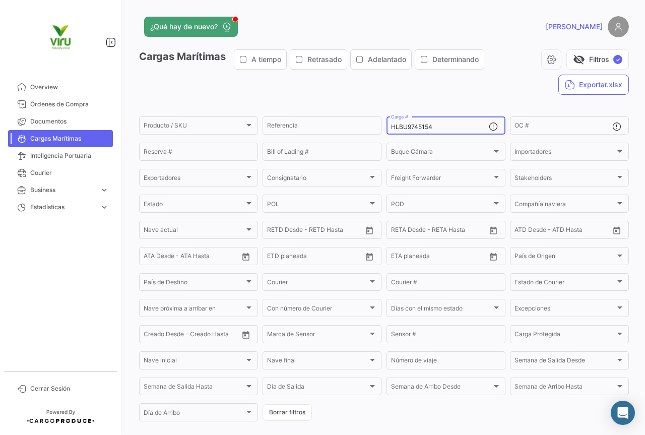
drag, startPoint x: 441, startPoint y: 125, endPoint x: 387, endPoint y: 127, distance: 54.4
click at [387, 127] on div "HLBU9745154 Carga #" at bounding box center [446, 125] width 119 height 20
paste input "6044443"
type input "HLBU6044443"
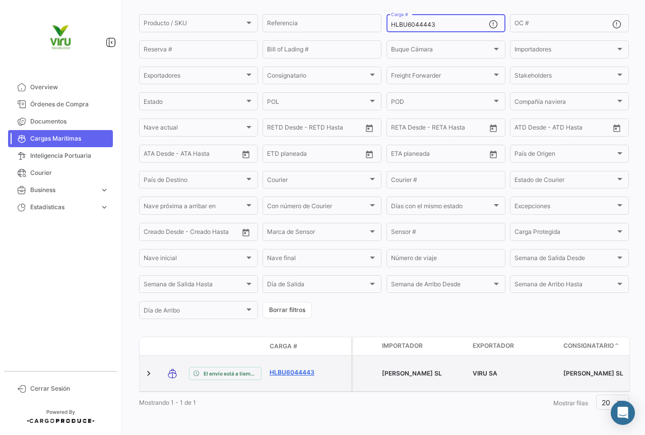
click at [296, 368] on link "HLBU6044443" at bounding box center [296, 372] width 52 height 9
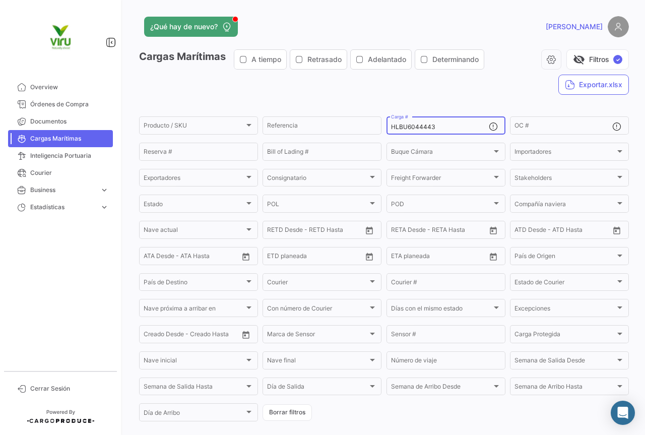
drag, startPoint x: 445, startPoint y: 130, endPoint x: 386, endPoint y: 130, distance: 59.5
click at [387, 130] on div "HLBU6044443 Carga #" at bounding box center [446, 125] width 119 height 20
paste input "9267902"
type input "HLBU9267902"
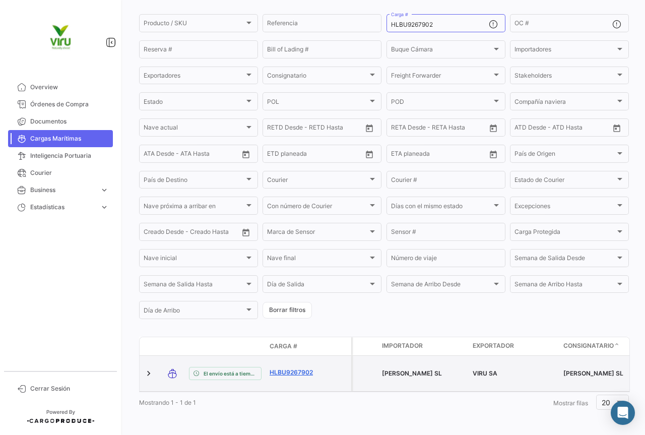
click at [307, 368] on link "HLBU9267902" at bounding box center [296, 372] width 52 height 9
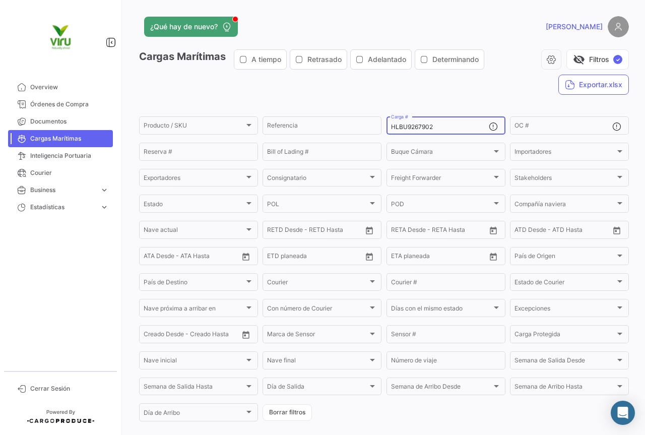
drag, startPoint x: 442, startPoint y: 129, endPoint x: 385, endPoint y: 129, distance: 56.4
click at [387, 129] on div "HLBU9267902 Carga #" at bounding box center [446, 125] width 119 height 20
paste input "130587"
type input "HLBU9130587"
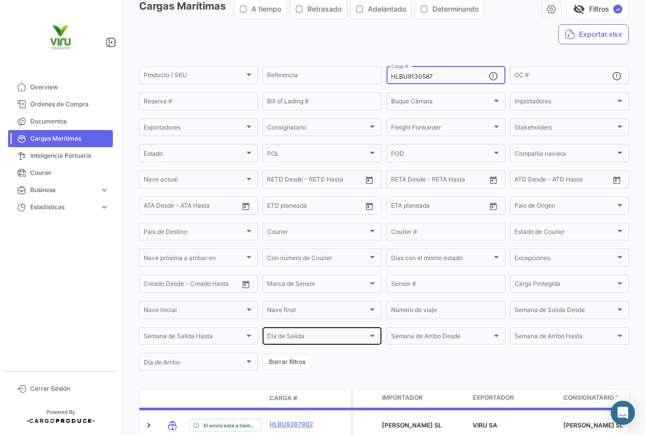
scroll to position [101, 0]
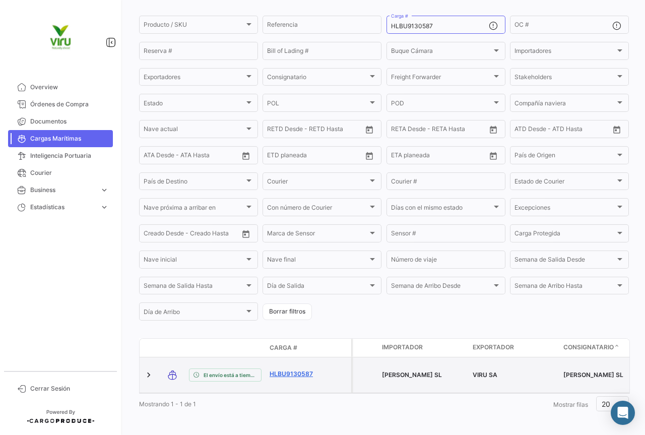
click at [301, 369] on link "HLBU9130587" at bounding box center [296, 373] width 52 height 9
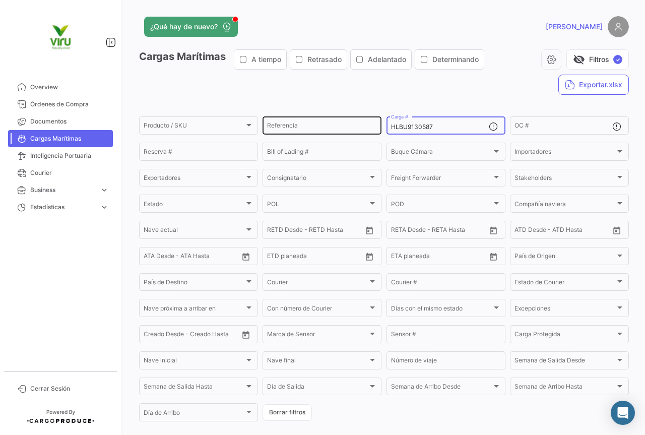
drag, startPoint x: 441, startPoint y: 127, endPoint x: 379, endPoint y: 127, distance: 61.5
click at [0, 0] on div "Producto / SKU Producto / SKU Referencia HLBU9130587 Carga # OC # Reserva # Bil…" at bounding box center [0, 0] width 0 height 0
paste input "CGMU7020151"
type input "CGMU7020151"
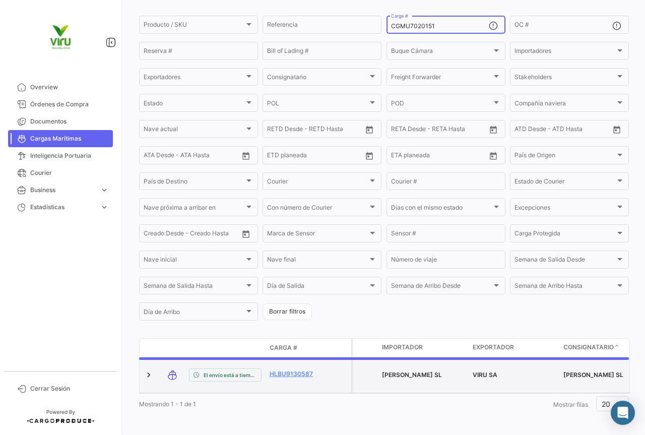
scroll to position [102, 0]
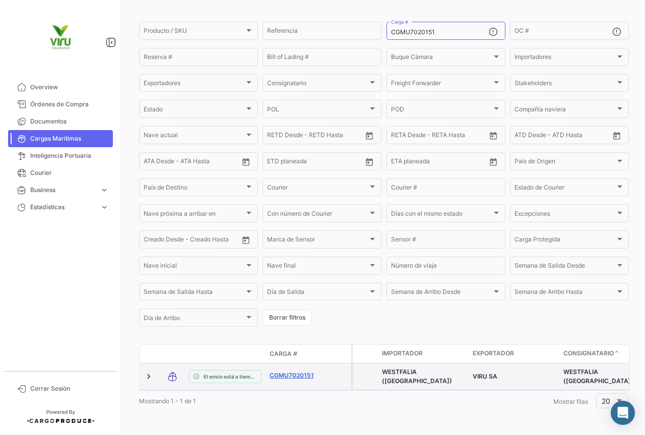
click at [298, 371] on link "CGMU7020151" at bounding box center [296, 375] width 52 height 9
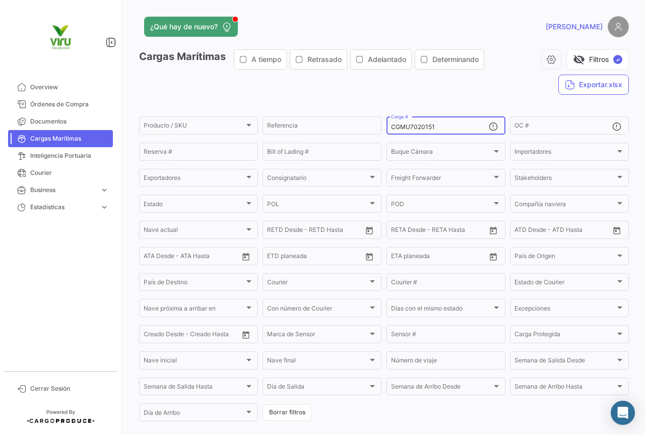
drag, startPoint x: 456, startPoint y: 125, endPoint x: 391, endPoint y: 128, distance: 65.6
click at [391, 128] on input "CGMU7020151" at bounding box center [440, 126] width 98 height 7
paste input "MEDU97477"
type input "MEDU9747751"
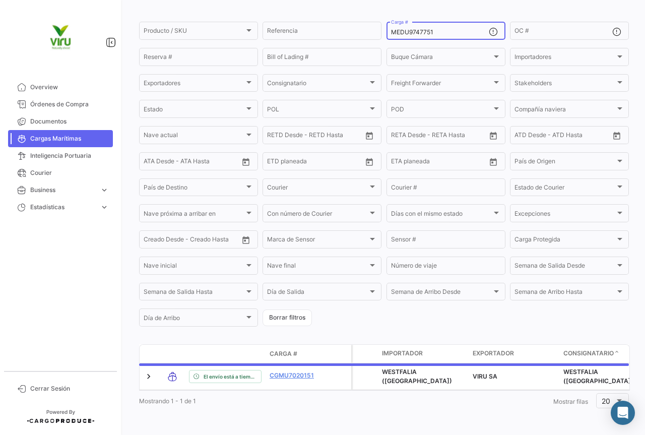
scroll to position [102, 0]
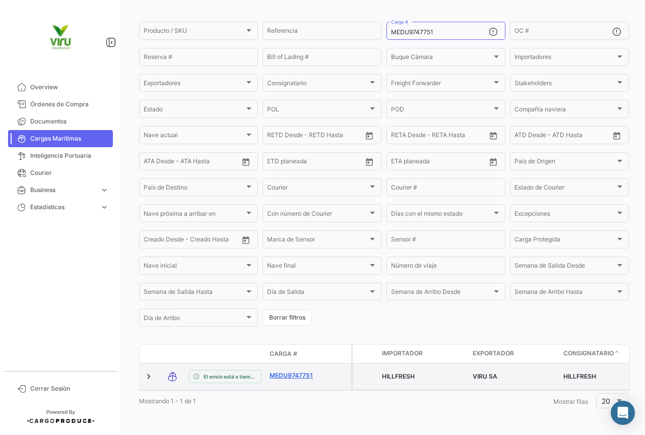
click at [286, 371] on link "MEDU9747751" at bounding box center [296, 375] width 52 height 9
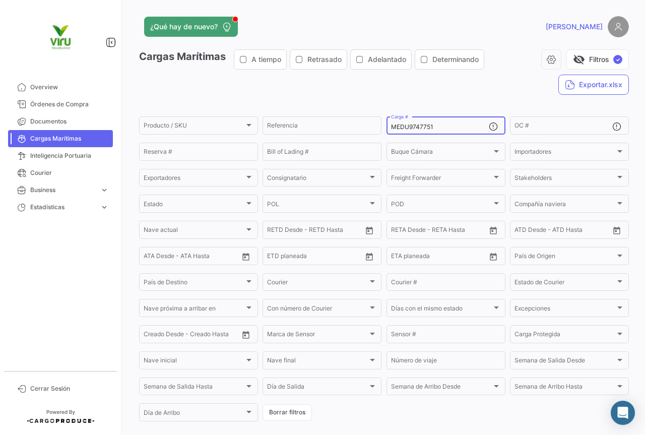
drag, startPoint x: 442, startPoint y: 129, endPoint x: 384, endPoint y: 126, distance: 57.5
click at [387, 126] on div "MEDU9747751 Carga #" at bounding box center [446, 125] width 119 height 20
paste input "CGMU5222750"
type input "CGMU5222750"
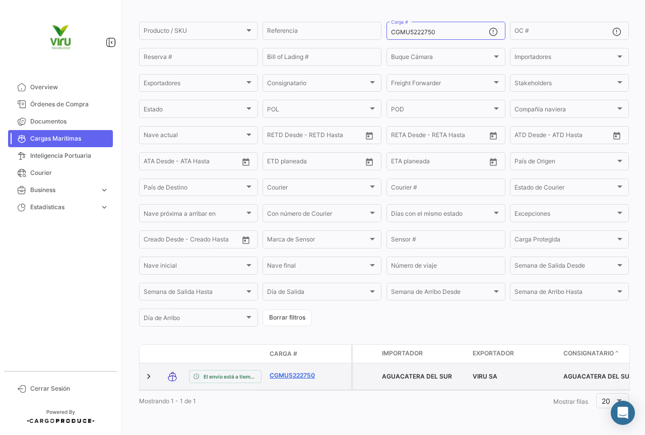
click at [306, 371] on link "CGMU5222750" at bounding box center [296, 375] width 52 height 9
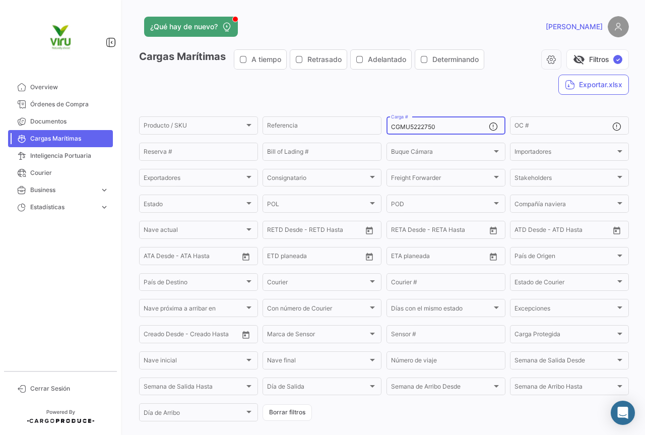
drag, startPoint x: 442, startPoint y: 124, endPoint x: 385, endPoint y: 125, distance: 57.0
click at [387, 125] on div "CGMU5222750 Carga #" at bounding box center [446, 125] width 119 height 20
paste input "ZMOU8968431"
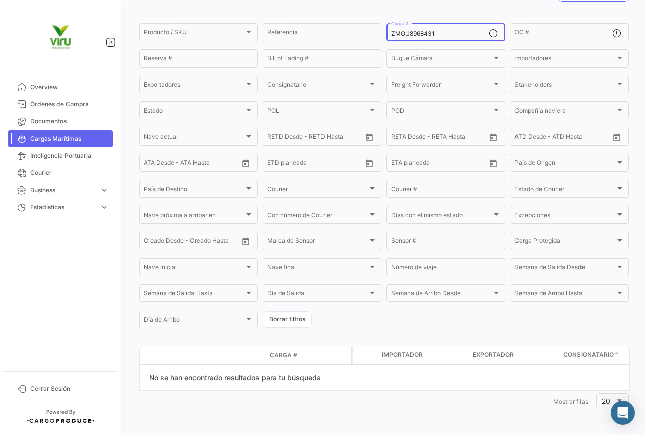
drag, startPoint x: 444, startPoint y: 32, endPoint x: 387, endPoint y: 25, distance: 57.9
click at [387, 25] on div "ZMOU8968431 Carga #" at bounding box center [446, 32] width 119 height 20
paste input "CGMU6974725"
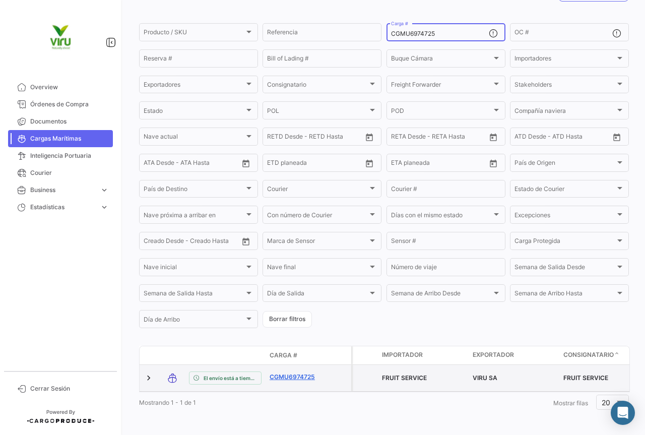
type input "CGMU6974725"
click at [304, 378] on link "CGMU6974725" at bounding box center [296, 376] width 52 height 9
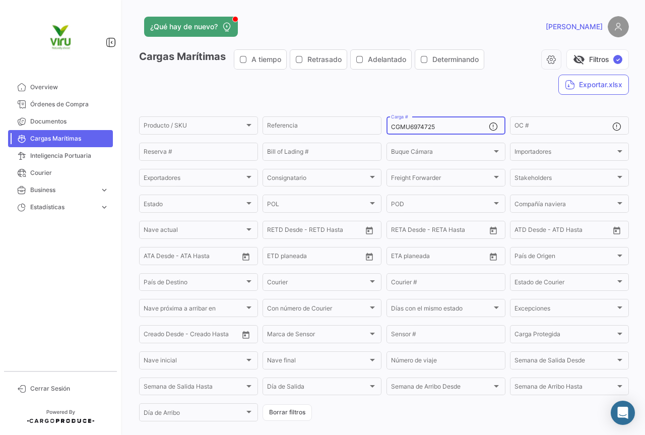
drag, startPoint x: 445, startPoint y: 128, endPoint x: 385, endPoint y: 128, distance: 60.5
click at [387, 128] on div "CGMU6974725 Carga #" at bounding box center [446, 125] width 119 height 20
paste input "MEDU9657093"
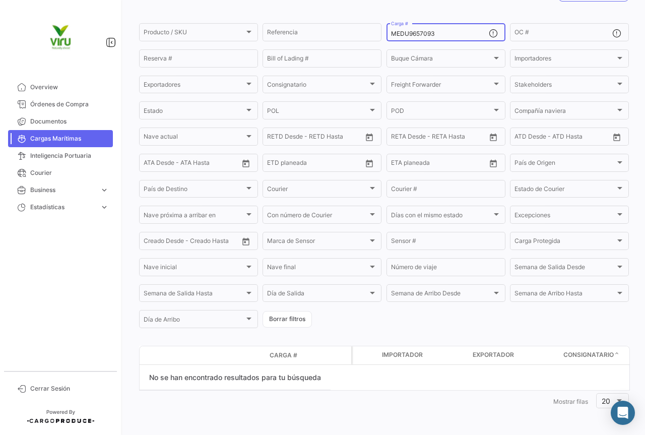
drag, startPoint x: 450, startPoint y: 32, endPoint x: 384, endPoint y: 35, distance: 66.1
click at [387, 35] on div "MEDU9657093 Carga #" at bounding box center [446, 32] width 119 height 20
paste input "CGMU6970268"
type input "CGMU6970268"
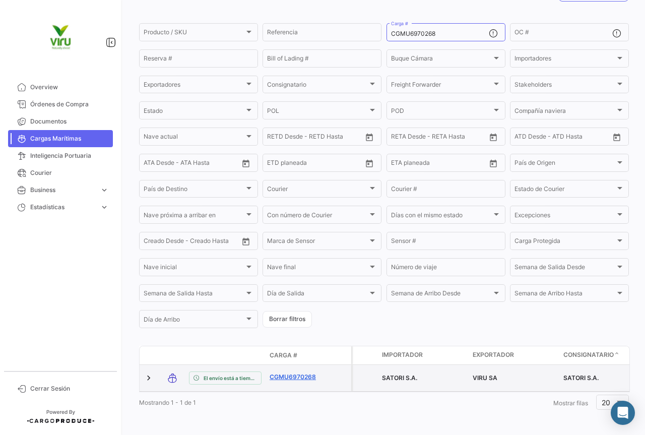
click at [285, 372] on link "CGMU6970268" at bounding box center [296, 376] width 52 height 9
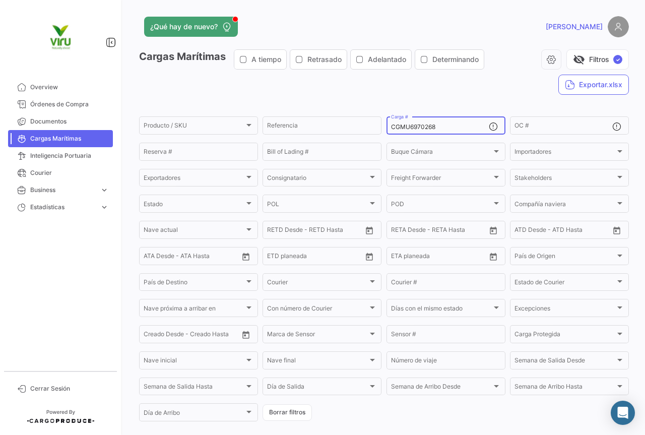
drag, startPoint x: 449, startPoint y: 128, endPoint x: 387, endPoint y: 128, distance: 62.0
click at [387, 128] on div "CGMU6970268 Carga #" at bounding box center [446, 125] width 119 height 20
paste input "MMAU1437941"
type input "MMAU1437941"
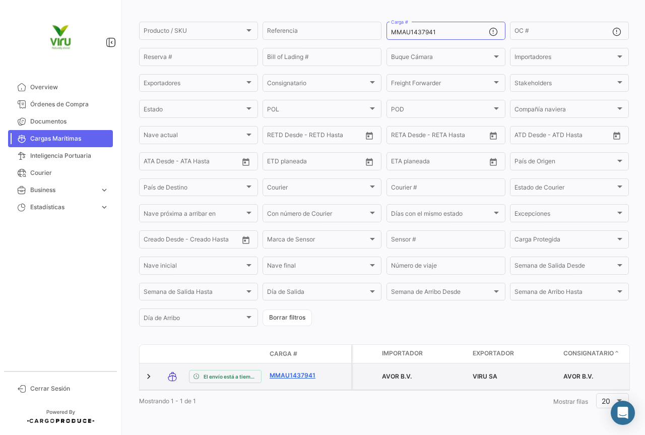
click at [300, 371] on link "MMAU1437941" at bounding box center [296, 375] width 52 height 9
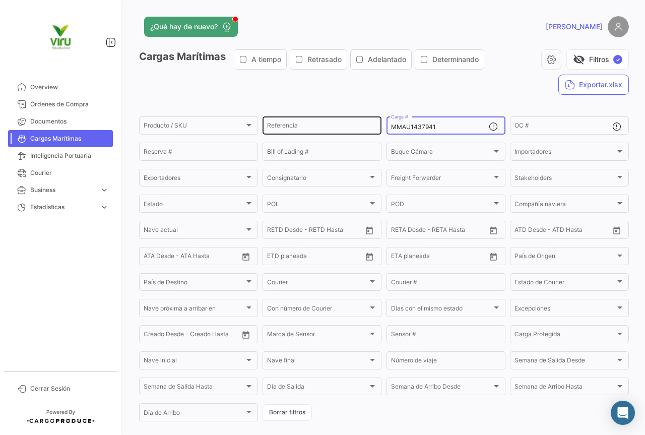
drag, startPoint x: 448, startPoint y: 123, endPoint x: 373, endPoint y: 125, distance: 75.1
click at [0, 0] on div "Producto / SKU Producto / SKU Referencia MMAU1437941 Carga # OC # Reserva # Bil…" at bounding box center [0, 0] width 0 height 0
paste input "CGMU6965240"
type input "CGMU6965240"
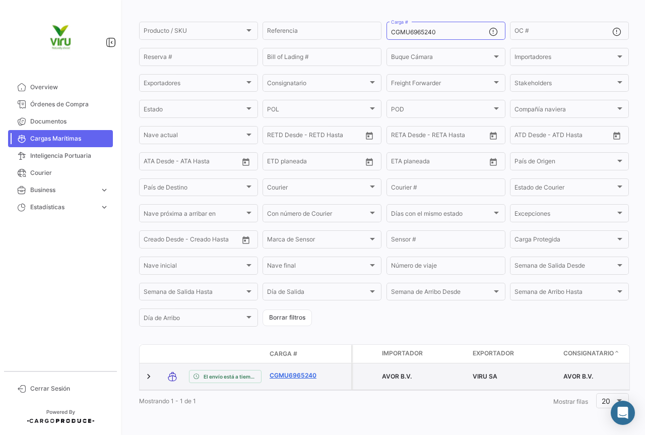
click at [295, 371] on link "CGMU6965240" at bounding box center [296, 375] width 52 height 9
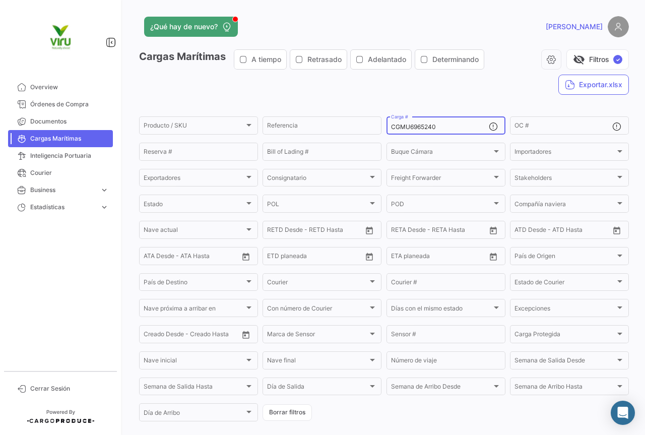
drag, startPoint x: 457, startPoint y: 127, endPoint x: 388, endPoint y: 127, distance: 69.0
click at [388, 127] on div "CGMU6965240 Carga #" at bounding box center [446, 125] width 119 height 20
paste input "TLLU1080012"
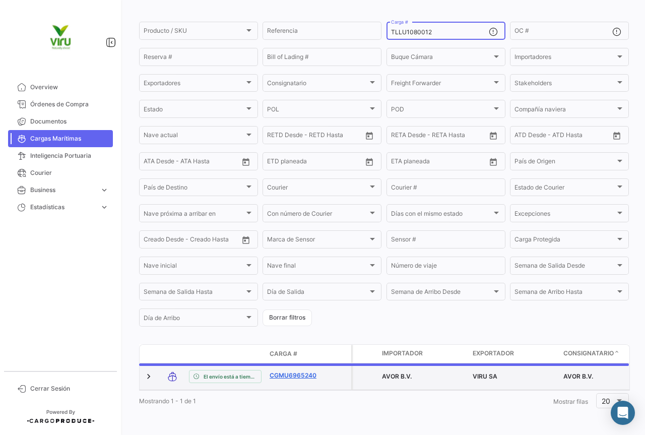
scroll to position [93, 0]
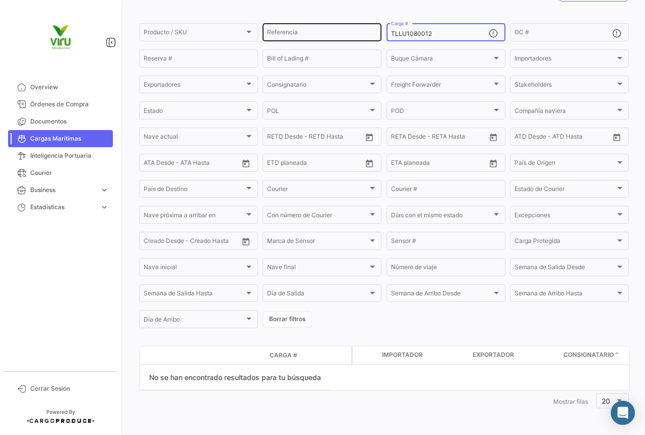
drag, startPoint x: 451, startPoint y: 32, endPoint x: 370, endPoint y: 35, distance: 80.2
click at [0, 0] on div "Producto / SKU Producto / SKU Referencia TLLU1080012 Carga # OC # Reserva # Bil…" at bounding box center [0, 0] width 0 height 0
paste input "CGMU7006596"
type input "CGMU7006596"
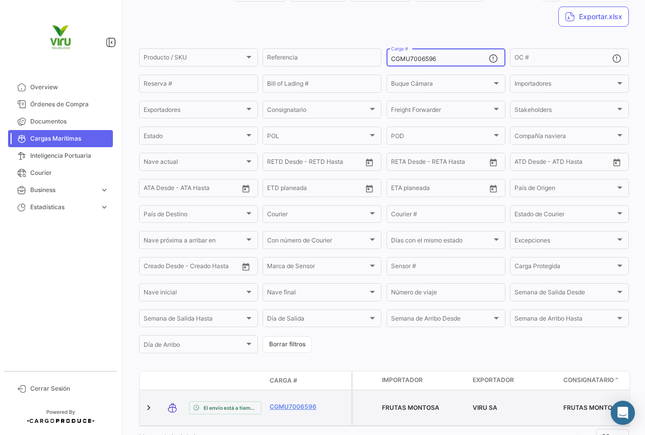
scroll to position [102, 0]
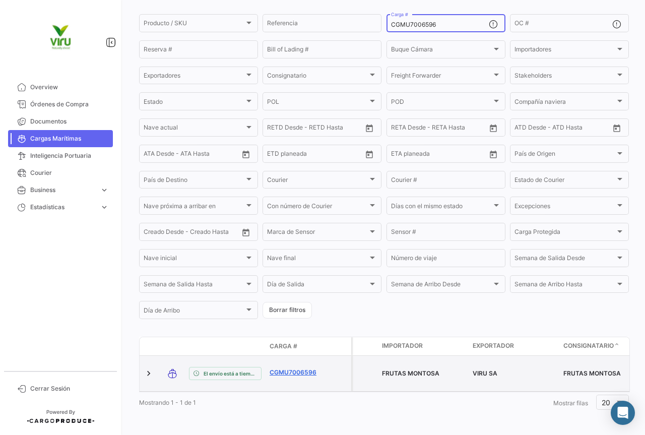
click at [303, 368] on link "CGMU7006596" at bounding box center [296, 372] width 52 height 9
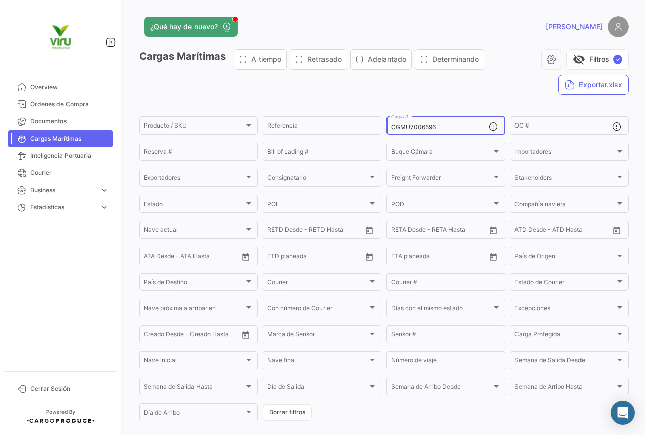
drag, startPoint x: 439, startPoint y: 129, endPoint x: 386, endPoint y: 130, distance: 53.4
click at [387, 130] on div "CGMU7006596 Carga #" at bounding box center [446, 125] width 119 height 20
paste input "TLLU1079201"
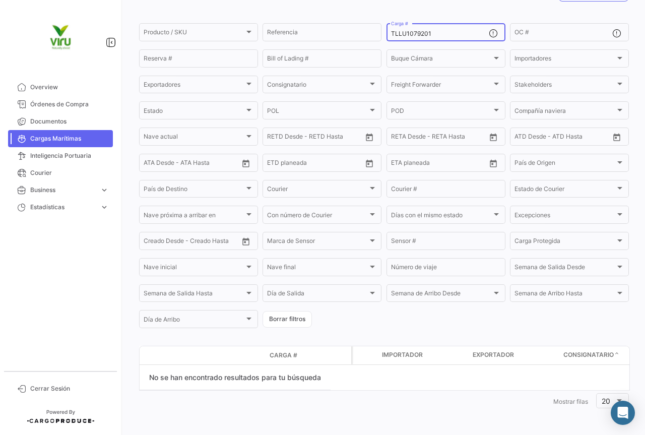
drag, startPoint x: 436, startPoint y: 32, endPoint x: 386, endPoint y: 35, distance: 51.0
click at [387, 35] on div "TLLU1079201 Carga #" at bounding box center [446, 32] width 119 height 20
paste input "MCAU6069312"
type input "MCAU6069312"
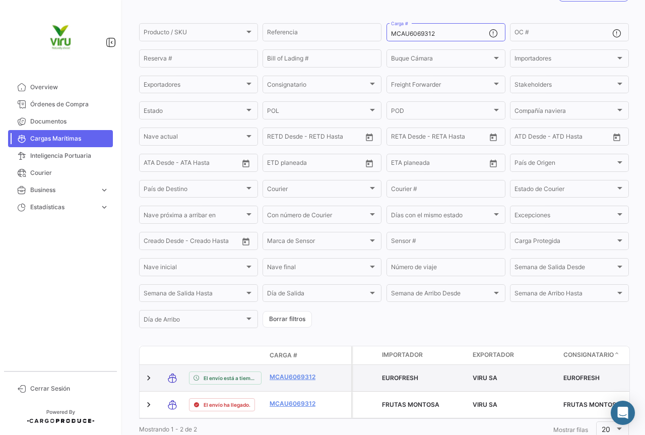
click at [403, 379] on span "EUROFRESH" at bounding box center [400, 378] width 36 height 8
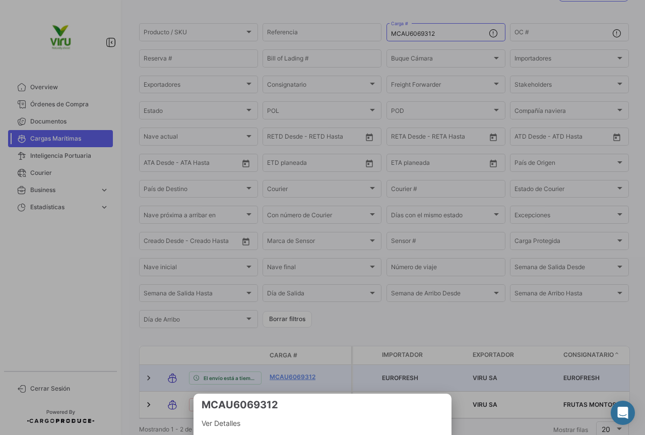
click at [312, 378] on div at bounding box center [322, 217] width 645 height 435
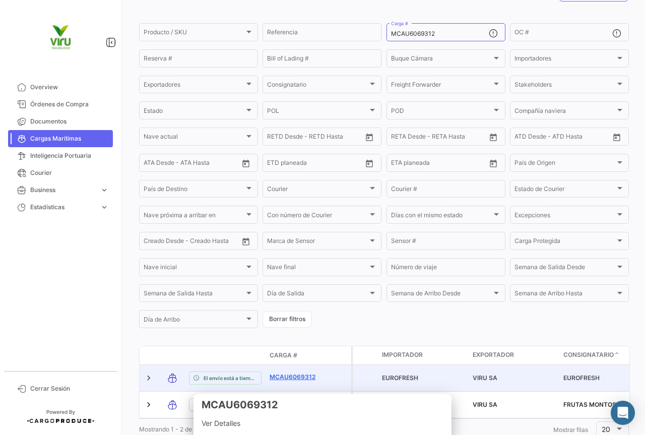
click at [304, 378] on link "MCAU6069312" at bounding box center [296, 376] width 52 height 9
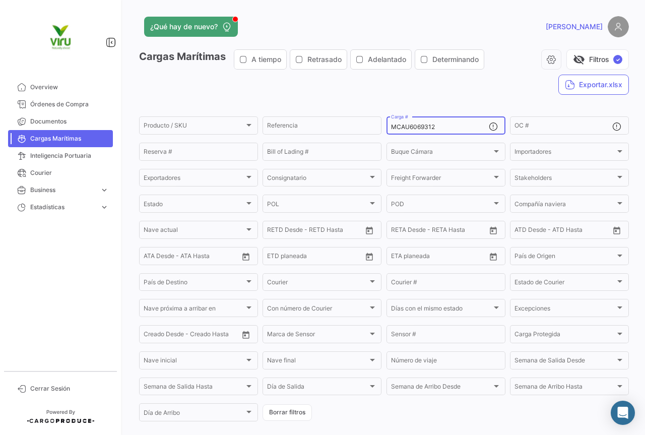
drag, startPoint x: 444, startPoint y: 131, endPoint x: 382, endPoint y: 131, distance: 62.0
click at [382, 131] on form "Producto / SKU Producto / SKU Referencia MCAU6069312 Carga # OC # Reserva # Bil…" at bounding box center [384, 269] width 490 height 308
paste input "76311"
type input "MCAU6076311"
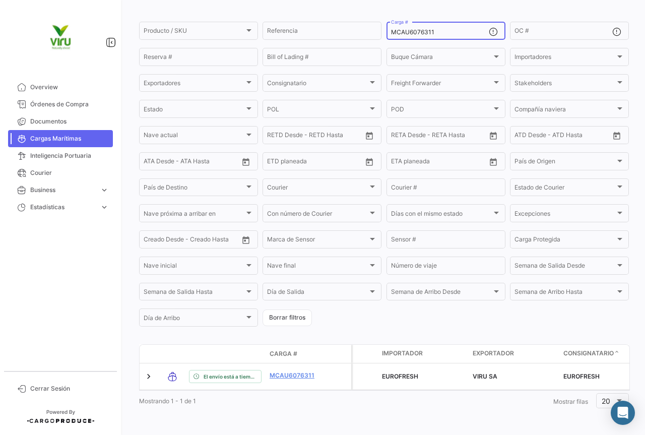
scroll to position [102, 0]
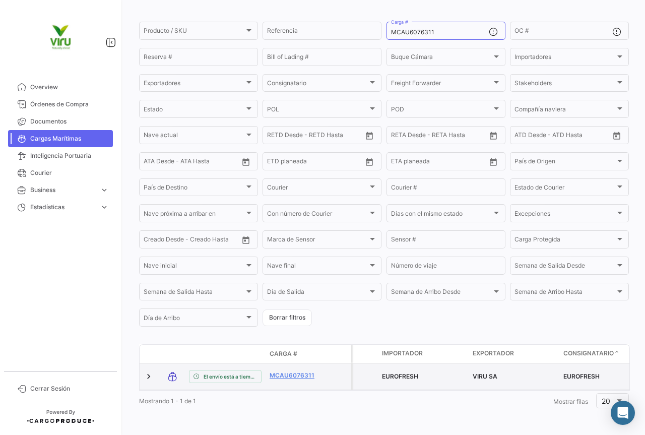
click at [288, 373] on div "MCAU6076311" at bounding box center [296, 377] width 52 height 12
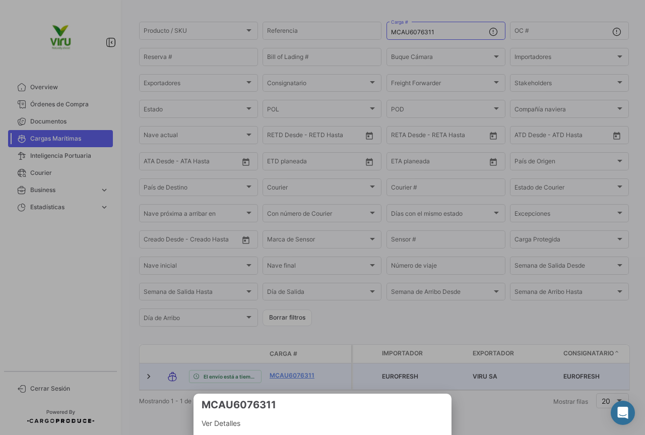
click at [288, 369] on div at bounding box center [322, 217] width 645 height 435
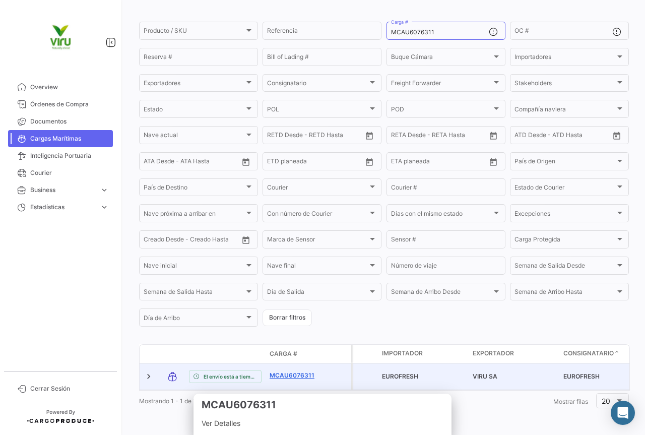
click at [284, 371] on link "MCAU6076311" at bounding box center [296, 375] width 52 height 9
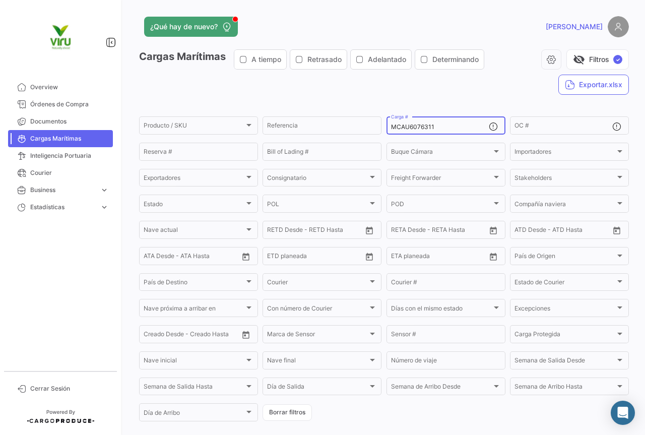
drag, startPoint x: 436, startPoint y: 128, endPoint x: 389, endPoint y: 128, distance: 47.9
click at [391, 128] on input "MCAU6076311" at bounding box center [440, 126] width 98 height 7
paste input "CGMU6940957"
type input "CGMU6940957"
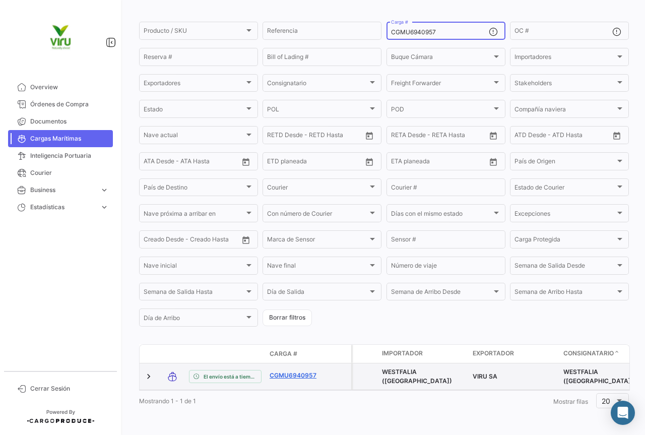
click at [307, 371] on link "CGMU6940957" at bounding box center [296, 375] width 52 height 9
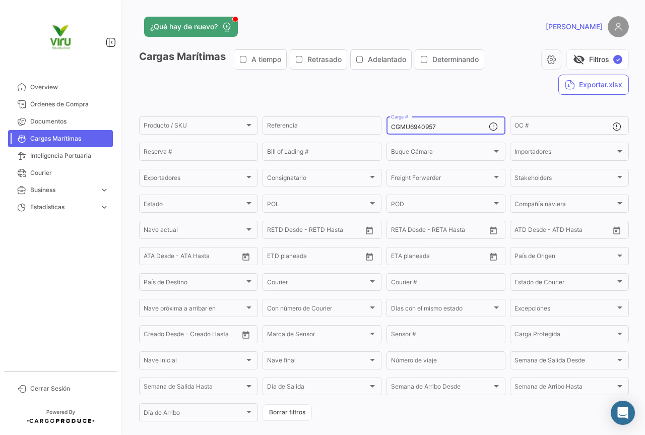
drag, startPoint x: 446, startPoint y: 128, endPoint x: 388, endPoint y: 129, distance: 57.5
click at [391, 129] on input "CGMU6940957" at bounding box center [440, 126] width 98 height 7
paste input "MEDU9648002"
type input "MEDU9648002"
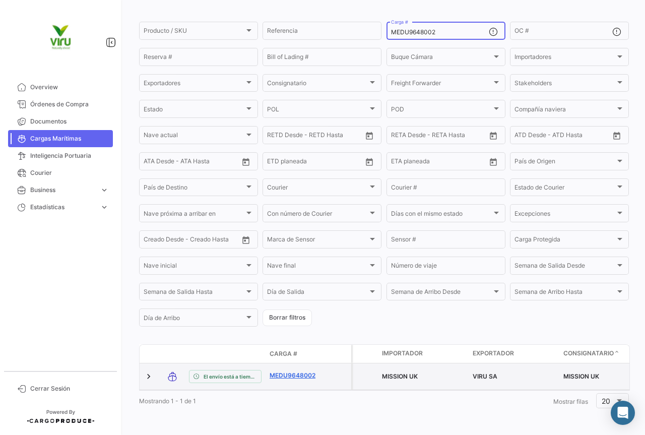
click at [297, 371] on link "MEDU9648002" at bounding box center [296, 375] width 52 height 9
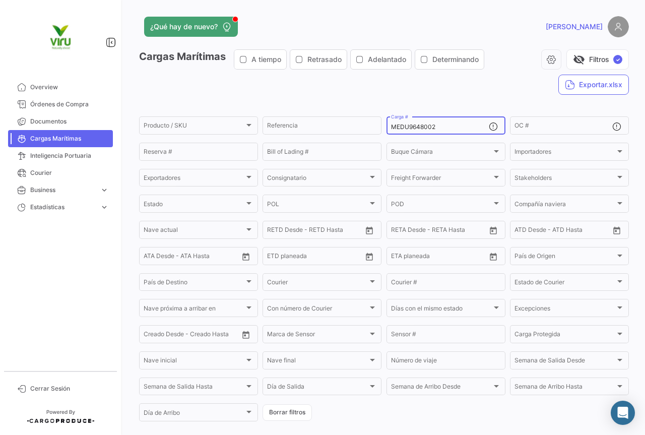
drag, startPoint x: 457, startPoint y: 128, endPoint x: 384, endPoint y: 128, distance: 73.6
click at [387, 128] on div "MEDU9648002 Carga #" at bounding box center [446, 125] width 119 height 20
paste input "TLLU1078822"
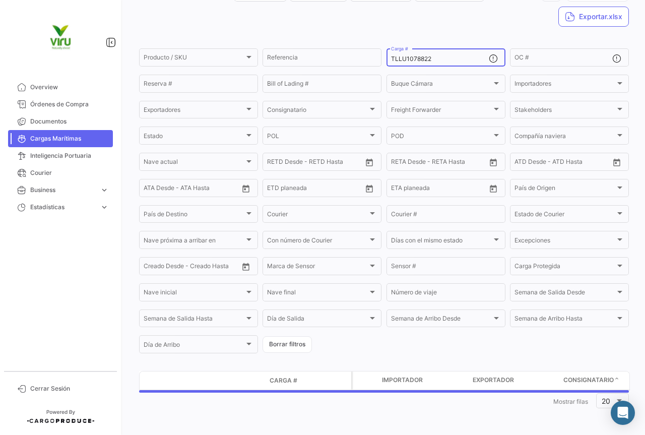
scroll to position [93, 0]
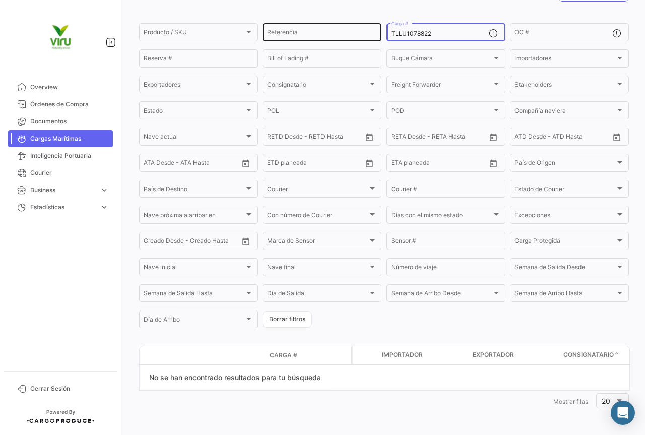
drag, startPoint x: 436, startPoint y: 36, endPoint x: 374, endPoint y: 36, distance: 62.0
click at [0, 0] on div "Producto / SKU Producto / SKU Referencia TLLU1078822 Carga # OC # Reserva # Bil…" at bounding box center [0, 0] width 0 height 0
paste input "9834"
drag, startPoint x: 447, startPoint y: 35, endPoint x: 385, endPoint y: 40, distance: 62.7
click at [387, 40] on div "TLLU1079834 Carga #" at bounding box center [446, 32] width 119 height 20
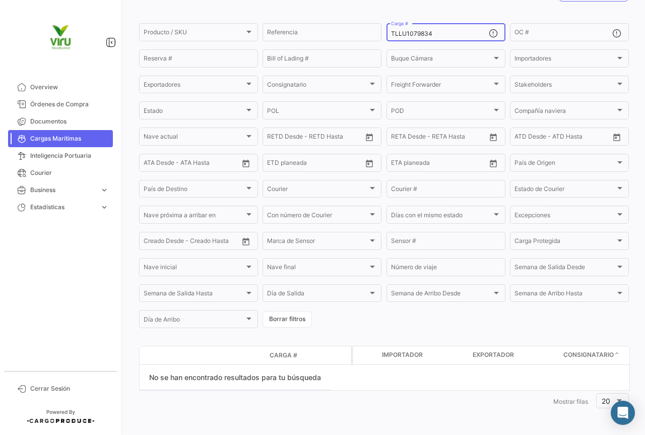
paste input "ZMOU5560195"
drag, startPoint x: 445, startPoint y: 35, endPoint x: 382, endPoint y: 35, distance: 63.0
click at [382, 35] on form "Producto / SKU Producto / SKU Referencia ZMOU5560195 Carga # OC # Reserva # Bil…" at bounding box center [384, 176] width 490 height 308
paste input "MEDU9879280"
type input "MEDU9879280"
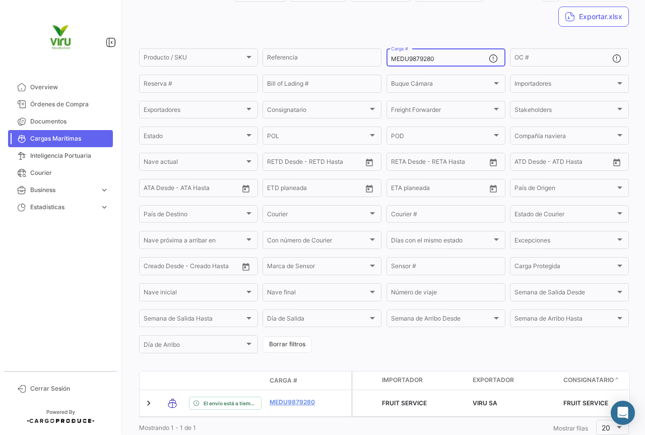
scroll to position [98, 0]
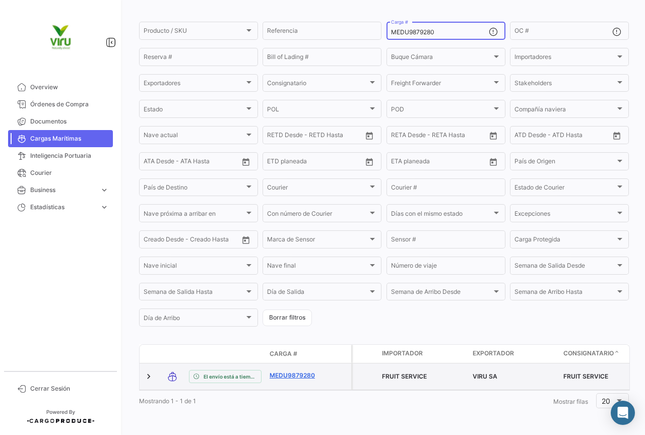
click at [294, 371] on link "MEDU9879280" at bounding box center [296, 375] width 52 height 9
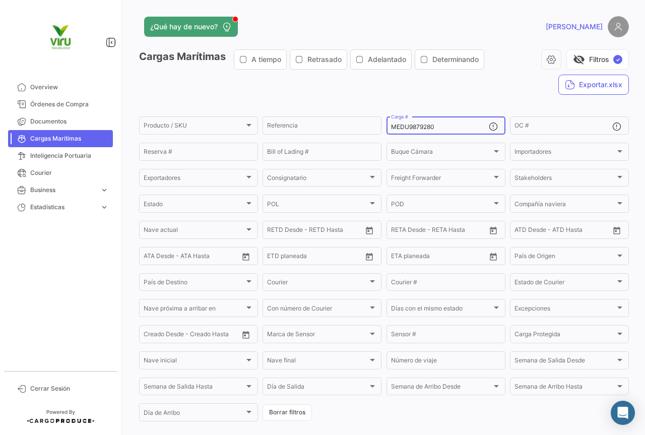
drag, startPoint x: 447, startPoint y: 125, endPoint x: 388, endPoint y: 127, distance: 59.5
click at [388, 127] on div "MEDU9879280 Carga #" at bounding box center [446, 125] width 119 height 20
paste input "MAU142746"
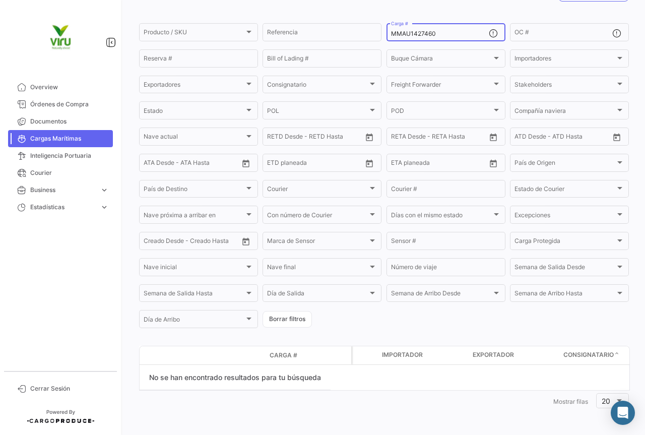
drag, startPoint x: 444, startPoint y: 35, endPoint x: 390, endPoint y: 35, distance: 53.9
click at [391, 35] on input "MMAU1427460" at bounding box center [440, 33] width 98 height 7
paste input "353835"
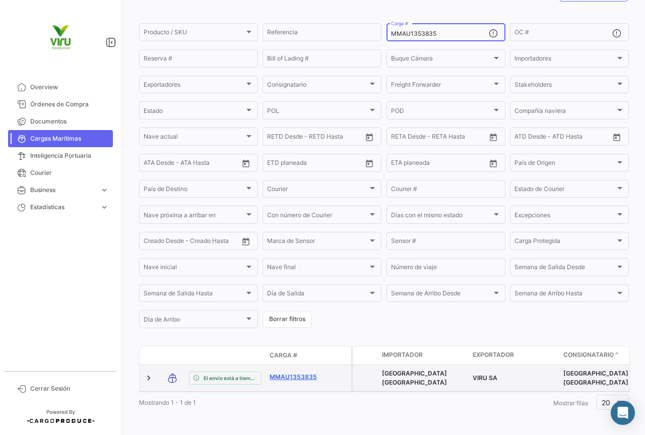
type input "MMAU1353835"
click at [289, 374] on link "MMAU1353835" at bounding box center [296, 376] width 52 height 9
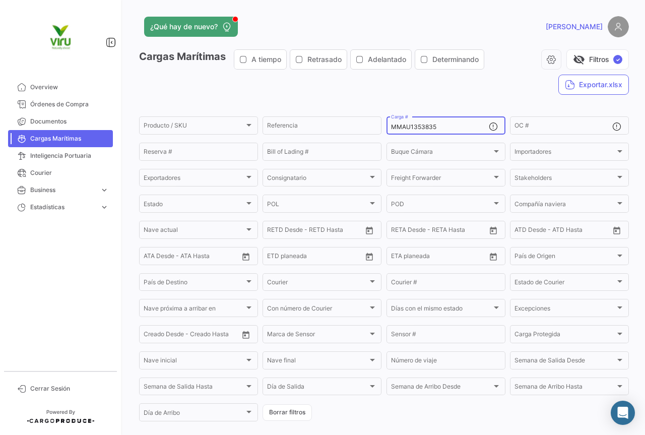
drag, startPoint x: 454, startPoint y: 125, endPoint x: 390, endPoint y: 127, distance: 64.5
click at [391, 127] on input "MMAU1353835" at bounding box center [440, 126] width 98 height 7
paste input "69750"
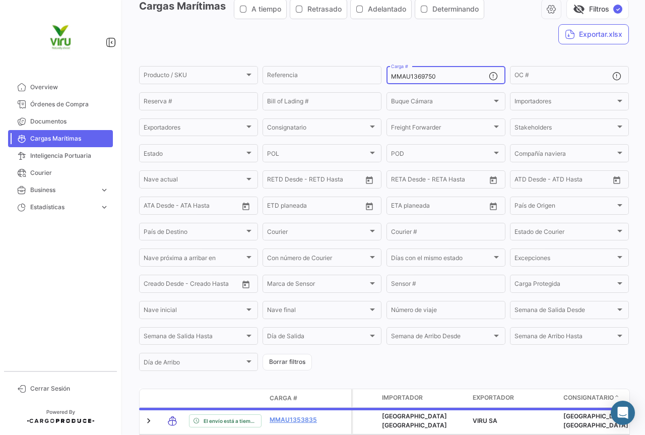
scroll to position [98, 0]
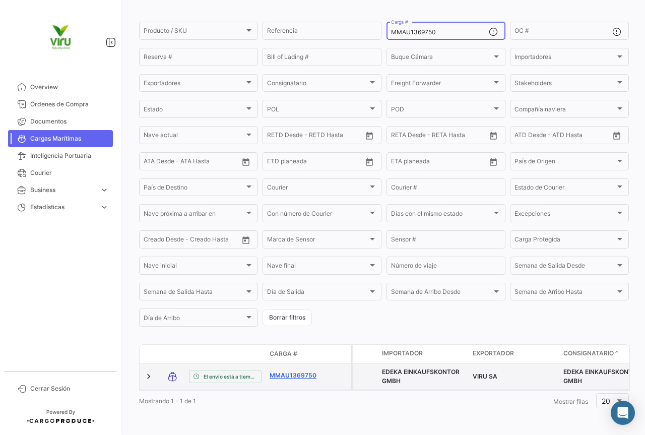
type input "MMAU1369750"
click at [292, 371] on link "MMAU1369750" at bounding box center [296, 375] width 52 height 9
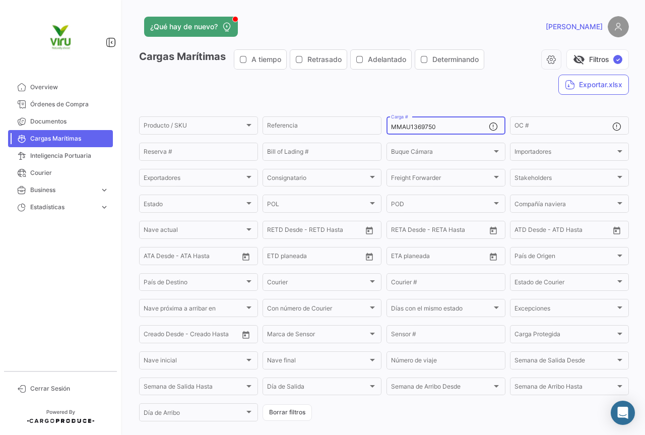
drag, startPoint x: 449, startPoint y: 124, endPoint x: 382, endPoint y: 124, distance: 66.5
click at [382, 124] on form "Producto / SKU Producto / SKU Referencia MMAU1369750 Carga # OC # Reserva # Bil…" at bounding box center [384, 269] width 490 height 308
paste input "RFU0002267"
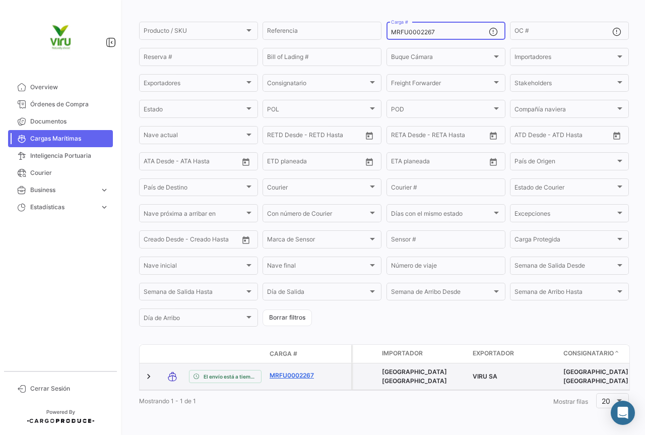
scroll to position [98, 0]
type input "MRFU0002267"
click at [298, 371] on link "MRFU0002267" at bounding box center [296, 375] width 52 height 9
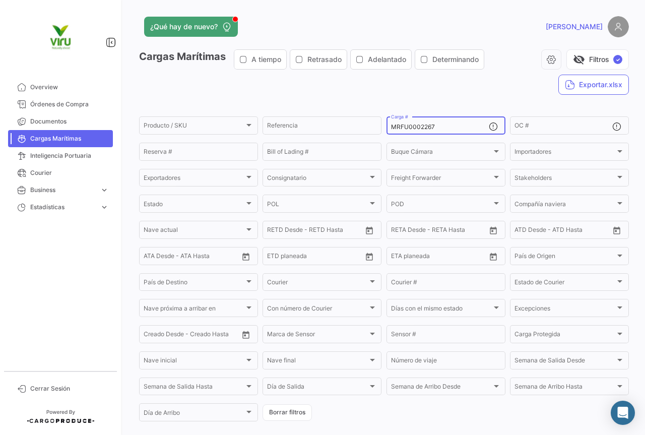
drag, startPoint x: 455, startPoint y: 124, endPoint x: 388, endPoint y: 127, distance: 67.1
click at [391, 127] on input "MRFU0002267" at bounding box center [440, 126] width 98 height 7
paste input "MAU1343185"
type input "MMAU1343185"
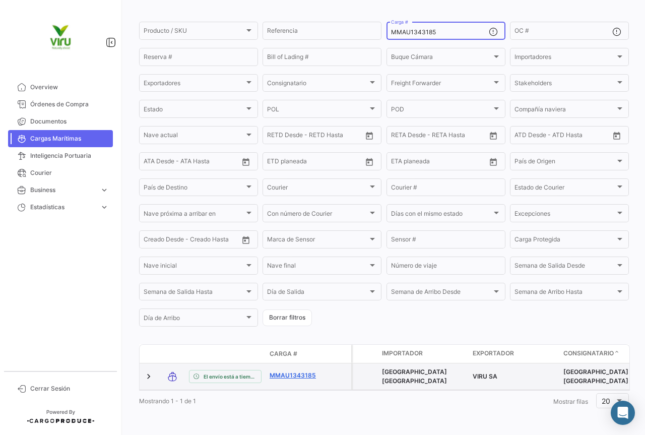
click at [298, 371] on link "MMAU1343185" at bounding box center [296, 375] width 52 height 9
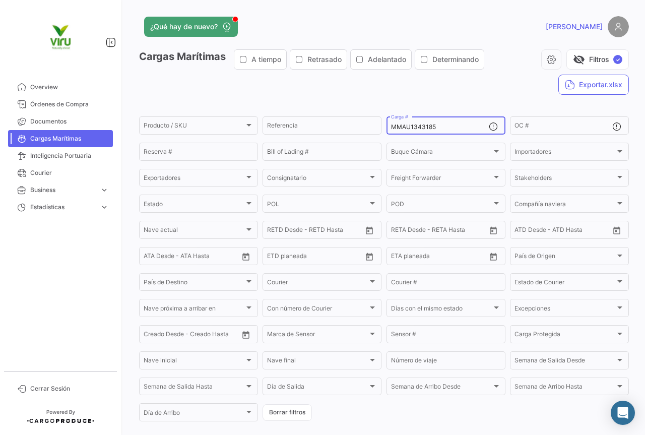
drag, startPoint x: 443, startPoint y: 129, endPoint x: 384, endPoint y: 130, distance: 59.0
click at [387, 130] on div "MMAU1343185 Carga #" at bounding box center [446, 125] width 119 height 20
paste input "415032"
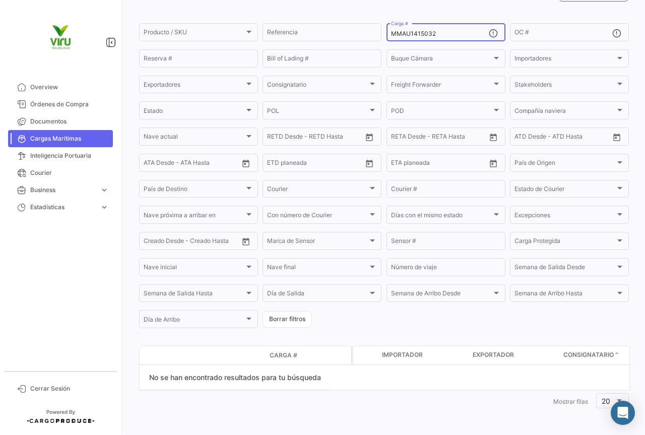
drag, startPoint x: 449, startPoint y: 35, endPoint x: 390, endPoint y: 32, distance: 58.5
click at [391, 32] on input "MMAU1415032" at bounding box center [440, 33] width 98 height 7
paste input "308414"
drag, startPoint x: 457, startPoint y: 35, endPoint x: 379, endPoint y: 30, distance: 78.3
click at [0, 0] on div "Producto / SKU Producto / SKU Referencia MMAU1308414 Carga # OC # Reserva # Bil…" at bounding box center [0, 0] width 0 height 0
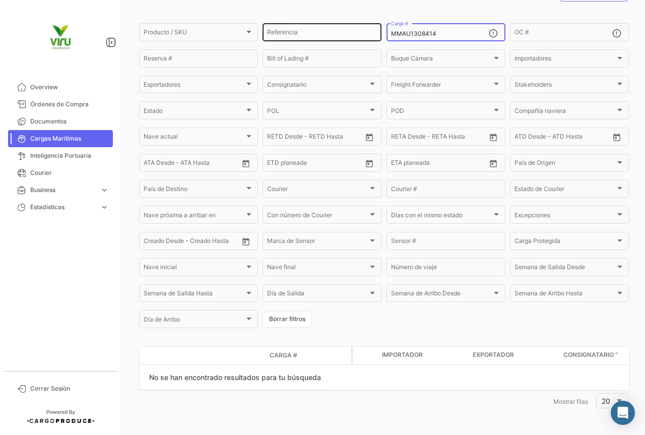
paste input "22937"
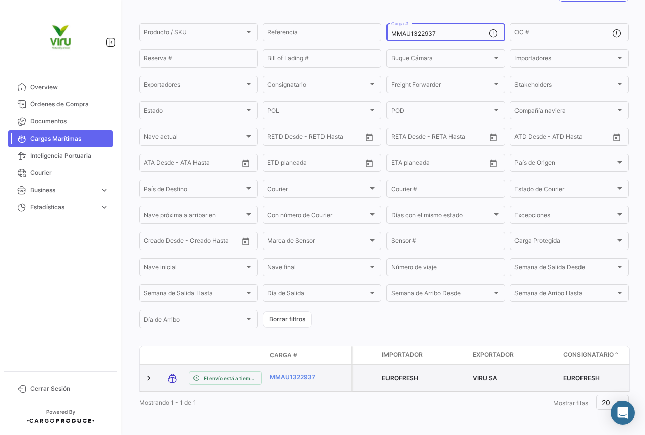
type input "MMAU1322937"
click at [287, 369] on datatable-body-cell "MMAU1322937" at bounding box center [296, 378] width 60 height 26
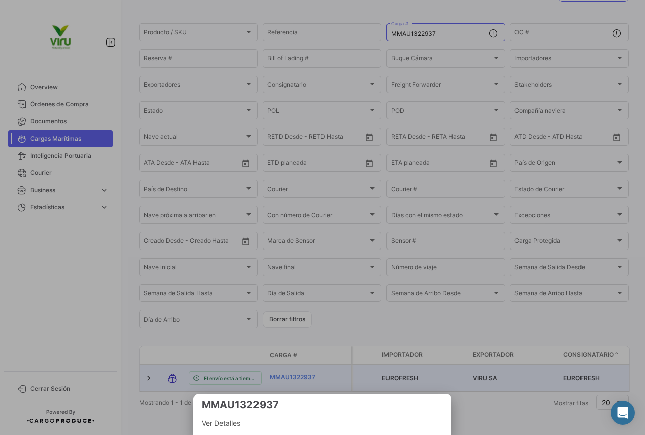
click at [291, 376] on div at bounding box center [322, 217] width 645 height 435
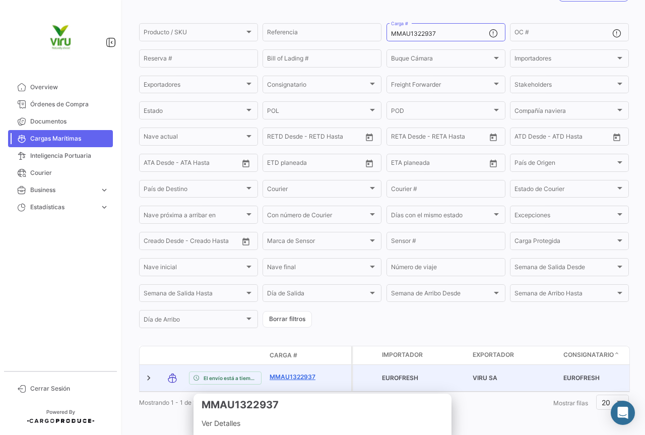
click at [285, 375] on link "MMAU1322937" at bounding box center [296, 376] width 52 height 9
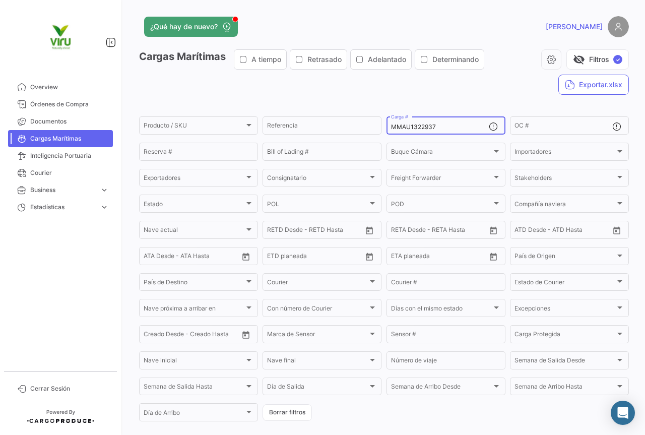
drag, startPoint x: 444, startPoint y: 128, endPoint x: 389, endPoint y: 130, distance: 55.0
click at [391, 130] on input "MMAU1322937" at bounding box center [440, 126] width 98 height 7
paste input "3846"
type input "MMAU1323846"
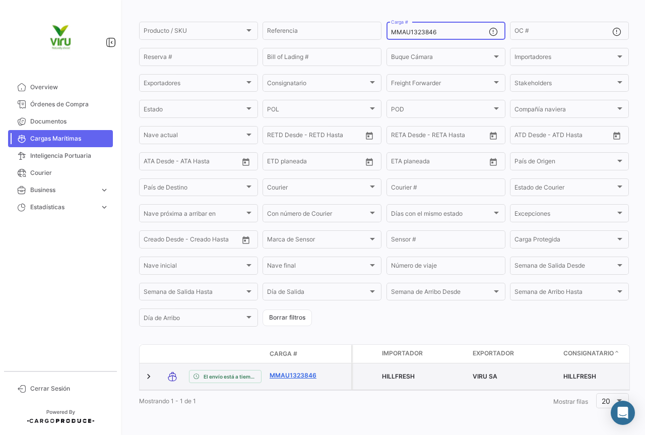
click at [296, 371] on link "MMAU1323846" at bounding box center [296, 375] width 52 height 9
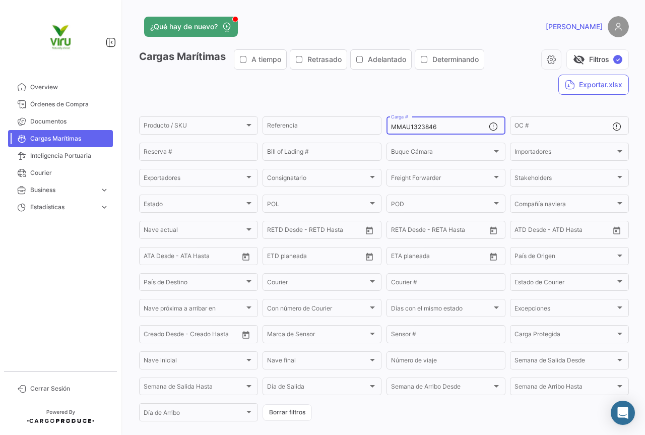
drag, startPoint x: 443, startPoint y: 128, endPoint x: 390, endPoint y: 130, distance: 52.4
click at [391, 130] on input "MMAU1323846" at bounding box center [440, 126] width 98 height 7
paste input "GMOU9029207"
type input "GMOU9029207"
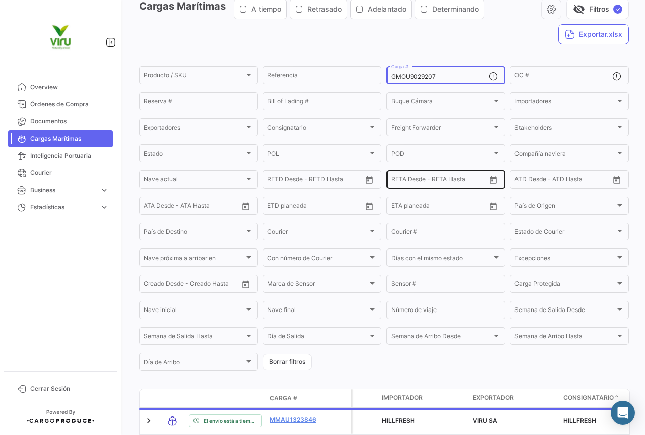
scroll to position [98, 0]
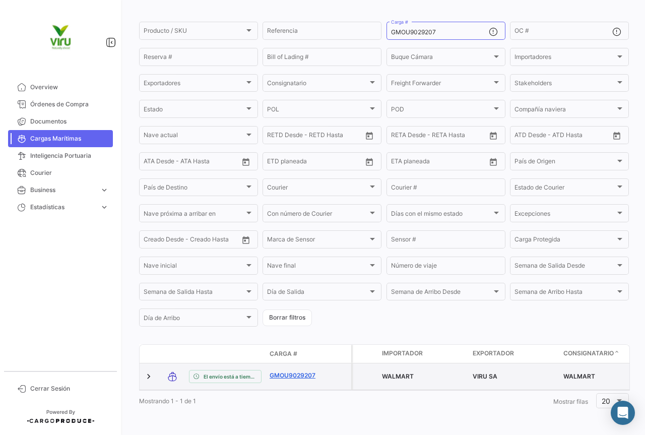
click at [293, 371] on link "GMOU9029207" at bounding box center [296, 375] width 52 height 9
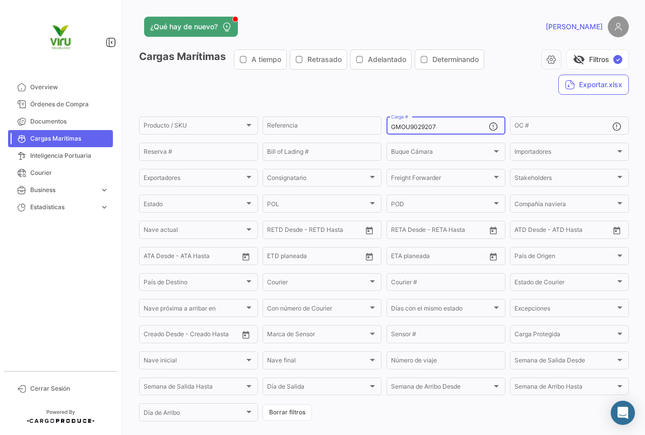
drag, startPoint x: 441, startPoint y: 130, endPoint x: 387, endPoint y: 125, distance: 54.6
click at [387, 125] on div "GMOU9029207 Carga #" at bounding box center [446, 125] width 119 height 20
paste input "MMAU135621"
type input "MMAU1356217"
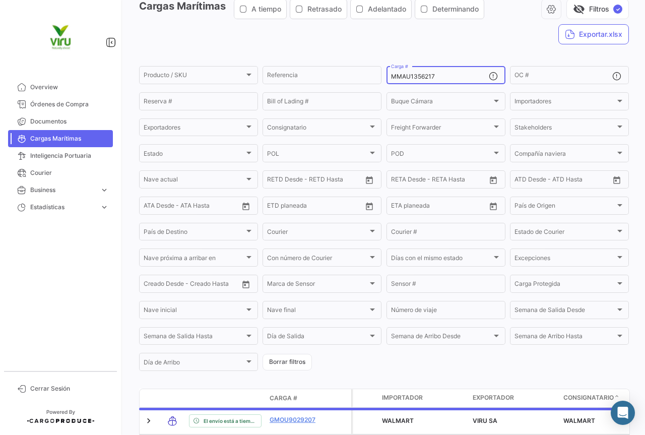
scroll to position [98, 0]
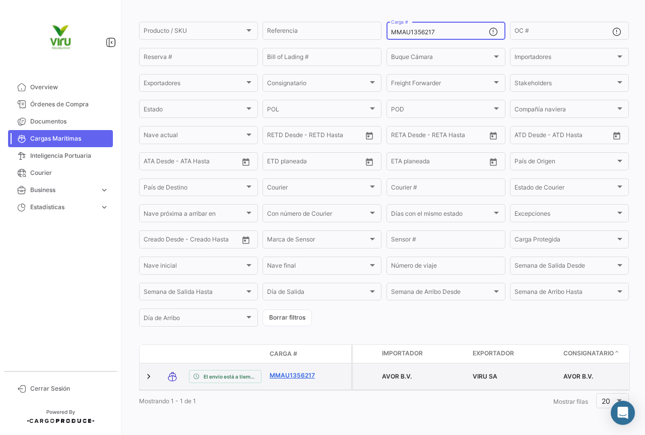
click at [296, 371] on link "MMAU1356217" at bounding box center [296, 375] width 52 height 9
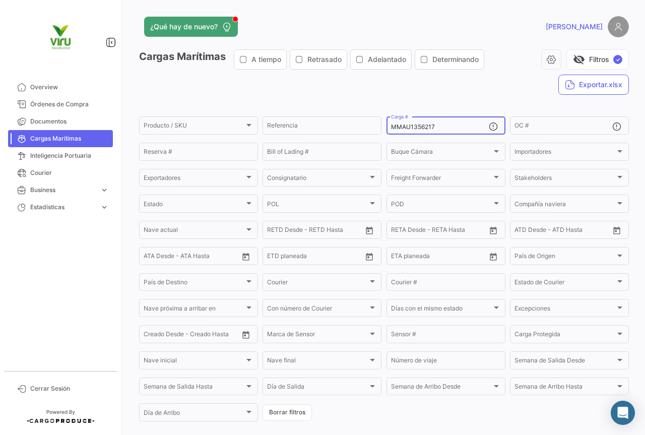
drag, startPoint x: 445, startPoint y: 128, endPoint x: 385, endPoint y: 128, distance: 60.5
click at [387, 128] on div "MMAU1356217 Carga #" at bounding box center [446, 125] width 119 height 20
paste input "01678"
type input "MMAU1301678"
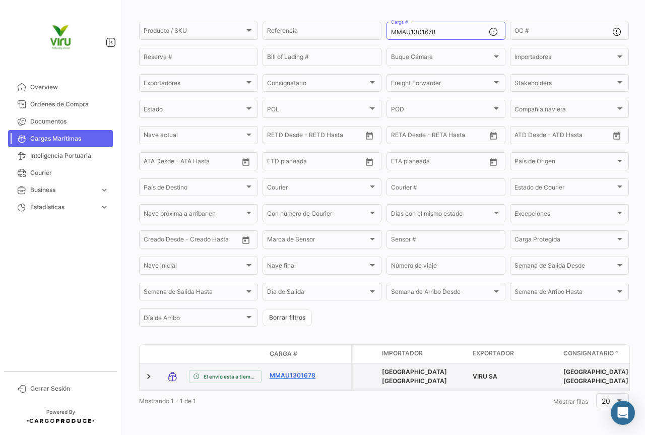
click at [299, 371] on link "MMAU1301678" at bounding box center [296, 375] width 52 height 9
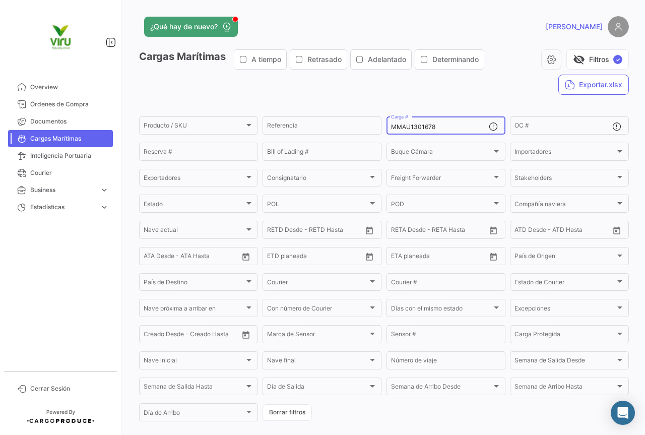
drag, startPoint x: 438, startPoint y: 127, endPoint x: 385, endPoint y: 124, distance: 54.0
click at [387, 124] on div "MMAU1301678 Carga #" at bounding box center [446, 125] width 119 height 20
paste input "RFU0030675"
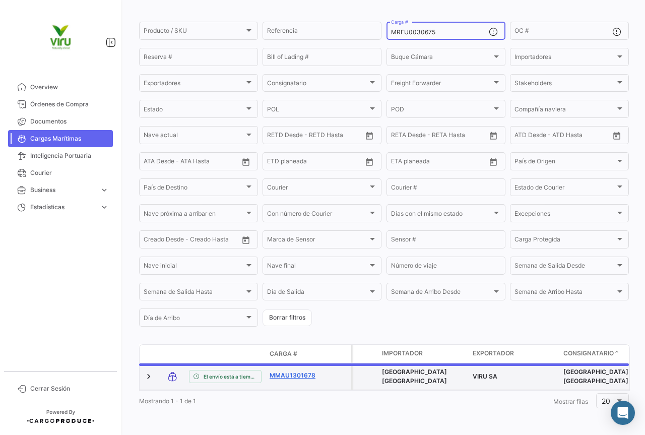
scroll to position [93, 0]
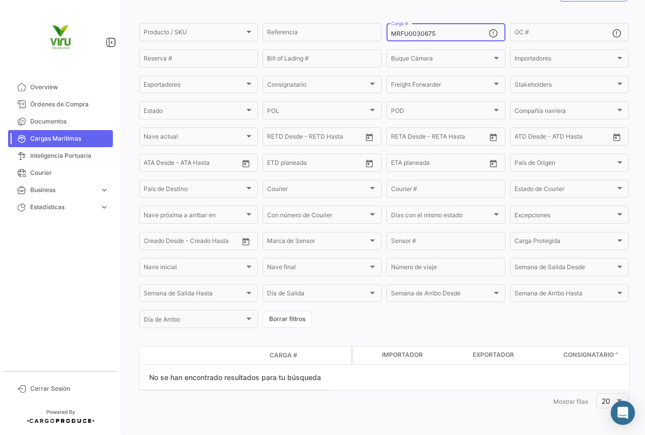
drag, startPoint x: 440, startPoint y: 34, endPoint x: 388, endPoint y: 36, distance: 52.4
click at [388, 36] on div "MRFU0030675 Carga #" at bounding box center [446, 32] width 119 height 20
paste input "MAU1331672"
drag, startPoint x: 451, startPoint y: 37, endPoint x: 390, endPoint y: 30, distance: 62.0
click at [391, 30] on div "MMAU1331672 Carga #" at bounding box center [440, 32] width 98 height 20
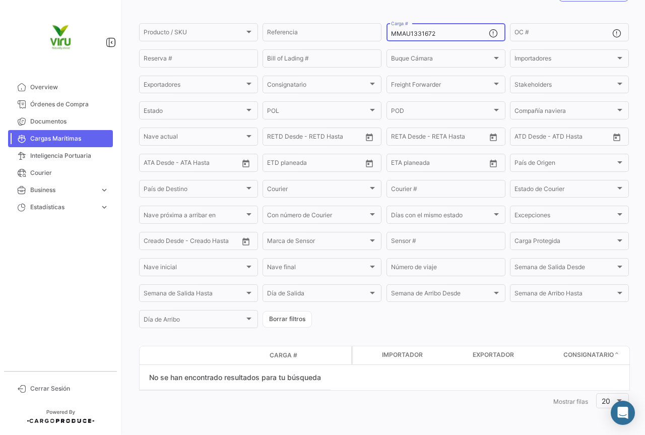
paste input "CAU60143"
drag, startPoint x: 452, startPoint y: 36, endPoint x: 383, endPoint y: 35, distance: 69.1
click at [383, 35] on form "Producto / SKU Producto / SKU Referencia MCAU6014372 Carga # OC # Reserva # Bil…" at bounding box center [384, 176] width 490 height 308
paste input "50127"
drag, startPoint x: 454, startPoint y: 34, endPoint x: 386, endPoint y: 40, distance: 68.8
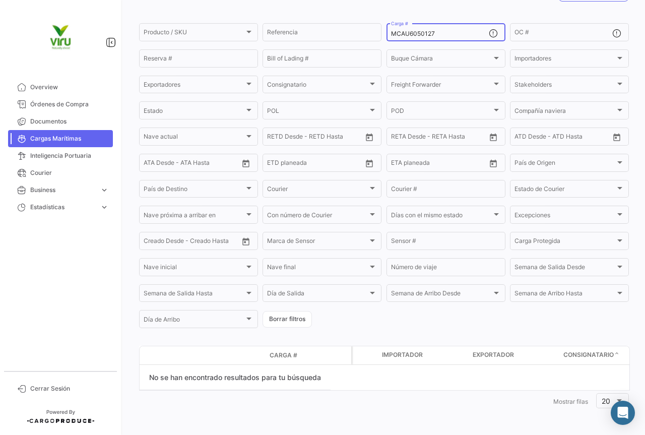
click at [387, 40] on div "MCAU6050127 Carga #" at bounding box center [446, 32] width 119 height 20
paste input "ZMOU883311"
drag, startPoint x: 446, startPoint y: 34, endPoint x: 387, endPoint y: 33, distance: 59.0
click at [387, 33] on div "ZMOU8833117 Carga #" at bounding box center [446, 32] width 119 height 20
paste input "MMAU1394304"
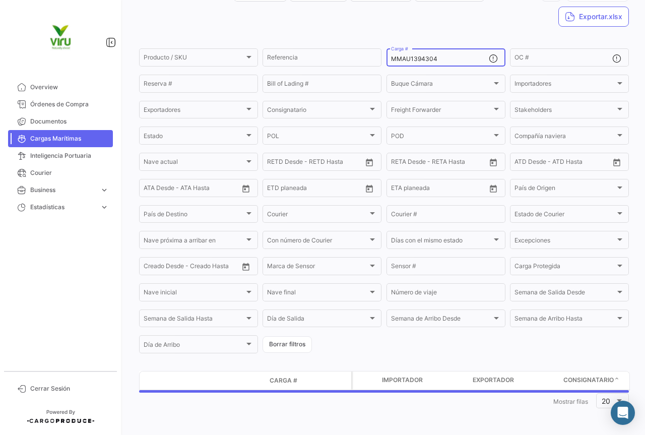
scroll to position [98, 0]
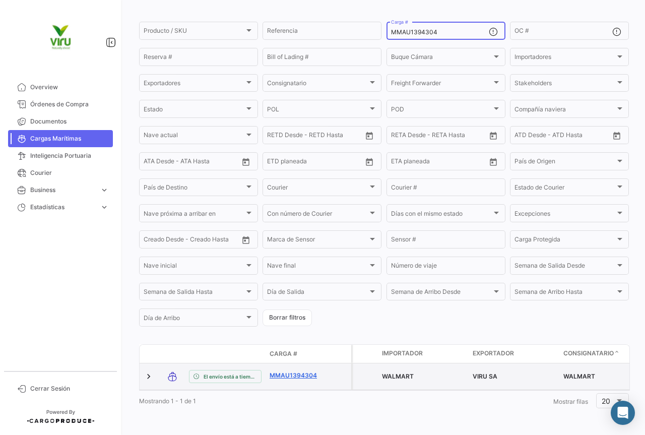
type input "MMAU1394304"
click at [294, 371] on link "MMAU1394304" at bounding box center [296, 375] width 52 height 9
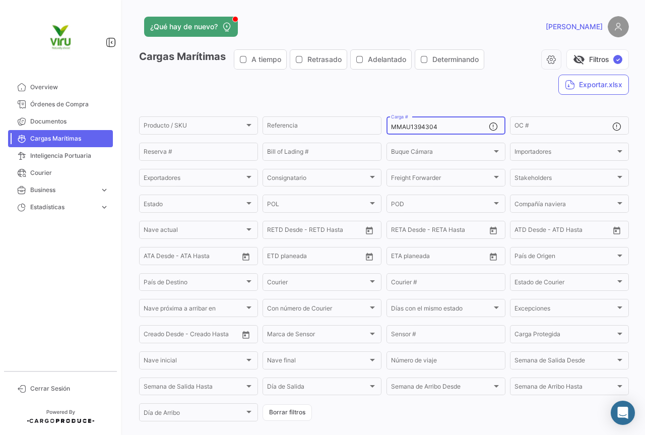
drag, startPoint x: 450, startPoint y: 127, endPoint x: 389, endPoint y: 128, distance: 60.5
click at [391, 128] on input "MMAU1394304" at bounding box center [440, 126] width 98 height 7
paste input "EDU9626301"
type input "MEDU9626301"
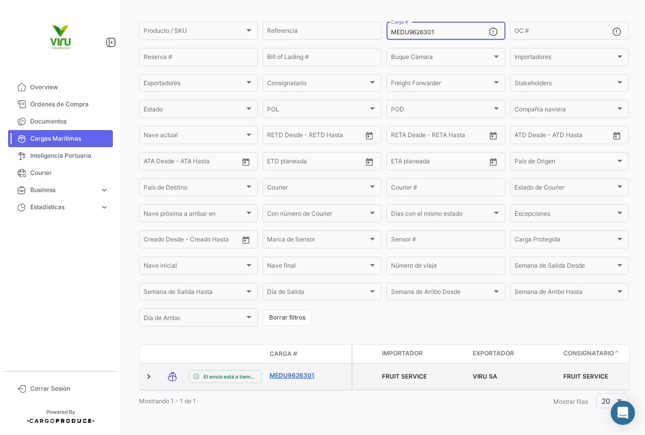
click at [304, 371] on link "MEDU9626301" at bounding box center [296, 375] width 52 height 9
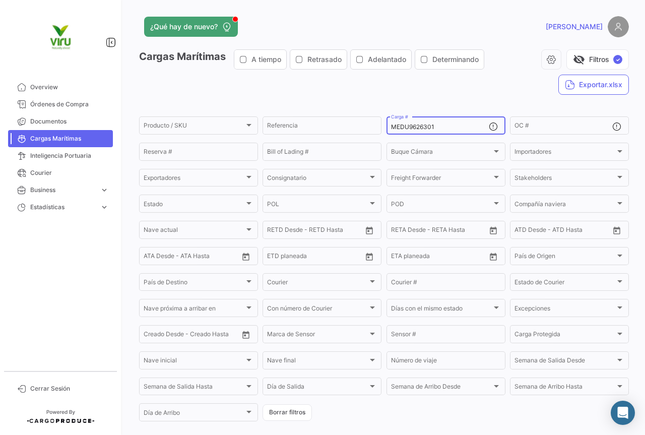
drag, startPoint x: 436, startPoint y: 129, endPoint x: 383, endPoint y: 129, distance: 53.9
click at [383, 129] on form "Producto / SKU Producto / SKU Referencia MEDU9626301 Carga # OC # Reserva # Bil…" at bounding box center [384, 269] width 490 height 308
paste input "778109"
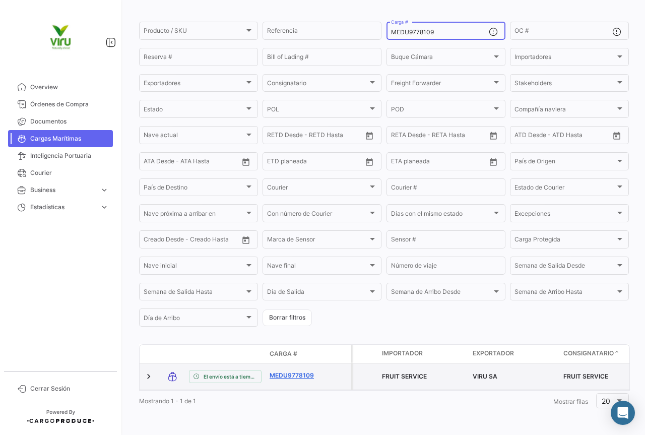
type input "MEDU9778109"
click at [304, 371] on link "MEDU9778109" at bounding box center [296, 375] width 52 height 9
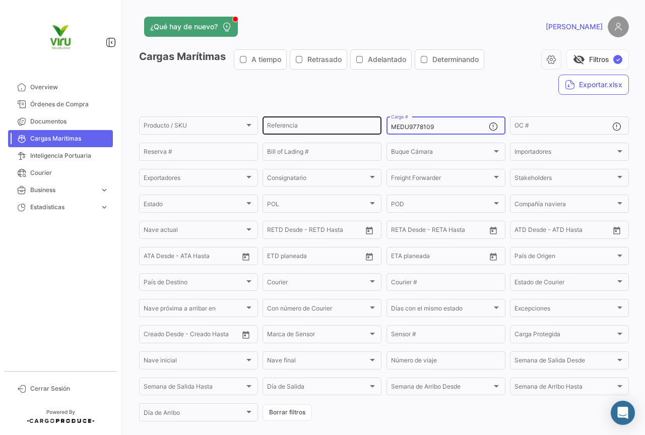
drag, startPoint x: 436, startPoint y: 131, endPoint x: 376, endPoint y: 129, distance: 60.0
click at [0, 0] on div "Producto / SKU Producto / SKU Referencia MEDU9778109 Carga # OC # Reserva # Bil…" at bounding box center [0, 0] width 0 height 0
paste input "CAU6020190"
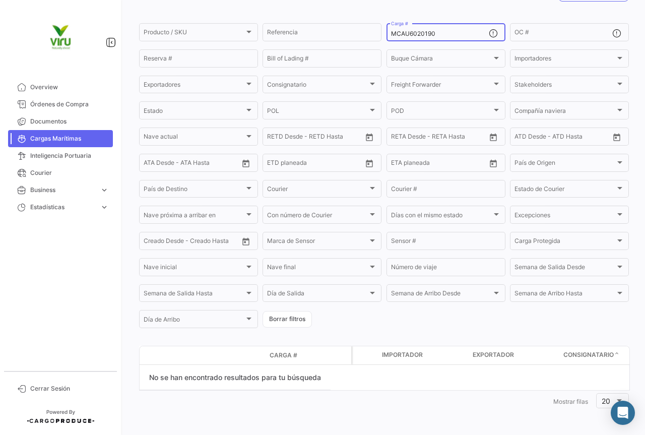
scroll to position [93, 0]
drag, startPoint x: 441, startPoint y: 34, endPoint x: 387, endPoint y: 34, distance: 53.9
click at [387, 34] on div "MCAU6020190 Carga #" at bounding box center [446, 32] width 119 height 20
paste input "EDU9673746"
drag, startPoint x: 439, startPoint y: 37, endPoint x: 387, endPoint y: 37, distance: 52.9
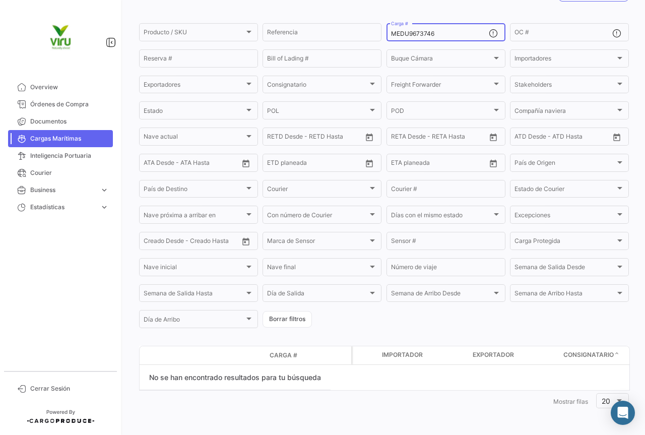
click at [387, 37] on div "MEDU9673746 Carga #" at bounding box center [446, 32] width 119 height 20
paste input "MAU130349"
drag, startPoint x: 443, startPoint y: 32, endPoint x: 388, endPoint y: 30, distance: 55.0
click at [388, 30] on div "MMAU1303496 Carga #" at bounding box center [446, 32] width 119 height 20
paste input "36843"
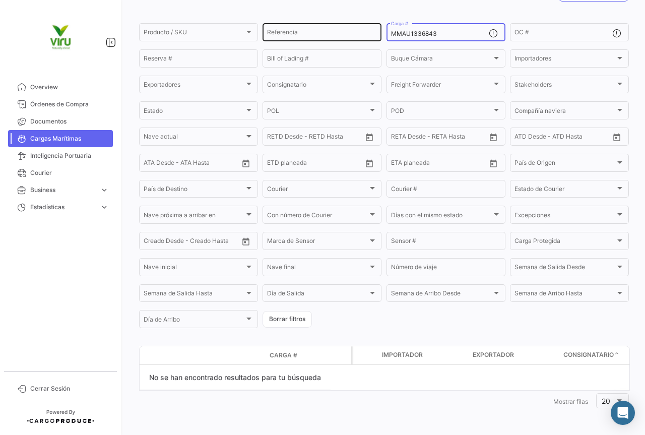
drag, startPoint x: 465, startPoint y: 34, endPoint x: 379, endPoint y: 34, distance: 85.7
click at [0, 0] on div "Producto / SKU Producto / SKU Referencia MMAU1336843 Carga # OC # Reserva # Bil…" at bounding box center [0, 0] width 0 height 0
paste input "CAU6065301"
drag, startPoint x: 438, startPoint y: 32, endPoint x: 389, endPoint y: 34, distance: 49.4
click at [391, 34] on input "MCAU6065301" at bounding box center [440, 33] width 98 height 7
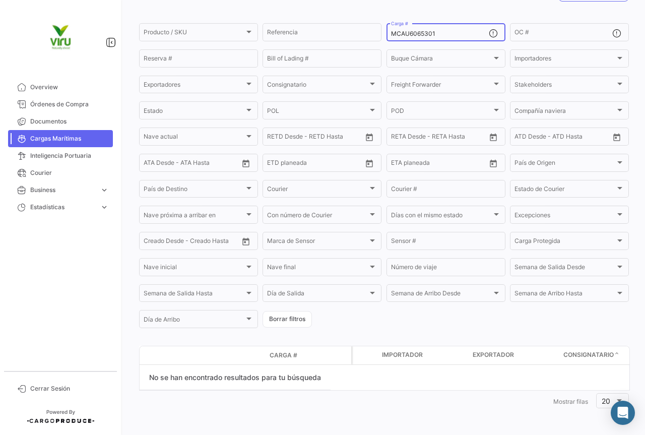
paste input "73360"
drag, startPoint x: 449, startPoint y: 34, endPoint x: 390, endPoint y: 36, distance: 59.0
click at [391, 36] on input "MCAU6073360" at bounding box center [440, 33] width 98 height 7
paste input "HLBU6217153"
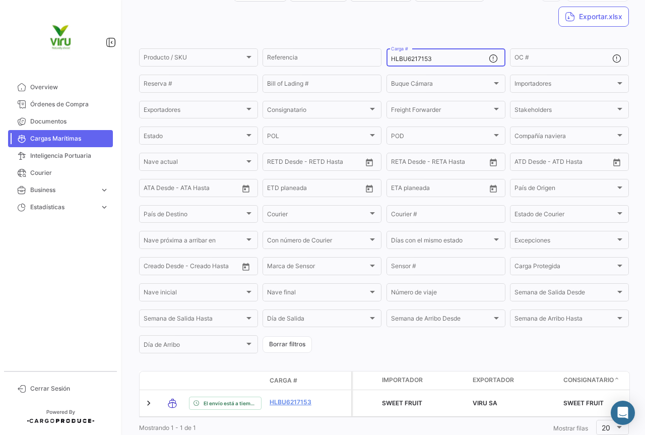
scroll to position [98, 0]
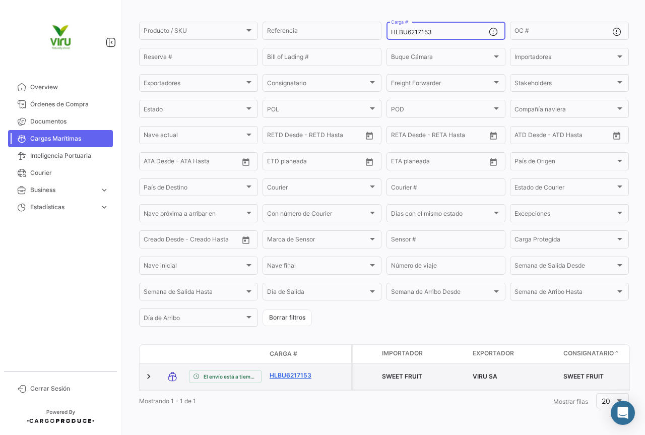
type input "HLBU6217153"
click at [293, 371] on link "HLBU6217153" at bounding box center [296, 375] width 52 height 9
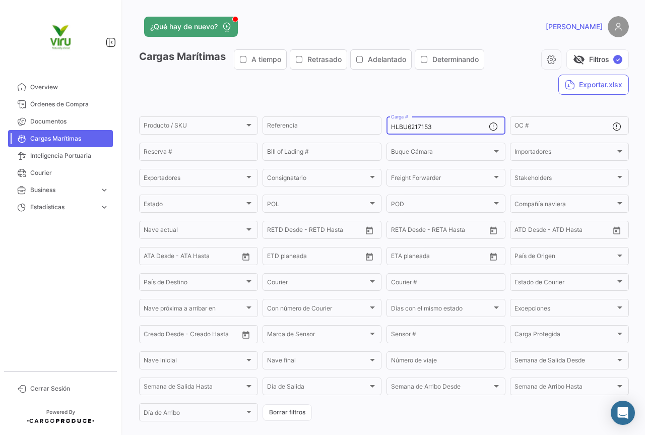
drag, startPoint x: 432, startPoint y: 128, endPoint x: 386, endPoint y: 128, distance: 46.9
click at [387, 128] on div "HLBU6217153 Carga #" at bounding box center [446, 125] width 119 height 20
paste input "3815"
drag, startPoint x: 446, startPoint y: 124, endPoint x: 388, endPoint y: 125, distance: 58.0
click at [391, 125] on input "HLBU6213815" at bounding box center [440, 126] width 98 height 7
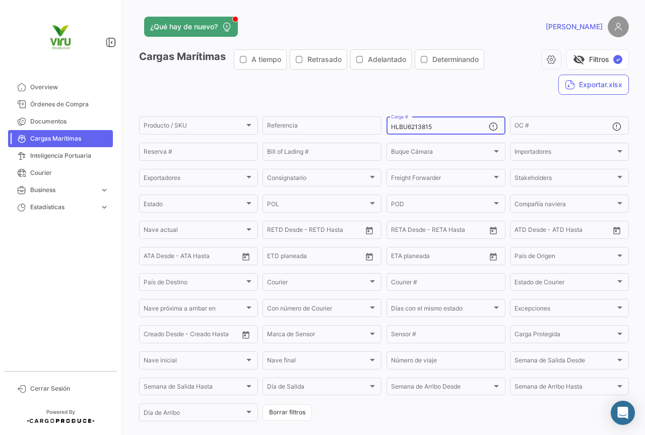
paste input "9745030"
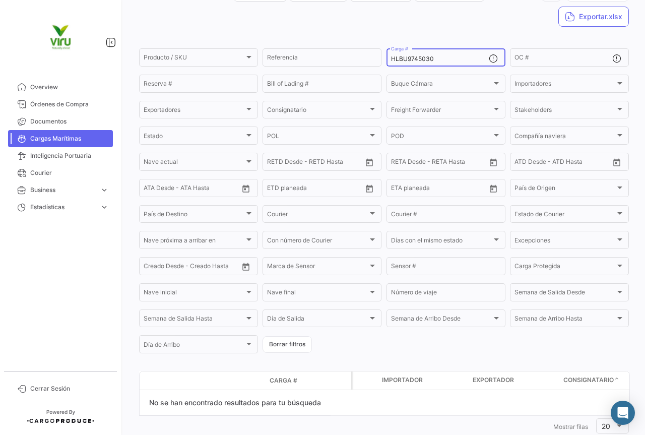
scroll to position [93, 0]
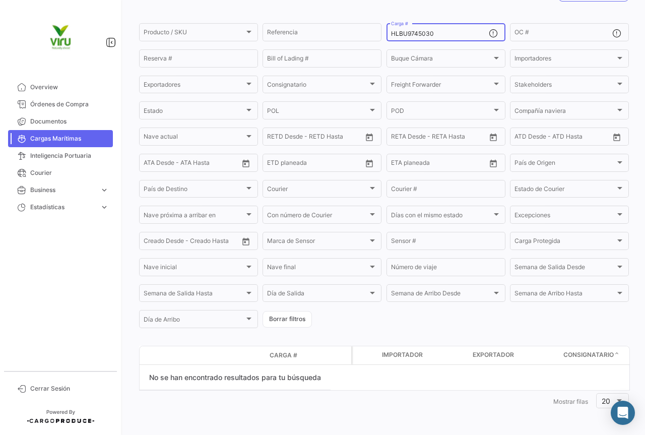
drag, startPoint x: 449, startPoint y: 34, endPoint x: 387, endPoint y: 35, distance: 62.0
click at [387, 35] on div "HLBU9745030 Carga #" at bounding box center [446, 32] width 119 height 20
paste input "MRFU002841"
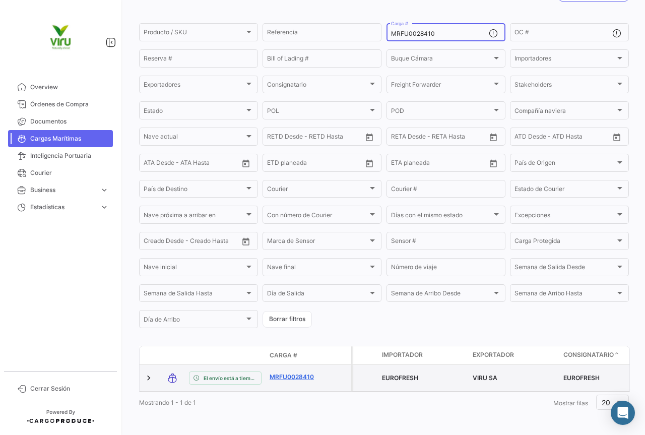
type input "MRFU0028410"
click at [300, 375] on link "MRFU0028410" at bounding box center [296, 376] width 52 height 9
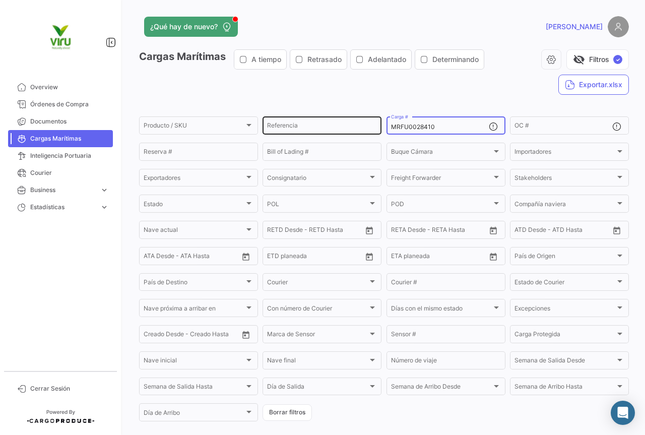
drag, startPoint x: 438, startPoint y: 128, endPoint x: 375, endPoint y: 128, distance: 62.5
click at [0, 0] on div "Producto / SKU Producto / SKU Referencia MRFU0028410 Carga # OC # Reserva # Bil…" at bounding box center [0, 0] width 0 height 0
paste input "CAU6051205"
type input "MCAU6051205"
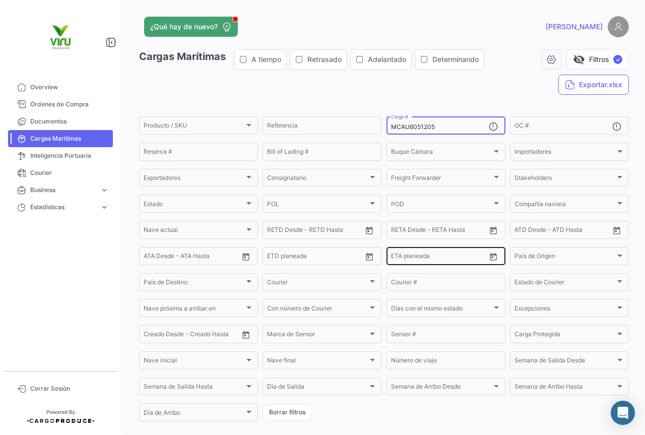
scroll to position [98, 0]
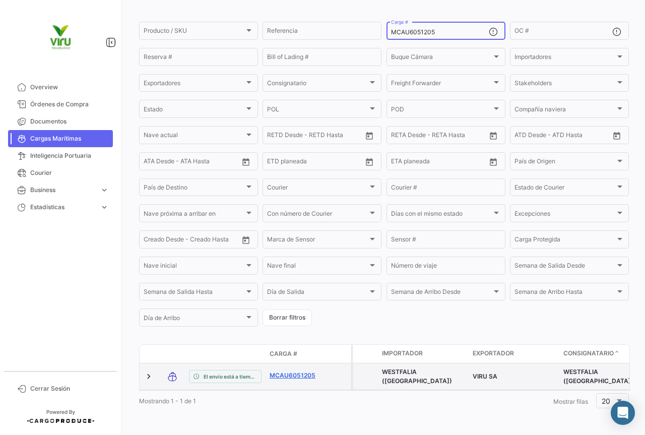
click at [302, 371] on link "MCAU6051205" at bounding box center [296, 375] width 52 height 9
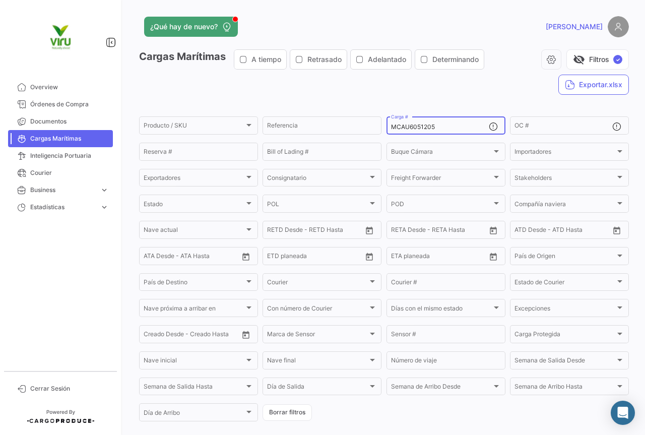
drag, startPoint x: 443, startPoint y: 127, endPoint x: 390, endPoint y: 127, distance: 53.4
click at [391, 127] on input "MCAU6051205" at bounding box center [440, 126] width 98 height 7
paste input "20462"
type input "MCAU6020462"
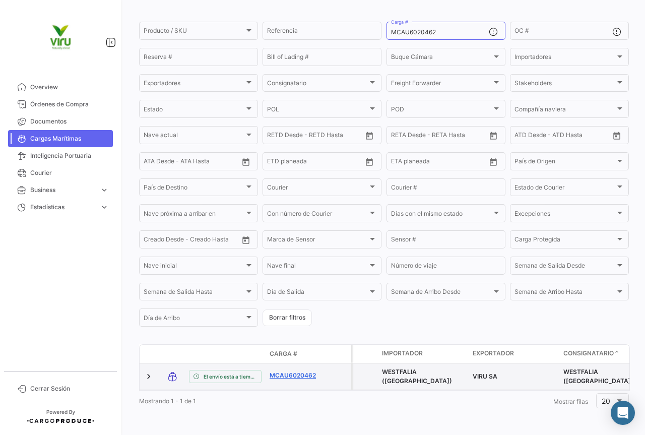
click at [294, 371] on link "MCAU6020462" at bounding box center [296, 375] width 52 height 9
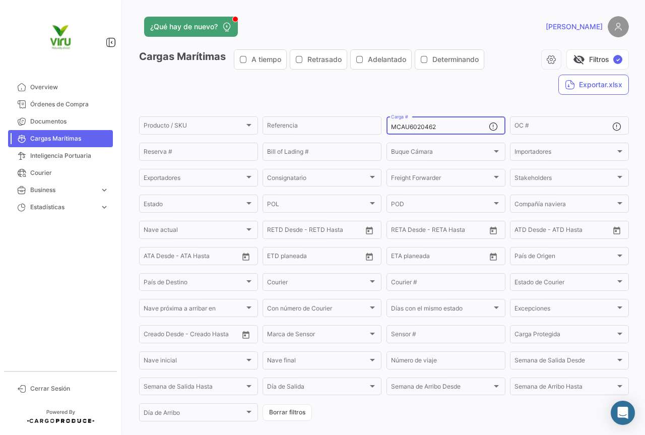
drag, startPoint x: 431, startPoint y: 128, endPoint x: 400, endPoint y: 128, distance: 31.2
click at [400, 128] on input "MCAU6020462" at bounding box center [440, 126] width 98 height 7
drag, startPoint x: 439, startPoint y: 129, endPoint x: 384, endPoint y: 129, distance: 55.4
click at [387, 129] on div "MCAU6020462 Carga #" at bounding box center [446, 125] width 119 height 20
paste input "2803"
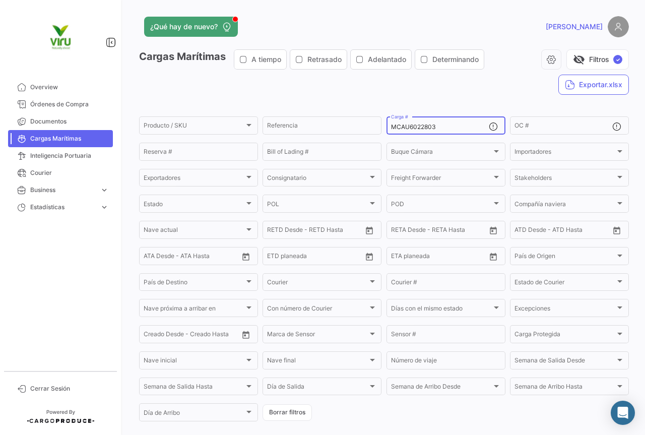
scroll to position [98, 0]
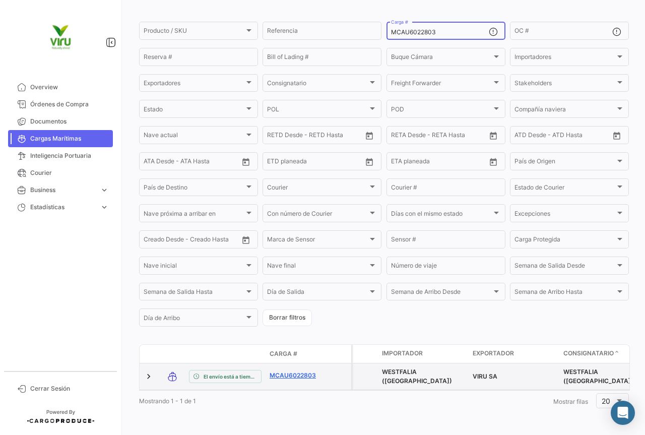
type input "MCAU6022803"
click at [298, 371] on link "MCAU6022803" at bounding box center [296, 375] width 52 height 9
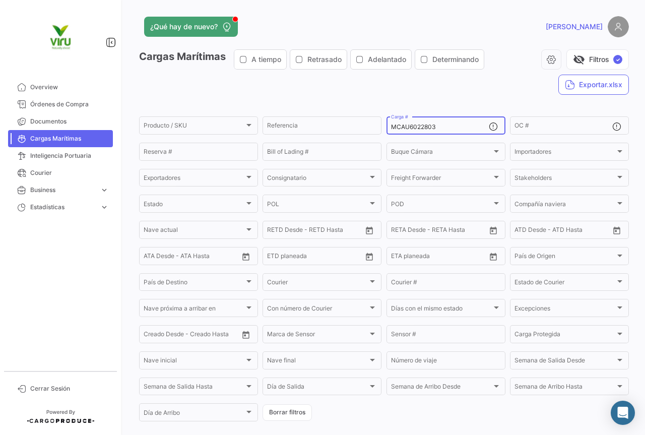
drag, startPoint x: 449, startPoint y: 126, endPoint x: 388, endPoint y: 125, distance: 60.5
click at [391, 125] on input "MCAU6022803" at bounding box center [440, 126] width 98 height 7
paste input "MAU1399292"
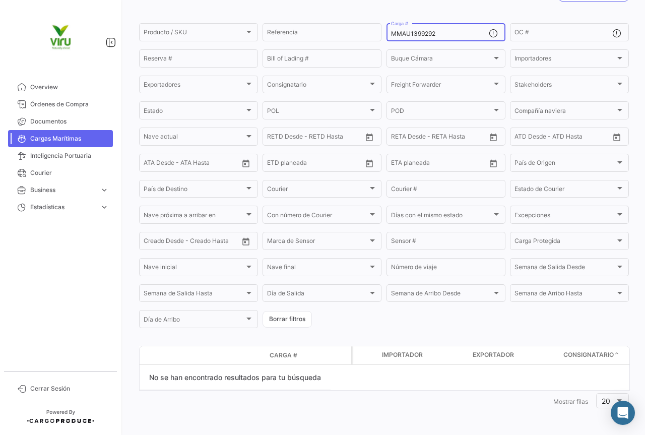
scroll to position [93, 0]
drag, startPoint x: 438, startPoint y: 37, endPoint x: 359, endPoint y: 32, distance: 79.8
click at [0, 0] on div "Producto / SKU Producto / SKU Referencia MMAU1399292 Carga # OC # Reserva # Bil…" at bounding box center [0, 0] width 0 height 0
paste input "CGMU6916436 HLBU9820540 ZMOU8958156 - TLLU1079773 SZLU5018010 TLLU1078714 TLLU1…"
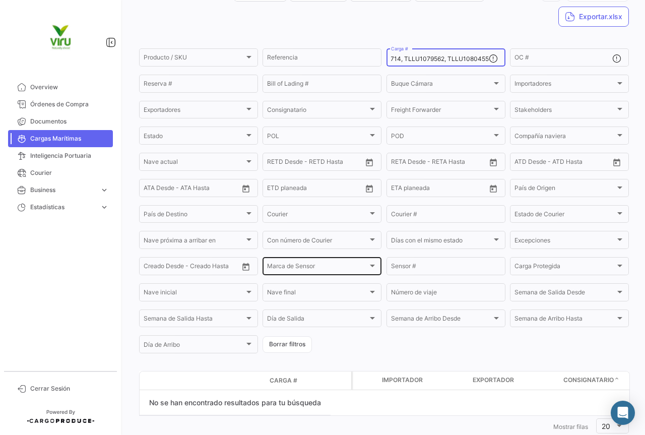
scroll to position [0, 0]
click at [476, 60] on input "CGMU6916436, HLBU9820540, ZMOU8958156, TLLU1079773, SZLU5018010, TLLU1078714, T…" at bounding box center [440, 58] width 98 height 7
click at [482, 56] on input "CGMU6916436, HLBU9820540, ZMOU8958156, TLLU1079773, SZLU5018010, TLLU1078714, T…" at bounding box center [440, 58] width 98 height 7
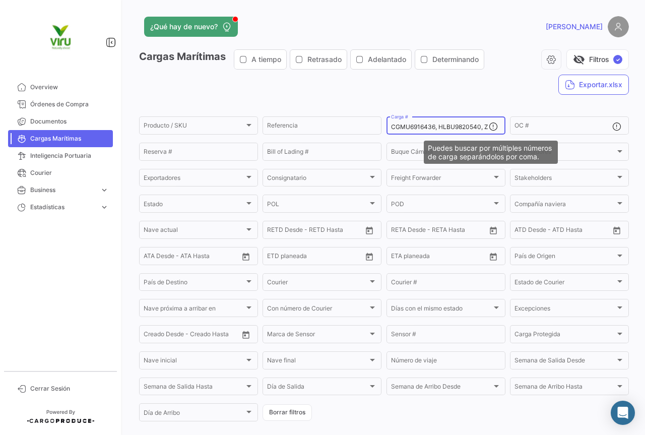
click at [489, 131] on mat-icon at bounding box center [495, 127] width 12 height 12
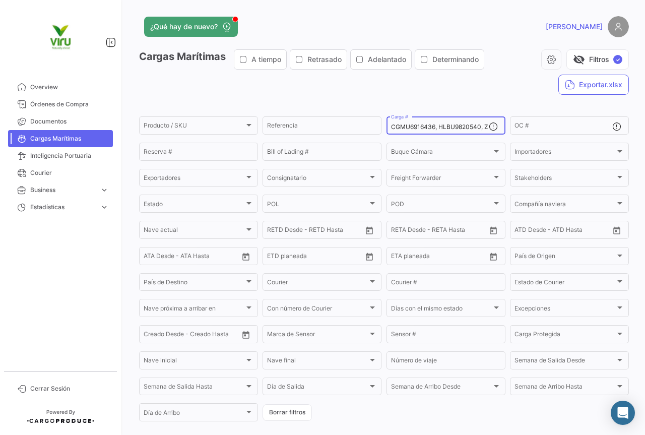
click at [489, 126] on mat-icon at bounding box center [495, 127] width 12 height 12
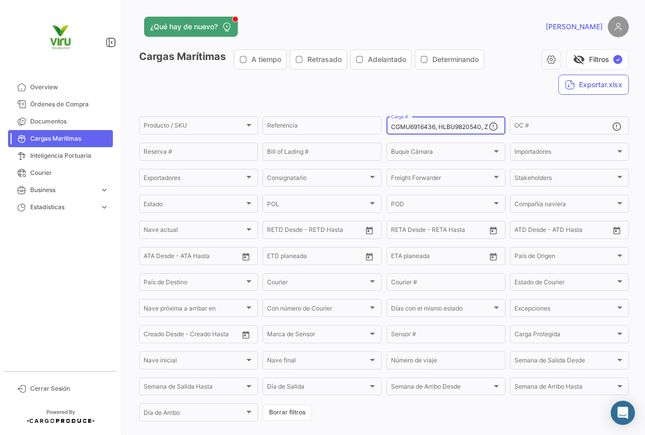
click at [489, 126] on mat-icon at bounding box center [495, 127] width 12 height 12
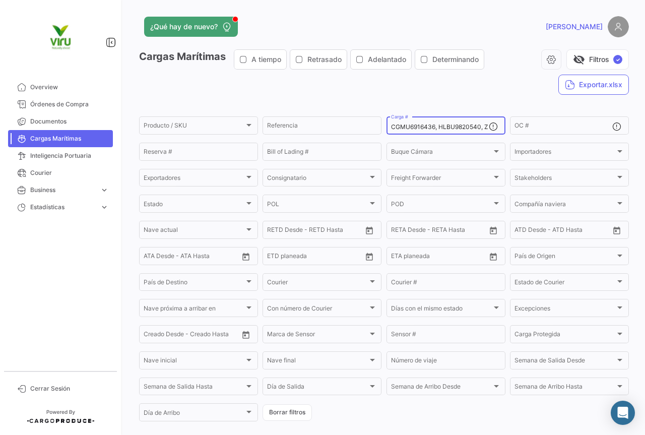
click at [489, 126] on mat-icon at bounding box center [495, 127] width 12 height 12
click at [477, 127] on input "CGMU6916436, HLBU9820540, ZMOU8958156, TLLU1079773, SZLU5018010, TLLU1078714, T…" at bounding box center [440, 126] width 98 height 7
click at [397, 130] on input "CGMU6916436, HLBU9820540, ZMOU8958156, TLLU1079773, SZLU5018010, TLLU1078714, T…" at bounding box center [440, 126] width 98 height 7
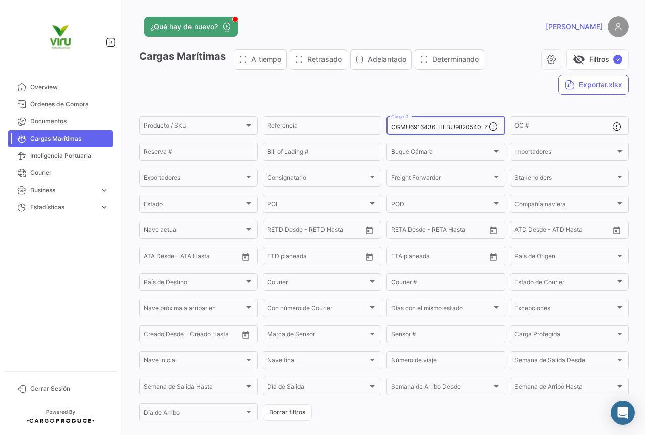
click at [430, 127] on input "CGMU6916436, HLBU9820540, ZMOU8958156, TLLU1079773, SZLU5018010, TLLU1078714, T…" at bounding box center [440, 126] width 98 height 7
drag, startPoint x: 414, startPoint y: 127, endPoint x: 368, endPoint y: 127, distance: 45.4
click at [0, 0] on div "Producto / SKU Producto / SKU Referencia CGMU6916436, HLBU9820540, ZMOU8958156,…" at bounding box center [0, 0] width 0 height 0
drag, startPoint x: 479, startPoint y: 128, endPoint x: 243, endPoint y: 124, distance: 235.9
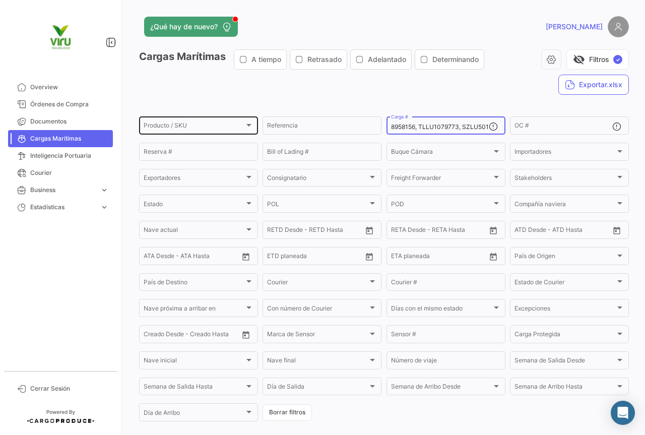
click at [0, 0] on div "Producto / SKU Producto / SKU Referencia 8958156, TLLU1079773, SZLU5018010, TLL…" at bounding box center [0, 0] width 0 height 0
drag, startPoint x: 475, startPoint y: 129, endPoint x: 384, endPoint y: 132, distance: 91.3
click at [387, 132] on div "018010, TLLU1078714, TLLU1079562, TLLU1080455, MSDU9781666, MMAU1428662, MMAU14…" at bounding box center [446, 125] width 119 height 20
drag, startPoint x: 468, startPoint y: 129, endPoint x: 409, endPoint y: 128, distance: 59.0
click at [409, 128] on input "79562,U9781666, MMAU1428662, MMAU1435194, MCAU6021073, MMAU1434916, ZMOU8968431…" at bounding box center [440, 126] width 98 height 7
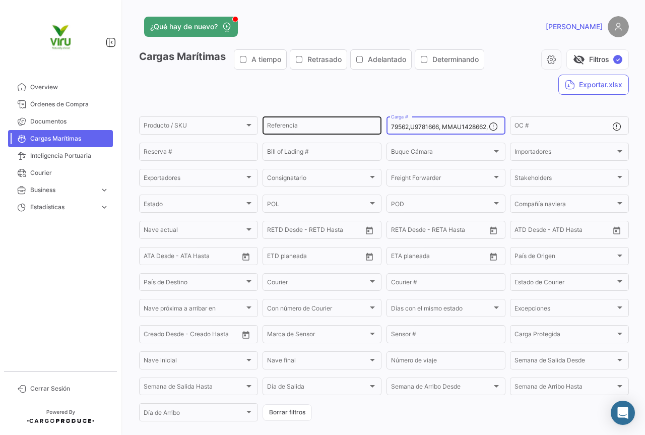
drag, startPoint x: 472, startPoint y: 128, endPoint x: 379, endPoint y: 129, distance: 93.2
click at [0, 0] on div "Producto / SKU Producto / SKU Referencia 79562,U9781666, MMAU1428662, MMAU14351…" at bounding box center [0, 0] width 0 height 0
drag, startPoint x: 460, startPoint y: 127, endPoint x: 387, endPoint y: 127, distance: 73.6
click at [387, 127] on div "8662, MMAU1435194, MCAU6021073, MMAU1434916, ZMOU8968431, MEDU9657093, TLLU1080…" at bounding box center [446, 125] width 119 height 20
drag, startPoint x: 469, startPoint y: 128, endPoint x: 385, endPoint y: 131, distance: 84.7
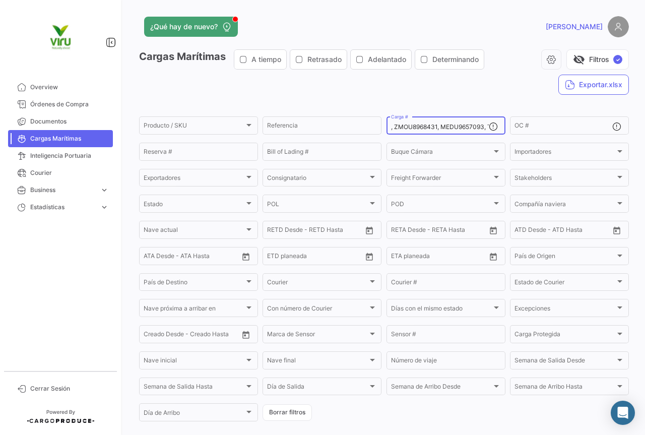
click at [387, 131] on div ", ZMOU8968431, MEDU9657093, TLLU1080012, TLLU1079201, TLLU1078822, TLLU1079834,…" at bounding box center [446, 125] width 119 height 20
type input ", ZMOU8968431, MEDU9657093, TLLU1080012, TLLU1079201, TLLU1078822, TLLU1079834,…"
click at [469, 132] on div ", ZMOU8968431, MEDU9657093, TLLU1080012, TLLU1079201, TLLU1078822, TLLU1079834,…" at bounding box center [440, 125] width 98 height 20
drag, startPoint x: 478, startPoint y: 125, endPoint x: 355, endPoint y: 125, distance: 123.0
click at [0, 0] on div "Producto / SKU Producto / SKU Referencia , ZMOU8968431, MEDU9657093, TLLU108001…" at bounding box center [0, 0] width 0 height 0
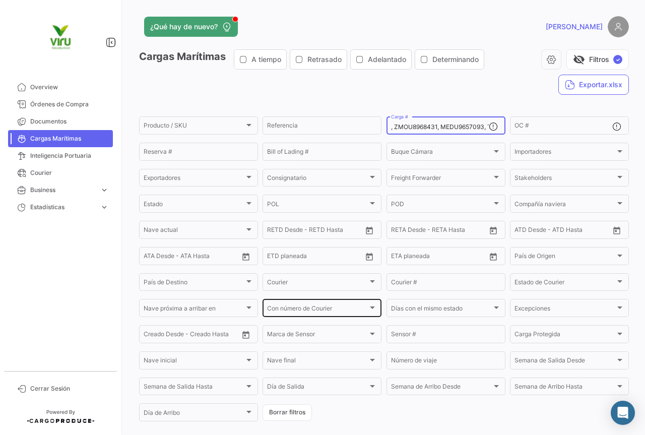
scroll to position [93, 0]
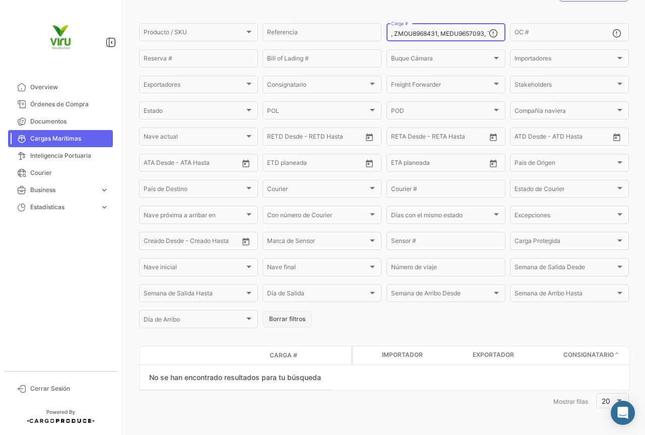
click at [291, 316] on button "Borrar filtros" at bounding box center [287, 319] width 49 height 17
